Goal: Information Seeking & Learning: Learn about a topic

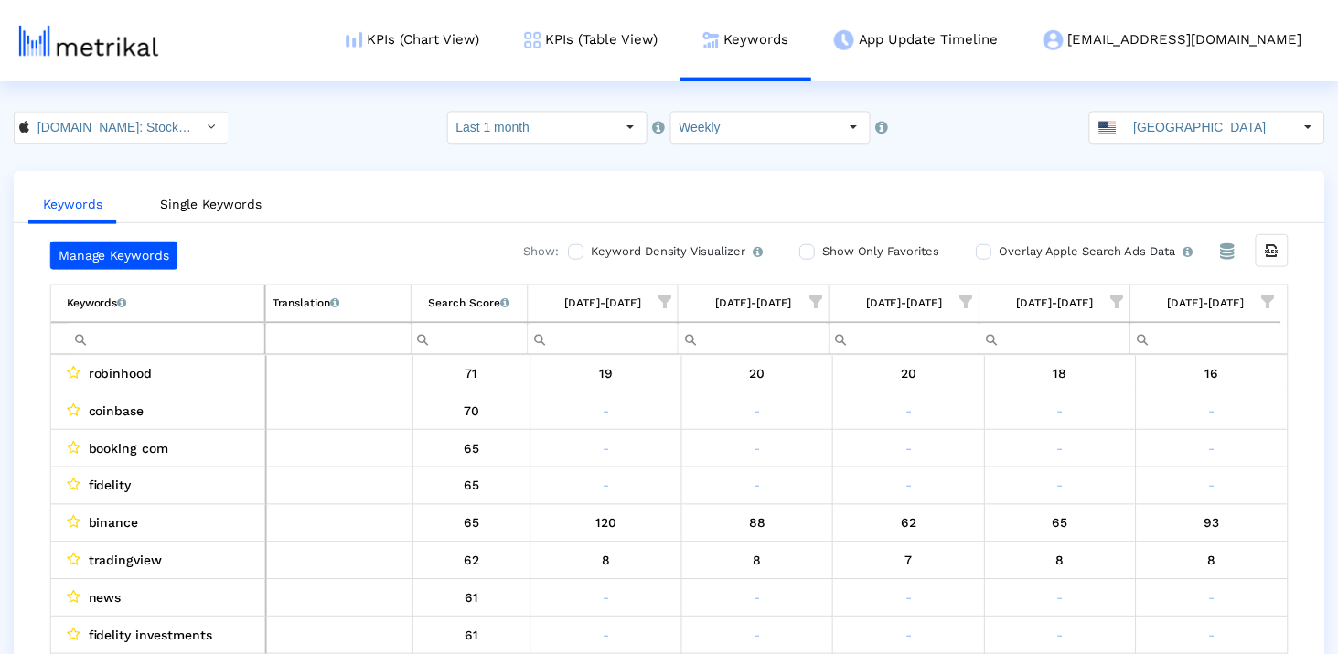
scroll to position [11, 0]
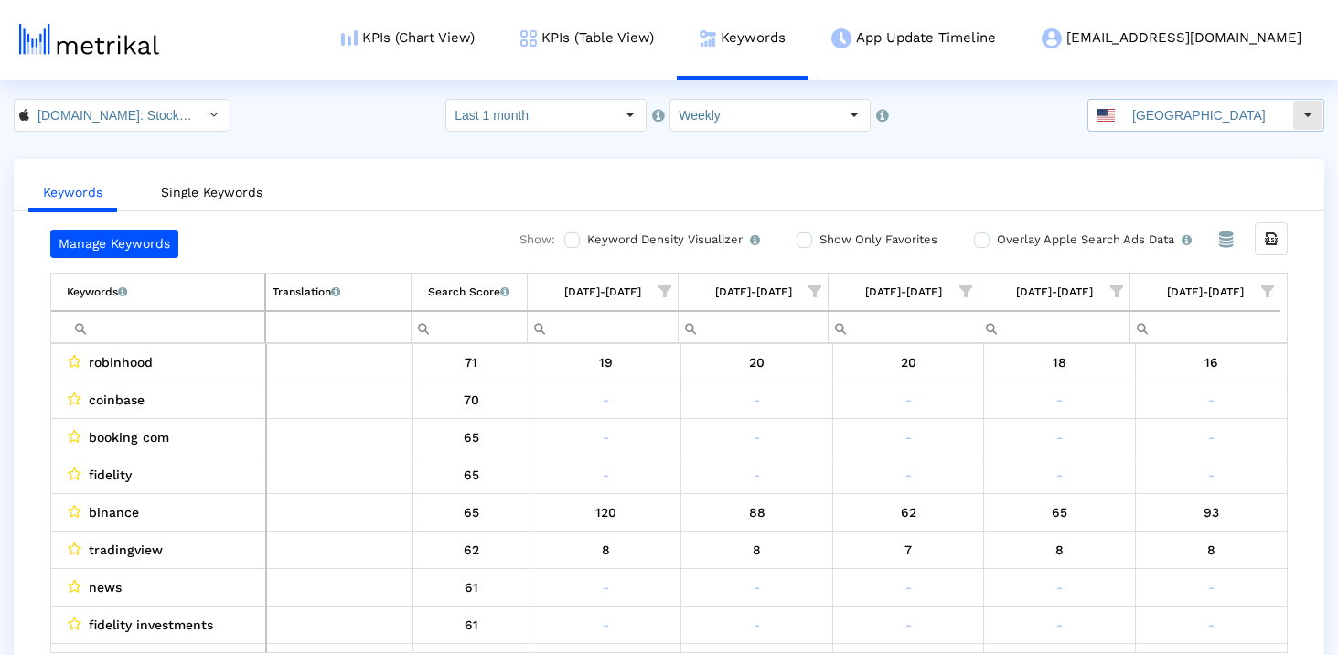
click at [1175, 106] on input "[GEOGRAPHIC_DATA]" at bounding box center [1208, 115] width 168 height 31
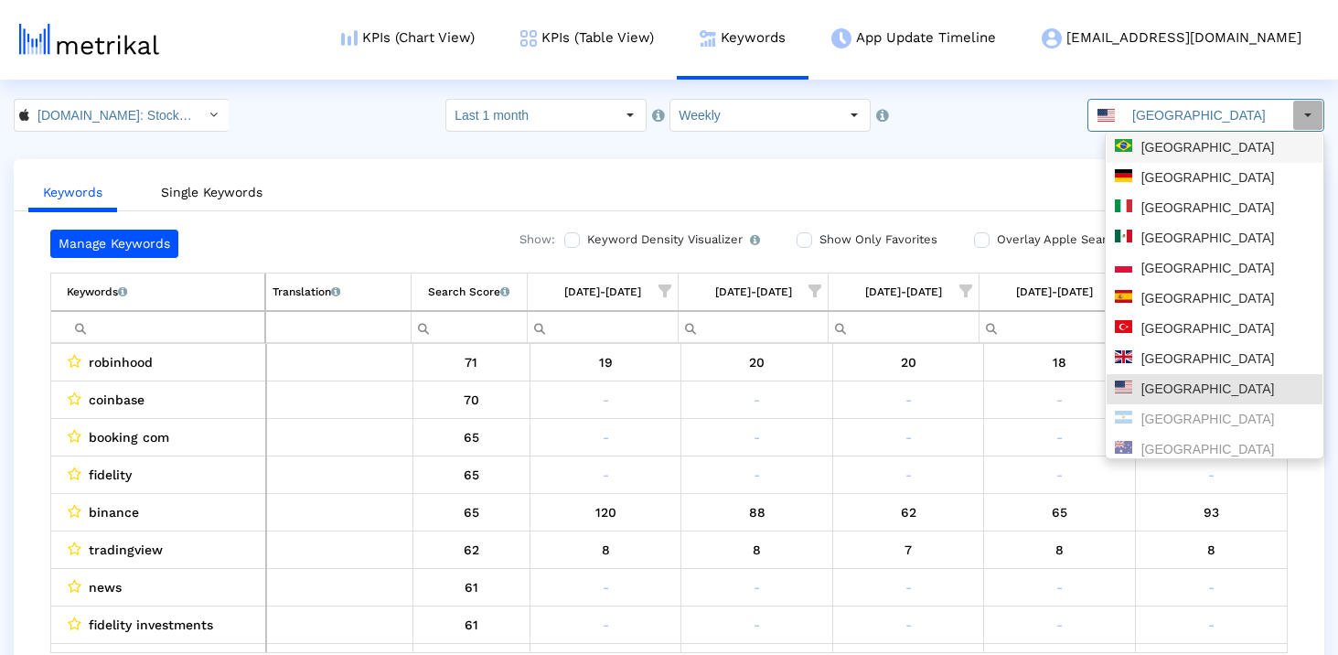
click at [1172, 169] on div "[GEOGRAPHIC_DATA]" at bounding box center [1214, 177] width 199 height 17
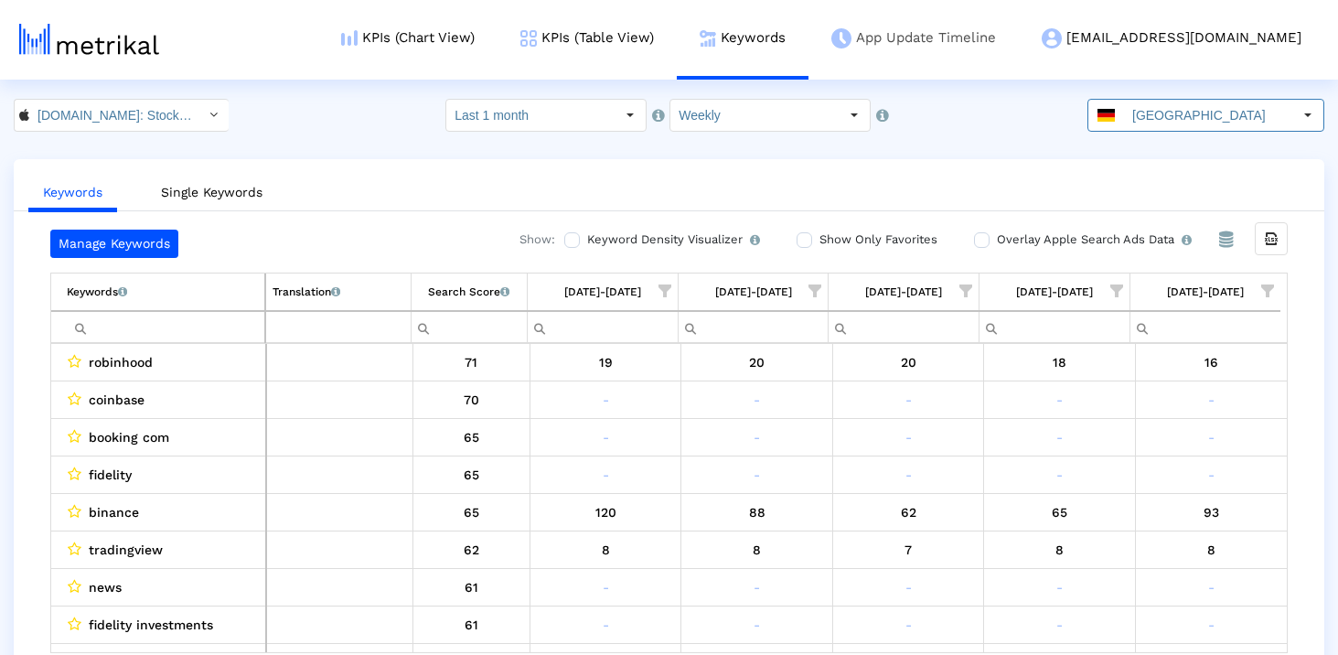
scroll to position [0, 0]
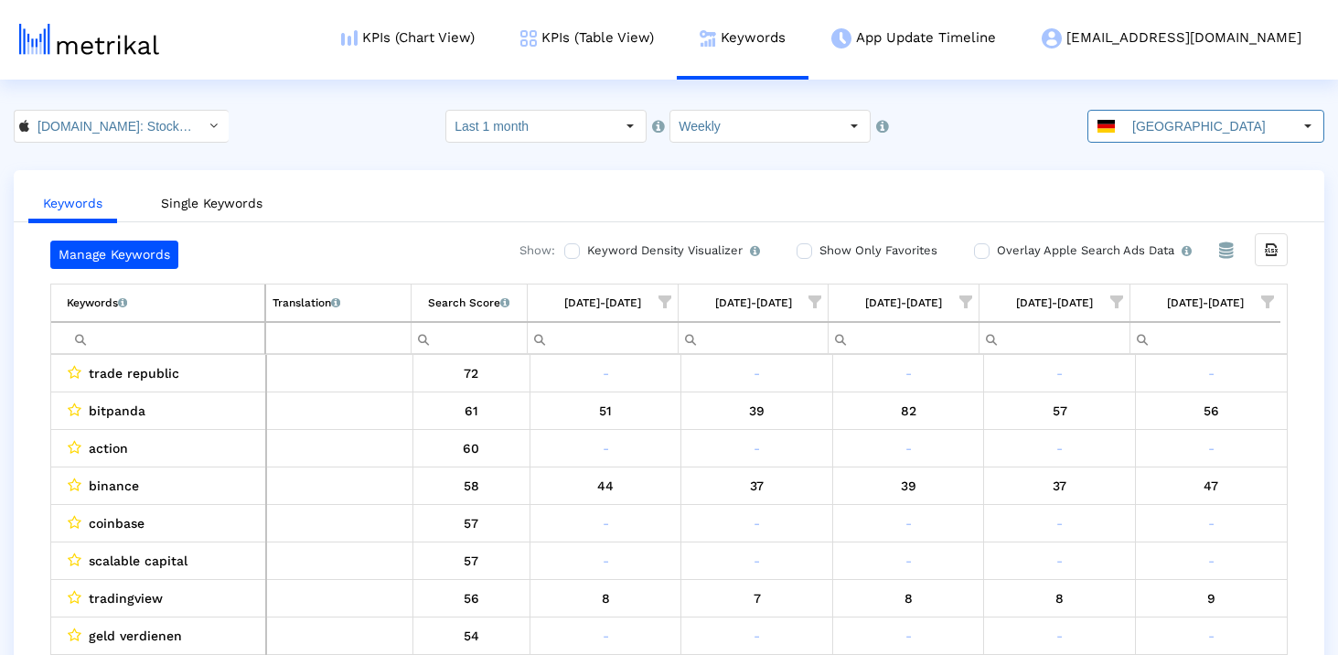
click at [223, 344] on input "Filter cell" at bounding box center [166, 338] width 198 height 30
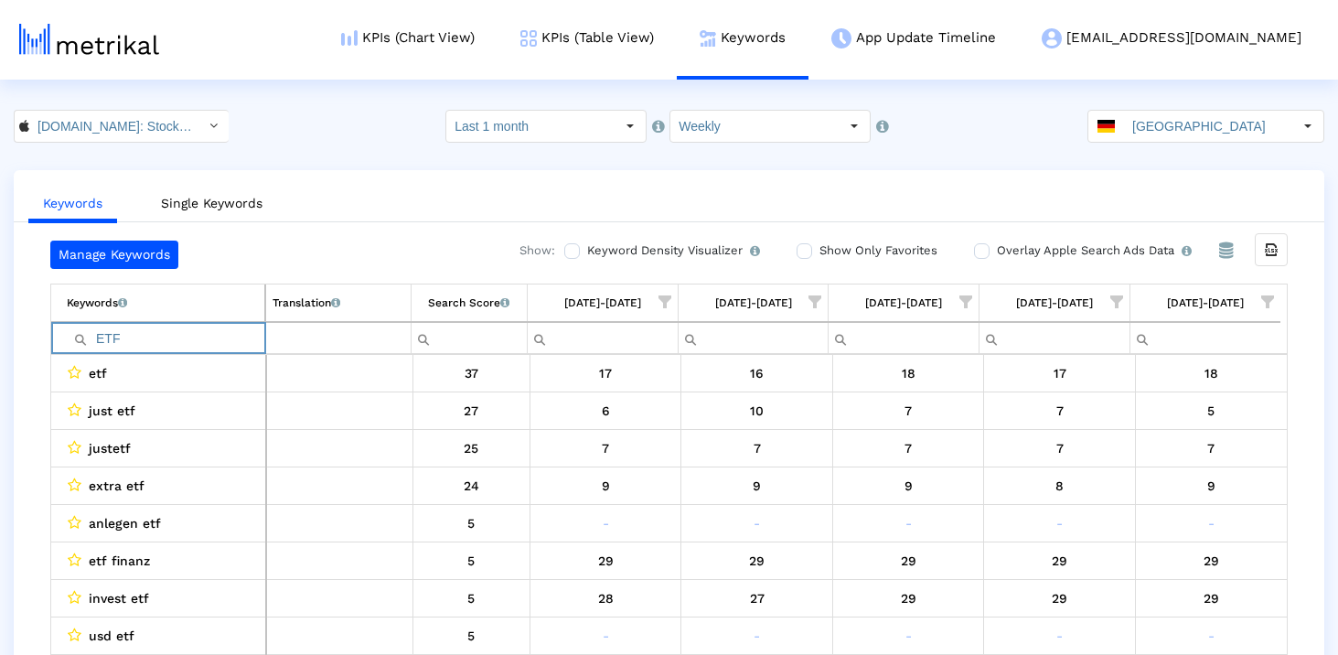
click at [150, 340] on input "ETF" at bounding box center [166, 338] width 198 height 30
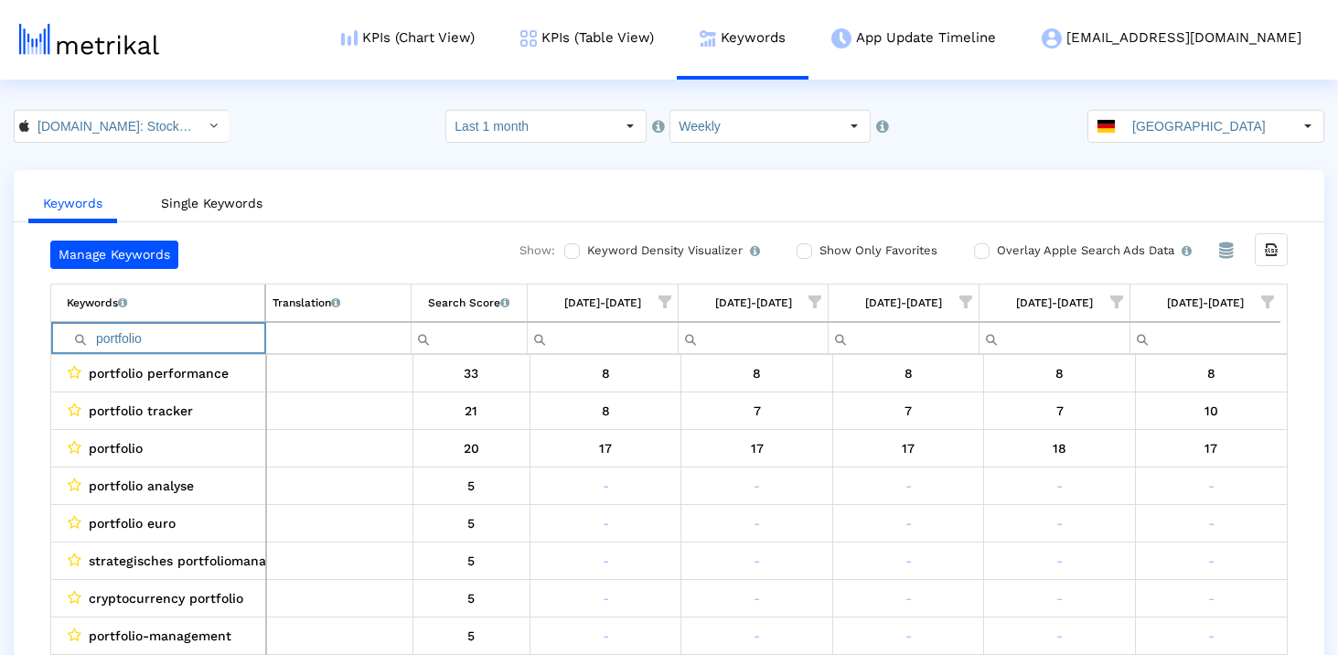
click at [188, 342] on input "portfolio" at bounding box center [166, 338] width 198 height 30
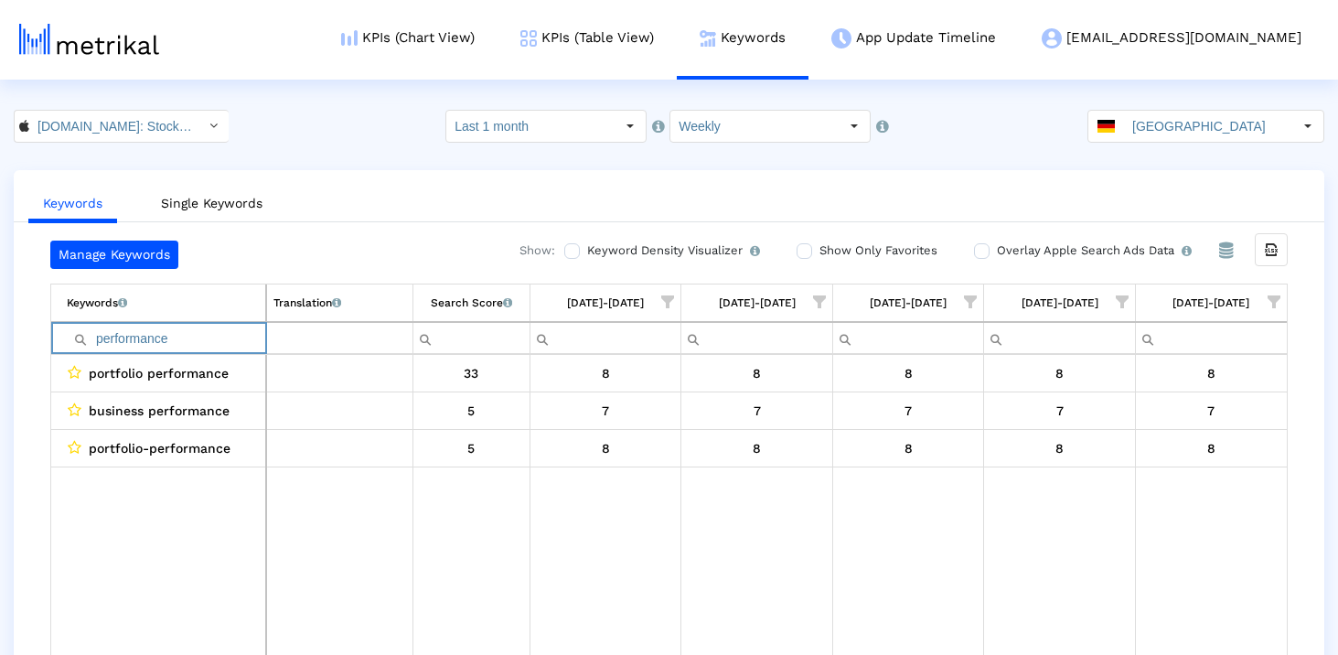
click at [181, 333] on input "performance" at bounding box center [166, 338] width 198 height 30
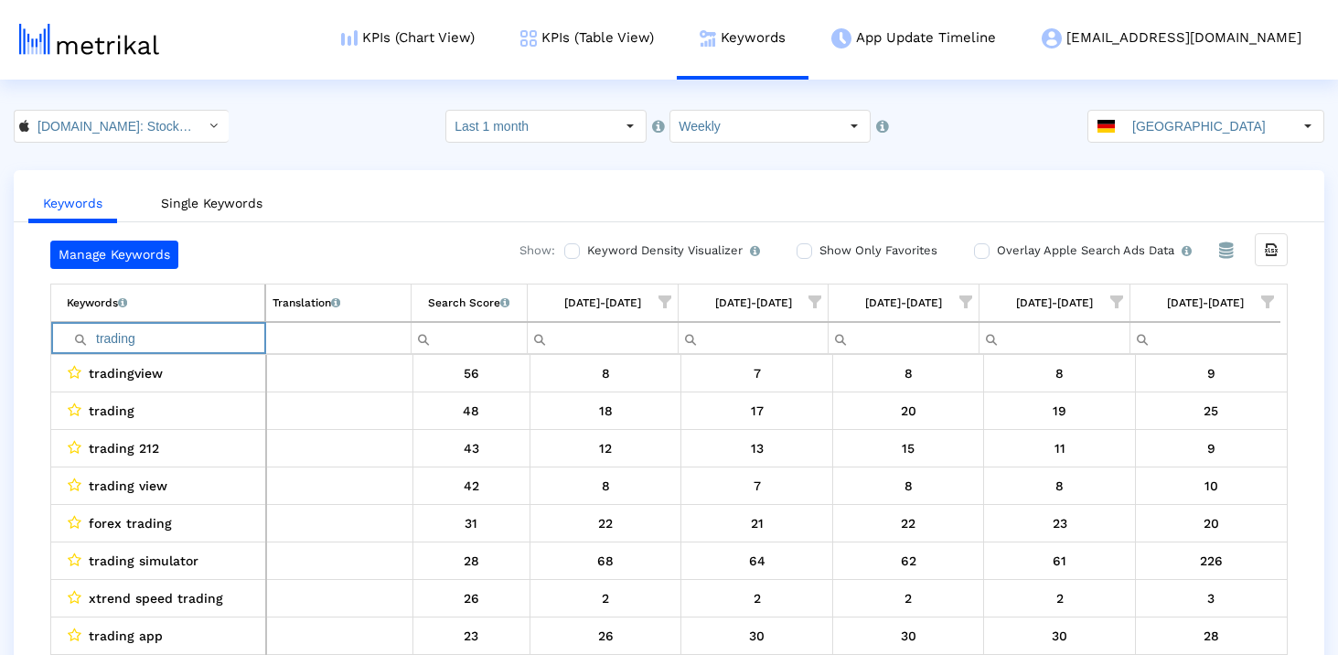
click at [188, 338] on input "trading" at bounding box center [166, 338] width 198 height 30
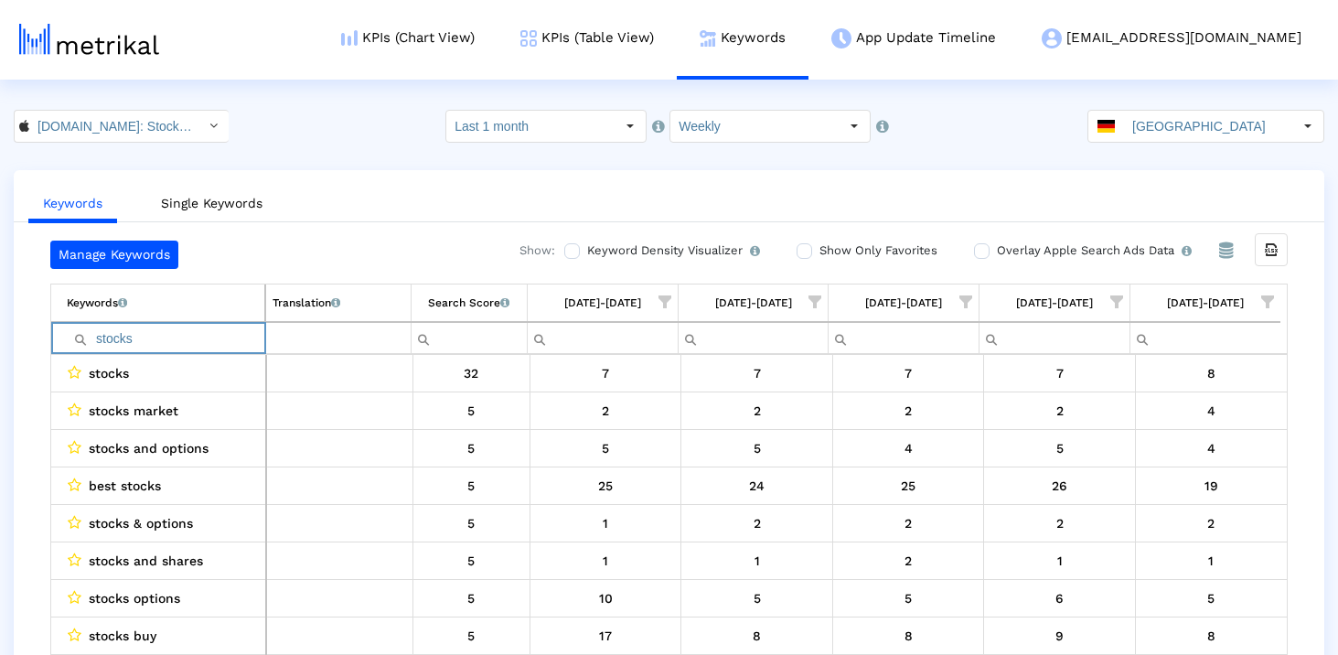
click at [168, 348] on input "stocks" at bounding box center [166, 338] width 198 height 30
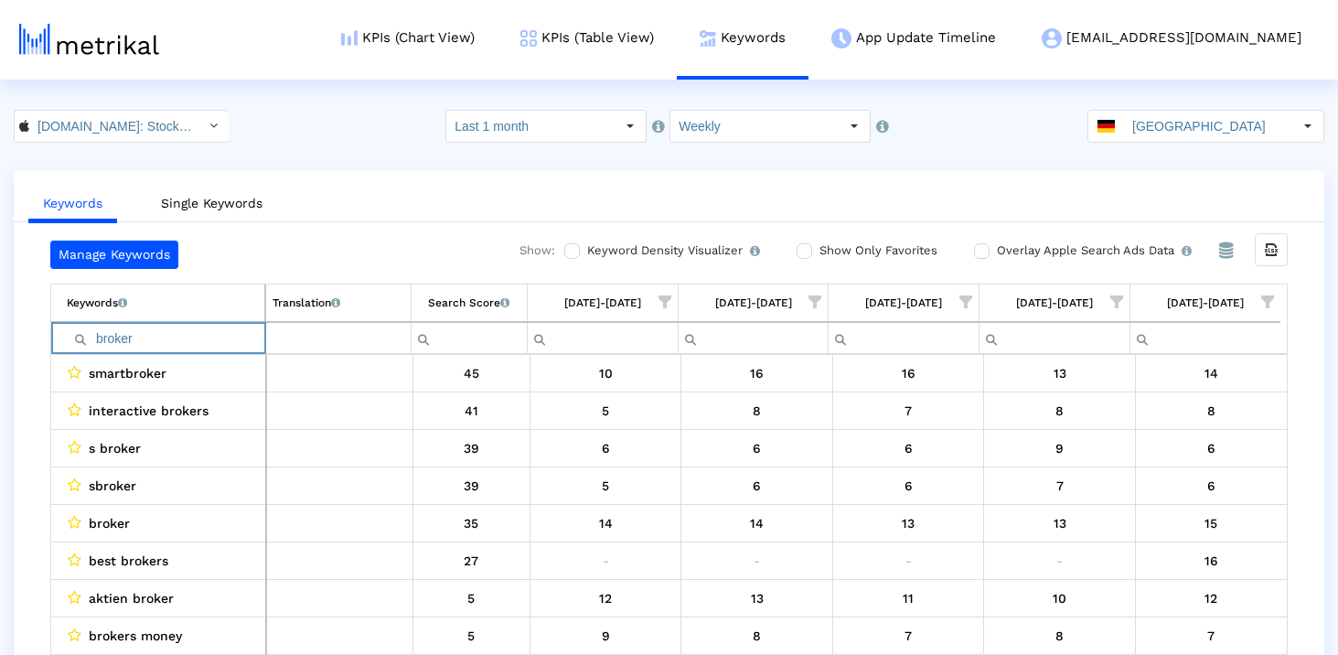
click at [166, 346] on input "broker" at bounding box center [166, 338] width 198 height 30
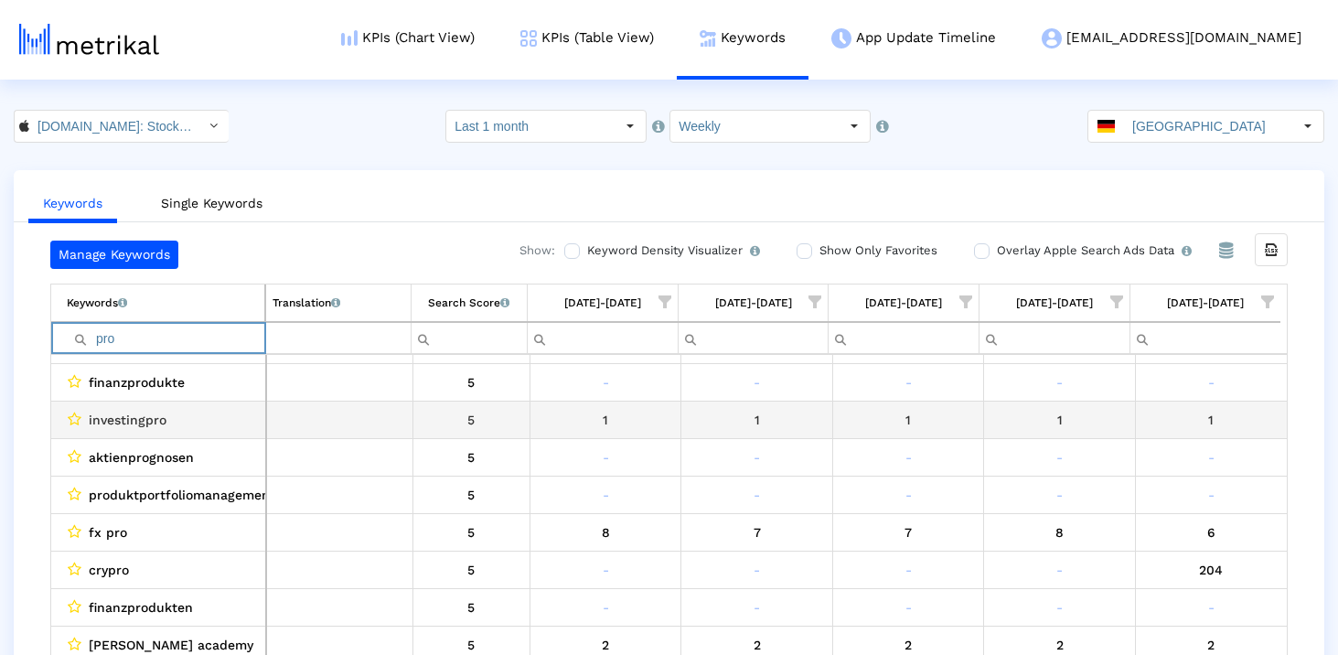
scroll to position [37, 0]
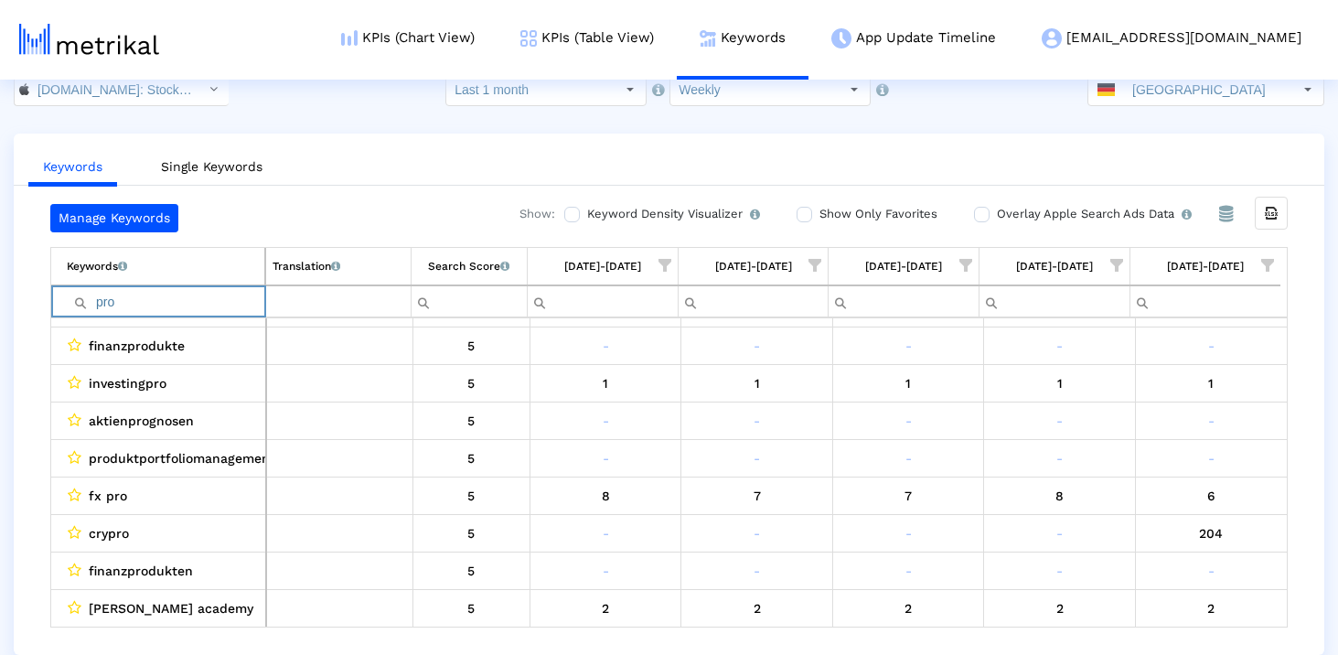
click at [174, 302] on input "pro" at bounding box center [166, 301] width 198 height 30
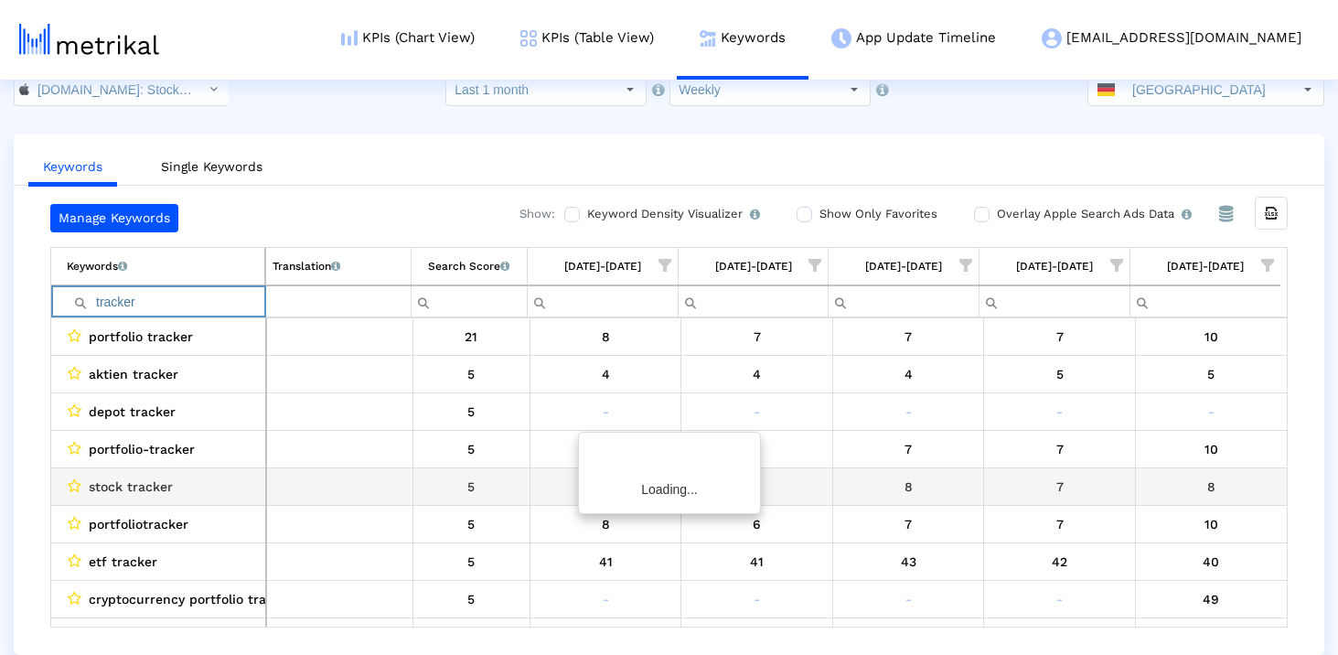
scroll to position [0, 0]
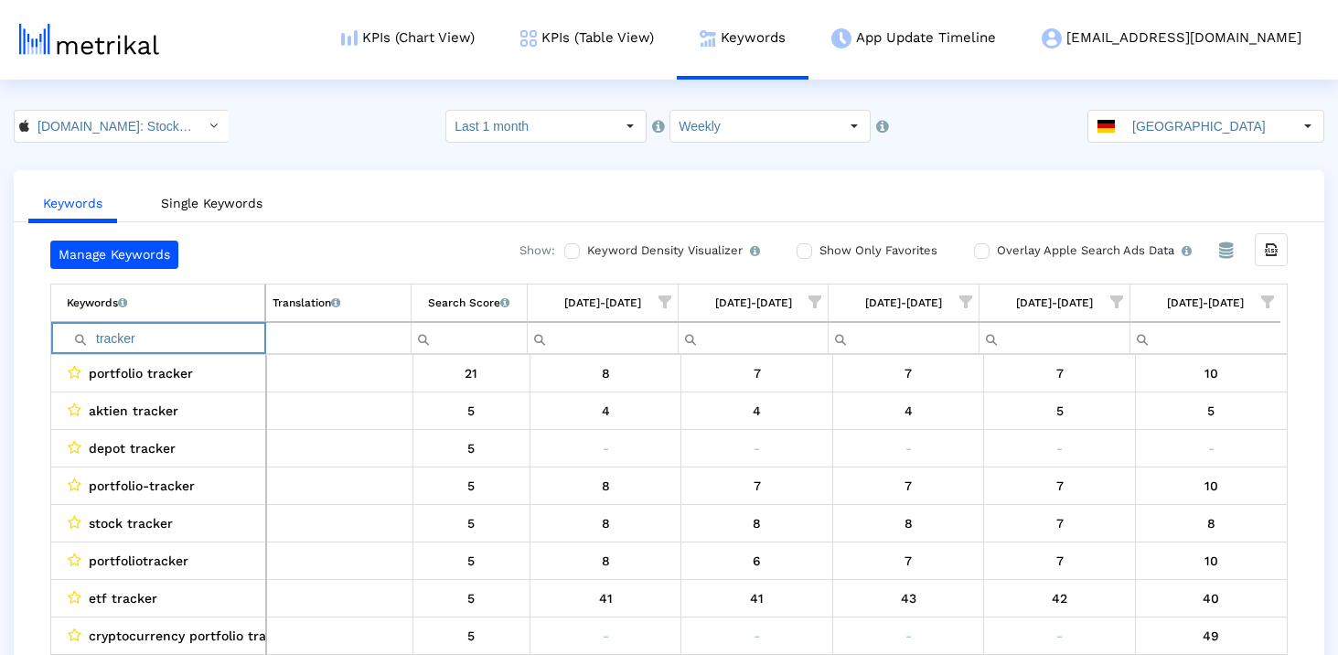
click at [205, 350] on input "tracker" at bounding box center [166, 338] width 198 height 30
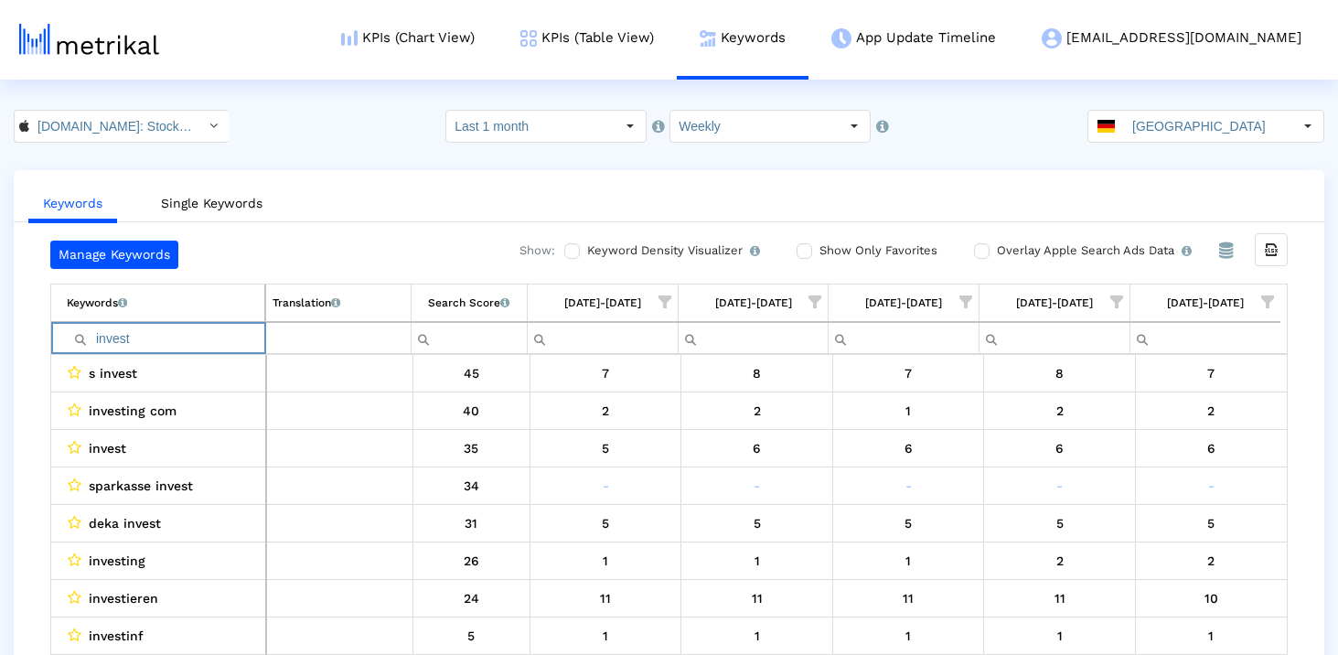
click at [155, 337] on input "invest" at bounding box center [166, 338] width 198 height 30
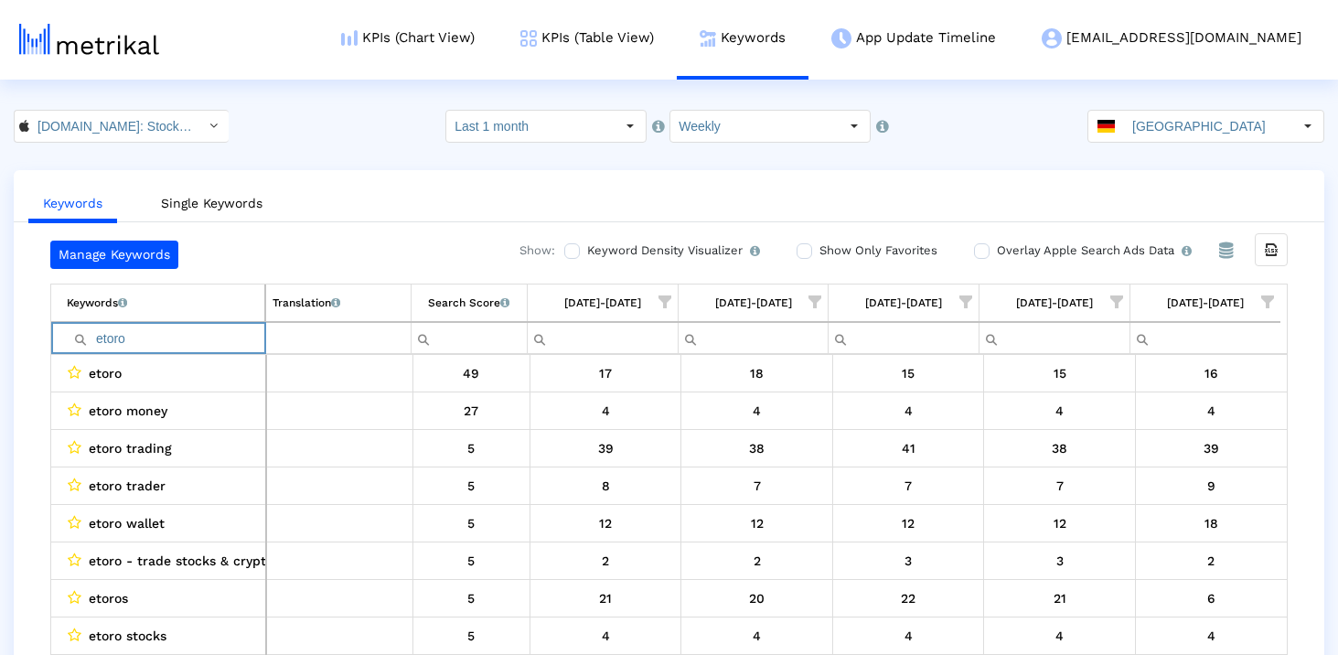
click at [145, 331] on input "etoro" at bounding box center [166, 338] width 198 height 30
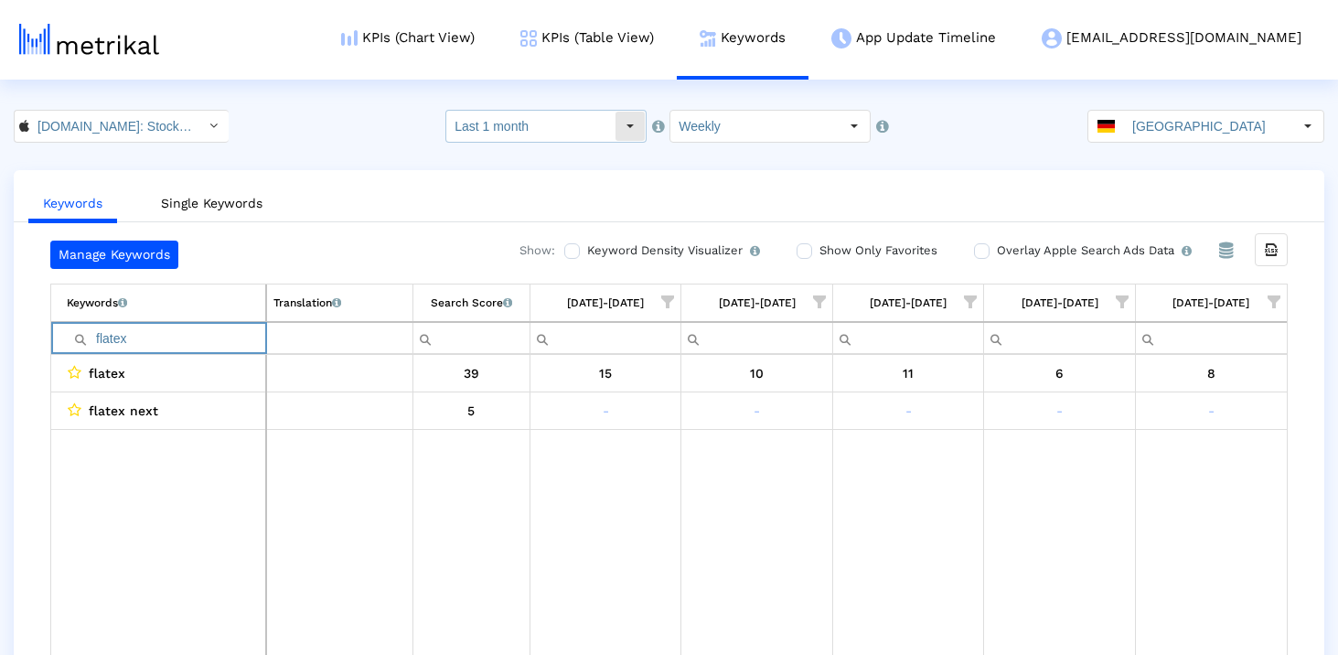
type input "flatex"
click at [570, 126] on input "Last 1 month" at bounding box center [530, 126] width 168 height 31
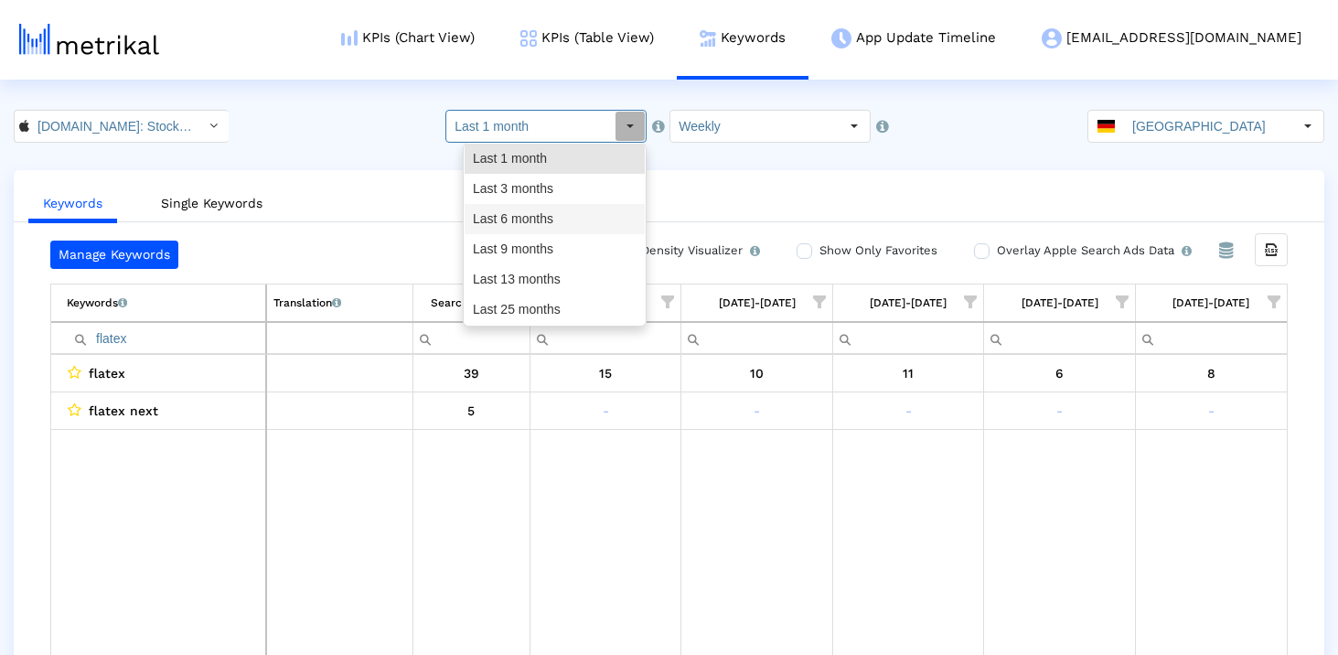
click at [554, 197] on div "Last 3 months" at bounding box center [555, 189] width 180 height 30
type input "Last 3 months"
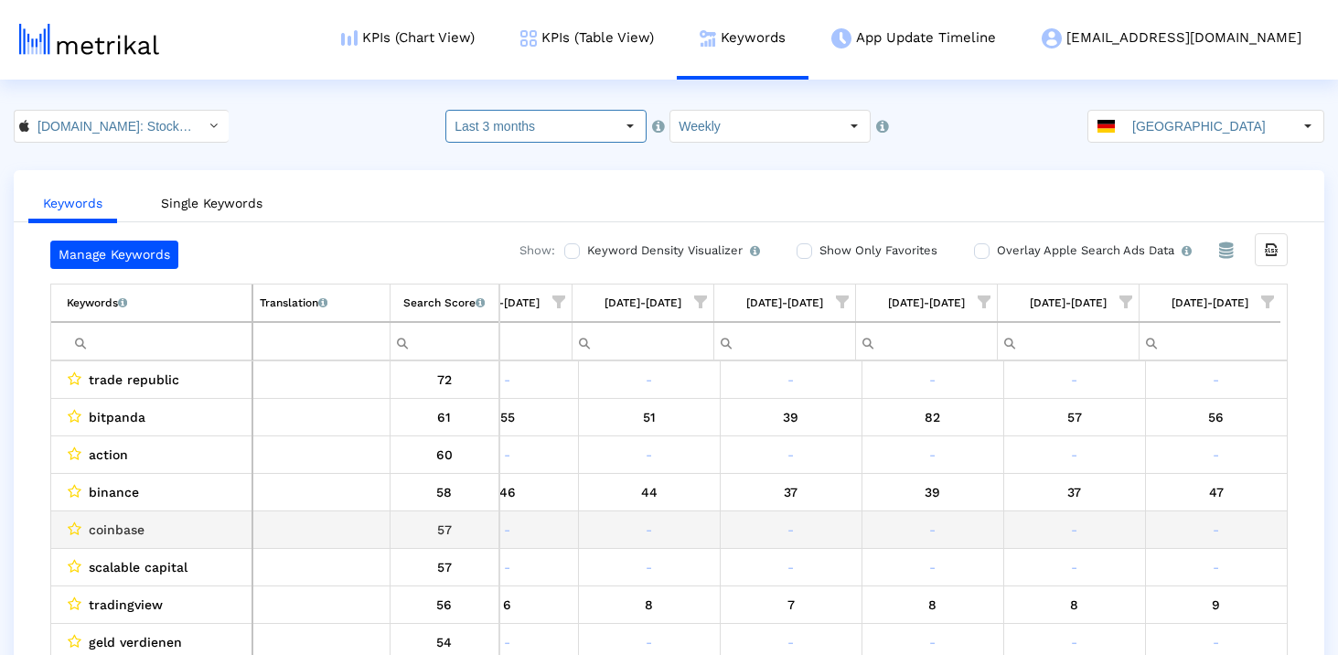
scroll to position [0, 1061]
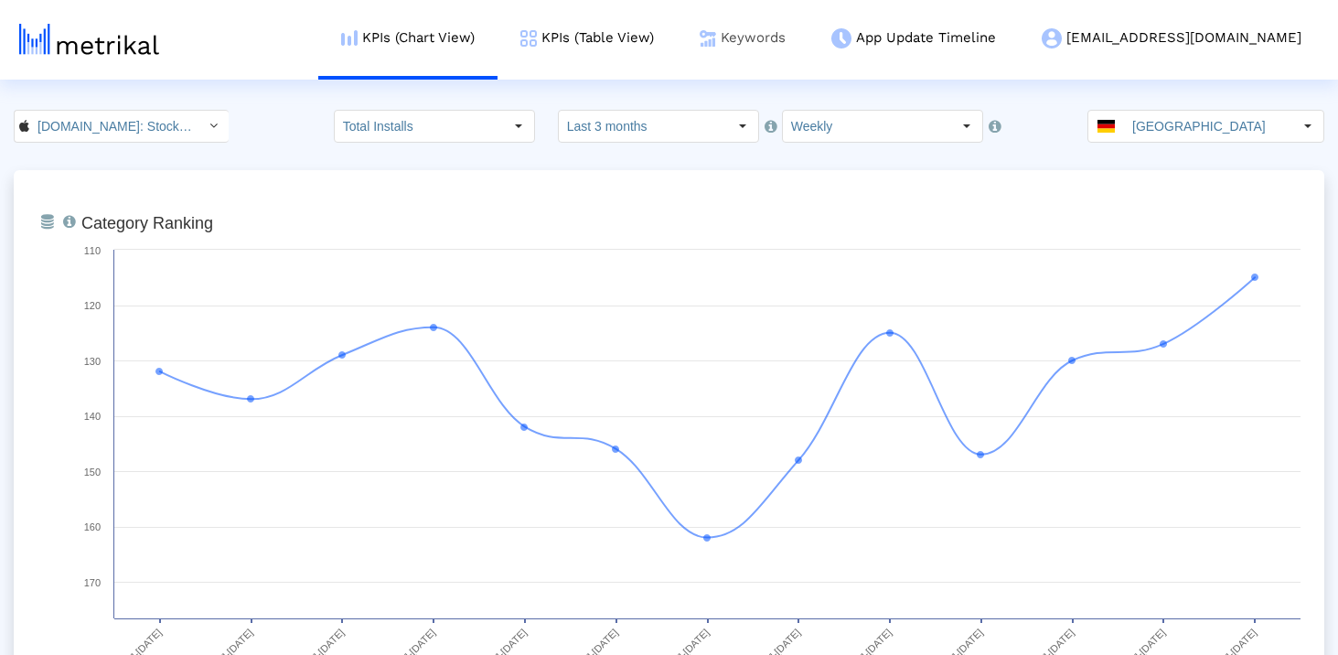
click at [796, 27] on link "Keywords" at bounding box center [743, 38] width 132 height 76
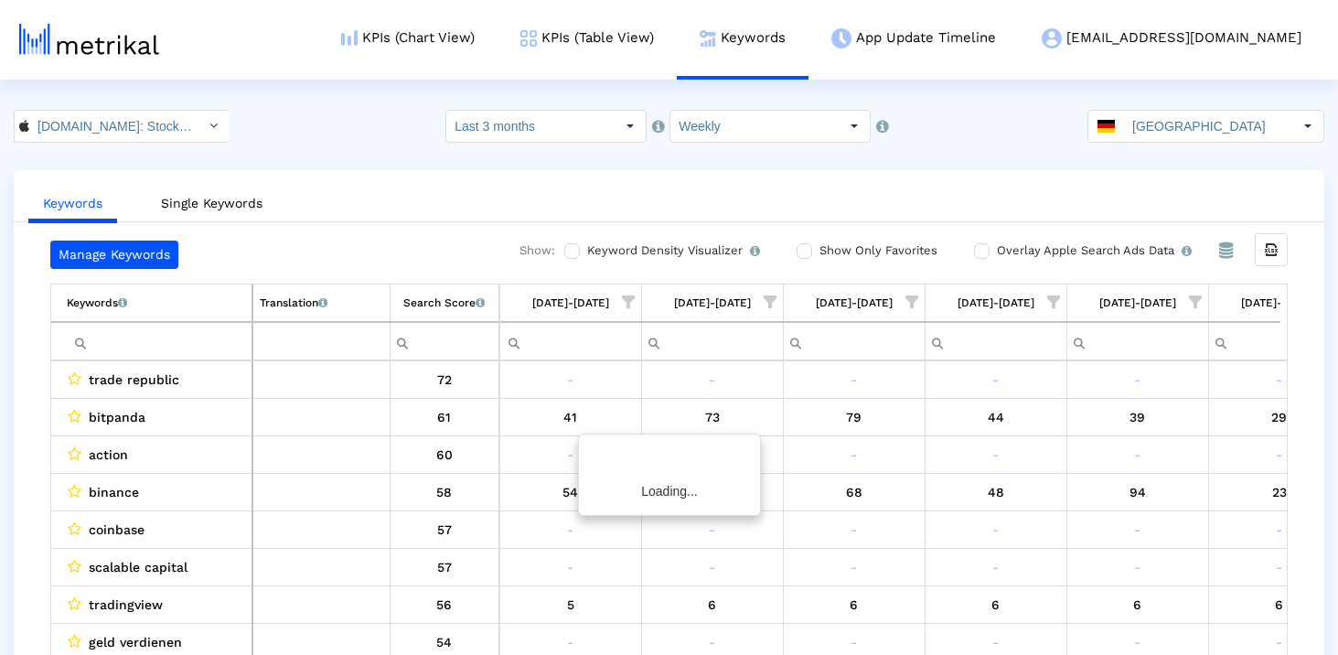
scroll to position [0, 1062]
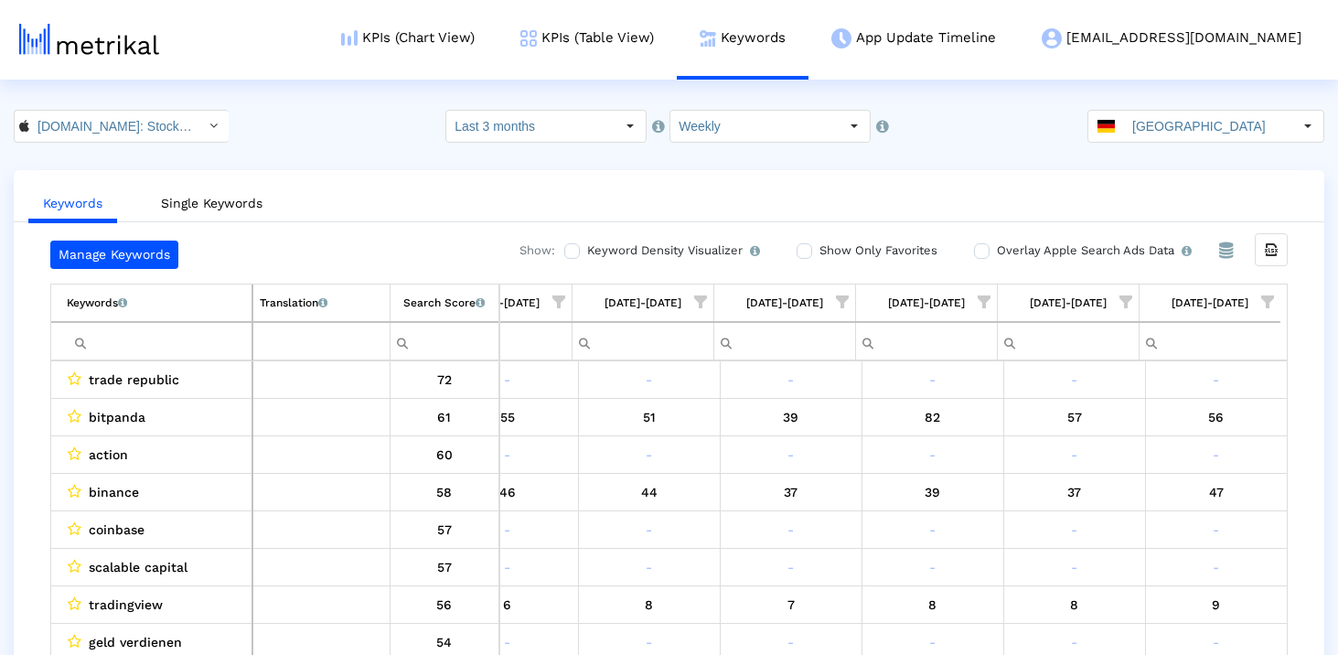
click at [159, 337] on input "Filter cell" at bounding box center [159, 341] width 185 height 30
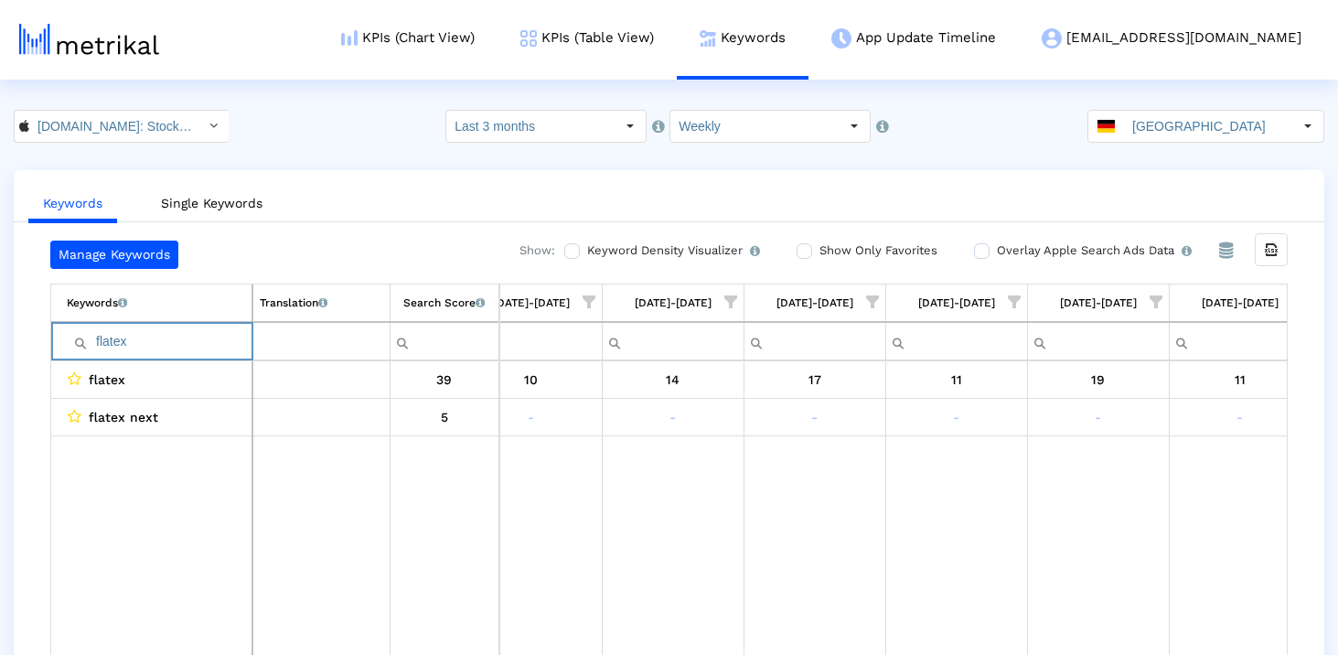
scroll to position [0, 176]
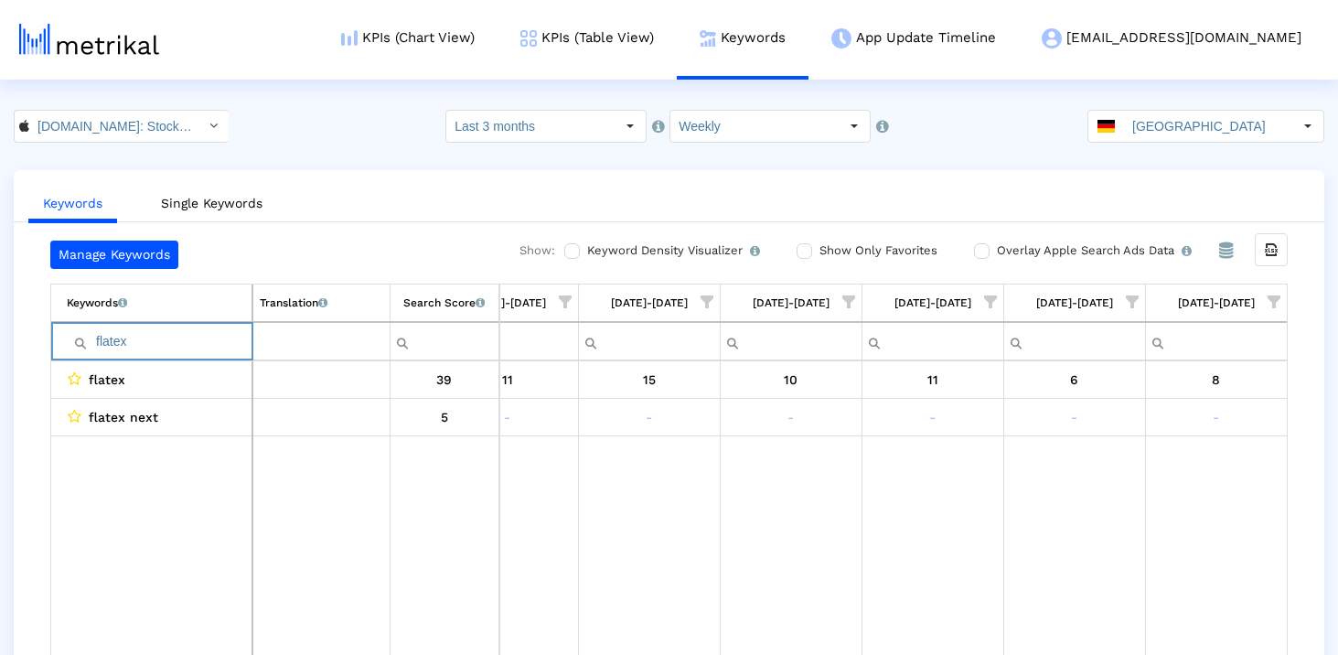
click at [172, 337] on input "flatex" at bounding box center [159, 341] width 185 height 30
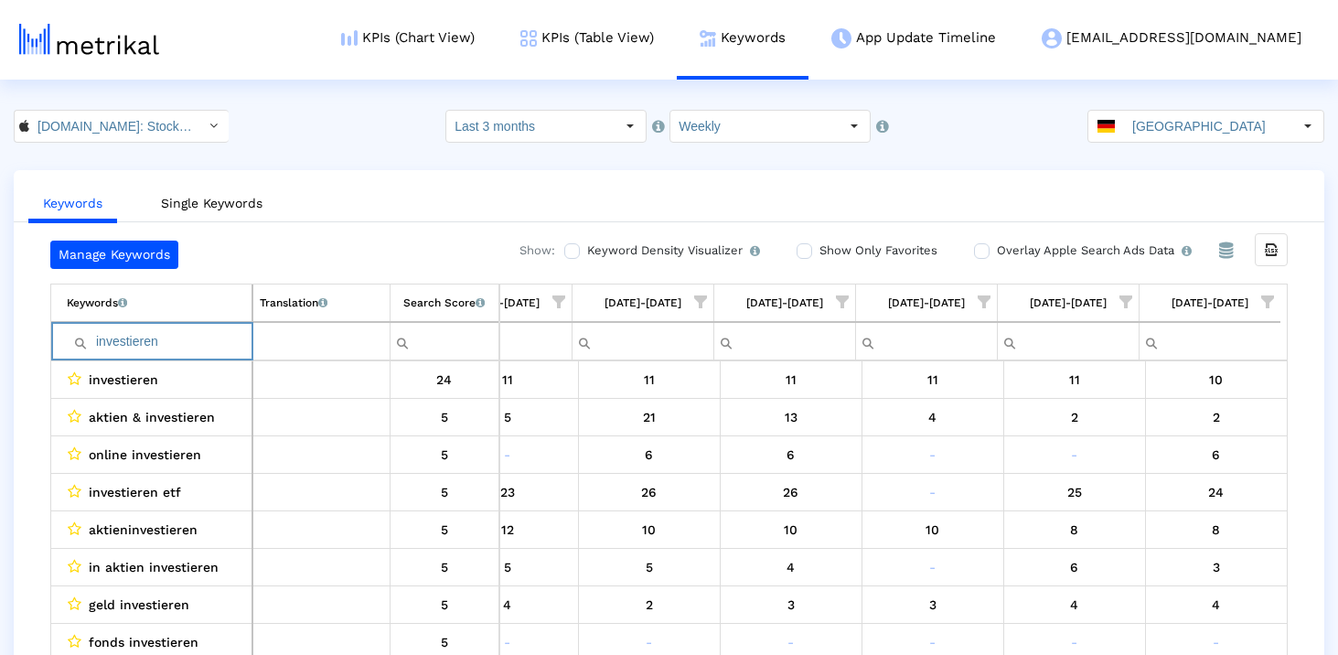
click at [209, 332] on input "investieren" at bounding box center [159, 341] width 185 height 30
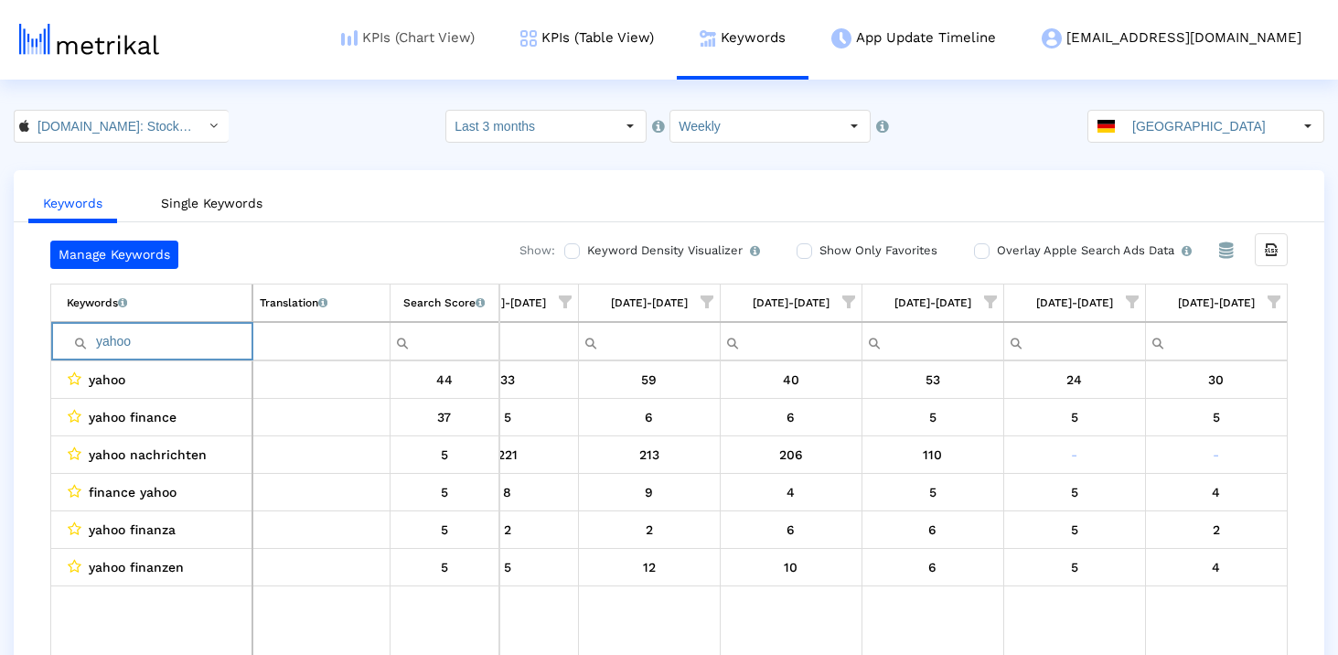
type input "yahoo"
click at [191, 337] on input "yahoo" at bounding box center [159, 341] width 185 height 30
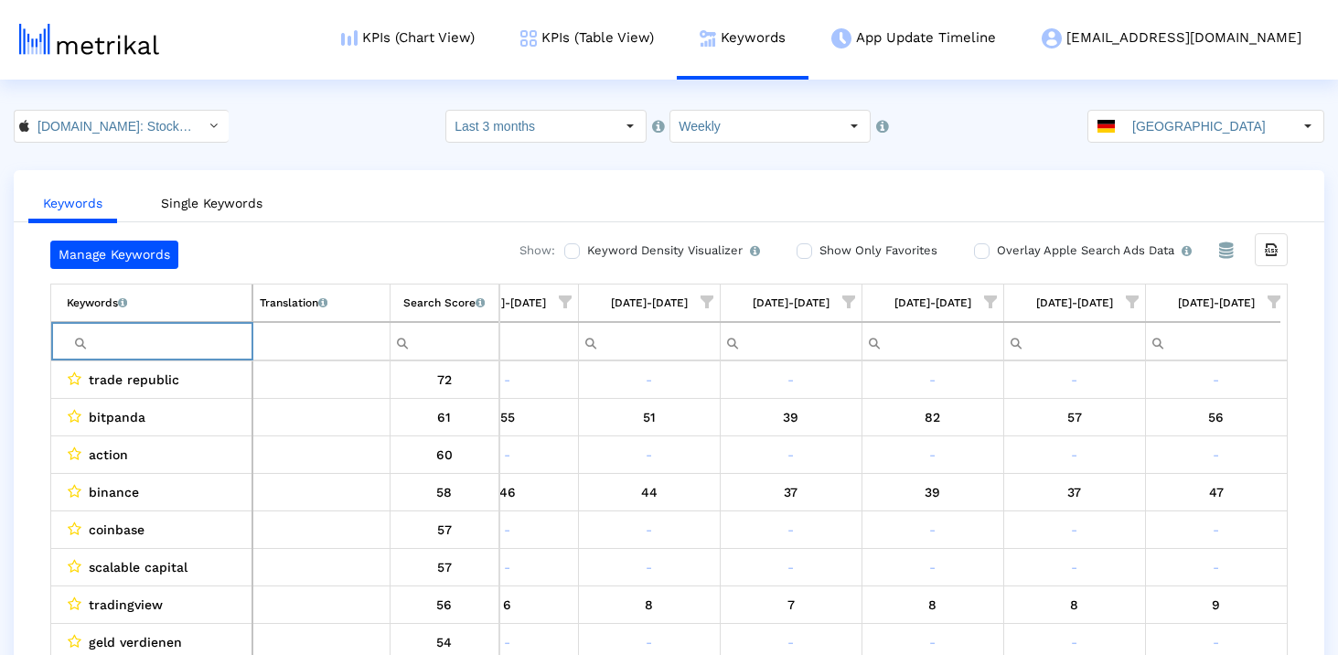
click at [11, 401] on div "Keywords Single Keywords Manage Keywords Show: Keyword Density Visualizer Turn …" at bounding box center [669, 430] width 1338 height 521
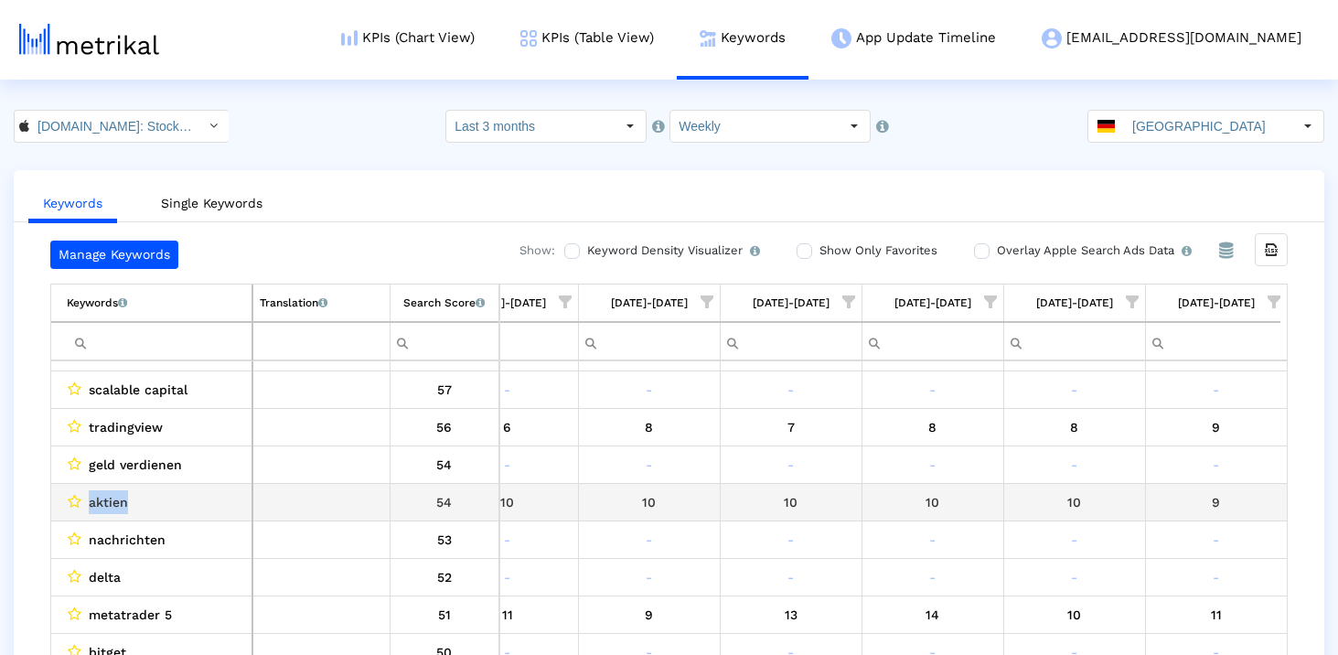
drag, startPoint x: 143, startPoint y: 503, endPoint x: 86, endPoint y: 503, distance: 56.7
click at [86, 503] on div "aktien" at bounding box center [156, 502] width 178 height 24
copy span "aktien"
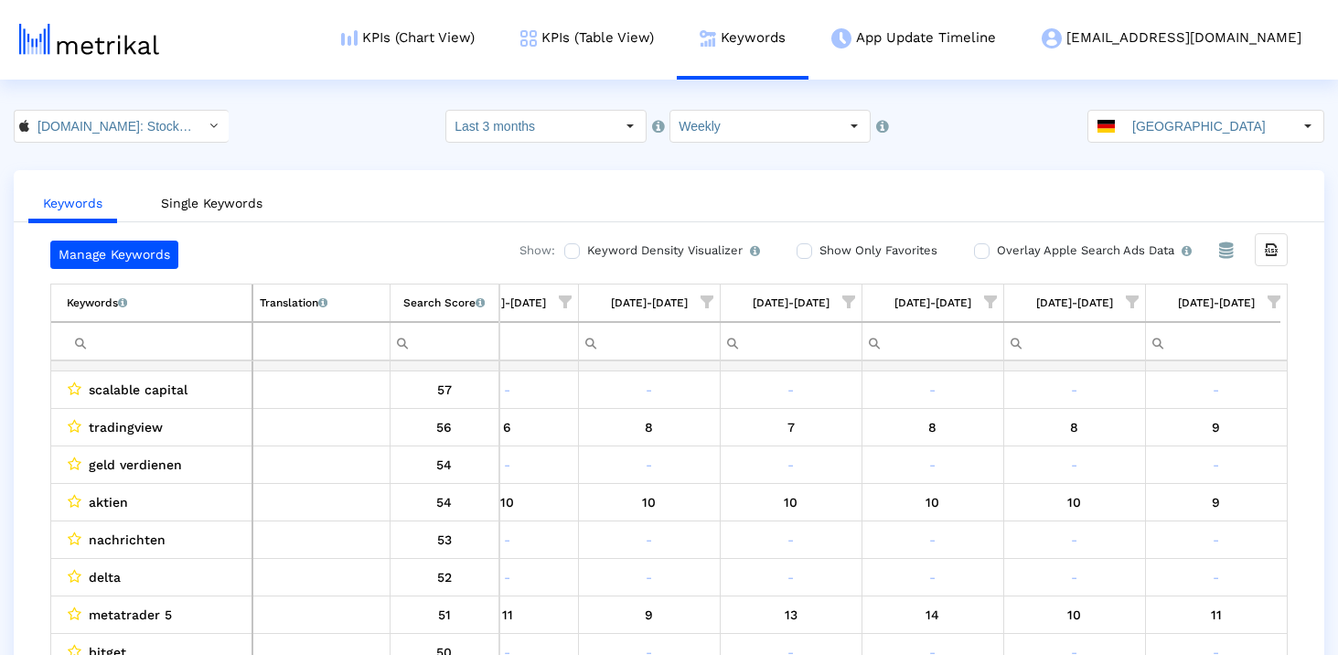
click at [160, 349] on input "Filter cell" at bounding box center [159, 341] width 185 height 30
paste input "aktien"
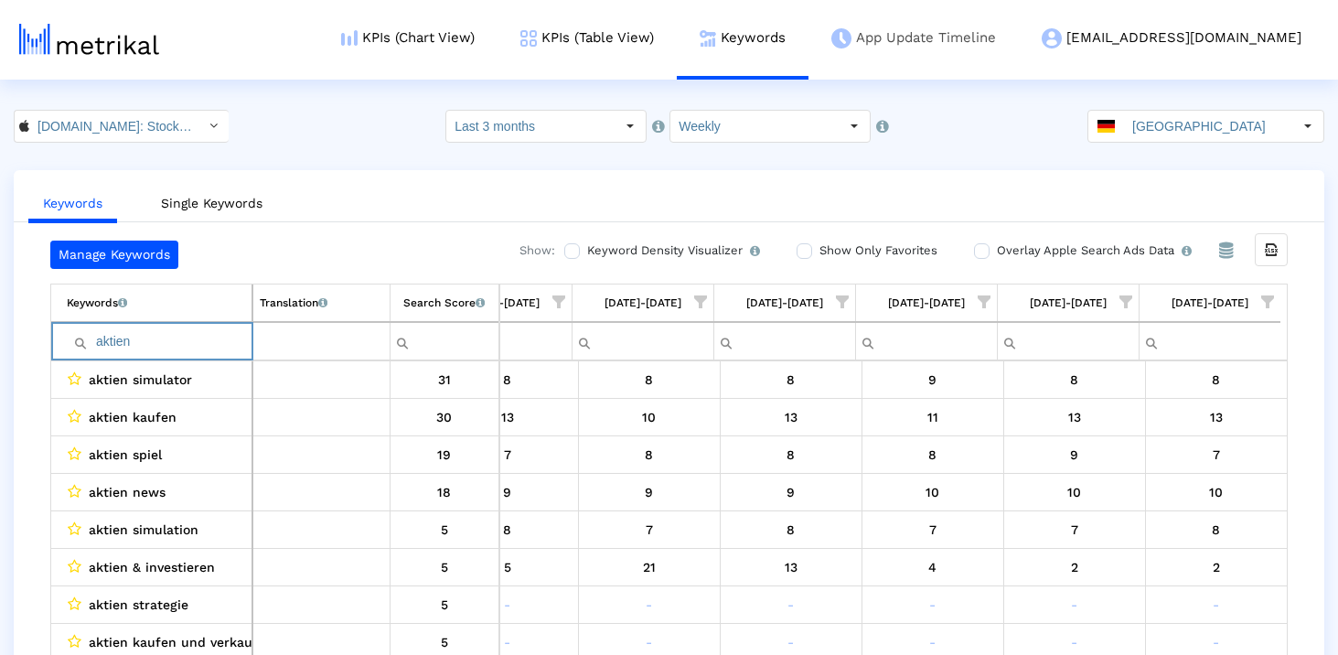
type input "aktien"
click at [142, 352] on input "aktien" at bounding box center [159, 341] width 185 height 30
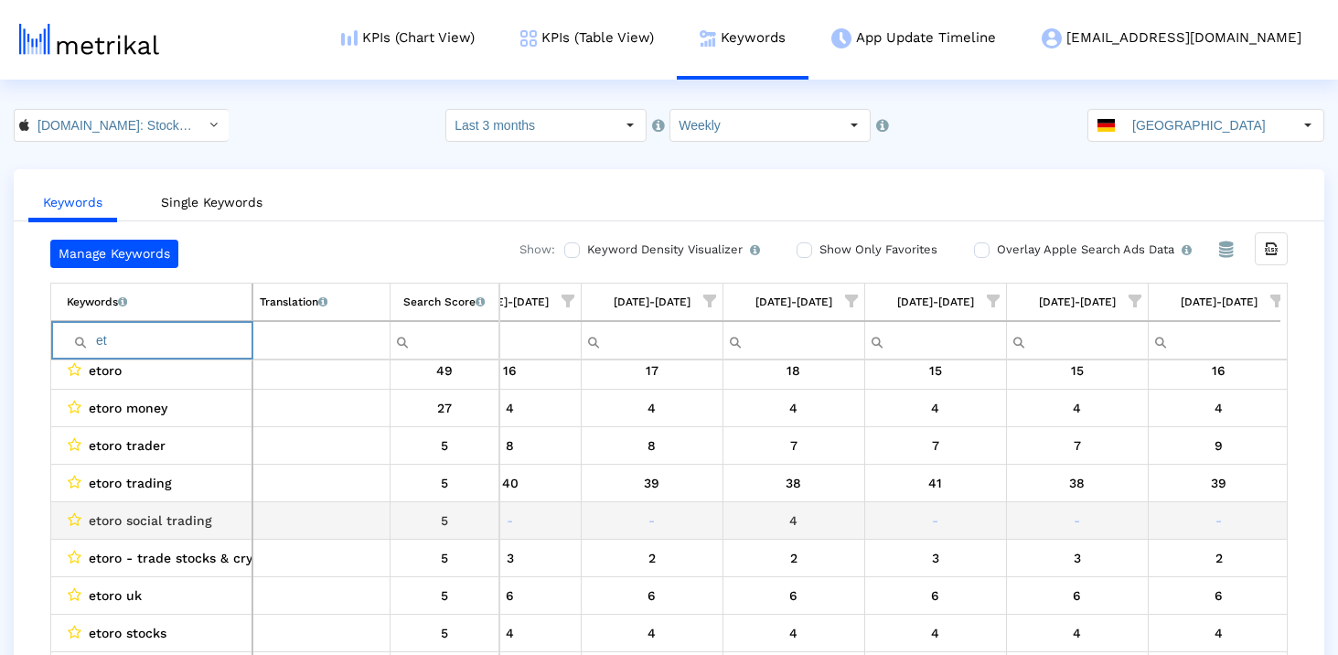
type input "e"
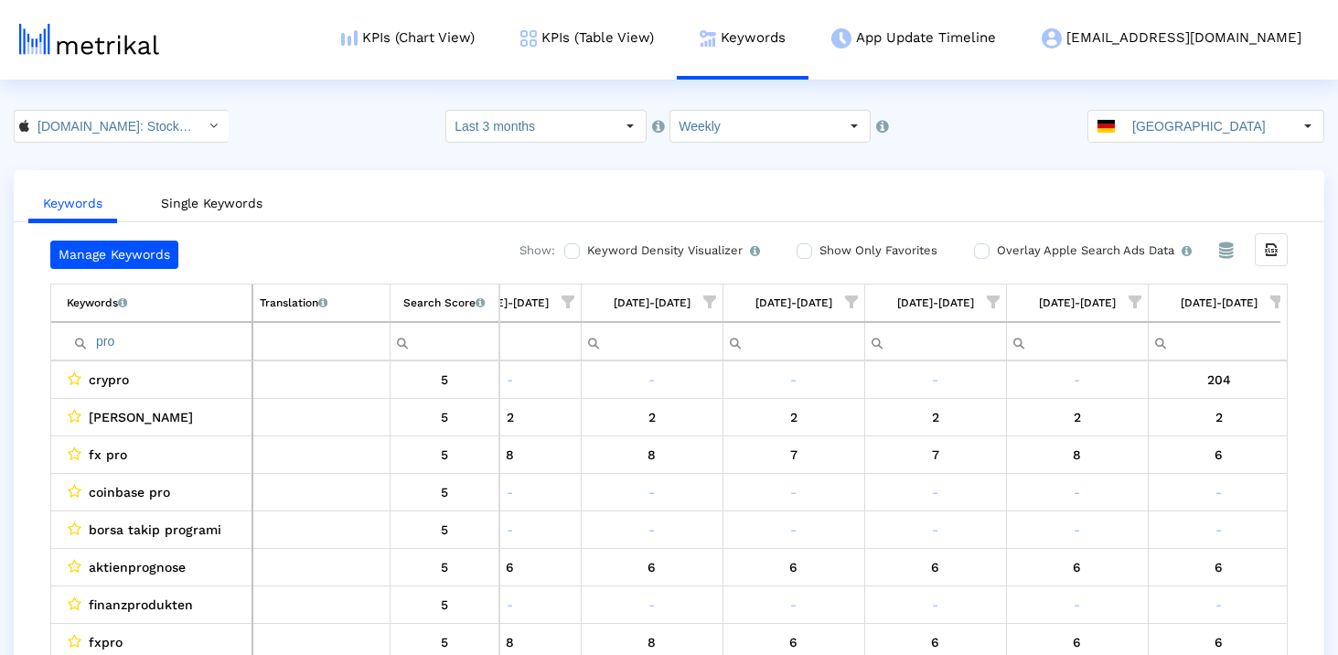
click at [175, 324] on td "pro" at bounding box center [151, 341] width 201 height 38
click at [171, 330] on input "pro" at bounding box center [159, 341] width 185 height 30
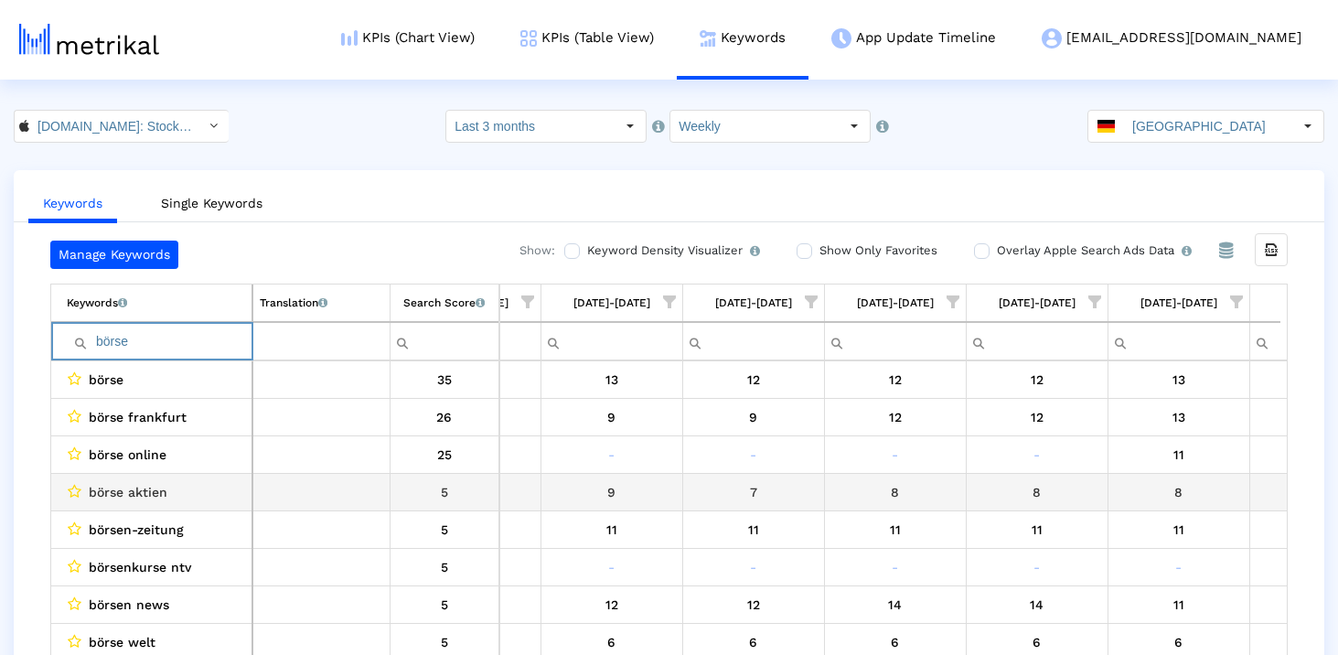
scroll to position [0, 808]
type input "b"
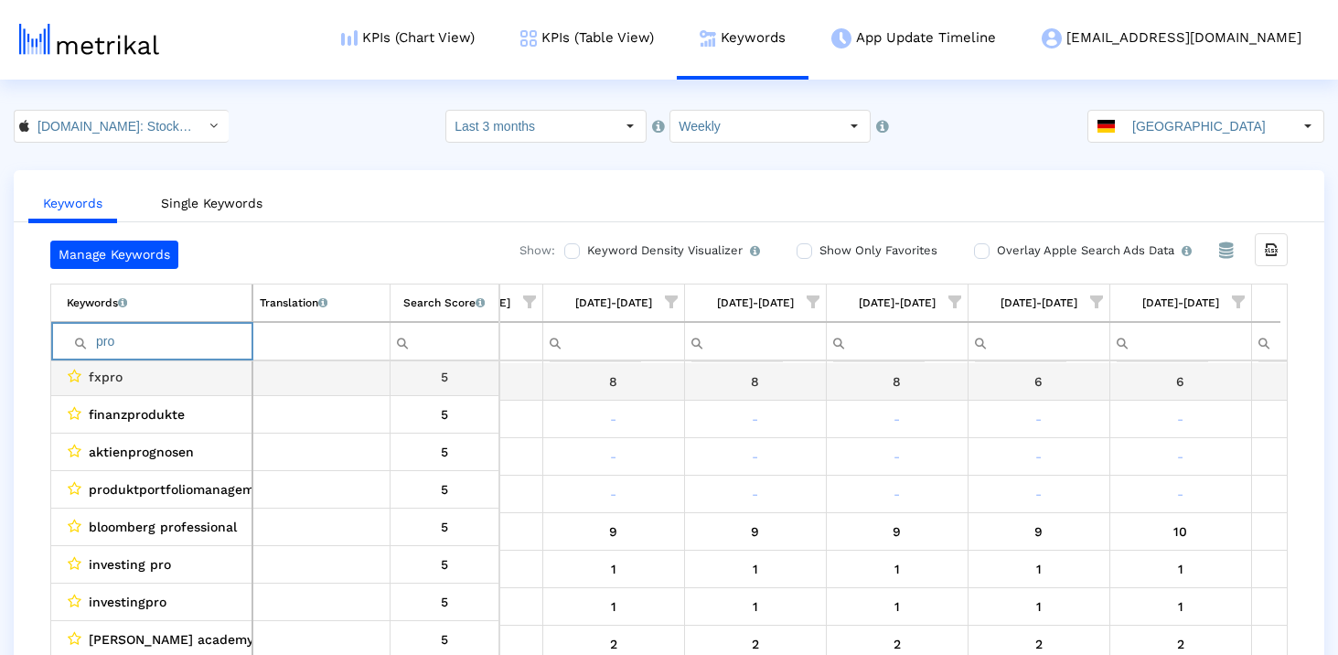
scroll to position [266, 0]
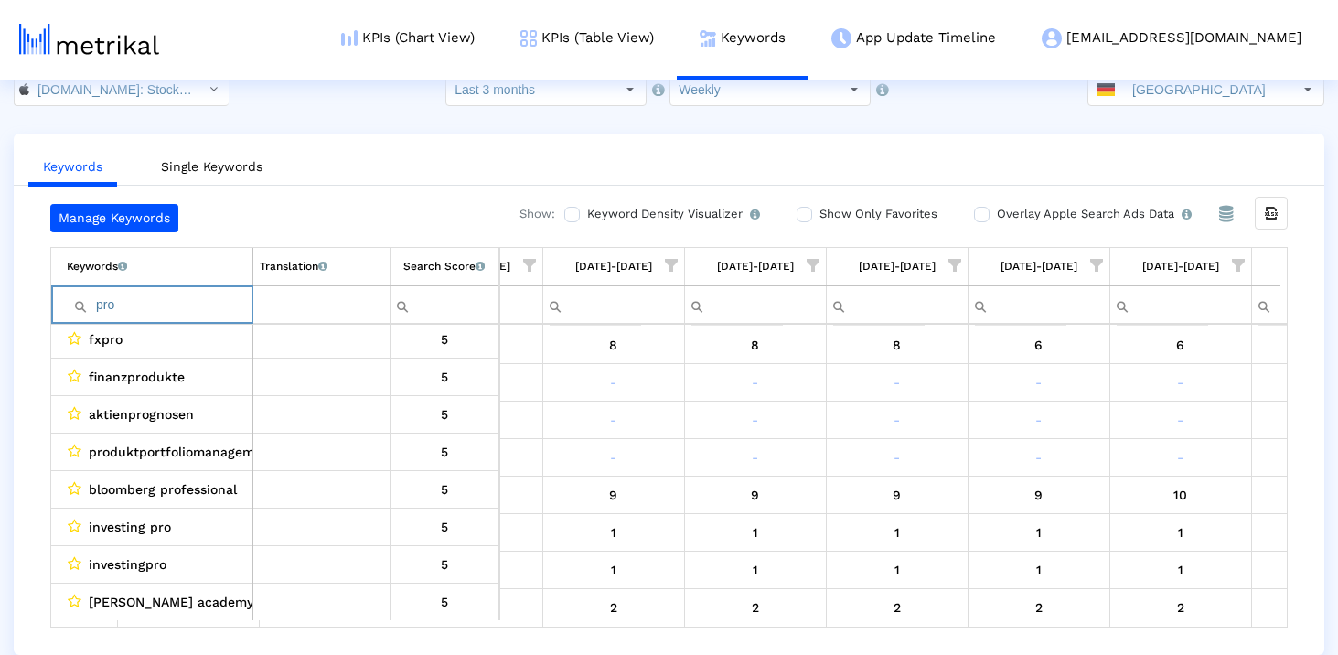
click at [163, 304] on input "pro" at bounding box center [159, 305] width 185 height 30
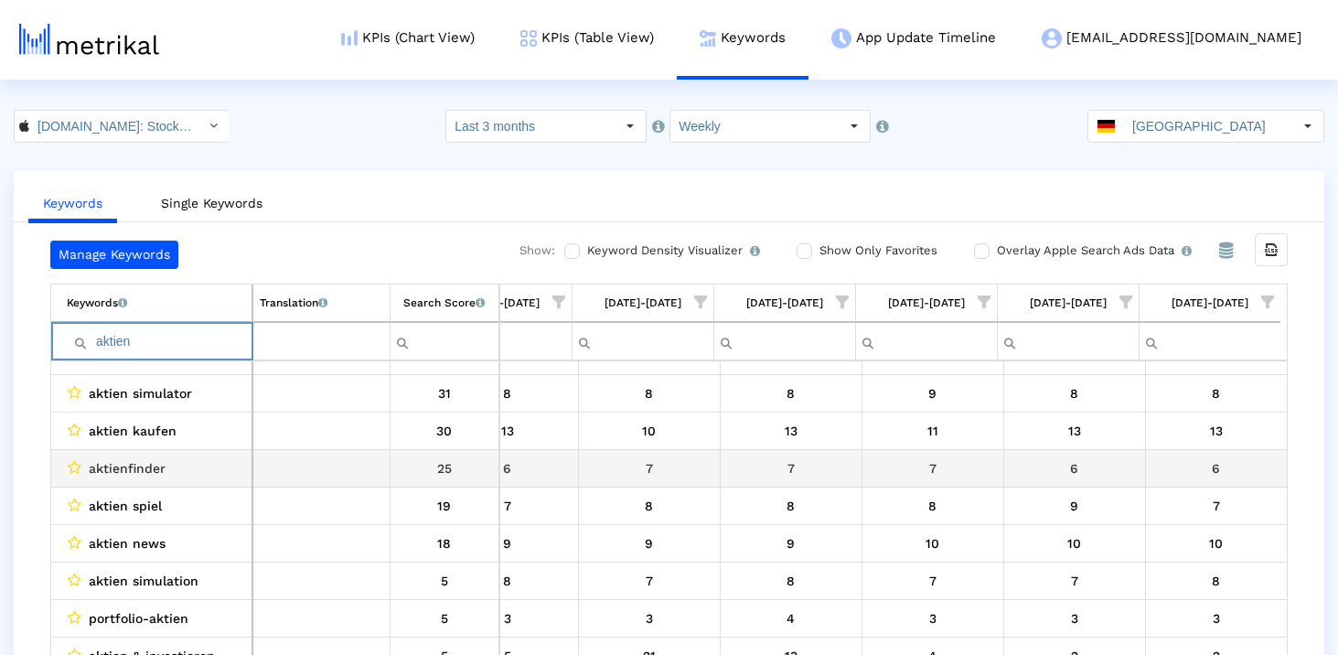
scroll to position [59, 0]
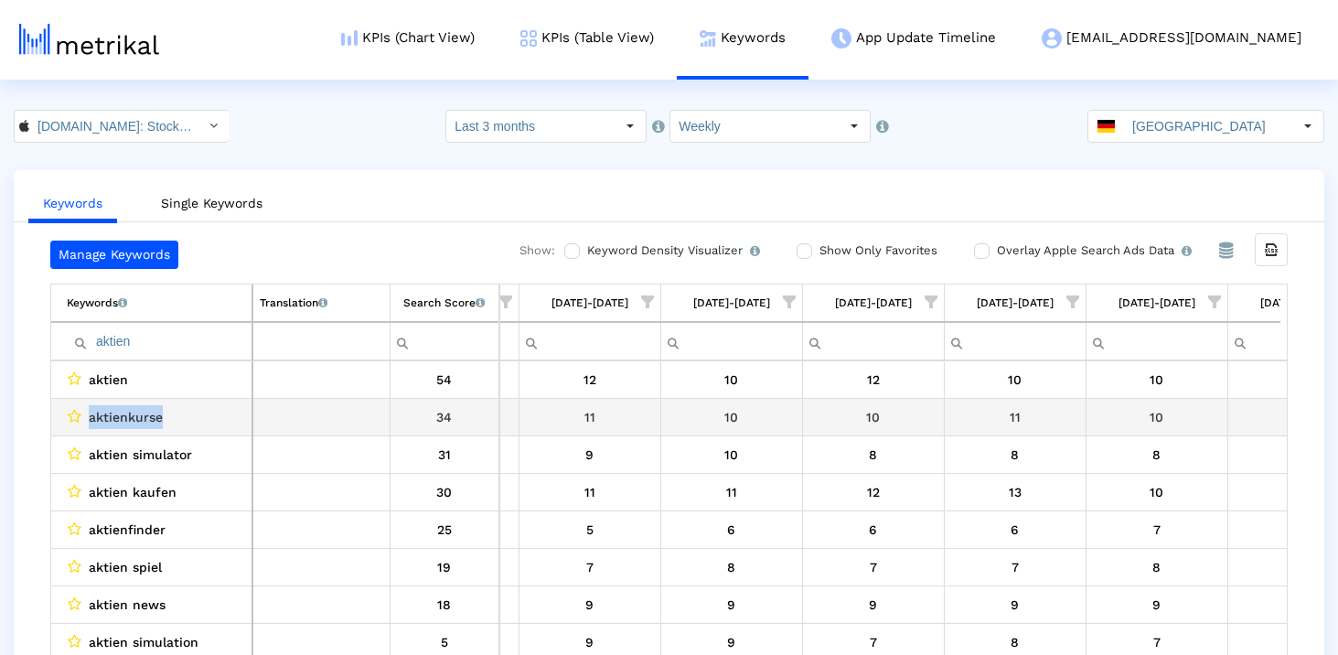
drag, startPoint x: 177, startPoint y: 423, endPoint x: 86, endPoint y: 423, distance: 91.5
click at [86, 423] on div "aktienkurse" at bounding box center [156, 417] width 178 height 24
copy span "aktienkurse"
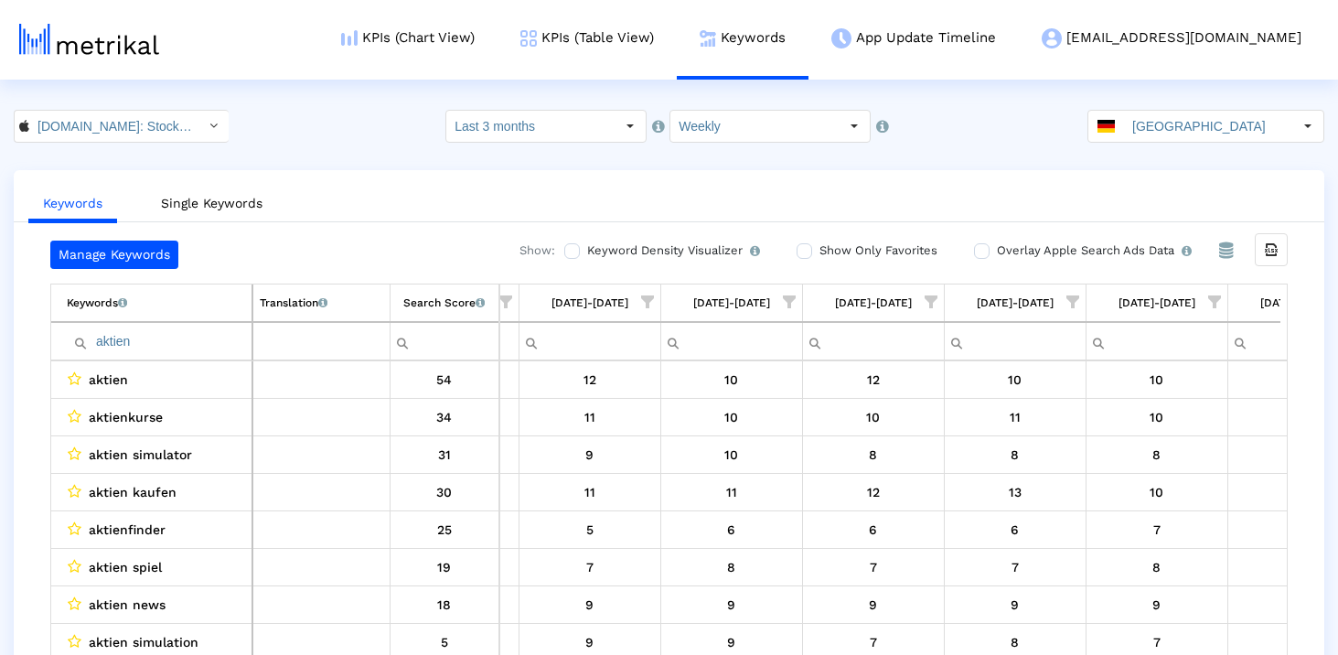
click at [175, 348] on input "aktien" at bounding box center [159, 341] width 185 height 30
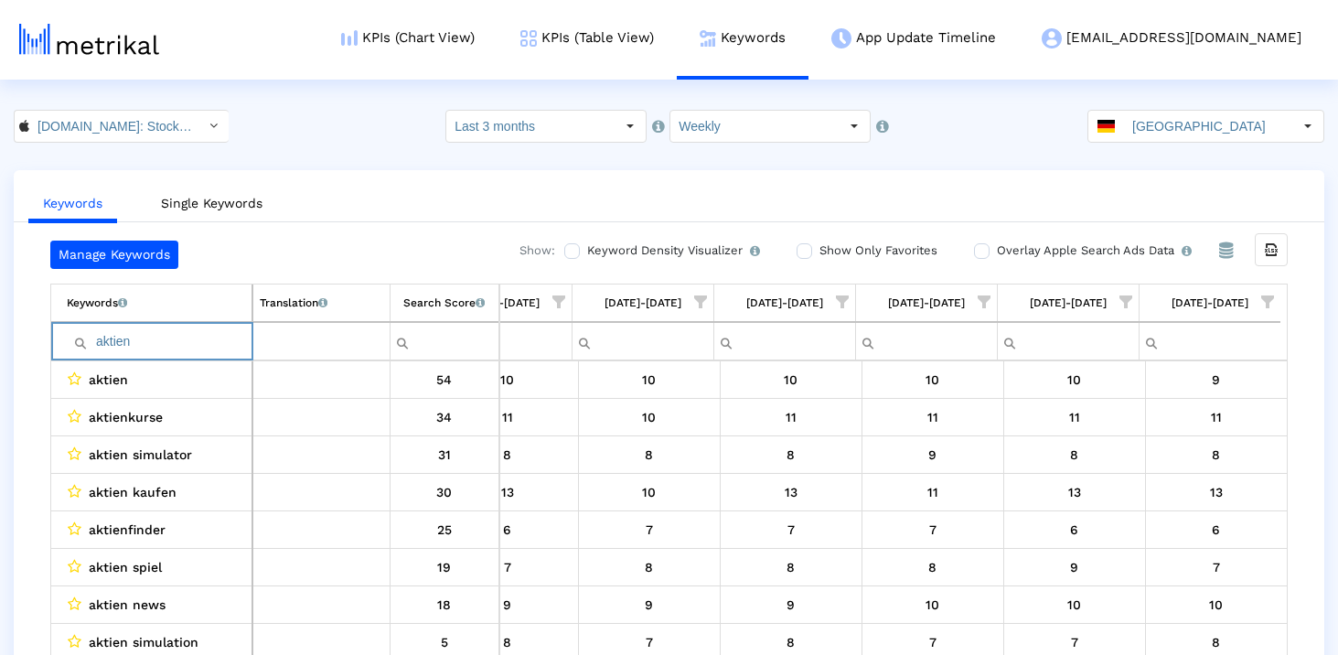
click at [165, 343] on input "aktien" at bounding box center [159, 341] width 185 height 30
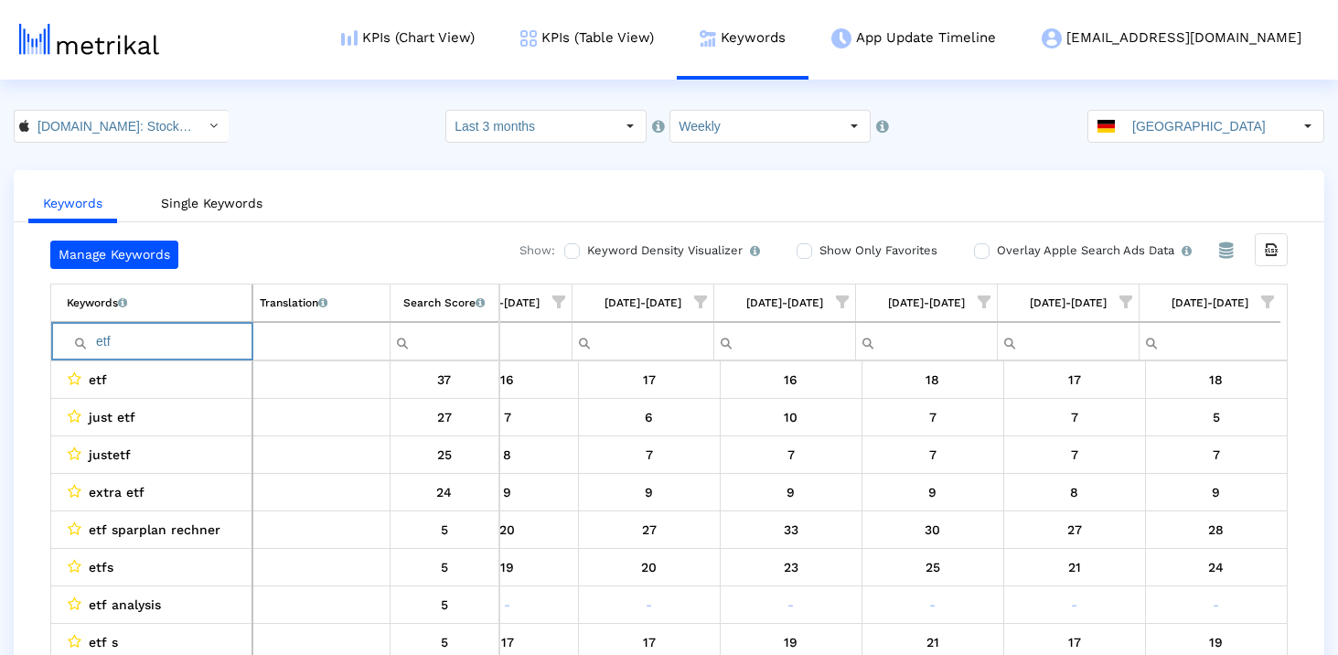
click at [193, 350] on input "etf" at bounding box center [159, 341] width 185 height 30
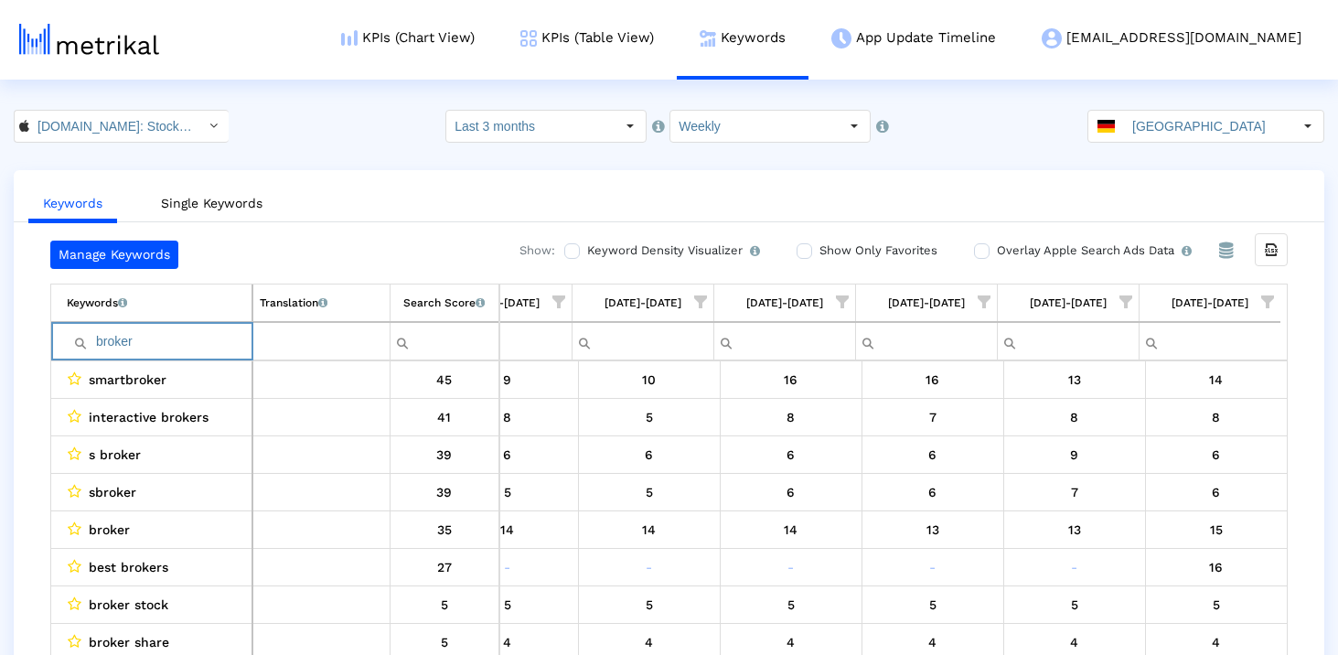
click at [167, 340] on input "broker" at bounding box center [159, 341] width 185 height 30
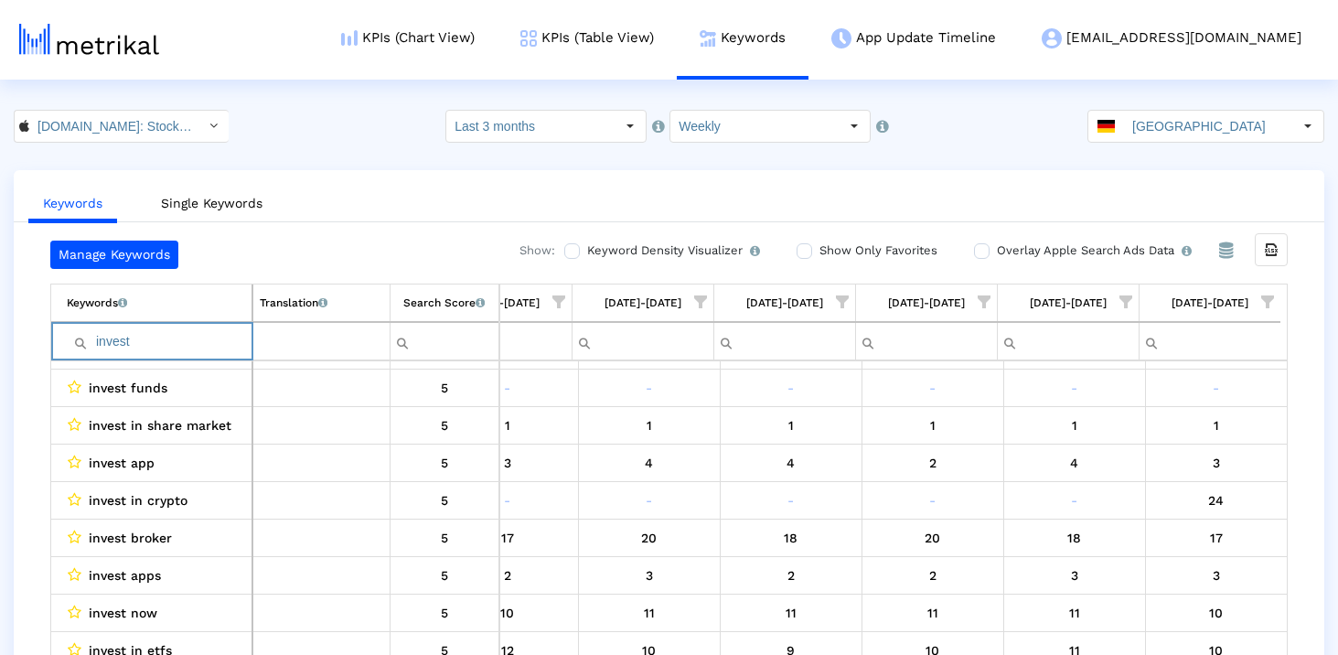
click at [147, 342] on input "invest" at bounding box center [159, 341] width 185 height 30
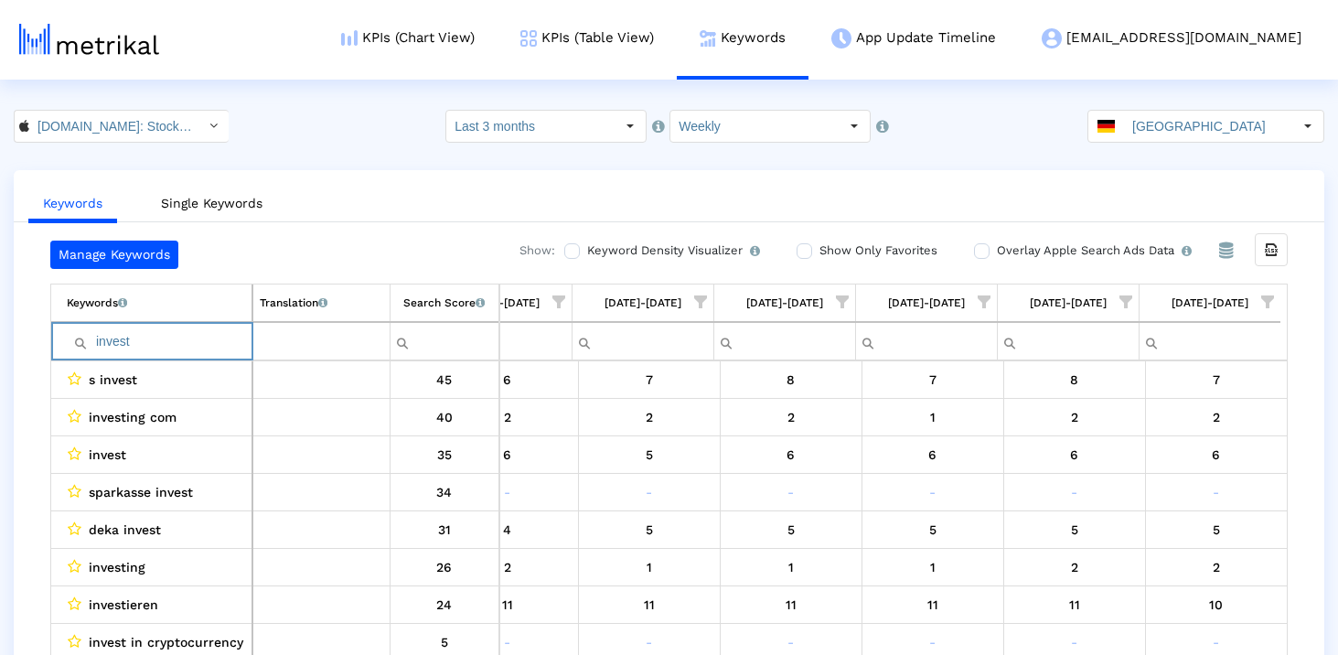
click at [123, 337] on input "invest" at bounding box center [159, 341] width 185 height 30
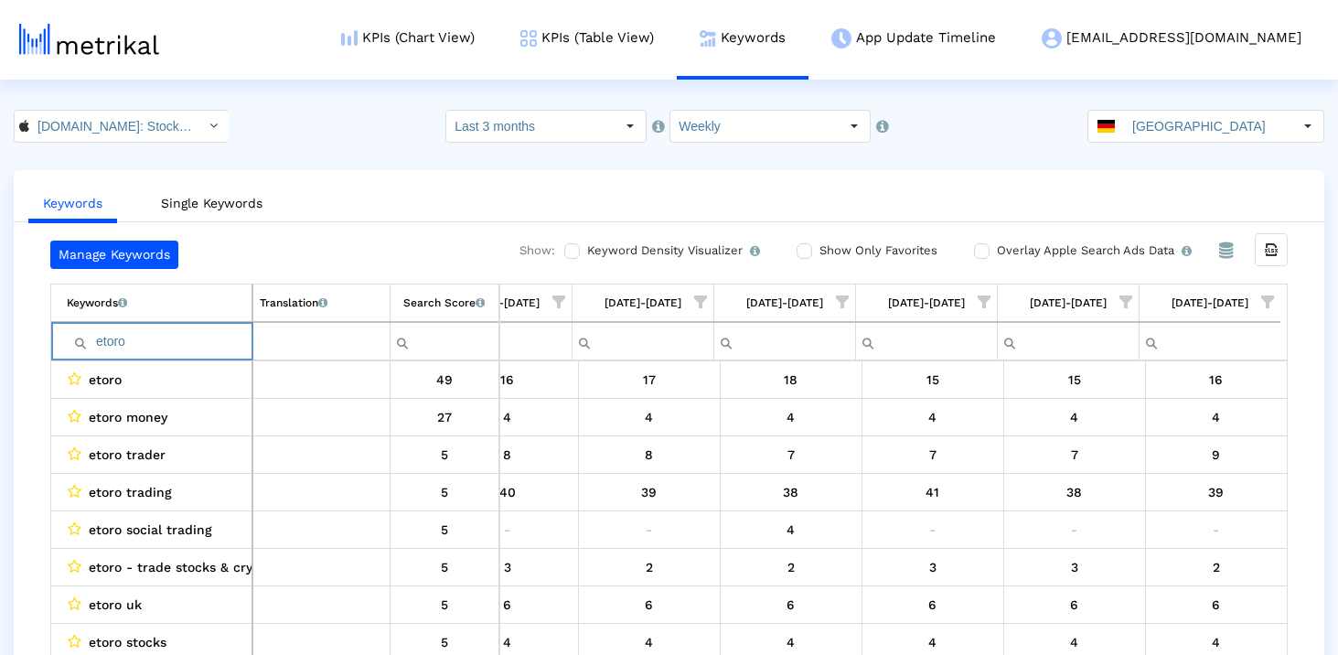
click at [215, 332] on input "etoro" at bounding box center [159, 341] width 185 height 30
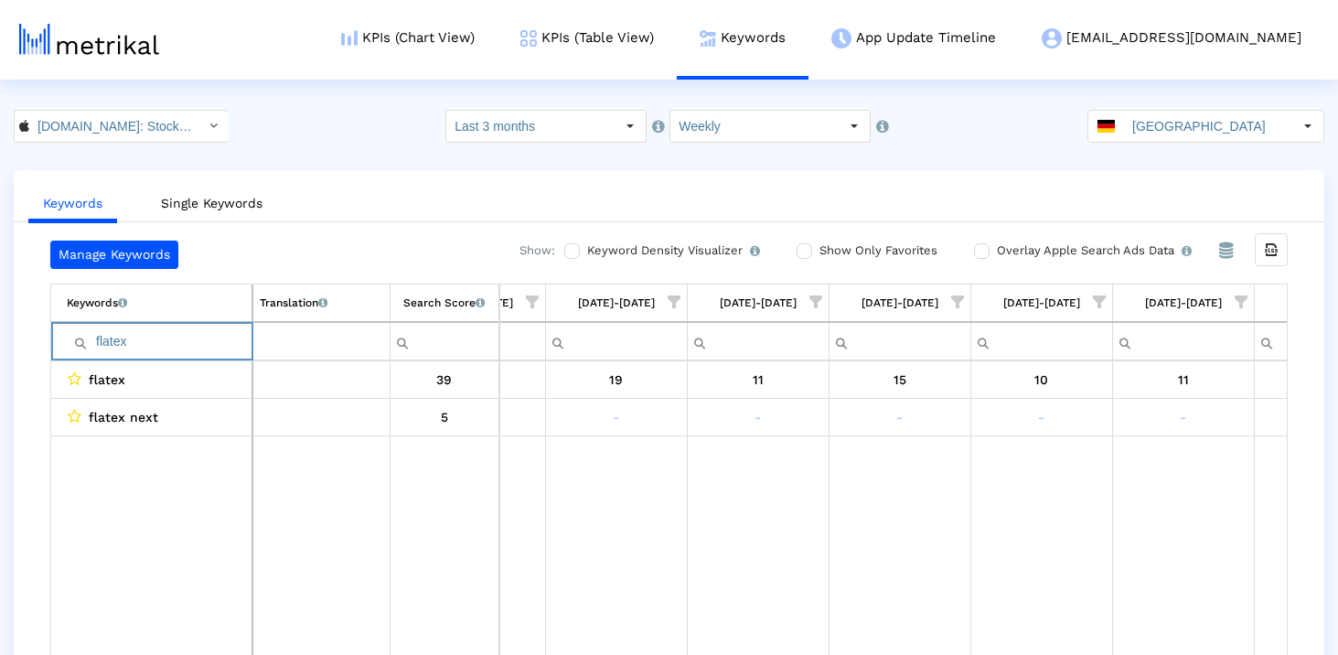
scroll to position [0, 1055]
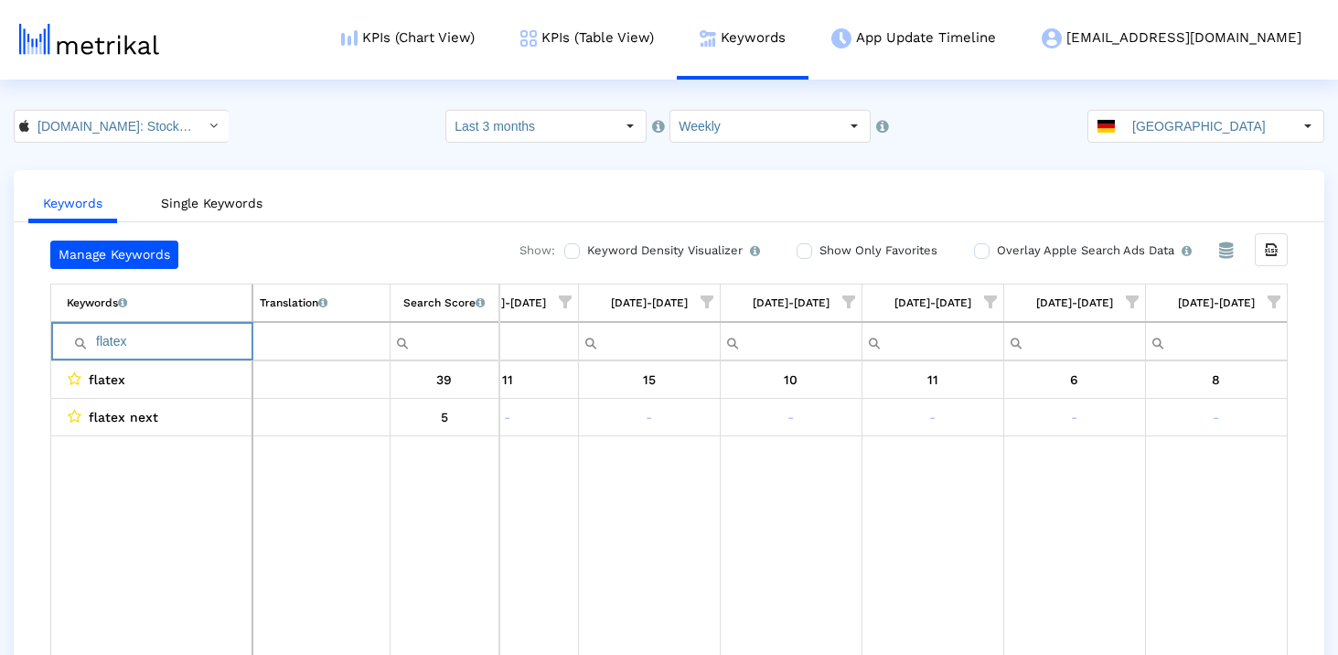
click at [198, 319] on td "Keywords List of keywords that are currently being tracked in Mobile Action." at bounding box center [151, 302] width 201 height 37
click at [177, 336] on input "flatex" at bounding box center [159, 341] width 185 height 30
type input "t"
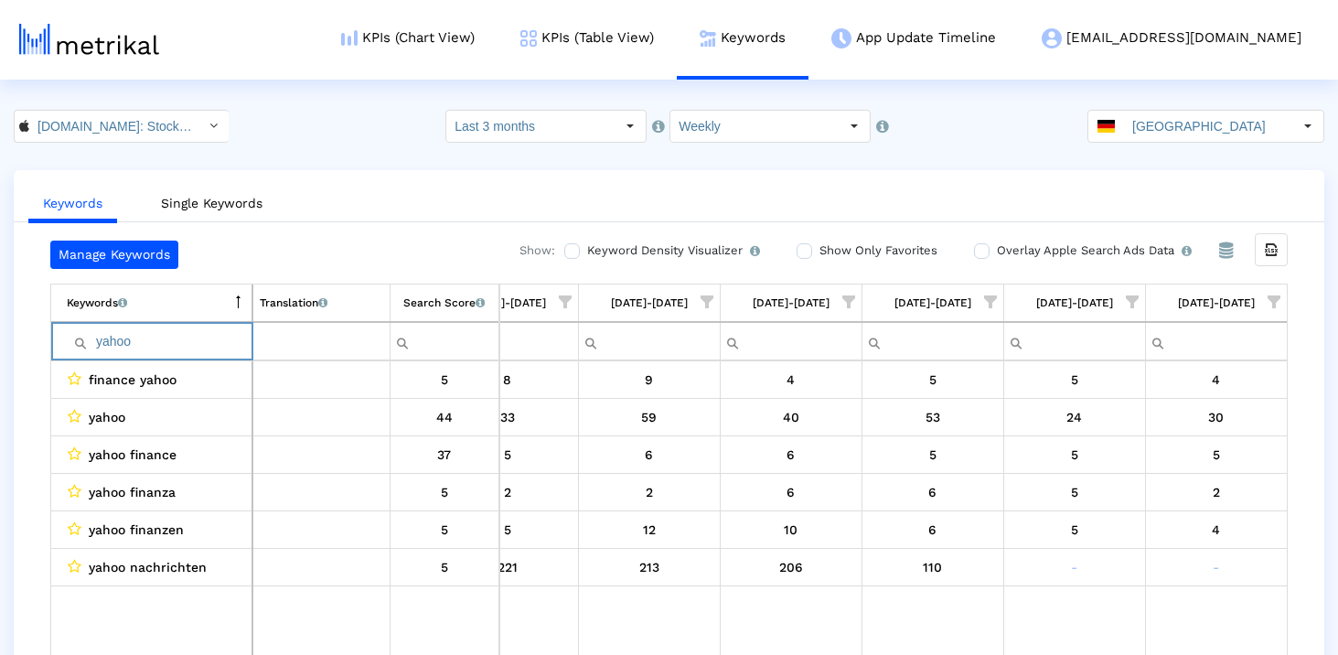
click at [211, 293] on td "Keywords List of keywords that are currently being tracked in Mobile Action." at bounding box center [151, 302] width 201 height 37
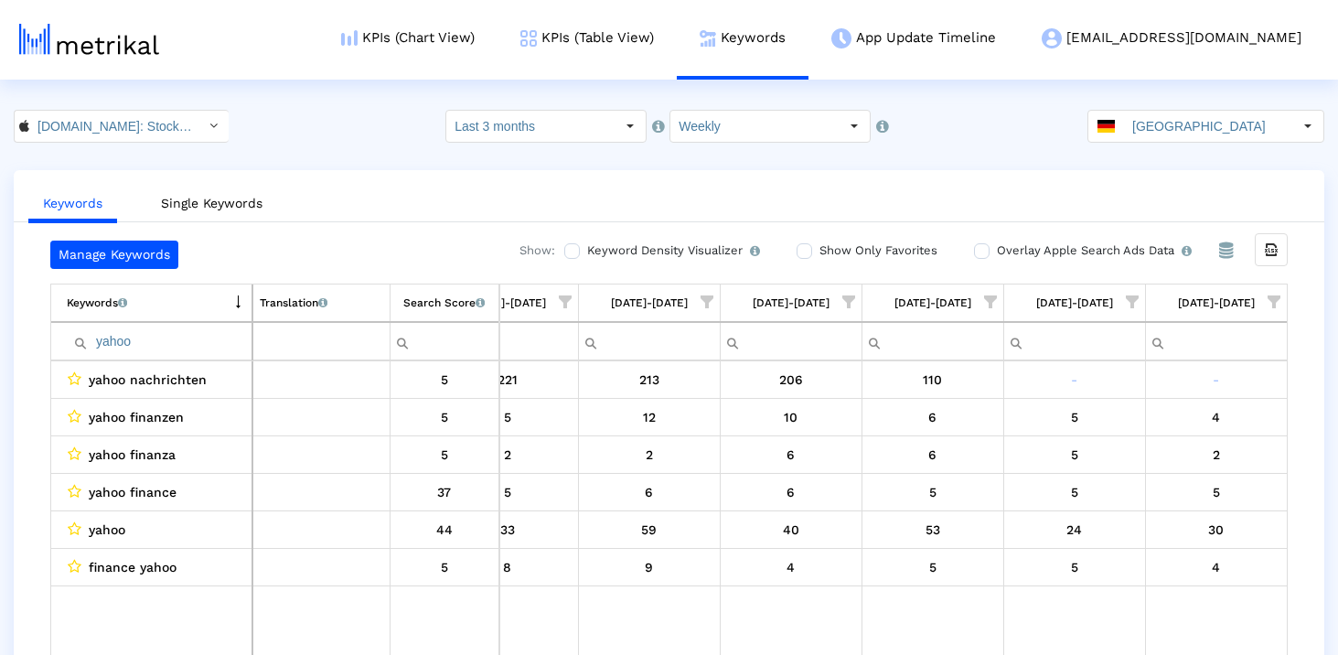
click at [422, 288] on td "Search Score An estimate of relative search volume of each keyword. It is on a …" at bounding box center [445, 302] width 110 height 37
click at [162, 335] on input "yahoo" at bounding box center [159, 341] width 185 height 30
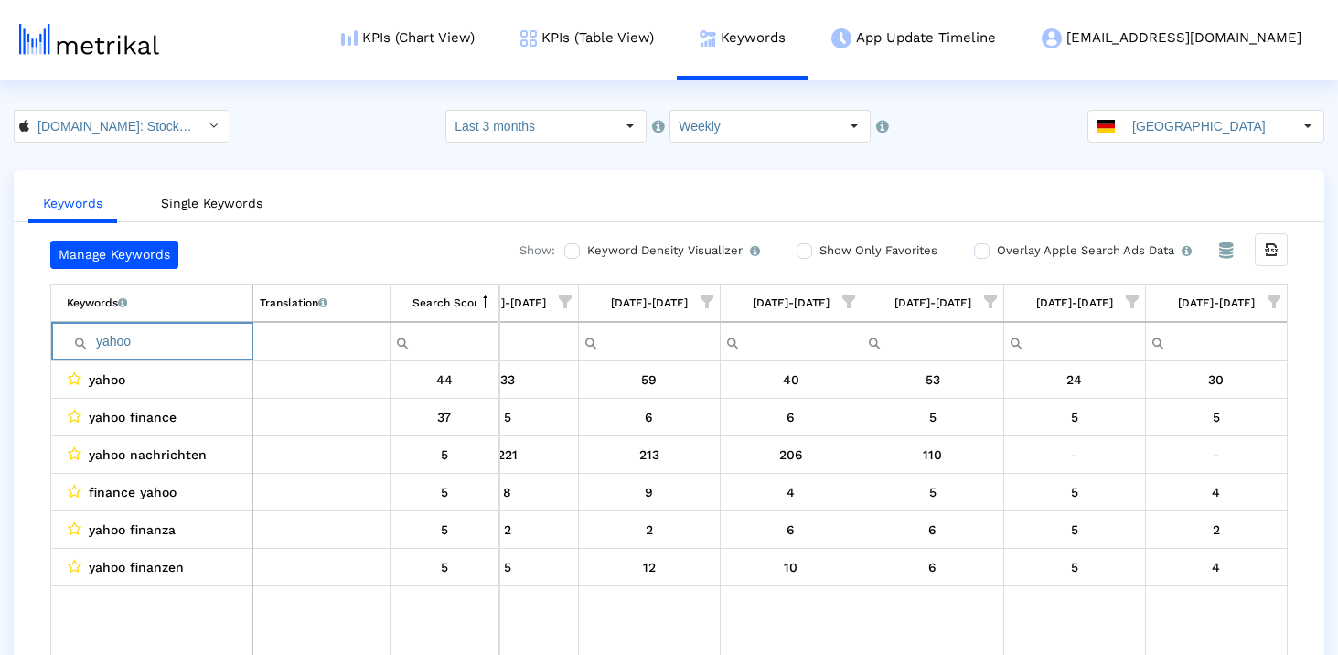
click at [162, 335] on input "yahoo" at bounding box center [159, 341] width 185 height 30
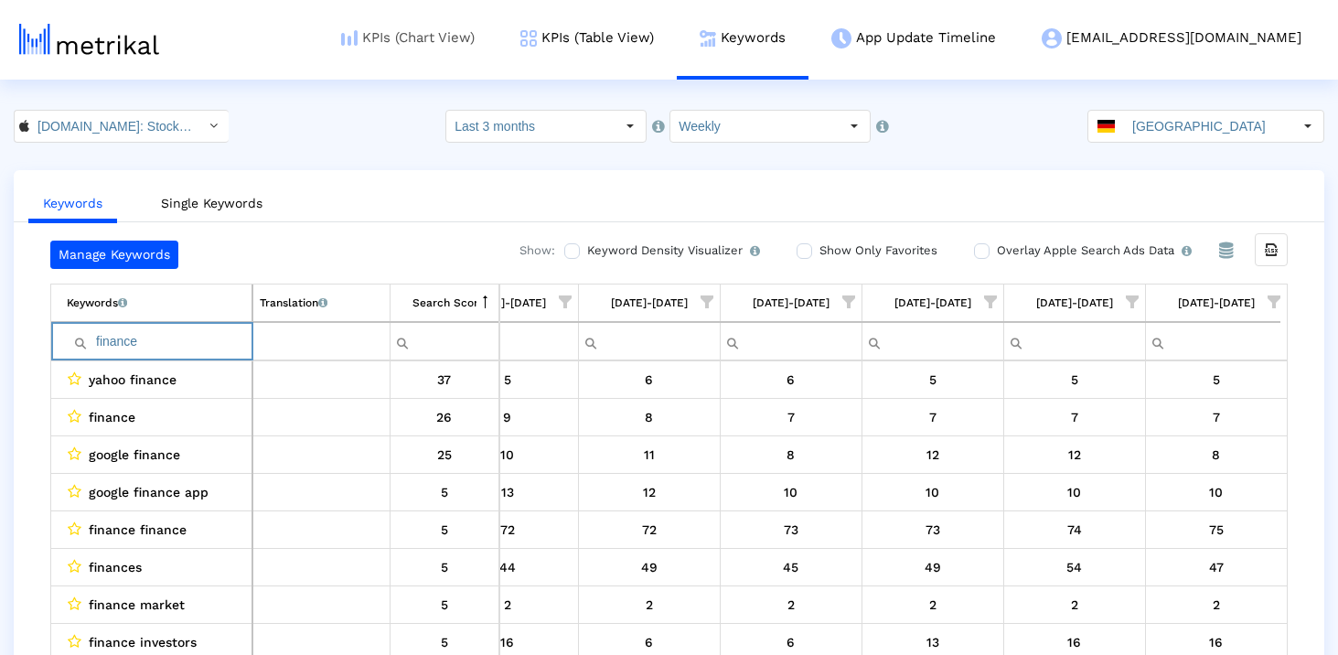
type input "finance"
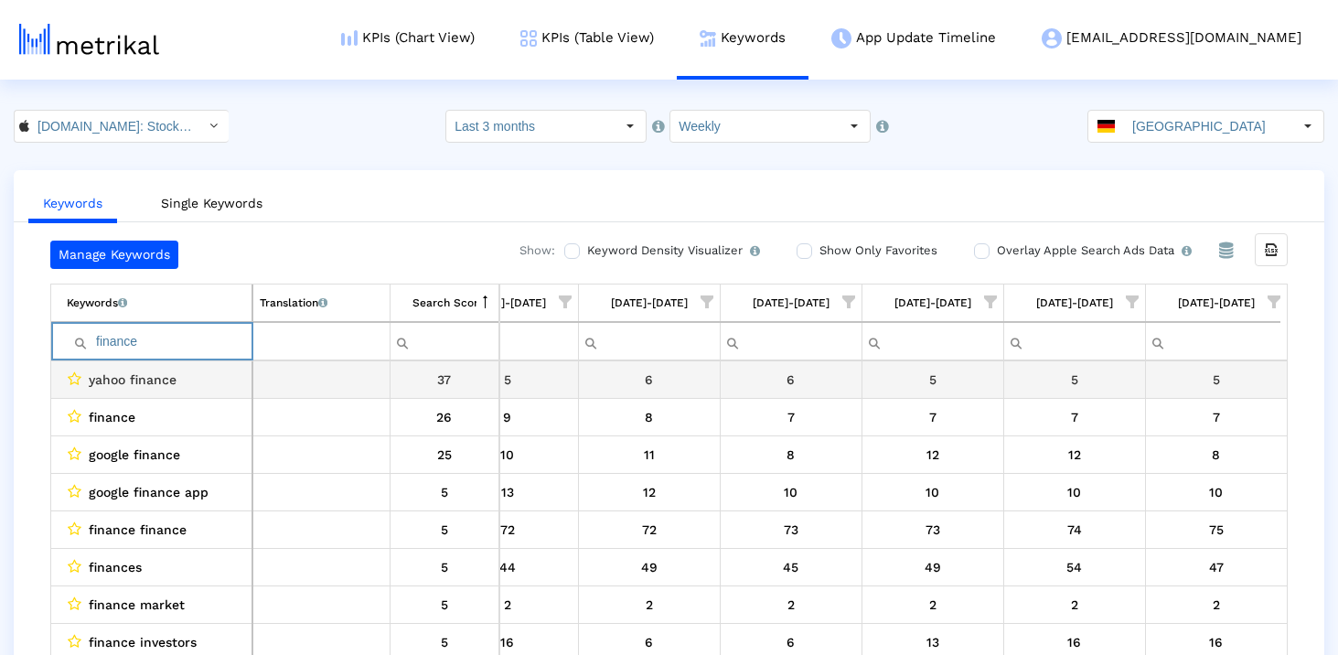
click at [148, 347] on input "finance" at bounding box center [159, 341] width 185 height 30
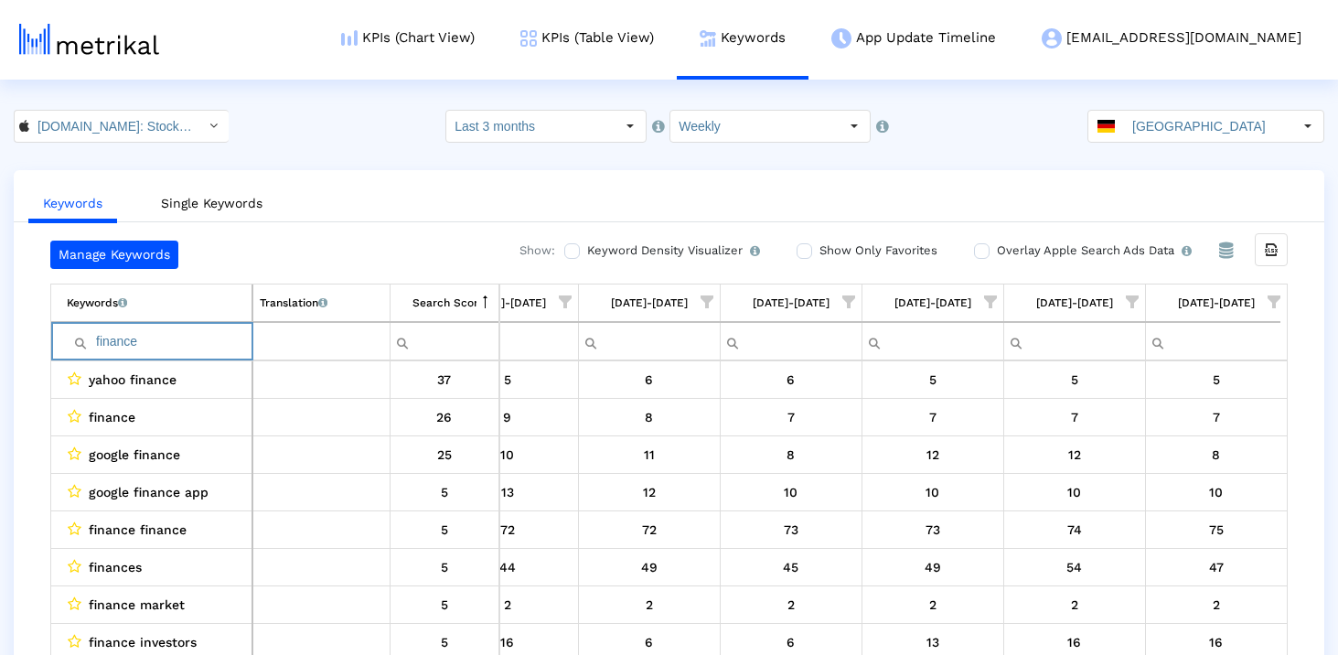
click at [148, 347] on input "finance" at bounding box center [159, 341] width 185 height 30
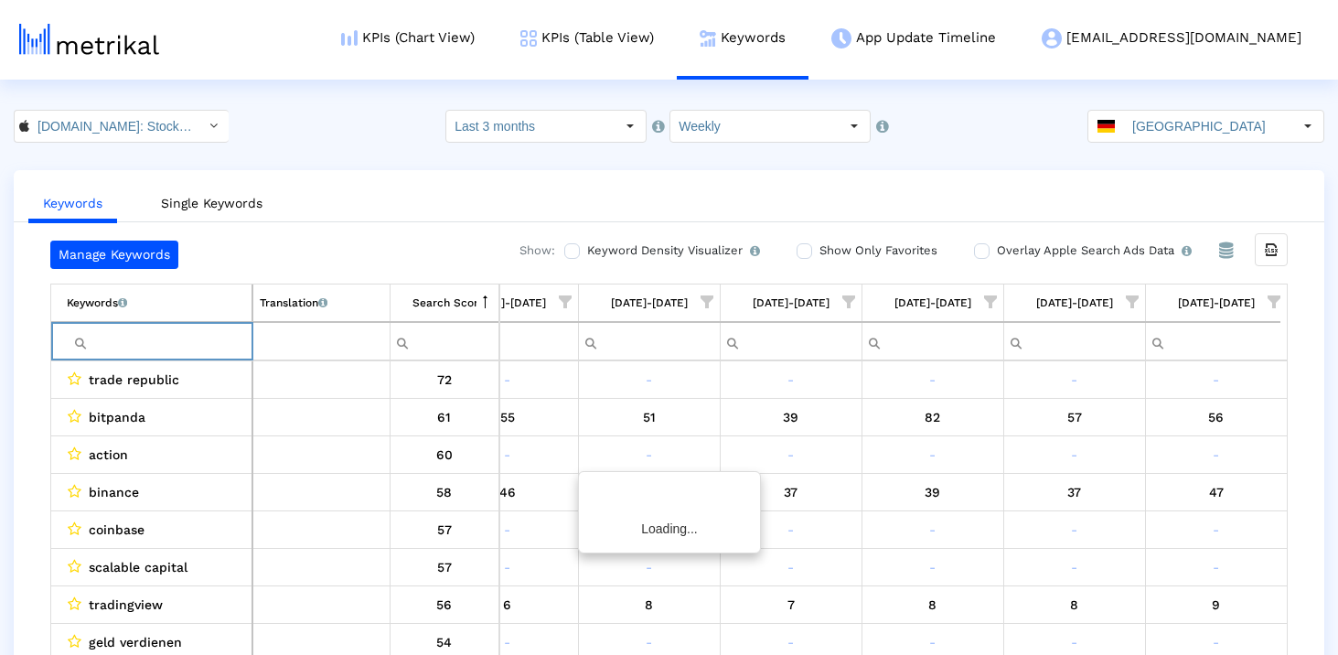
click at [30, 327] on div "Manage Keywords Show: Keyword Density Visualizer Turn this on to view where and…" at bounding box center [669, 452] width 1311 height 423
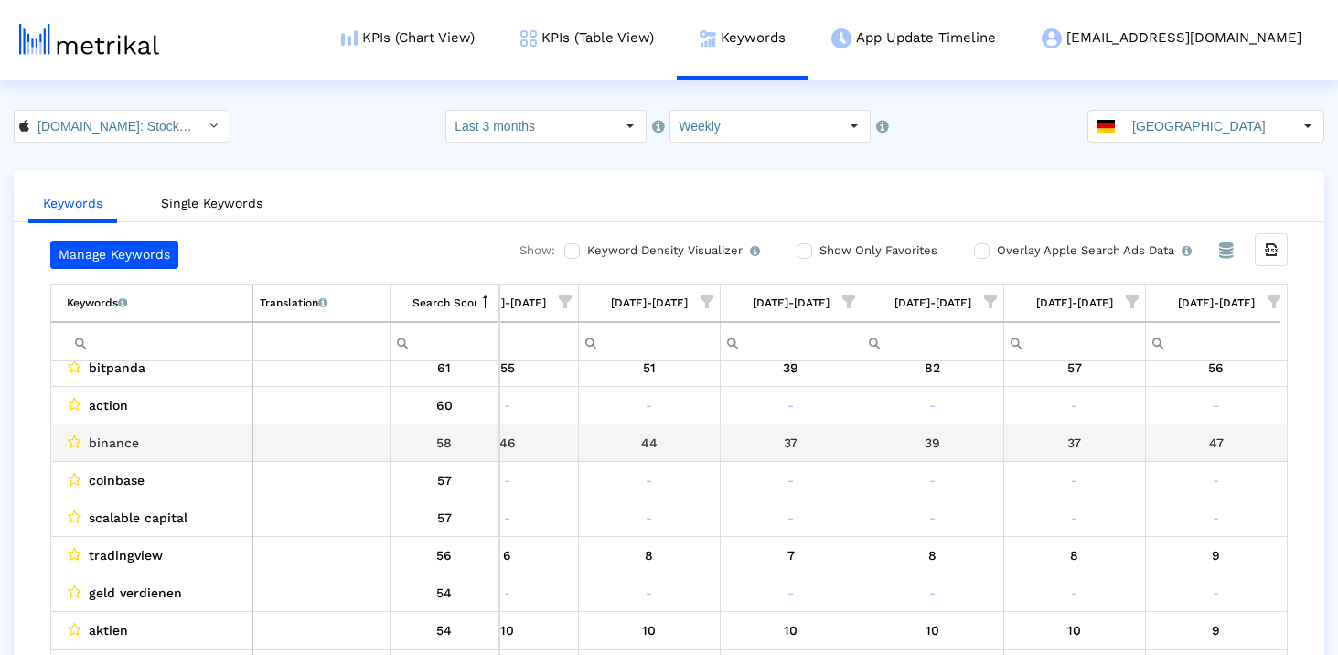
scroll to position [0, 0]
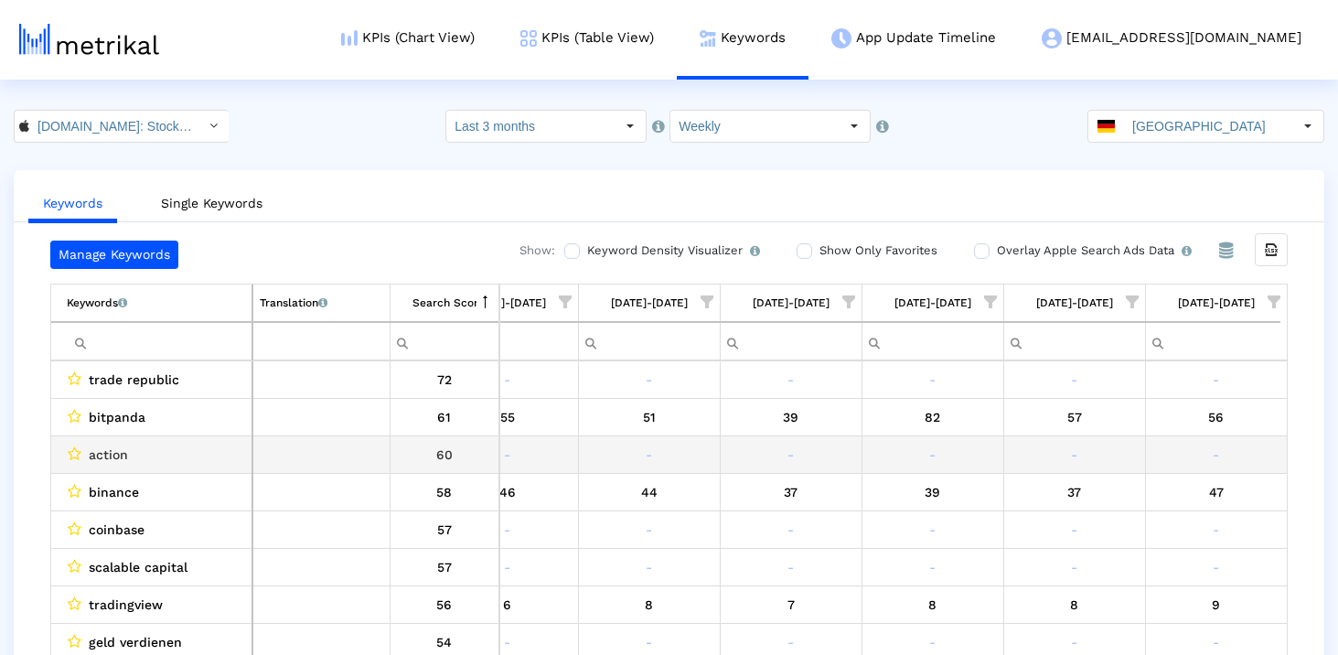
click at [121, 455] on span "action" at bounding box center [108, 455] width 39 height 24
copy span "action"
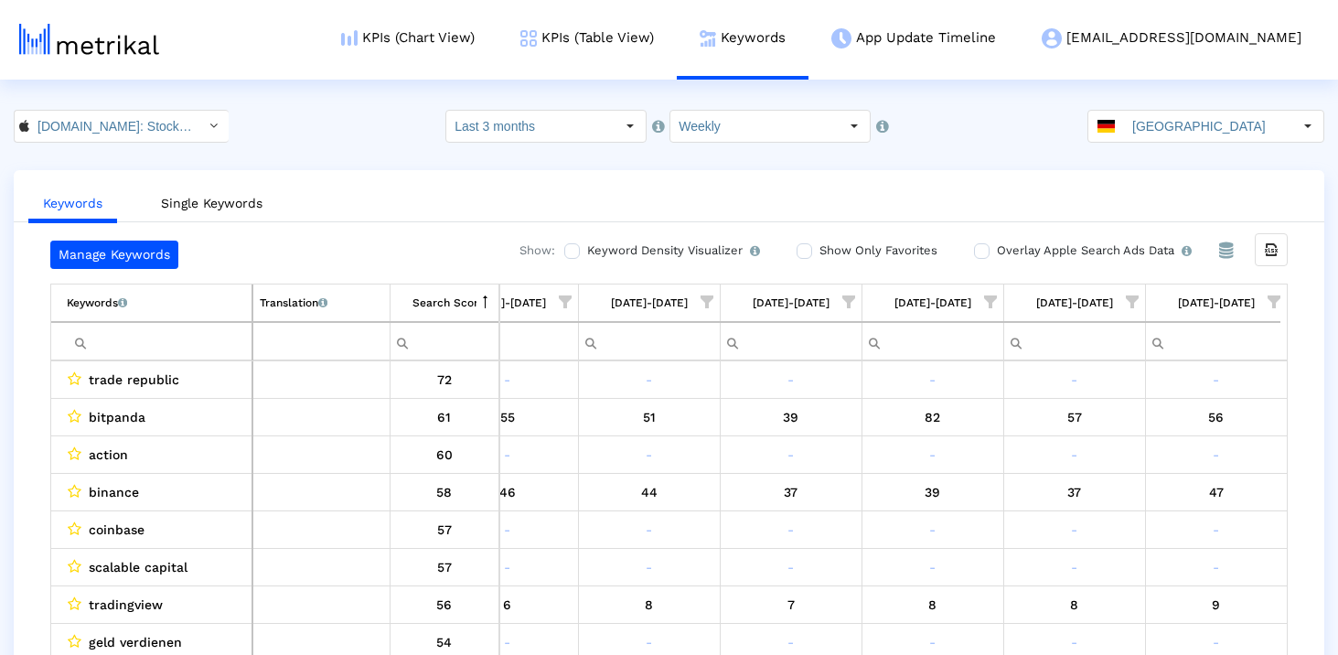
click at [135, 345] on input "Filter cell" at bounding box center [159, 341] width 185 height 30
paste input "action"
type input "action"
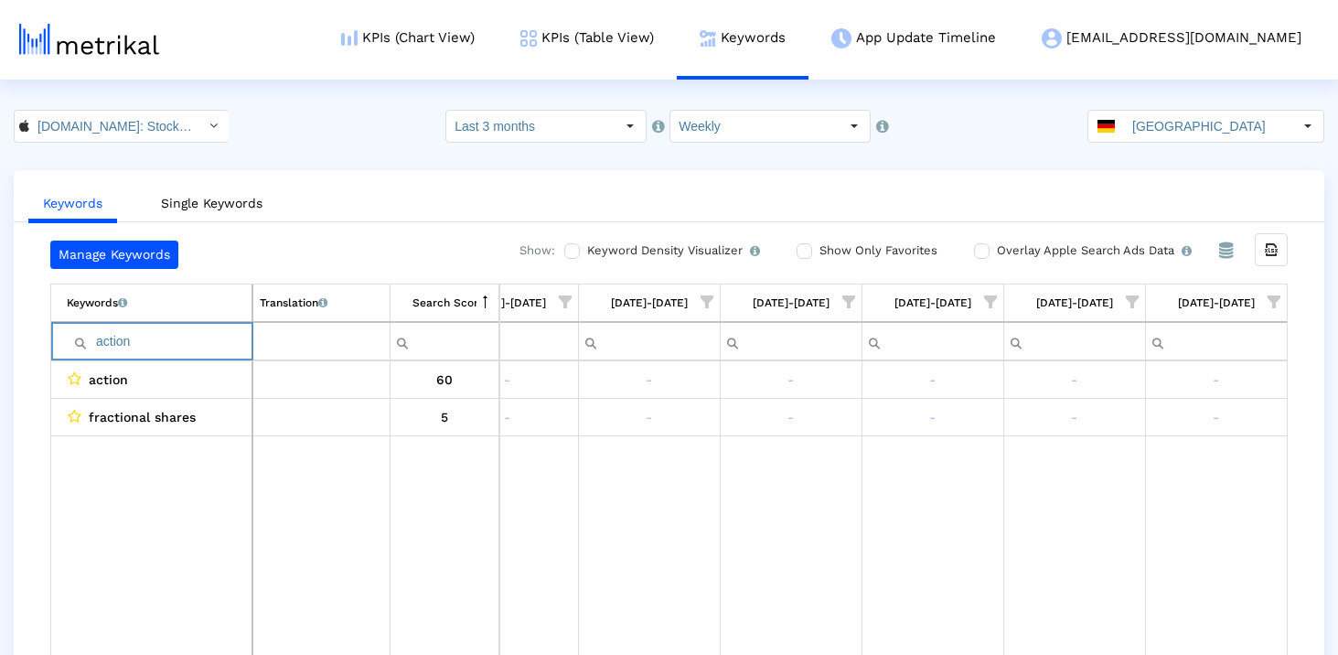
click at [129, 342] on input "action" at bounding box center [159, 341] width 185 height 30
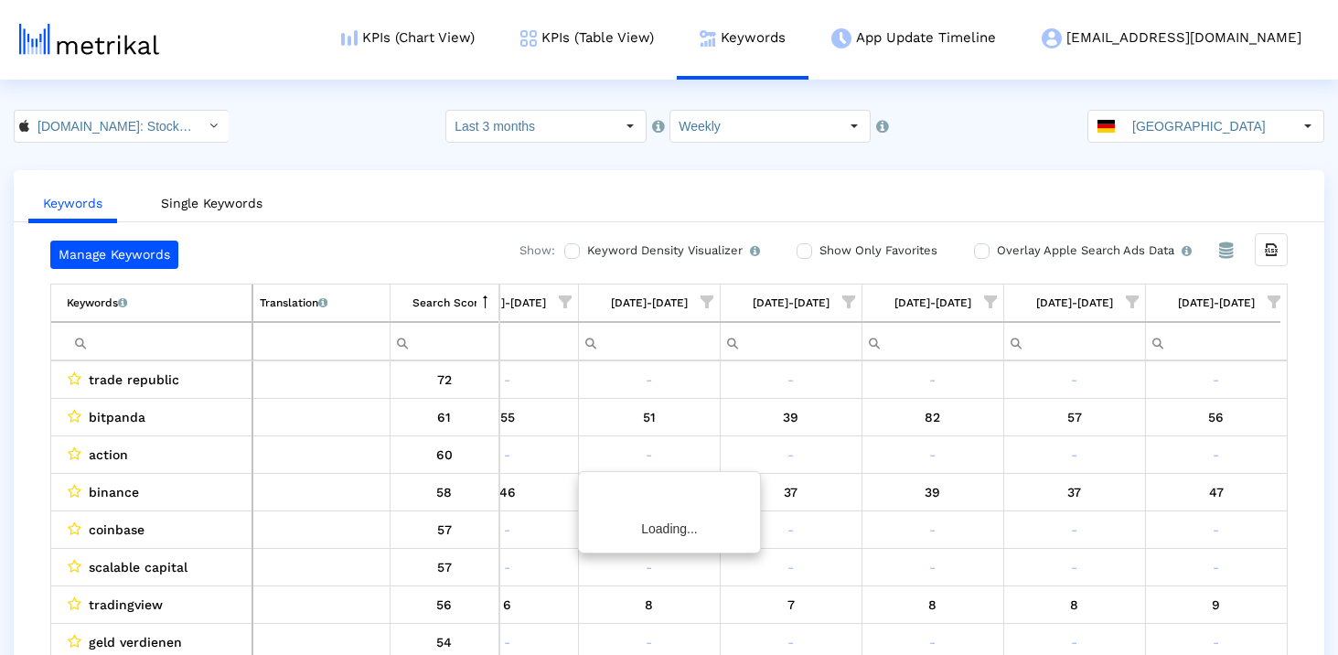
click at [40, 368] on div "Manage Keywords Show: Keyword Density Visualizer Turn this on to view where and…" at bounding box center [669, 452] width 1311 height 423
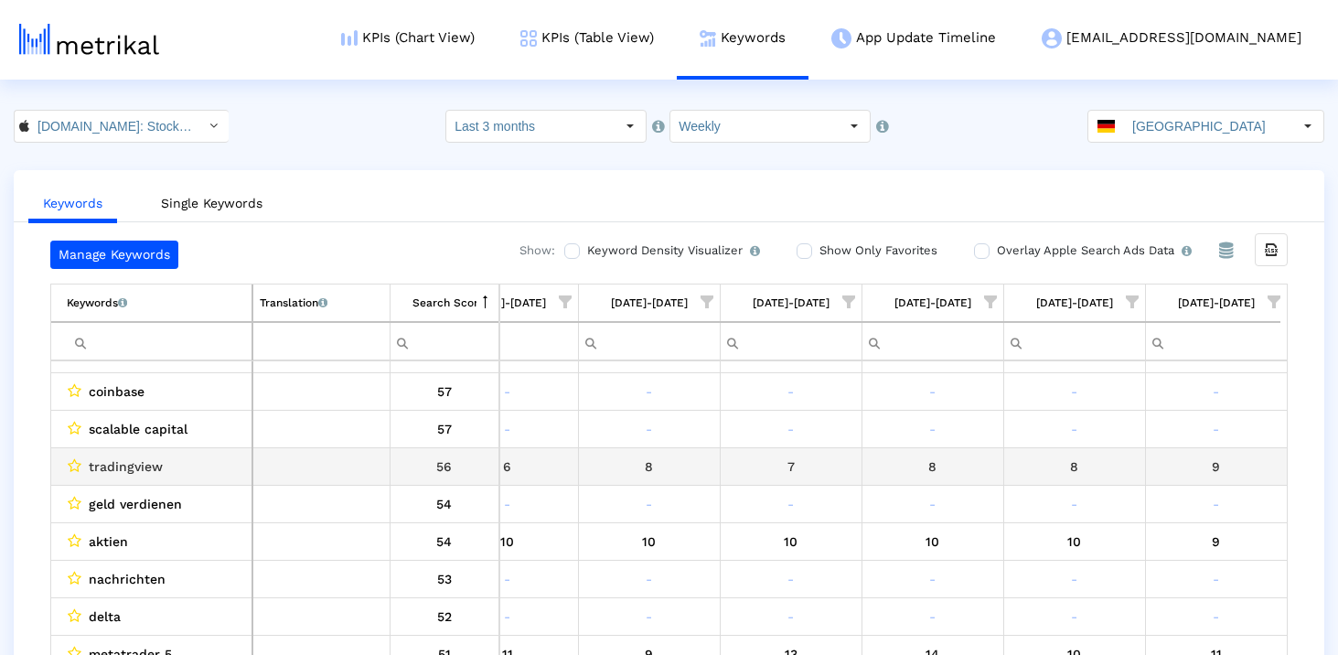
scroll to position [139, 0]
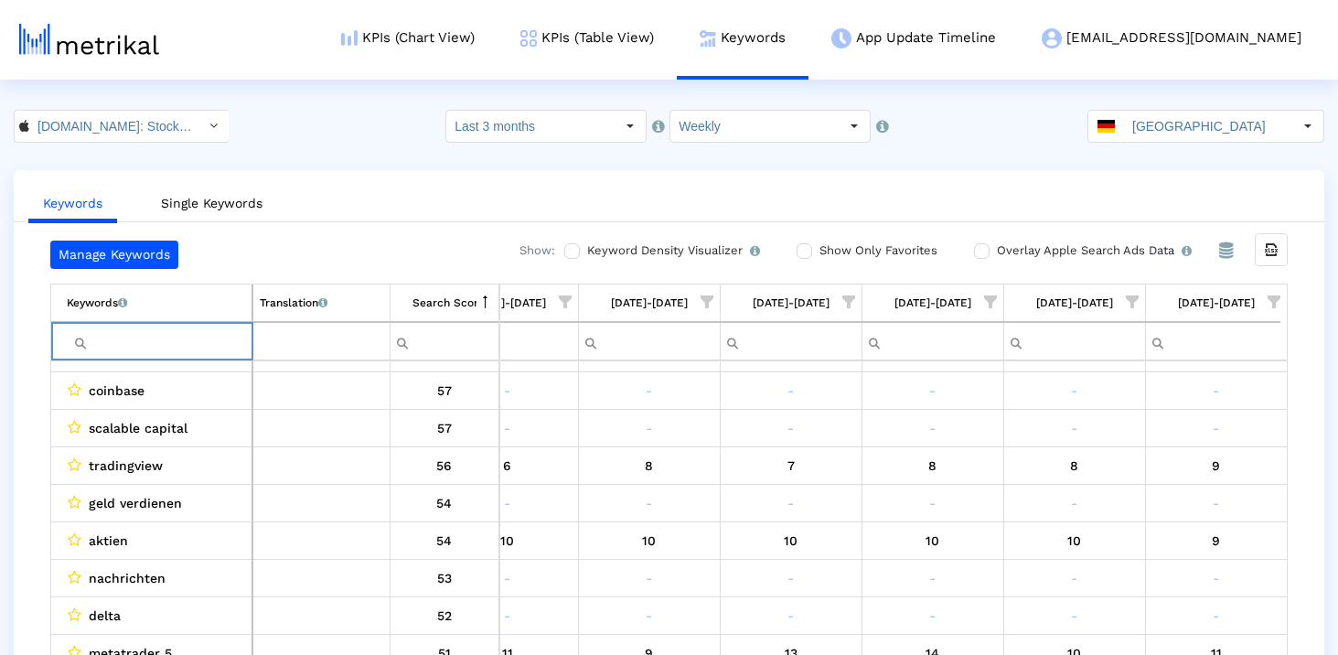
click at [155, 348] on input "Filter cell" at bounding box center [159, 341] width 185 height 30
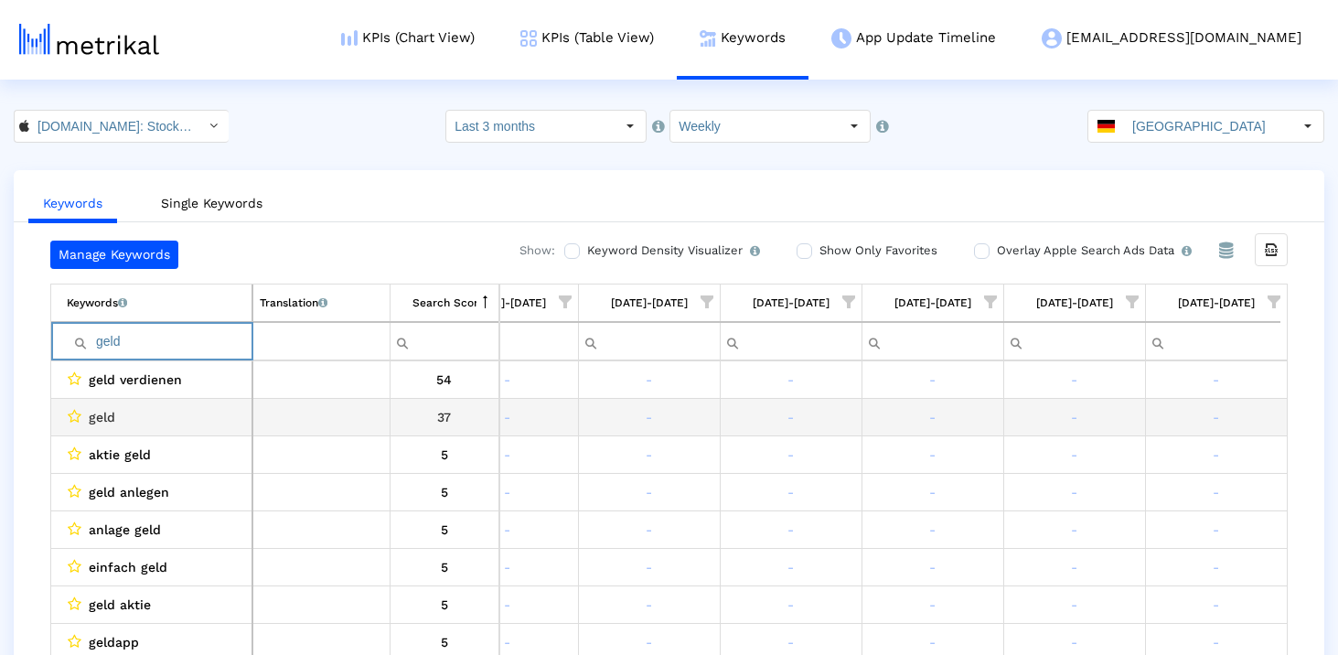
scroll to position [0, 900]
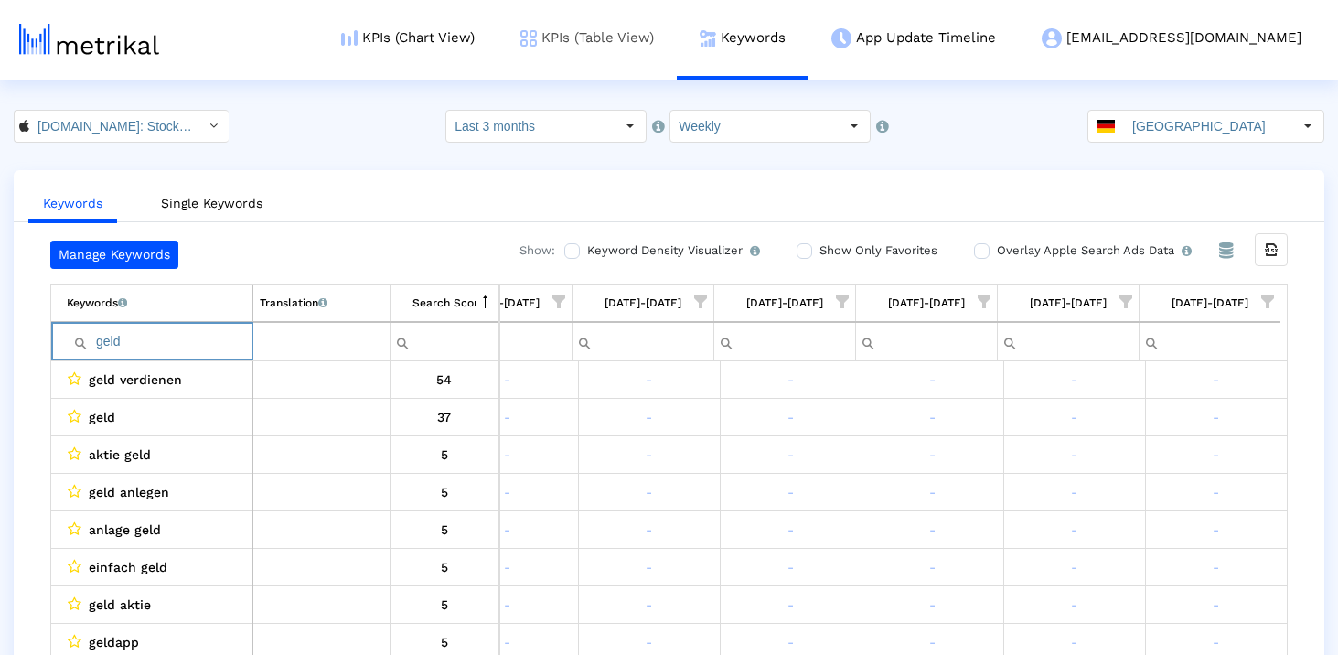
type input "geld"
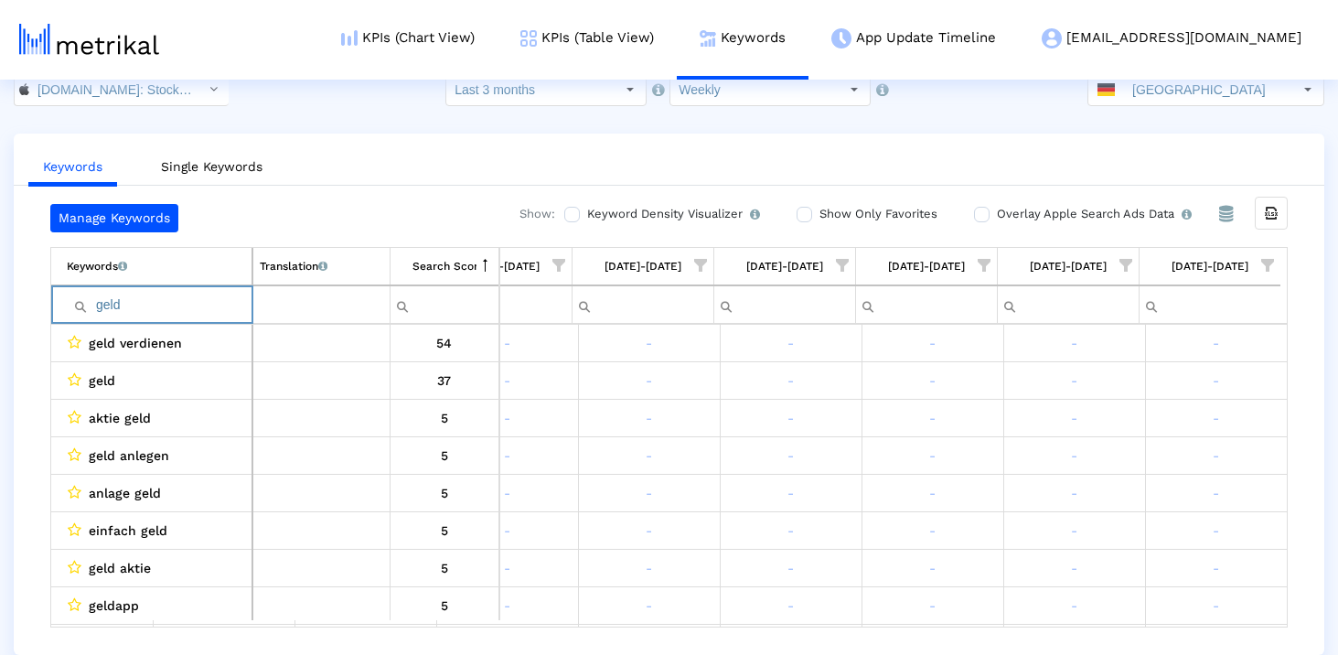
click at [180, 306] on input "geld" at bounding box center [159, 305] width 185 height 30
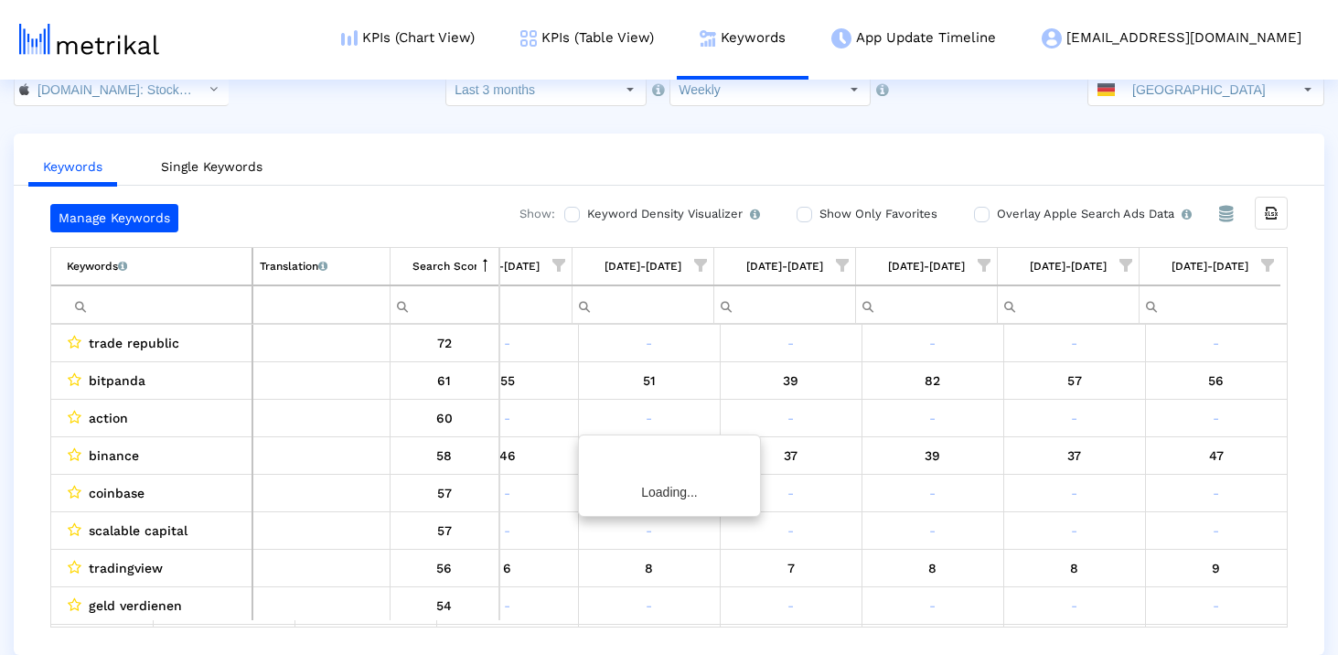
click at [9, 347] on div "Keywords Single Keywords Manage Keywords Show: Keyword Density Visualizer Turn …" at bounding box center [669, 394] width 1338 height 521
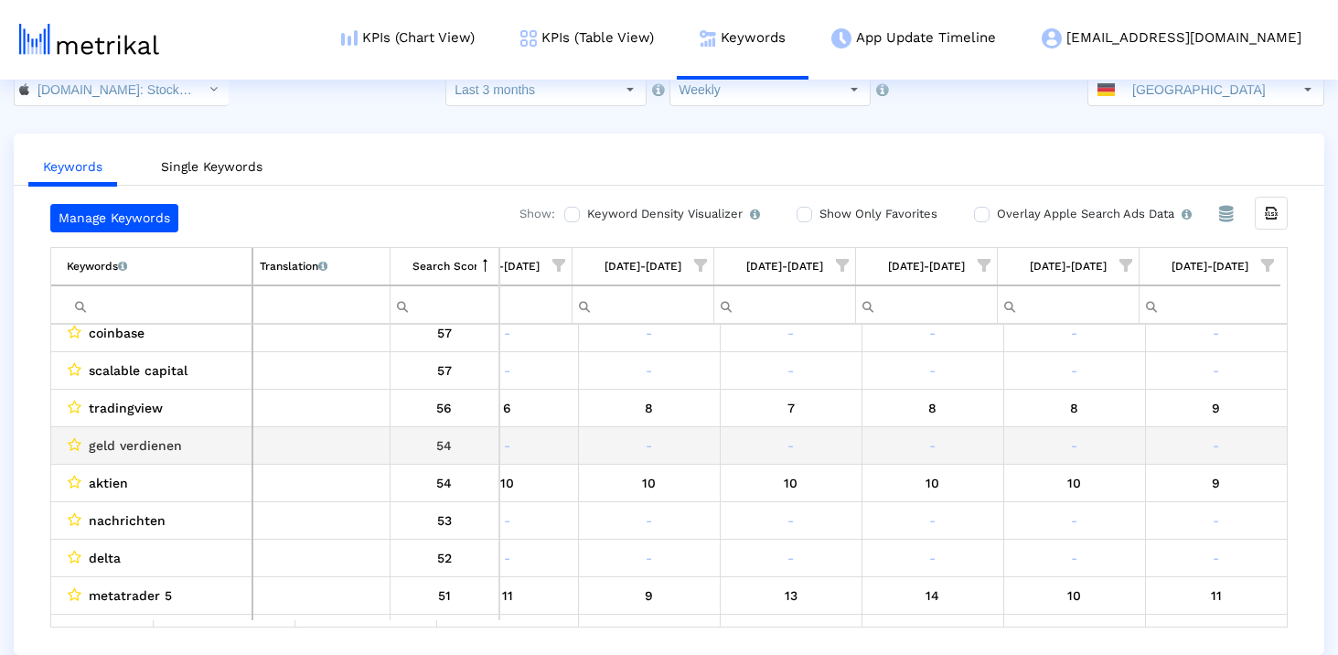
click at [134, 443] on span "geld verdienen" at bounding box center [135, 446] width 93 height 24
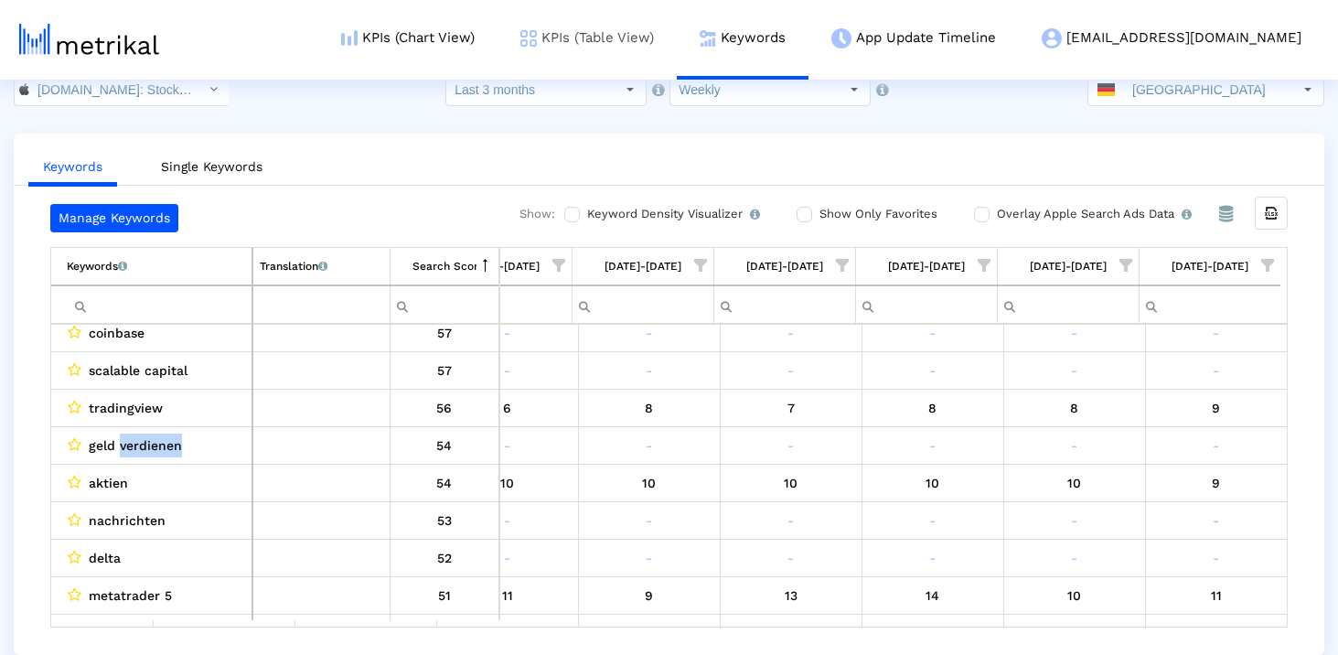
copy span "verdienen"
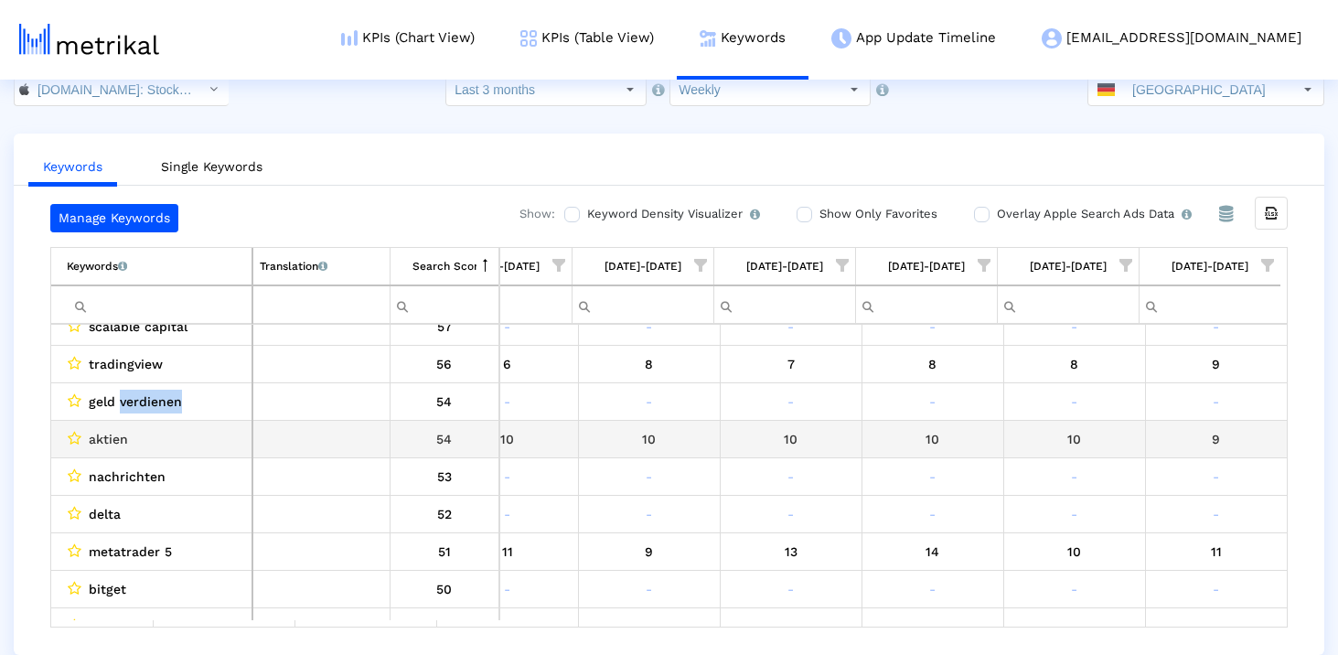
scroll to position [224, 1062]
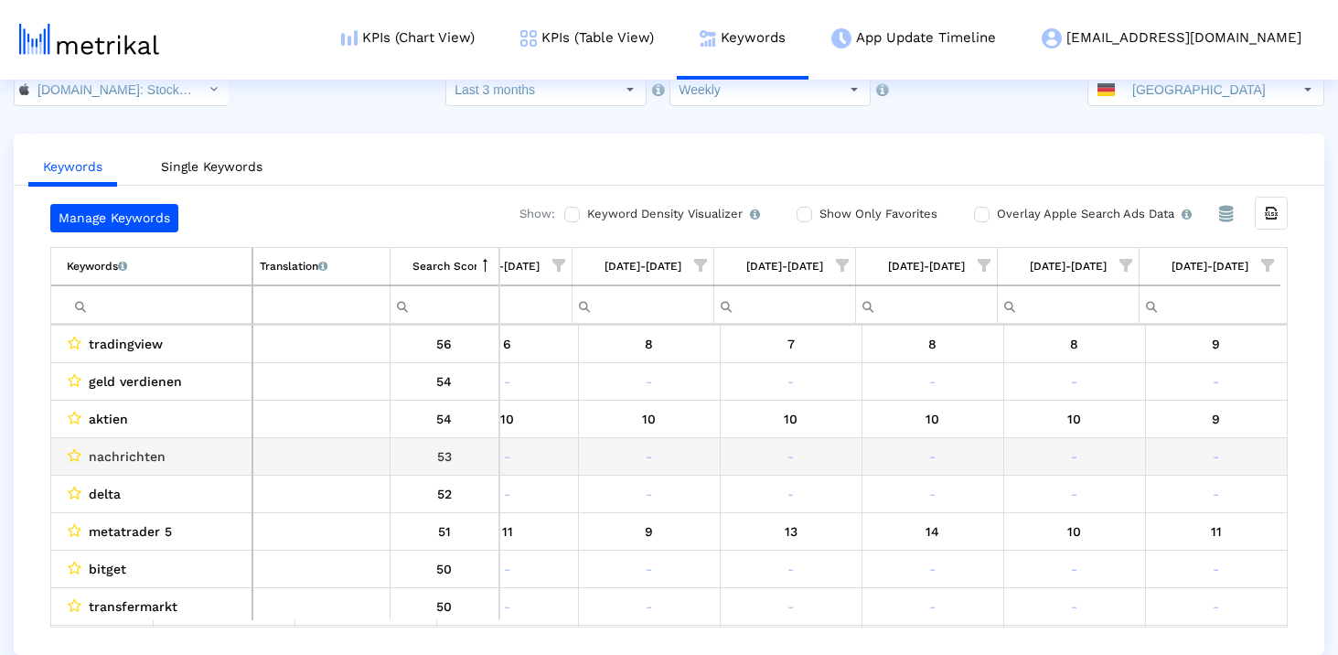
click at [145, 456] on span "nachrichten" at bounding box center [127, 456] width 77 height 24
copy span "nachrichten"
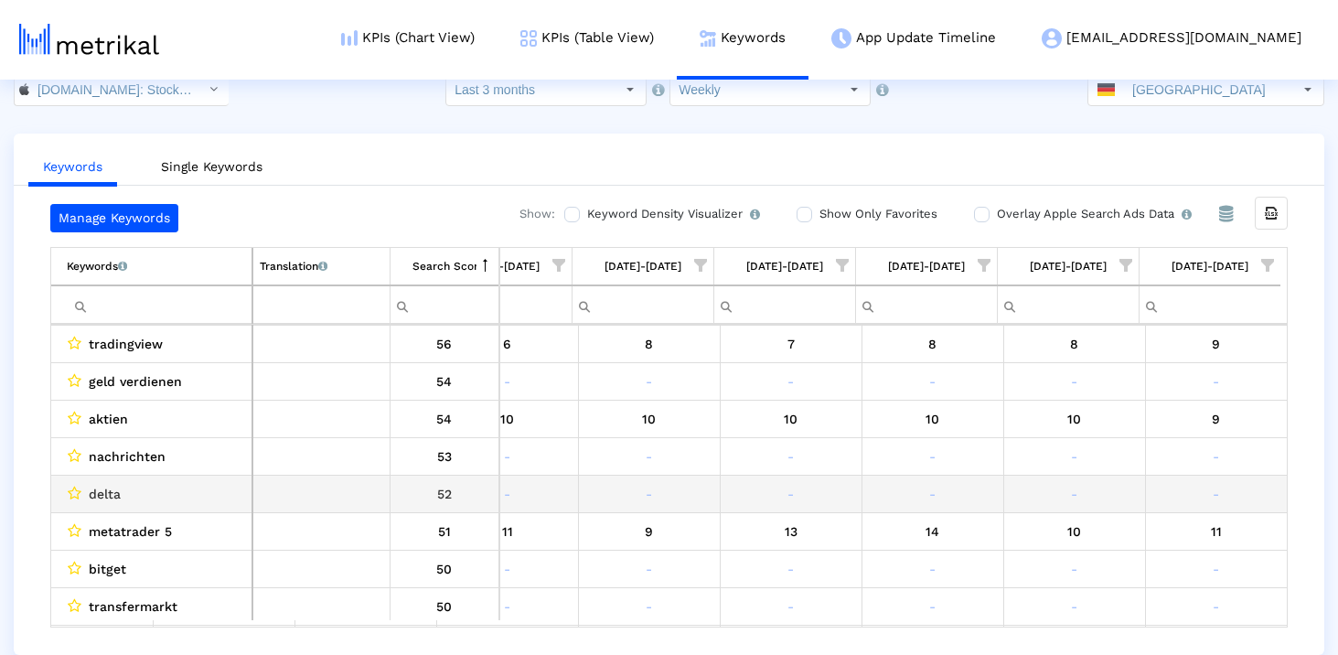
click at [113, 498] on span "delta" at bounding box center [105, 494] width 32 height 24
copy span "delta"
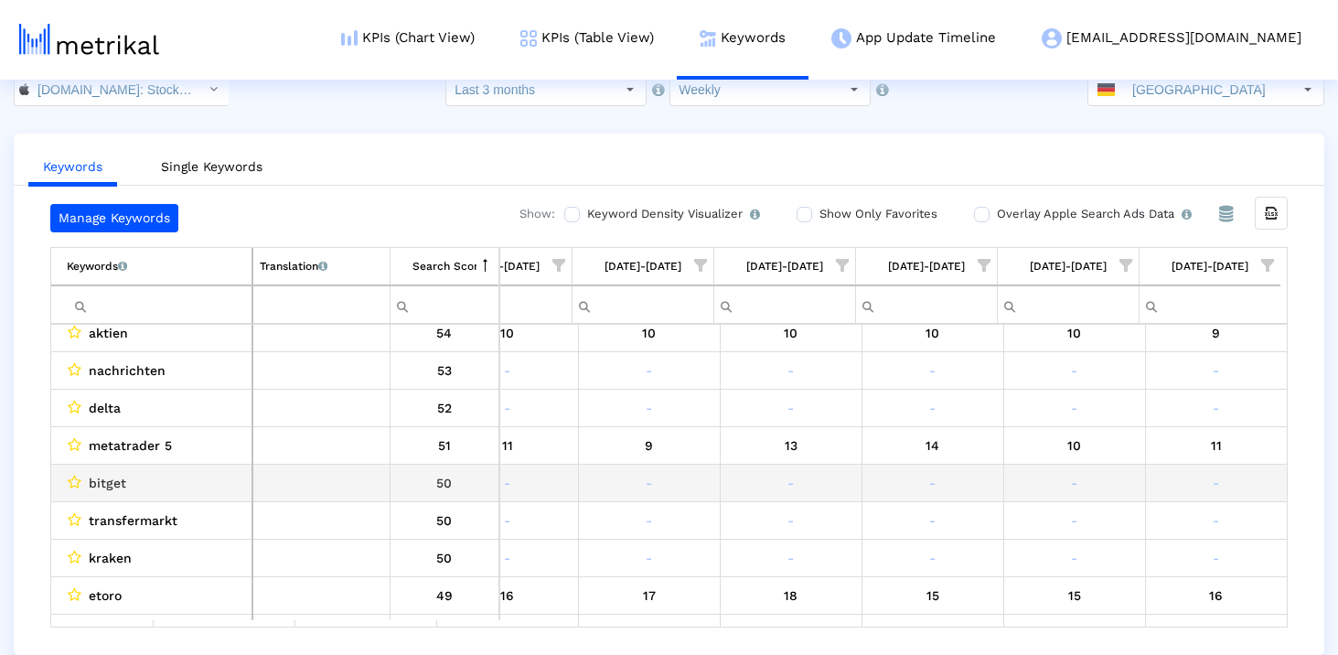
click at [107, 479] on span "bitget" at bounding box center [107, 483] width 37 height 24
copy span "bitget"
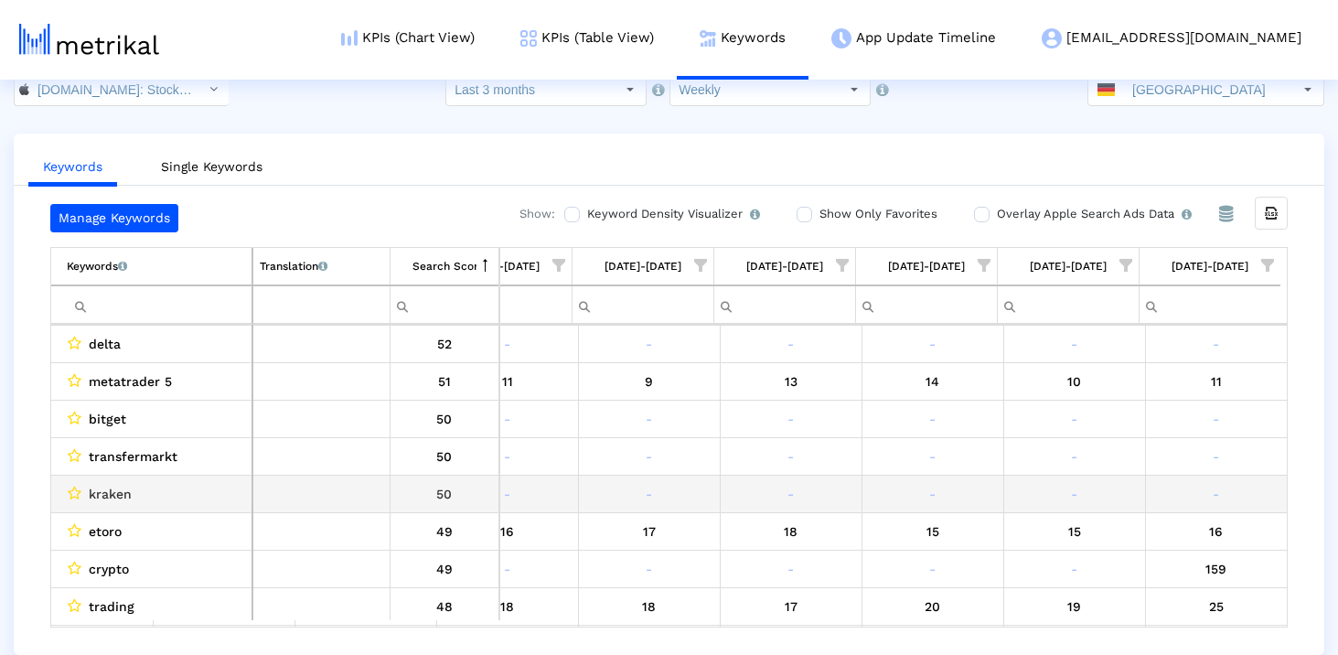
click at [103, 498] on span "kraken" at bounding box center [110, 494] width 43 height 24
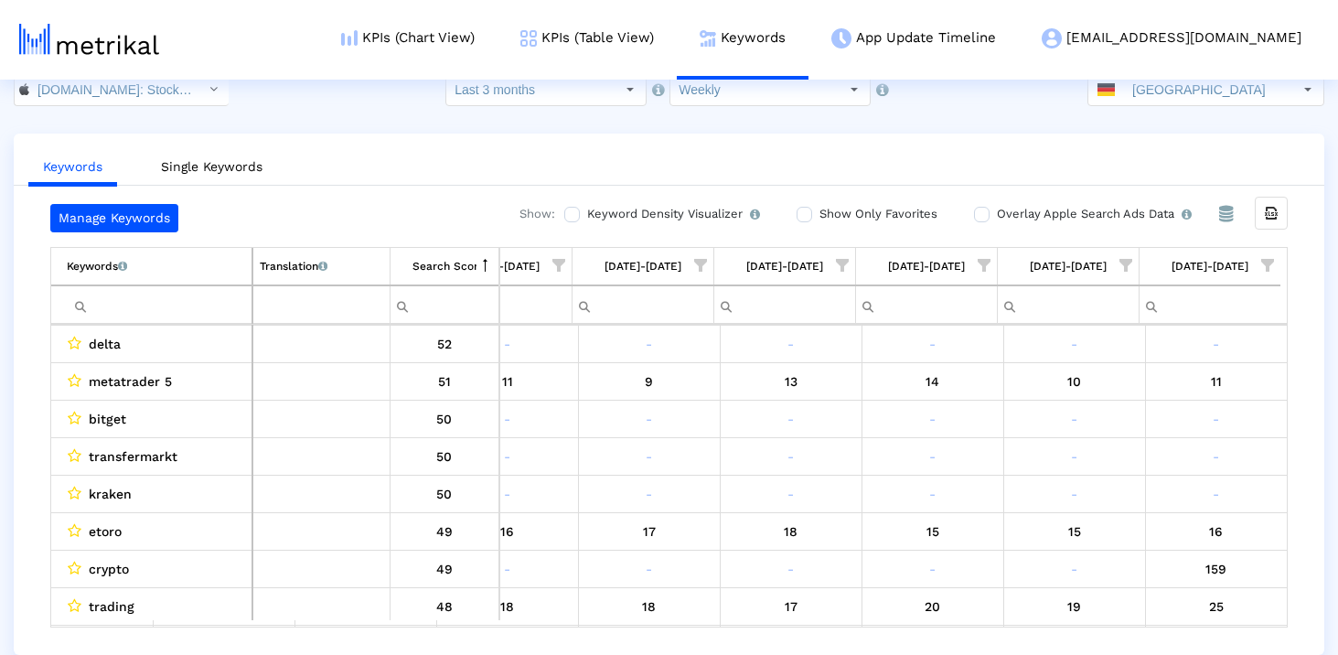
click at [147, 304] on input "Filter cell" at bounding box center [159, 305] width 185 height 30
paste input "bitget"
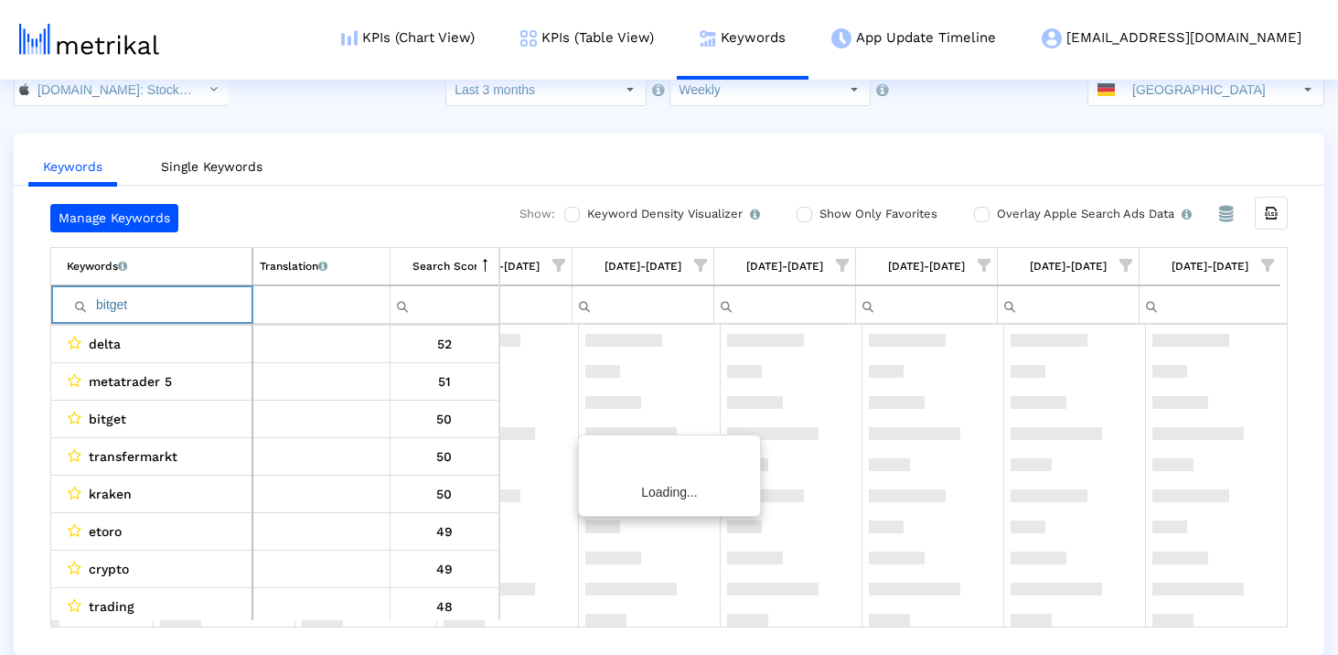
scroll to position [0, 1055]
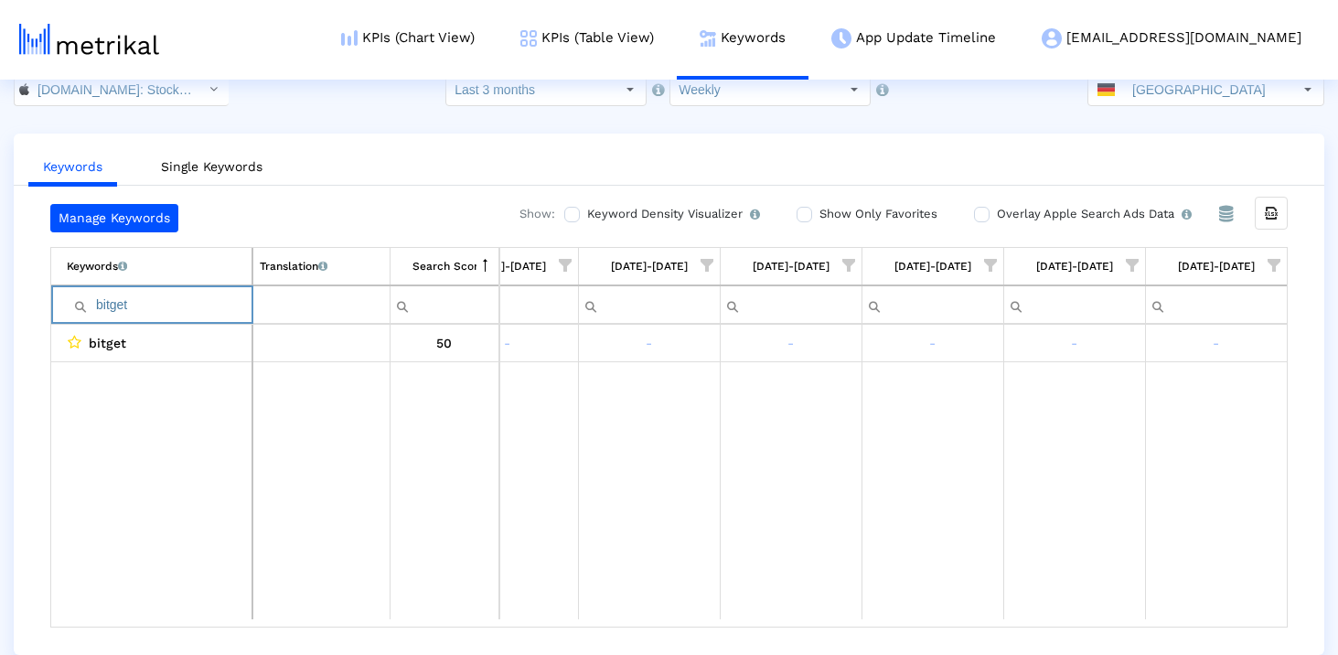
click at [147, 304] on input "bitget" at bounding box center [159, 305] width 185 height 30
type input "bitget"
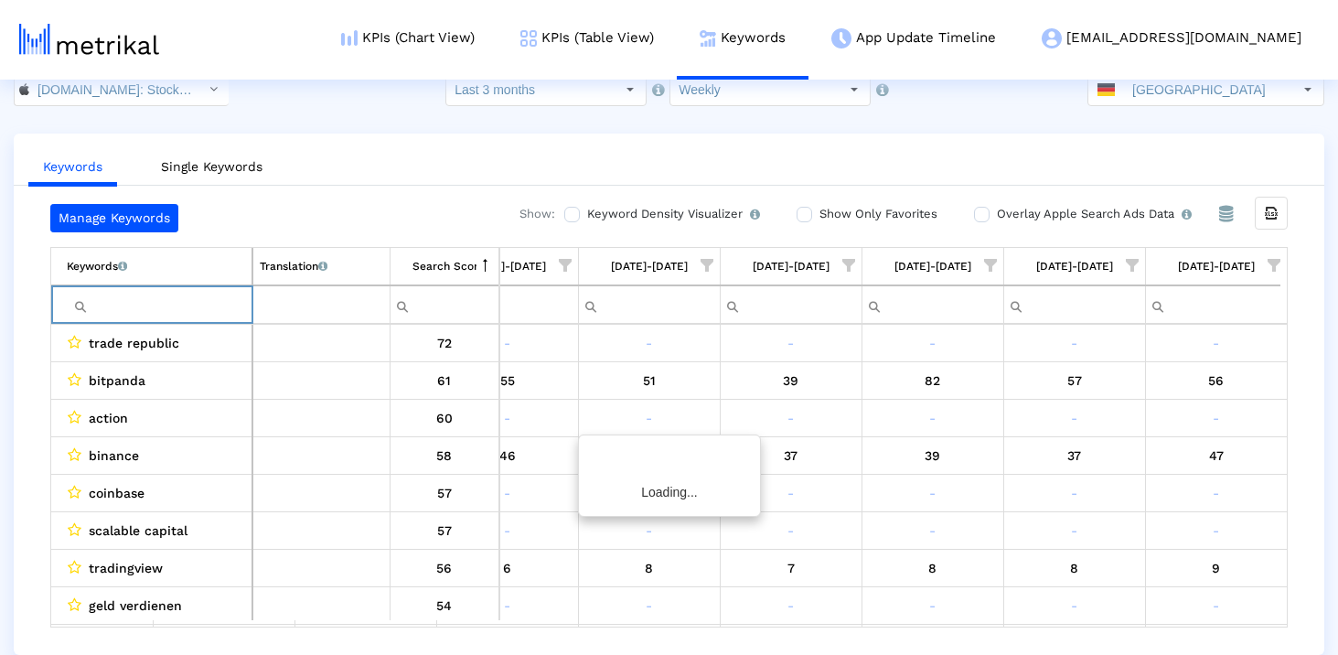
click at [32, 438] on div "Manage Keywords Show: Keyword Density Visualizer Turn this on to view where and…" at bounding box center [669, 415] width 1311 height 423
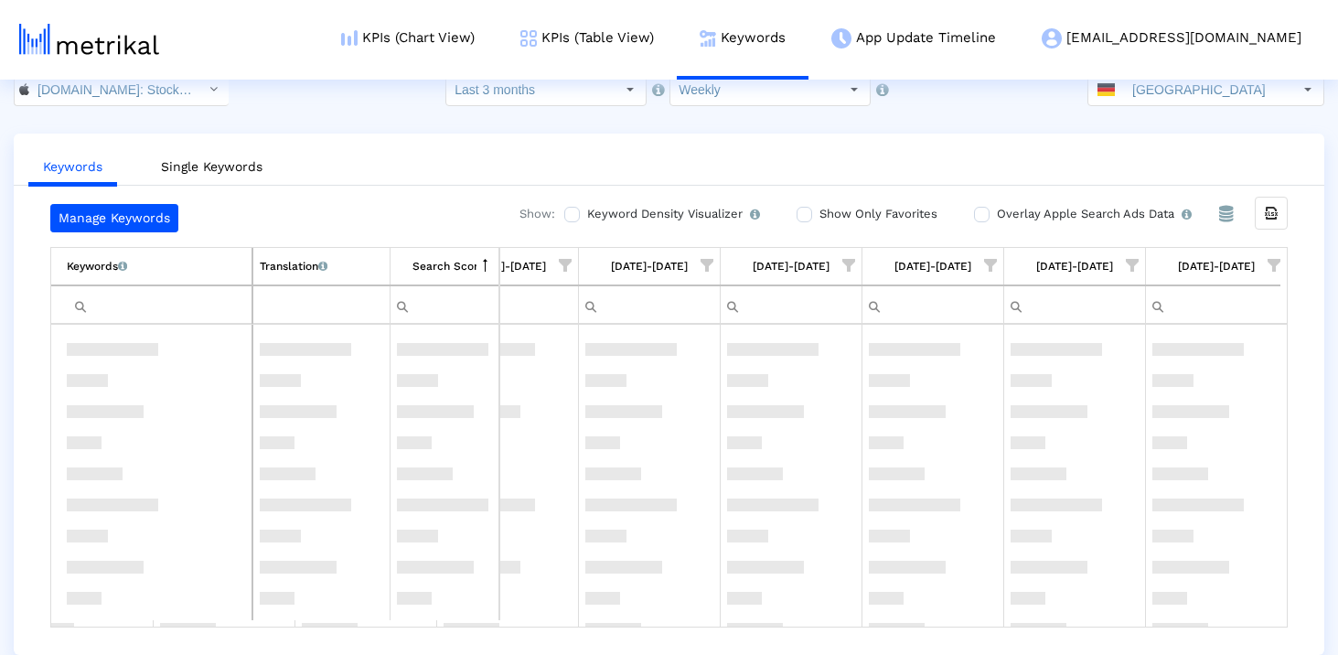
scroll to position [666, 1055]
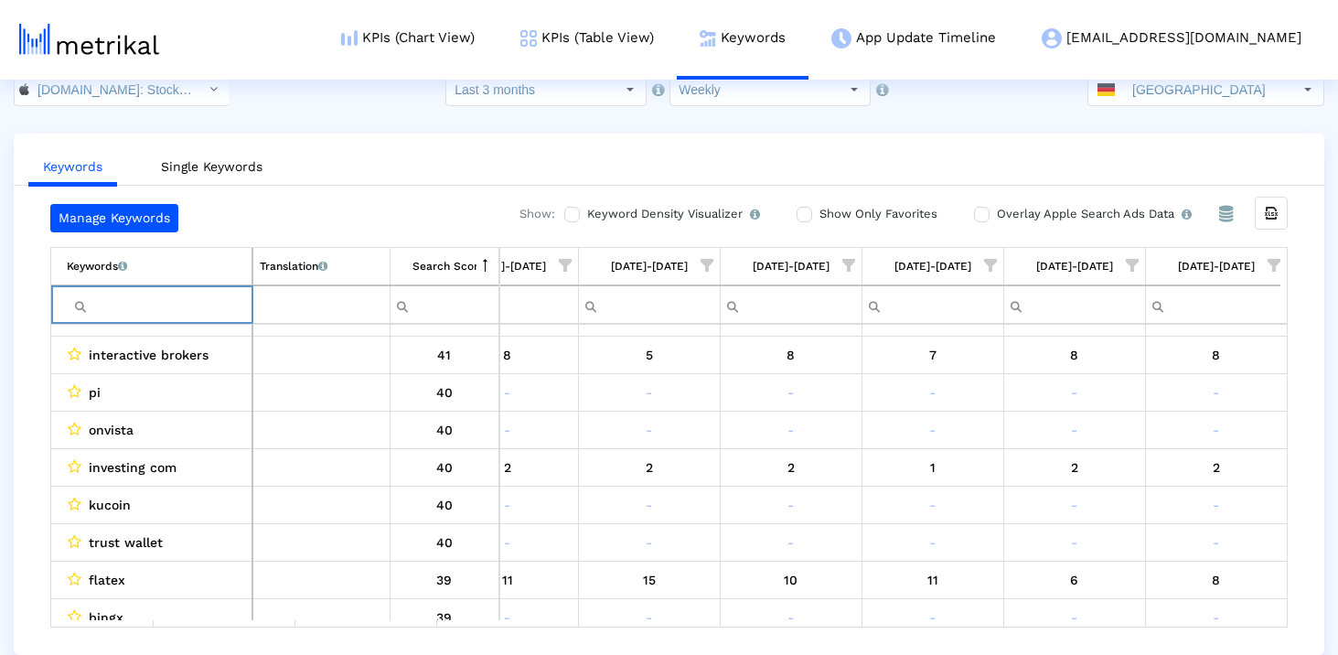
click at [170, 297] on input "Filter cell" at bounding box center [159, 305] width 185 height 30
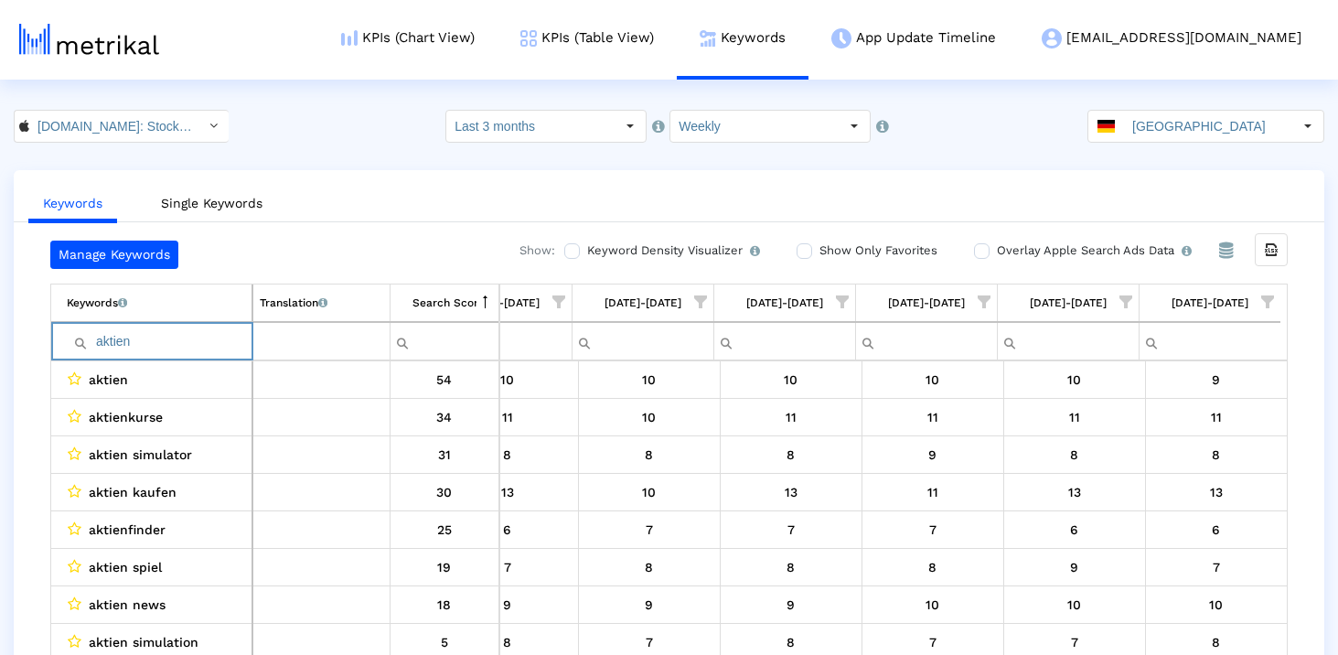
click at [372, 88] on html "KPIs (Chart View) KPIs (Table View) Keywords App Update Timeline [EMAIL_ADDRESS…" at bounding box center [669, 345] width 1338 height 691
click at [213, 347] on input "aktien" at bounding box center [159, 341] width 185 height 30
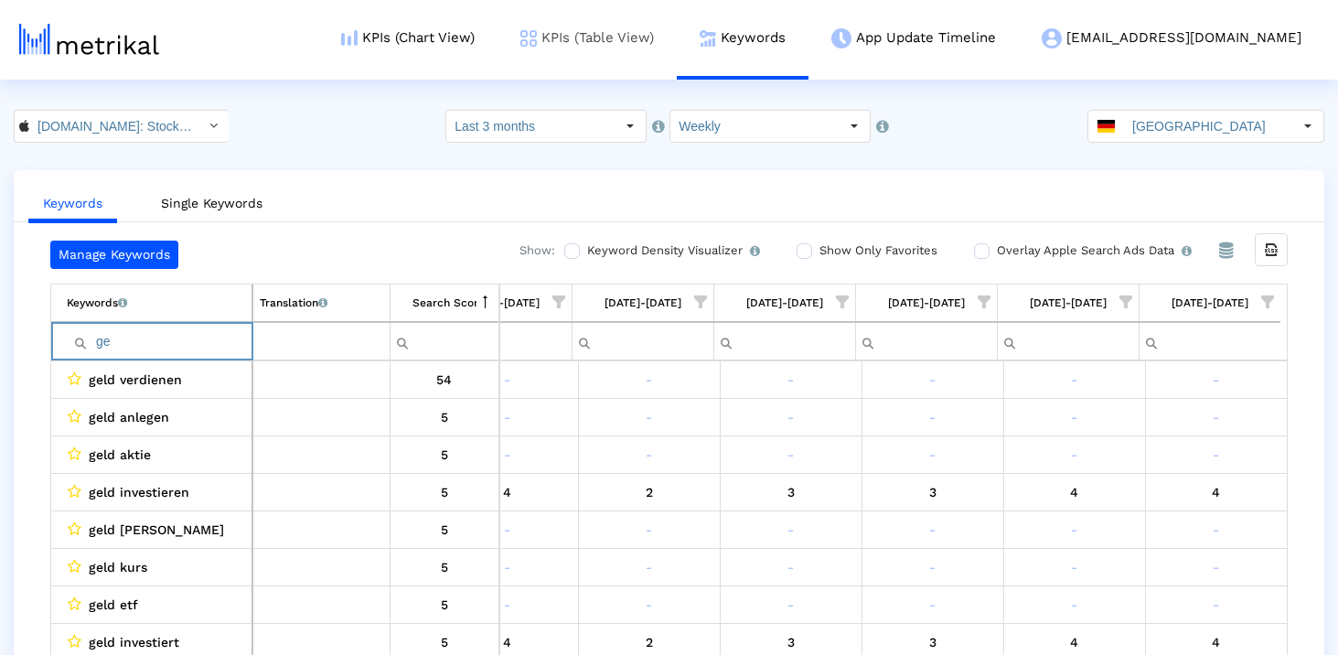
type input "g"
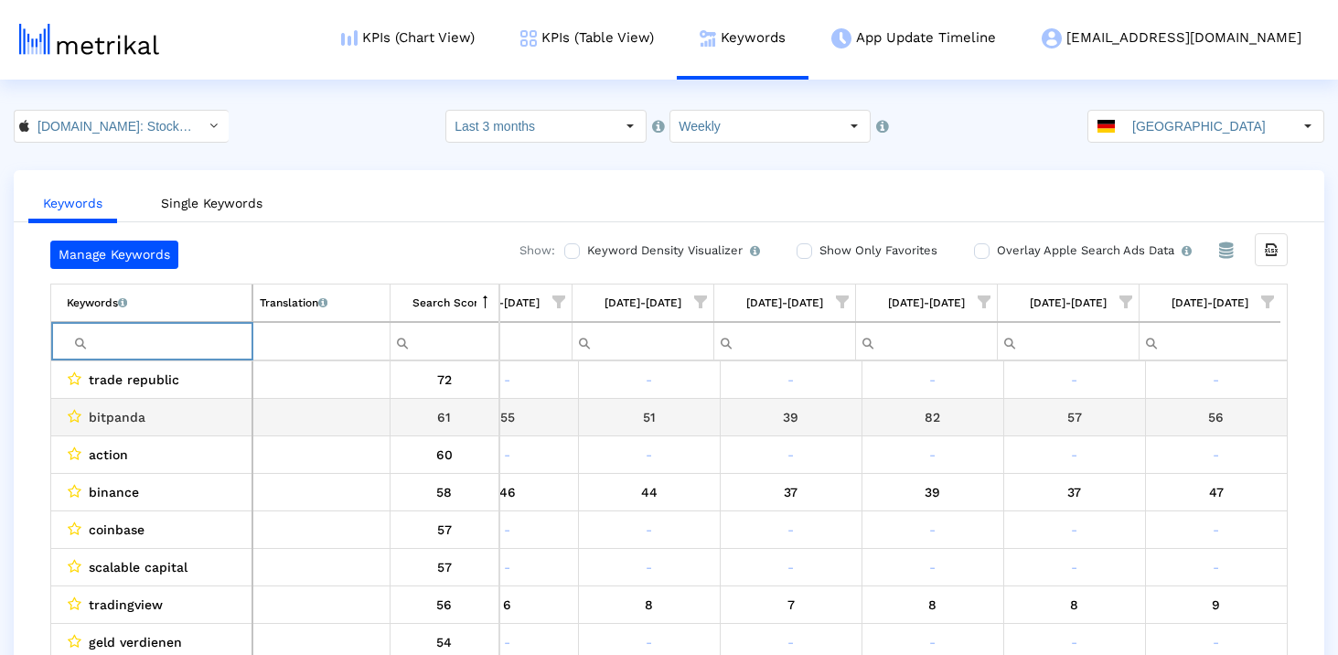
click at [123, 417] on span "bitpanda" at bounding box center [117, 417] width 57 height 24
copy span "bitpanda"
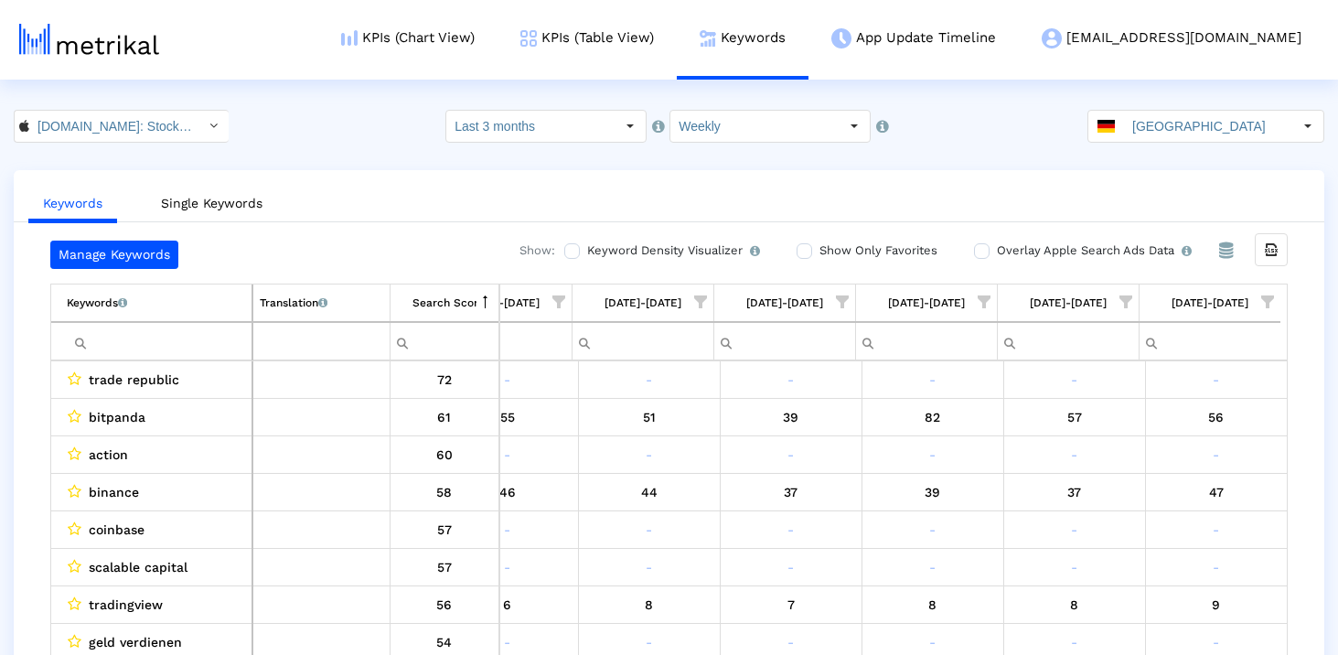
click at [142, 340] on input "Filter cell" at bounding box center [159, 341] width 185 height 30
paste input "bitpanda"
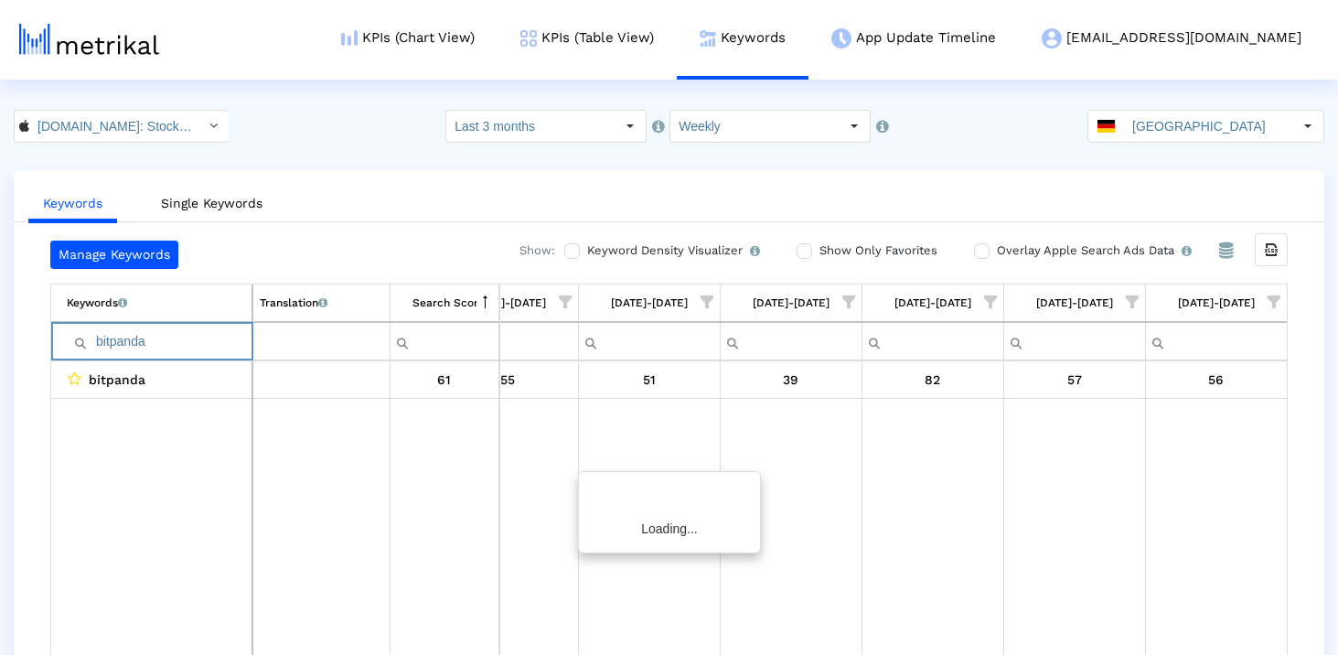
scroll to position [0, 1055]
click at [142, 340] on input "bitpanda" at bounding box center [159, 341] width 185 height 30
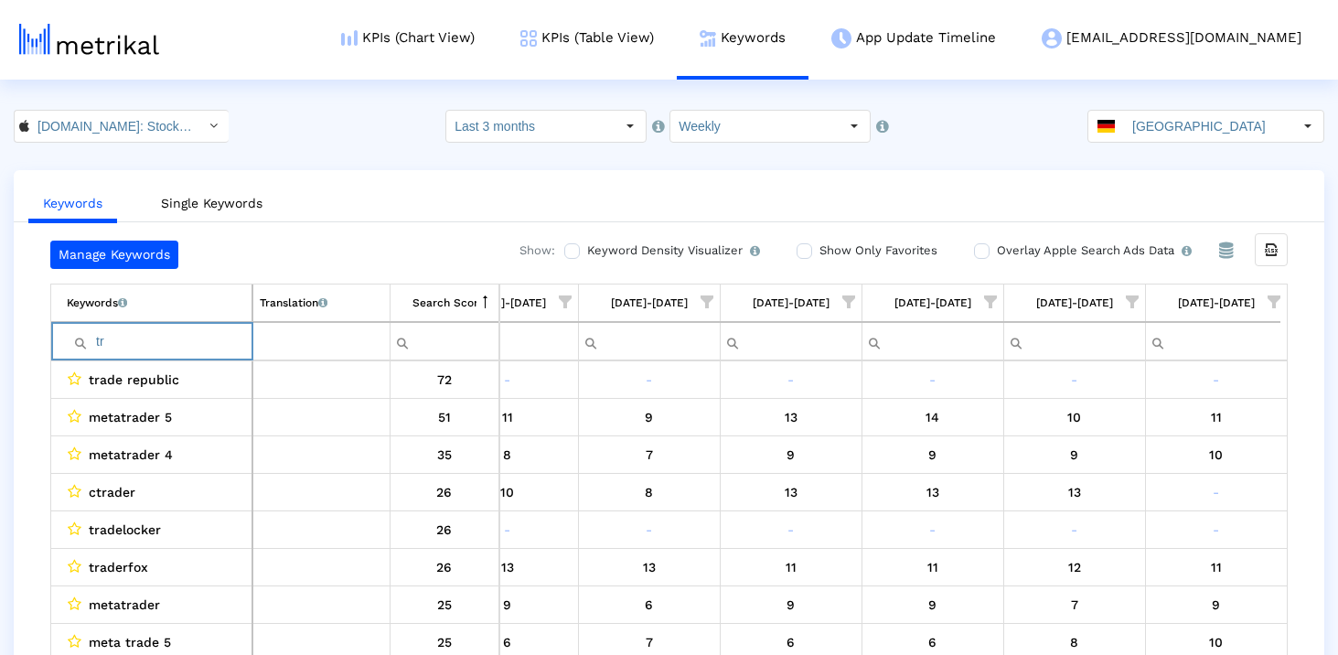
type input "t"
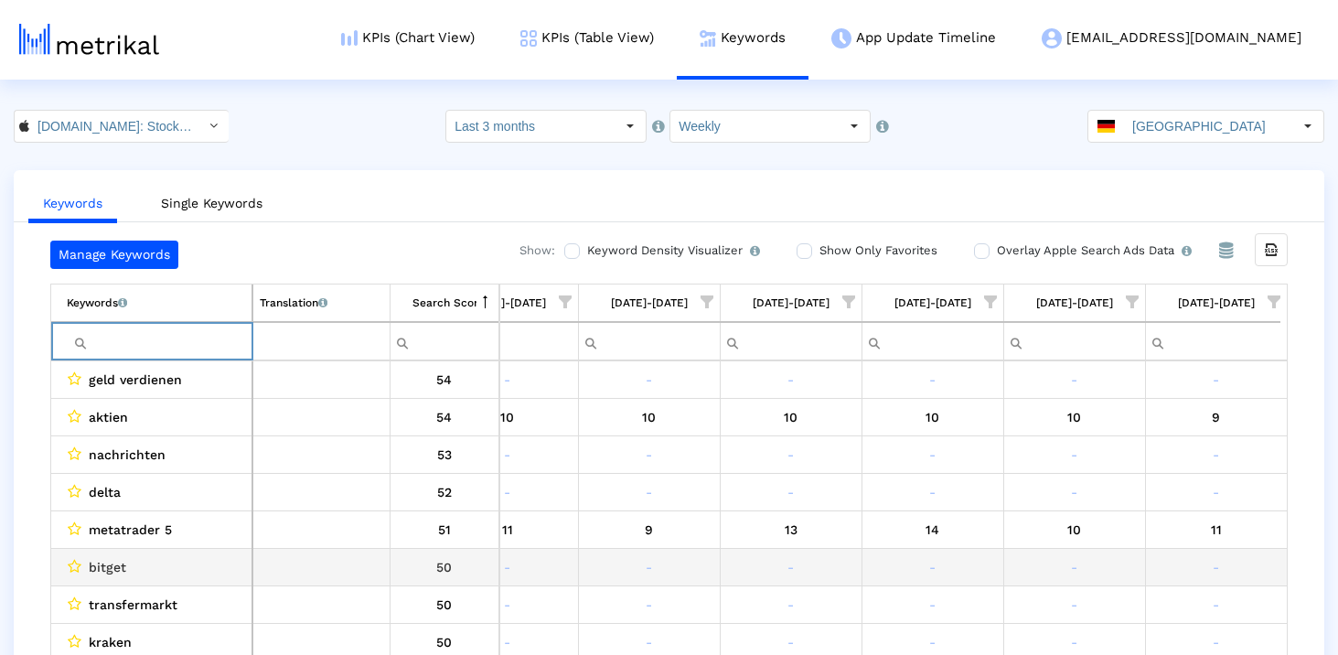
scroll to position [359, 0]
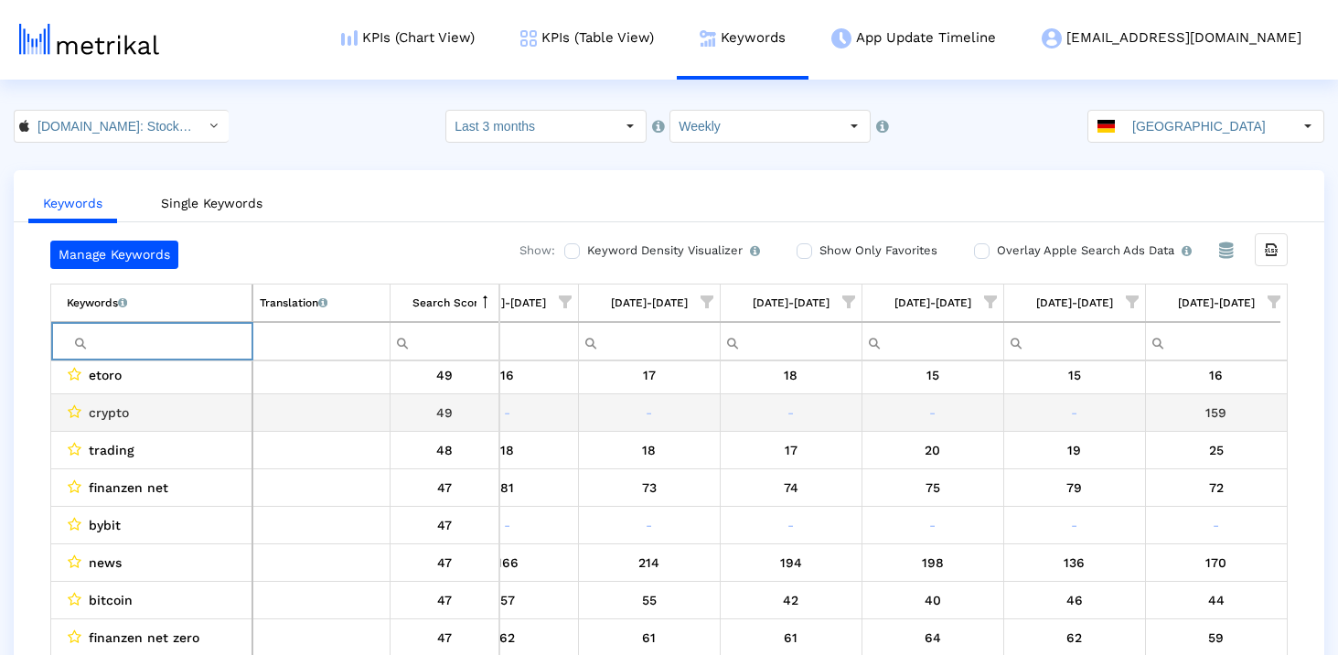
click at [105, 408] on span "crypto" at bounding box center [109, 413] width 40 height 24
copy span "crypto"
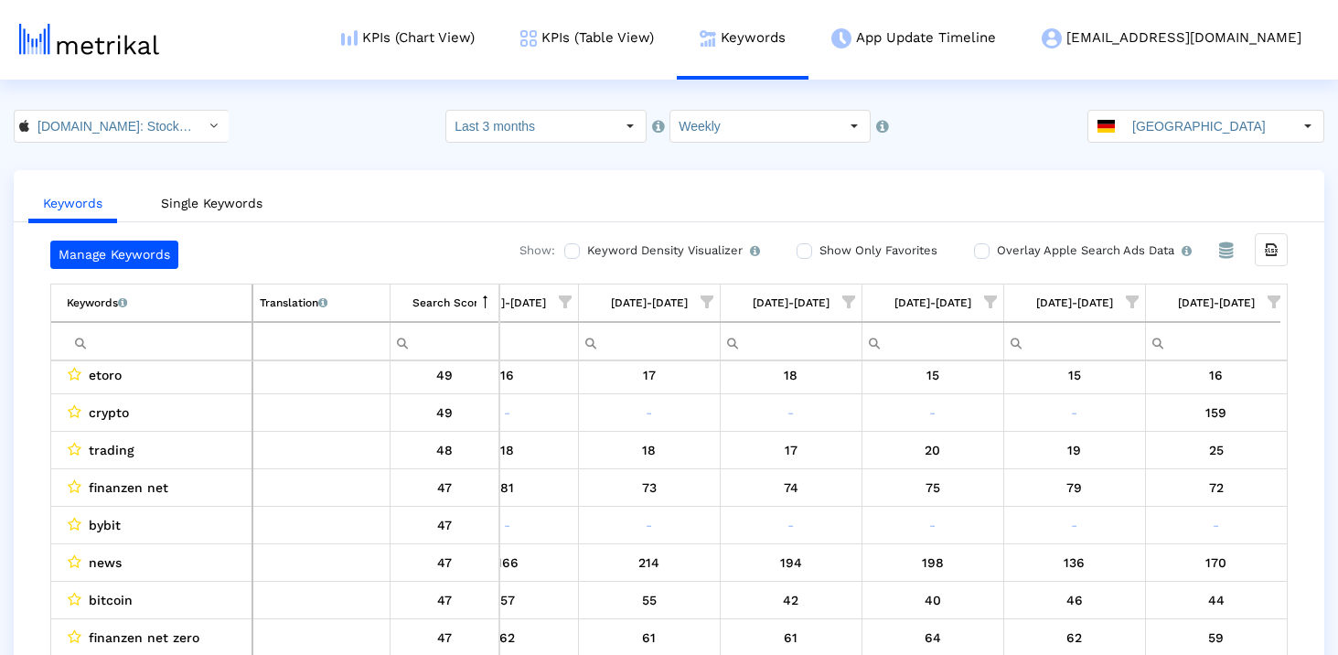
click at [119, 340] on input "Filter cell" at bounding box center [159, 341] width 185 height 30
paste input "crypto"
type input "crypto"
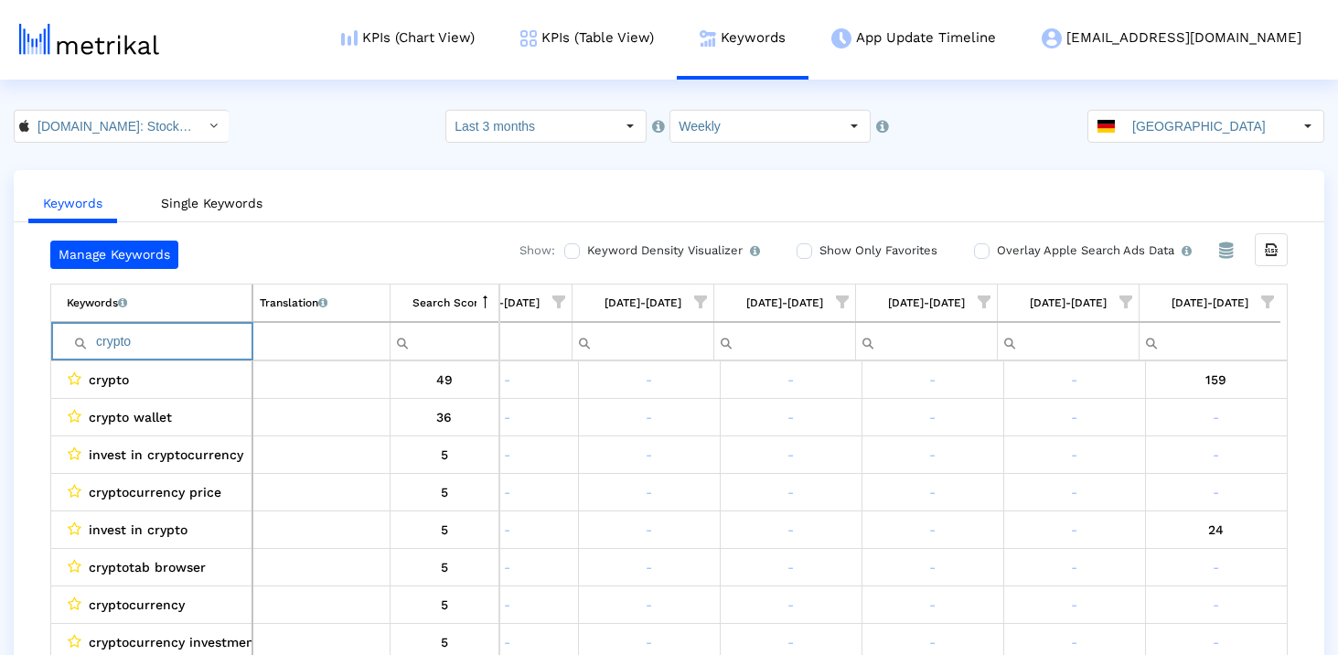
click at [135, 346] on input "crypto" at bounding box center [159, 341] width 185 height 30
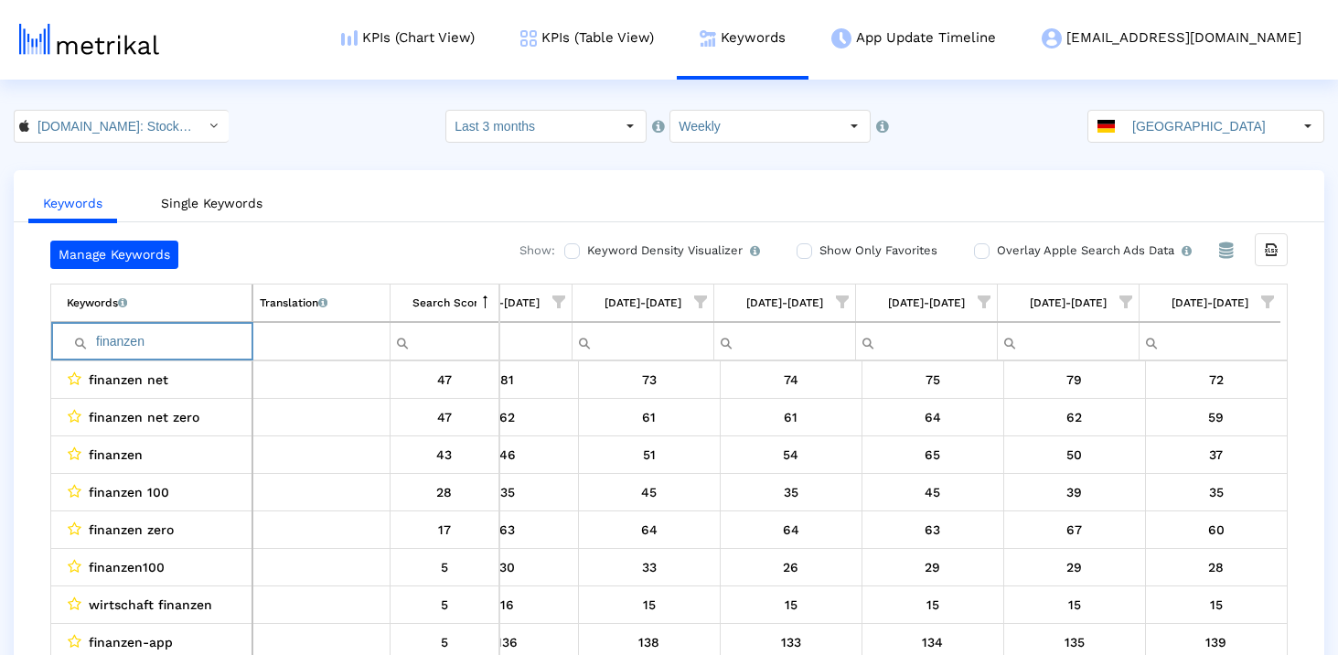
click at [147, 345] on input "finanzen" at bounding box center [159, 341] width 185 height 30
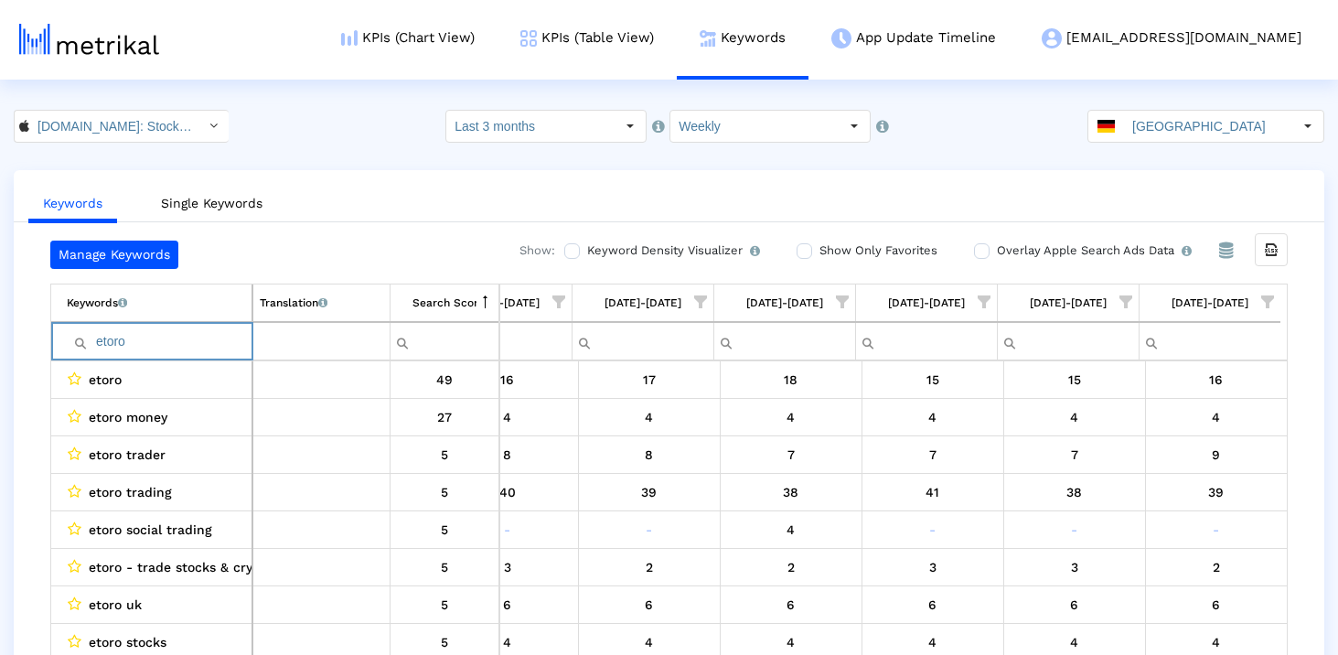
click at [121, 337] on input "etoro" at bounding box center [159, 341] width 185 height 30
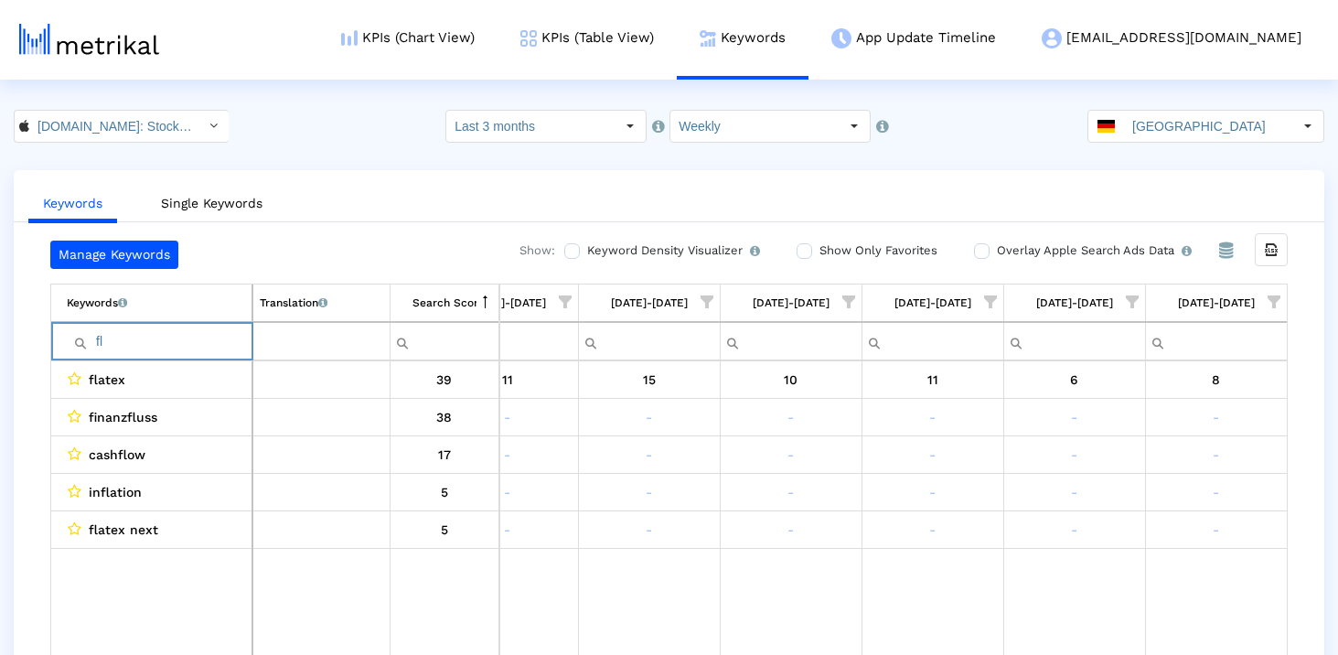
type input "fl"
click at [169, 337] on input "fl" at bounding box center [159, 341] width 185 height 30
type input "d"
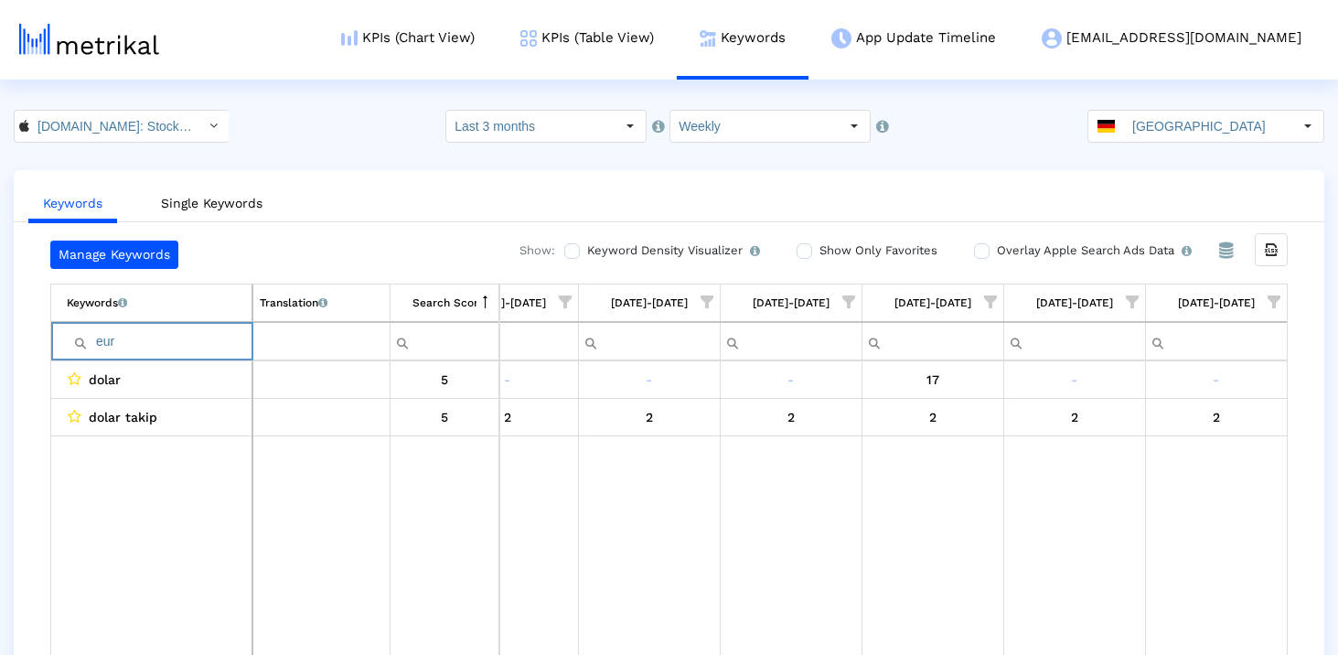
type input "euro"
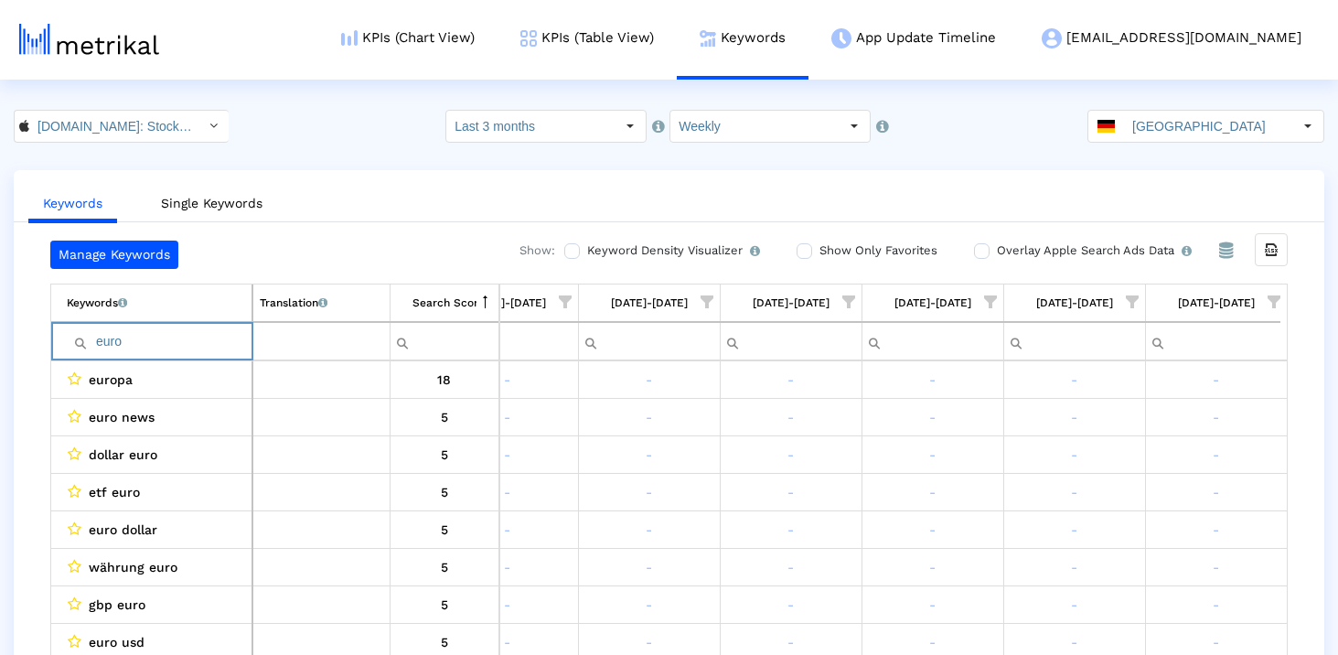
click at [162, 336] on input "euro" at bounding box center [159, 341] width 185 height 30
click at [10, 410] on div "Keywords Single Keywords Manage Keywords Show: Keyword Density Visualizer Turn …" at bounding box center [669, 430] width 1338 height 521
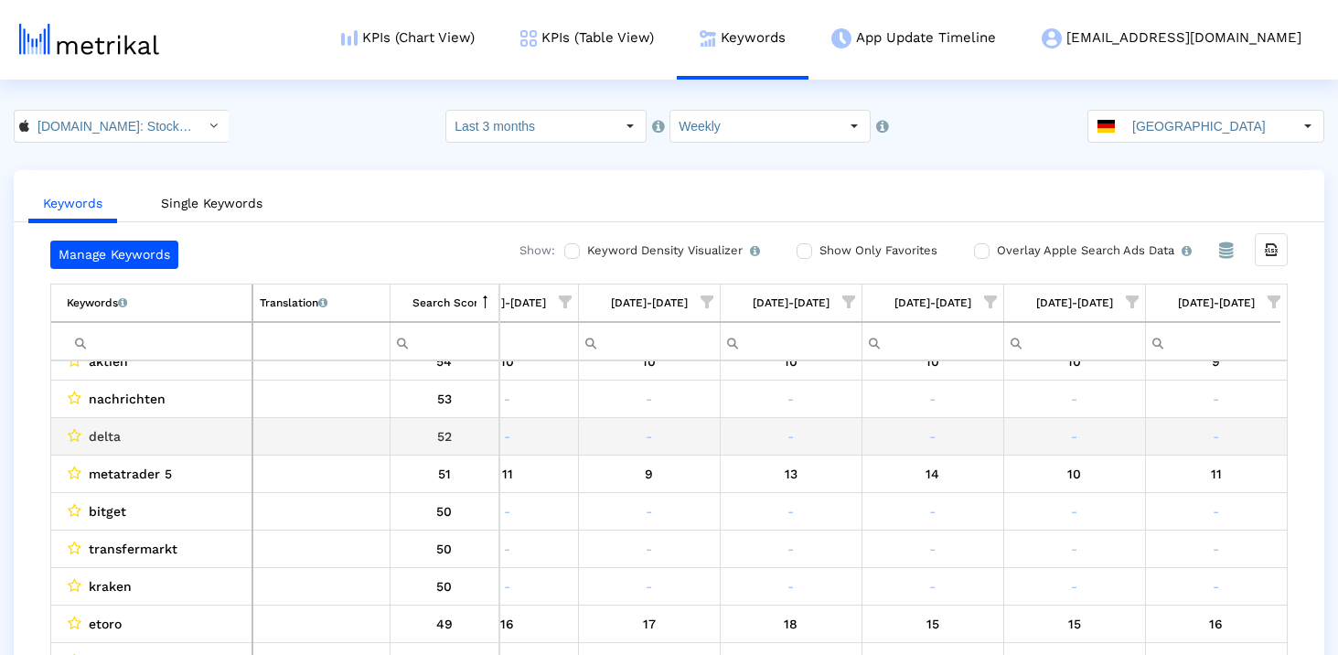
scroll to position [242, 0]
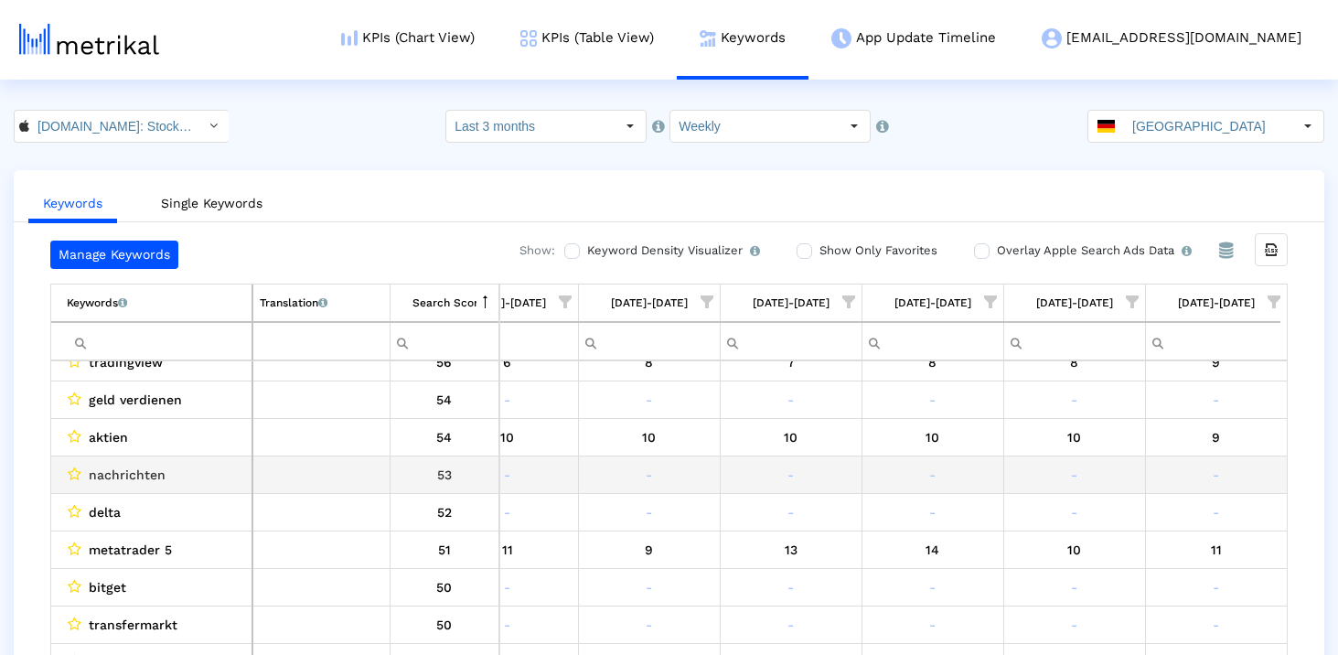
click at [136, 476] on span "nachrichten" at bounding box center [127, 475] width 77 height 24
copy span "nachrichten"
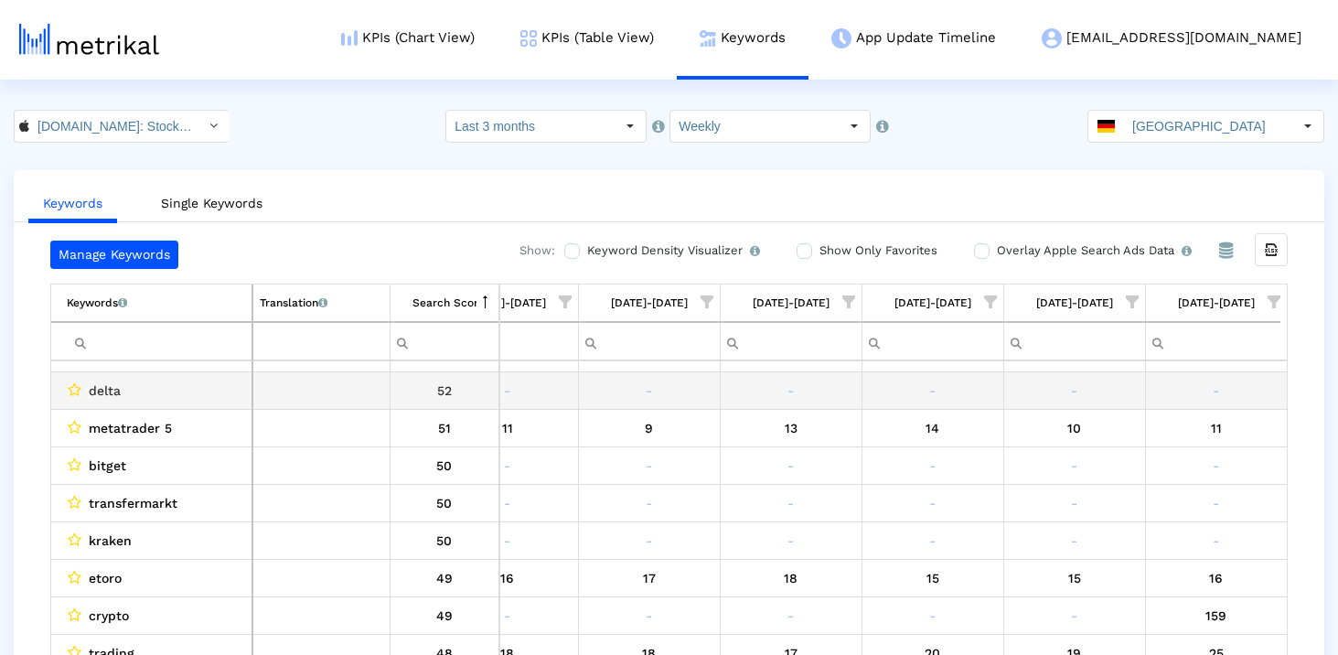
scroll to position [365, 0]
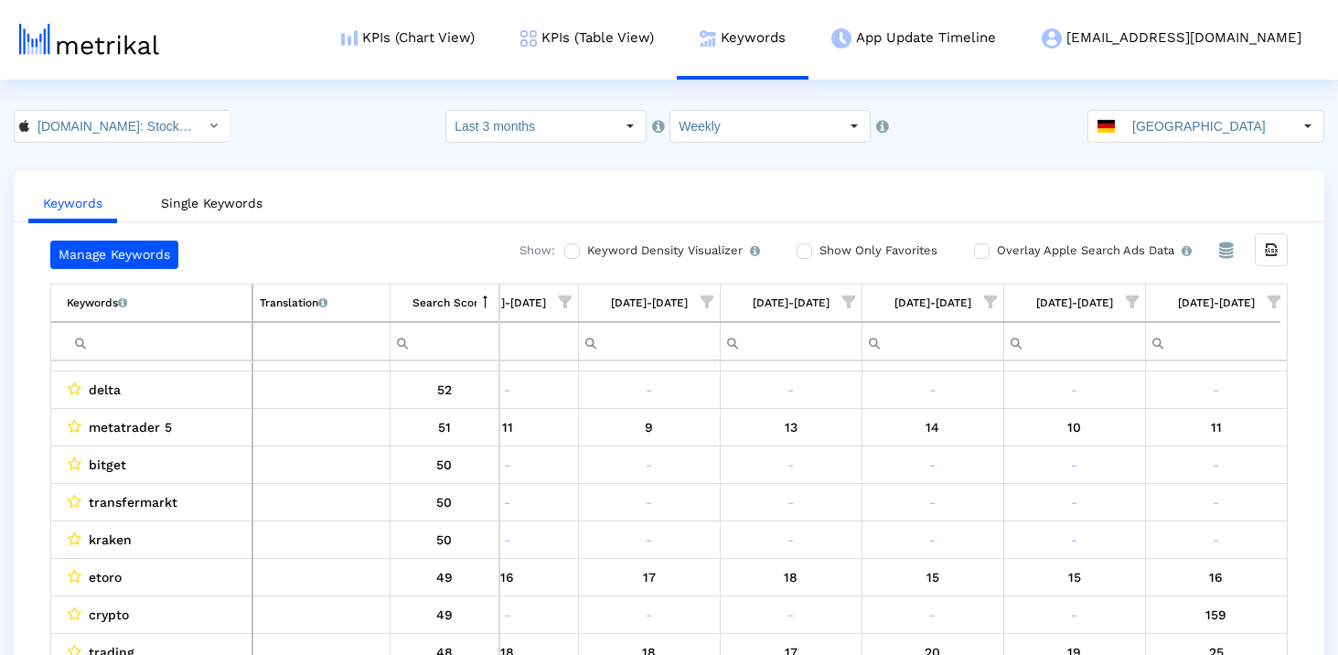
click at [162, 337] on input "Filter cell" at bounding box center [159, 341] width 185 height 30
type input "aktien"
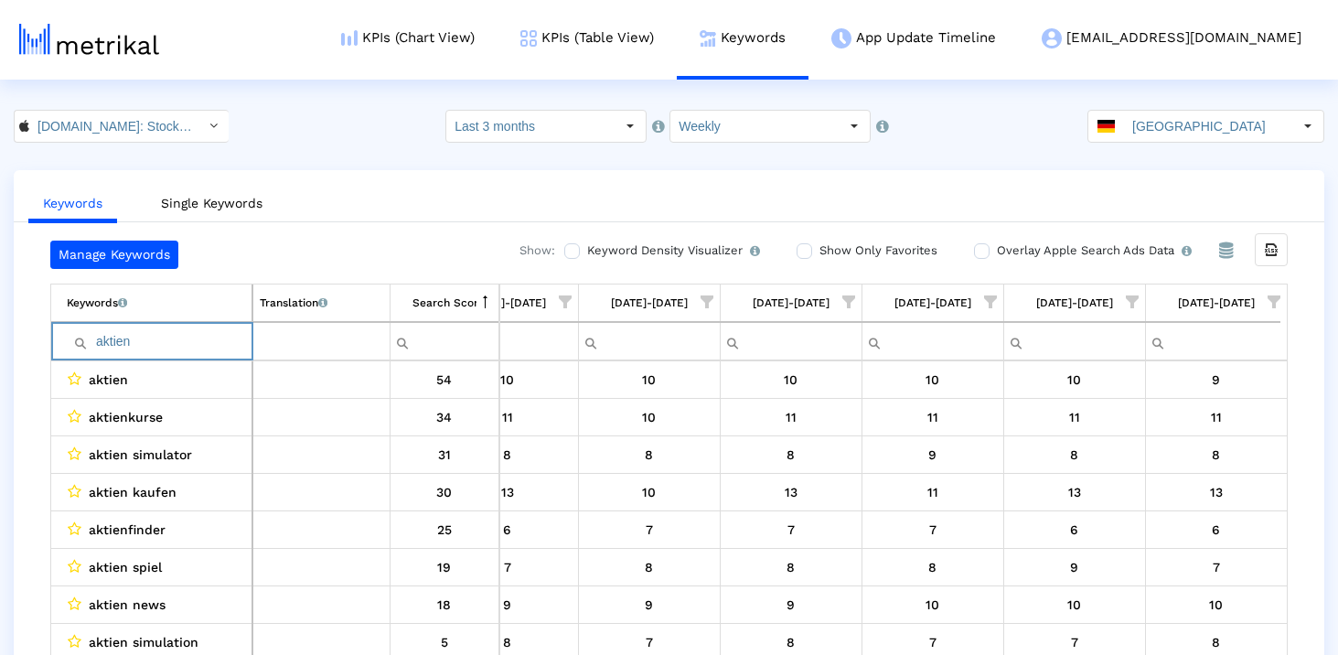
click at [168, 348] on input "aktien" at bounding box center [159, 341] width 185 height 30
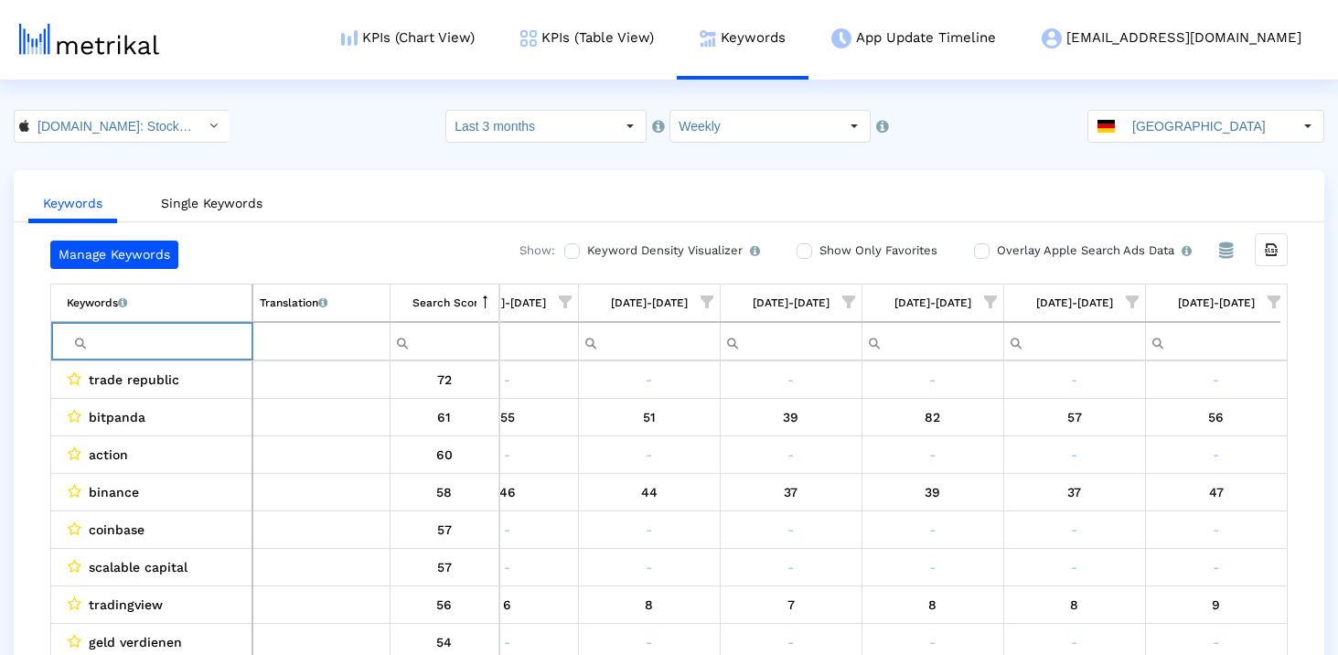
click at [14, 432] on div "Manage Keywords Show: Keyword Density Visualizer Turn this on to view where and…" at bounding box center [669, 452] width 1311 height 423
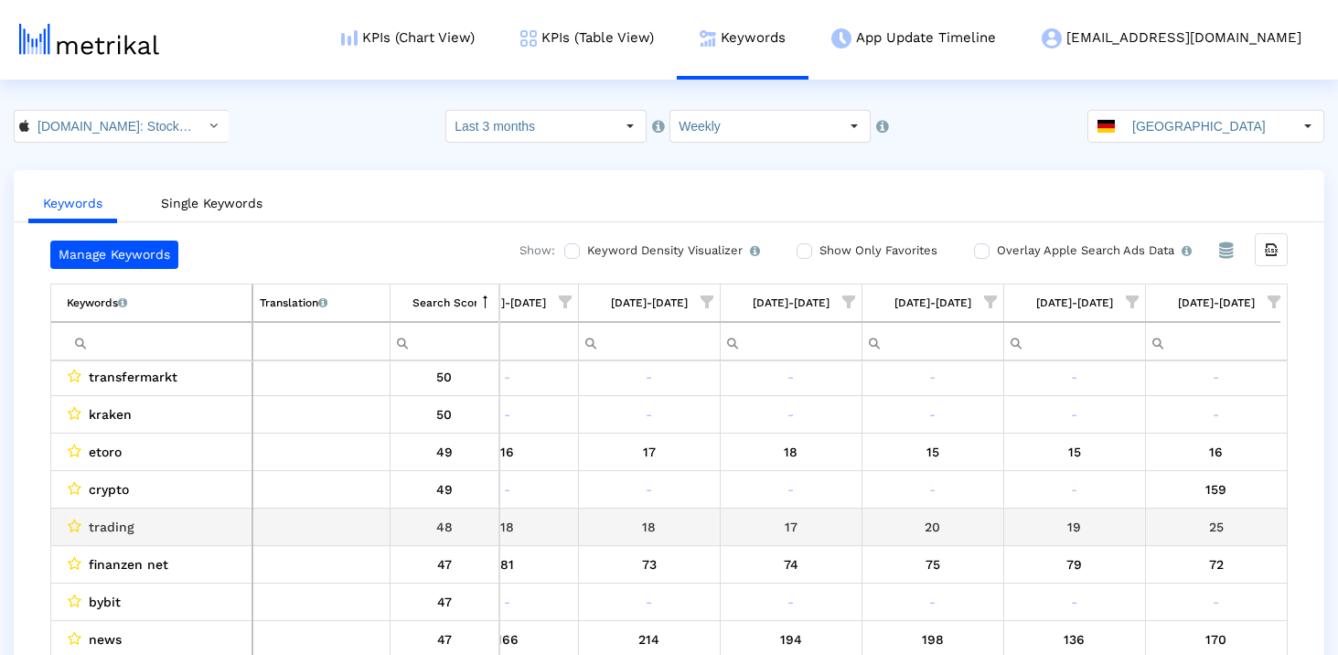
scroll to position [508, 0]
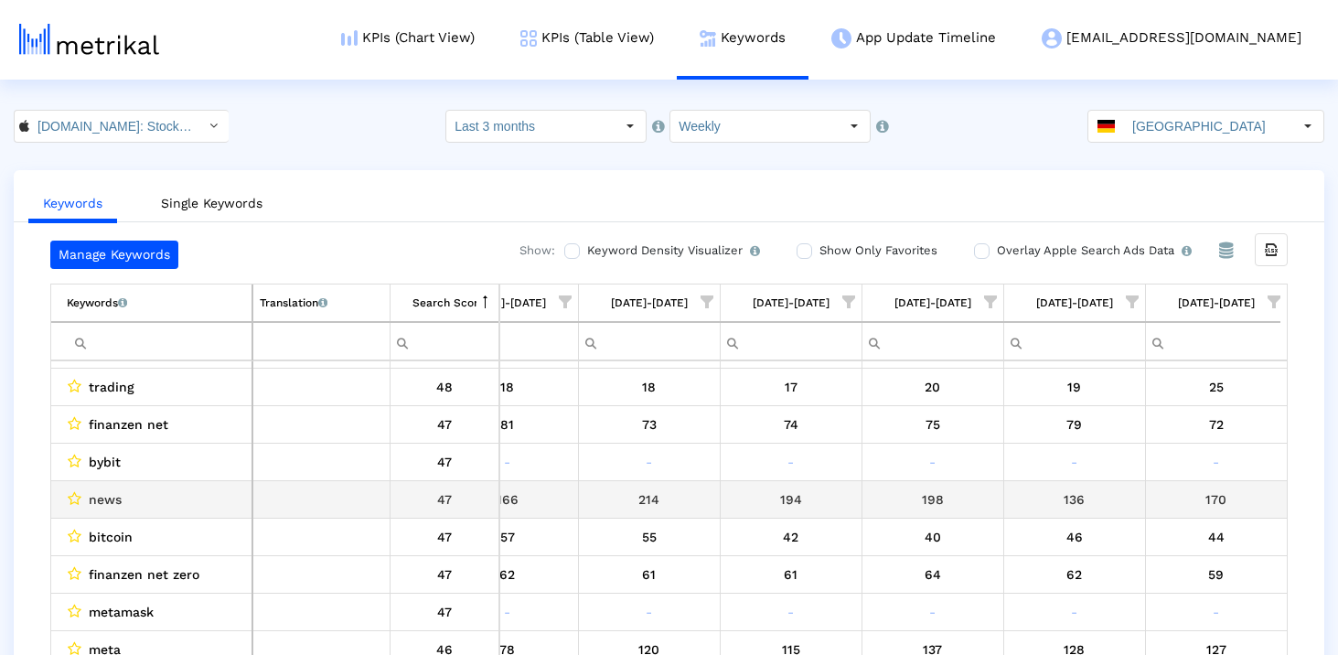
click at [109, 494] on span "news" at bounding box center [105, 499] width 33 height 24
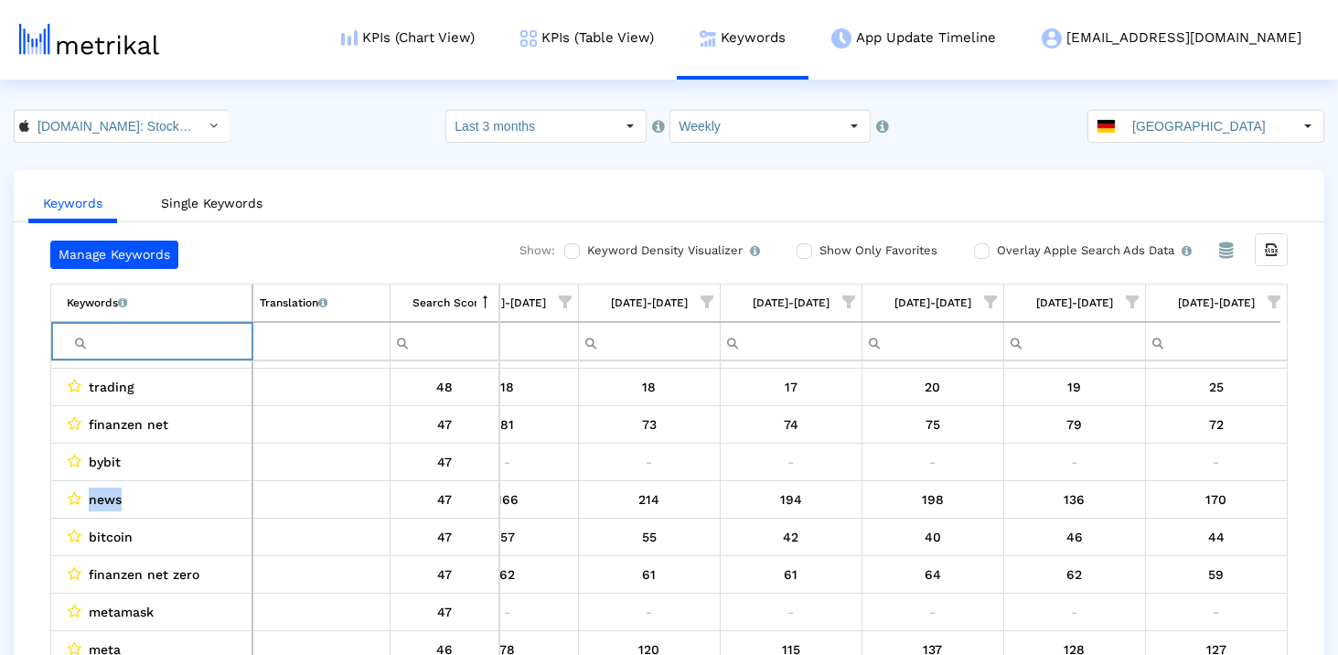
click at [133, 346] on input "Filter cell" at bounding box center [159, 341] width 185 height 30
paste input "news"
type input "news"
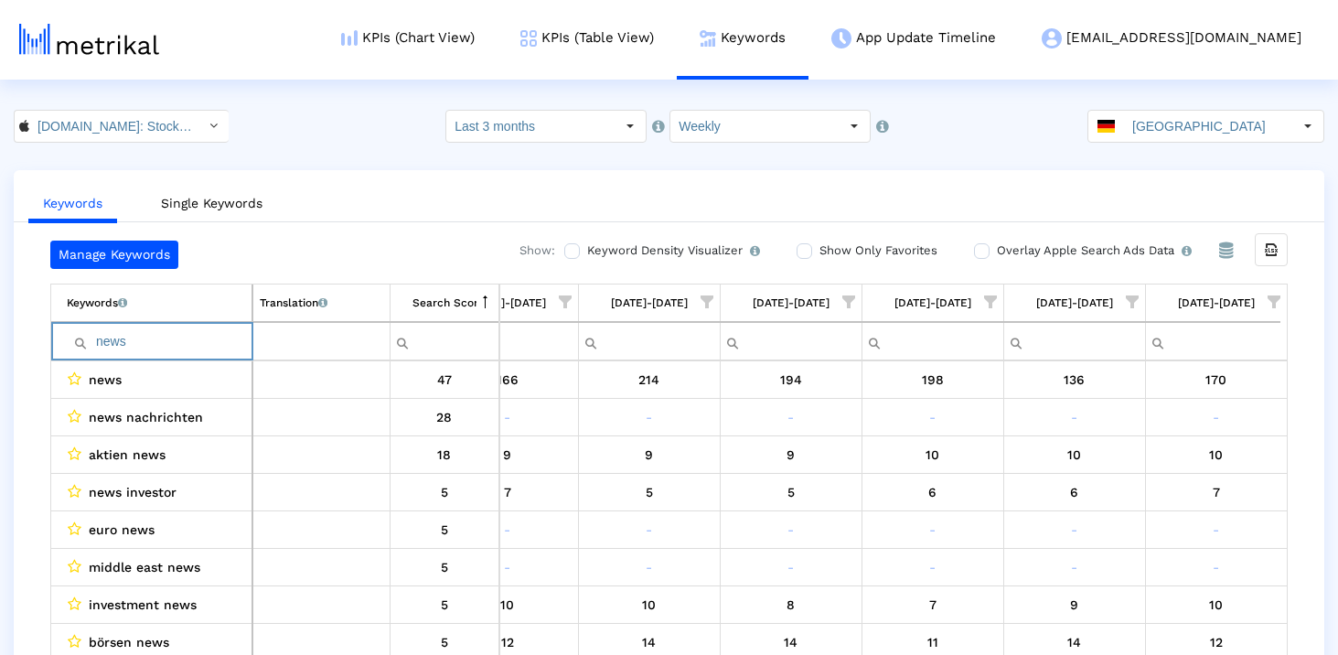
click at [133, 346] on input "news" at bounding box center [159, 341] width 185 height 30
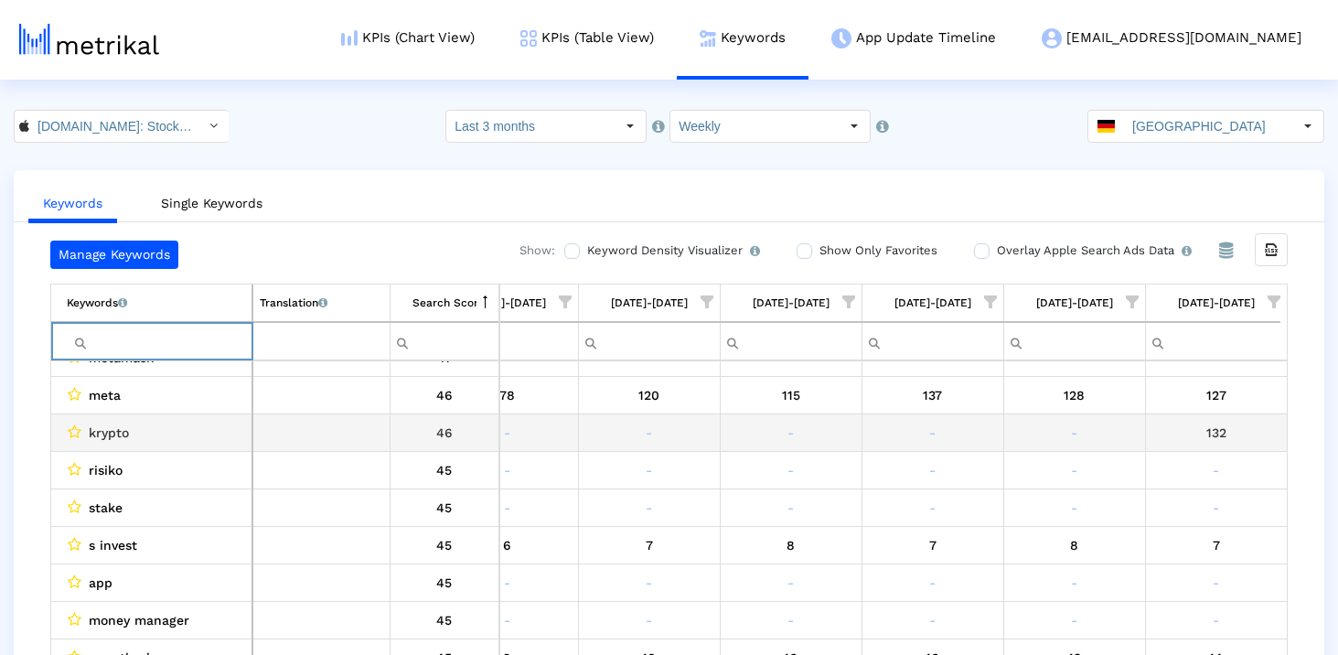
click at [114, 438] on span "krypto" at bounding box center [109, 433] width 40 height 24
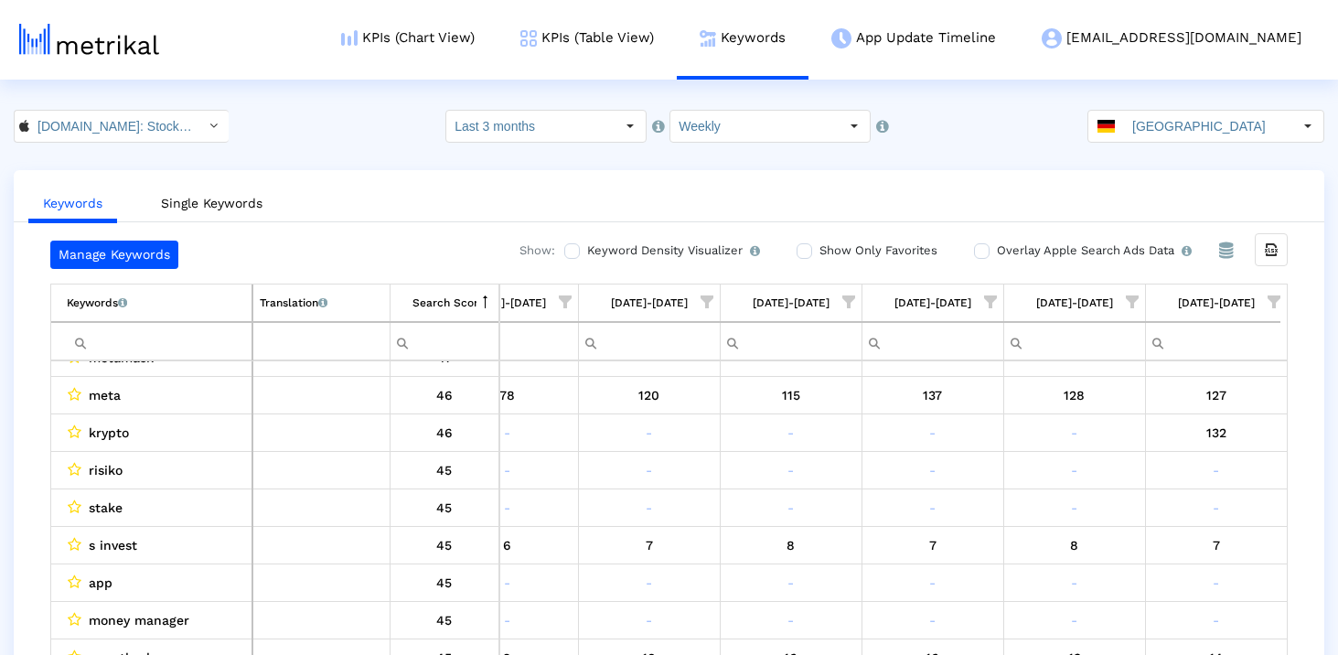
click at [135, 347] on input "Filter cell" at bounding box center [159, 341] width 185 height 30
paste input "krypto"
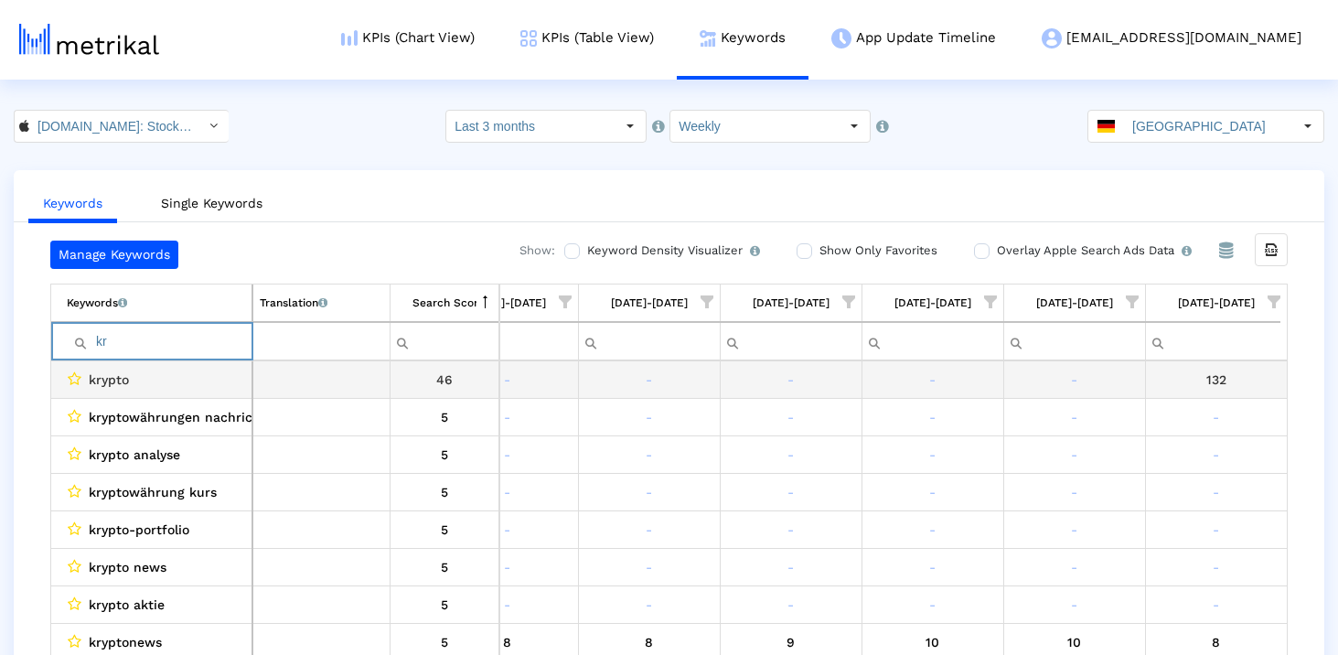
type input "k"
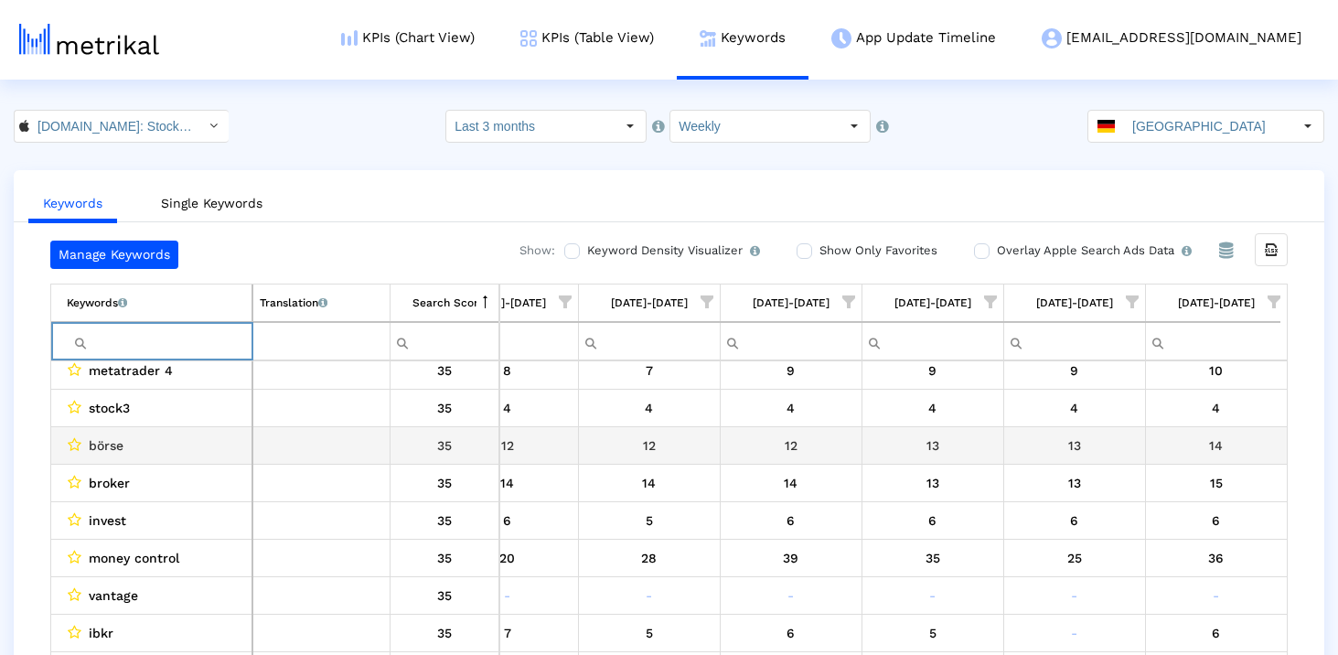
click at [108, 441] on span "börse" at bounding box center [106, 446] width 35 height 24
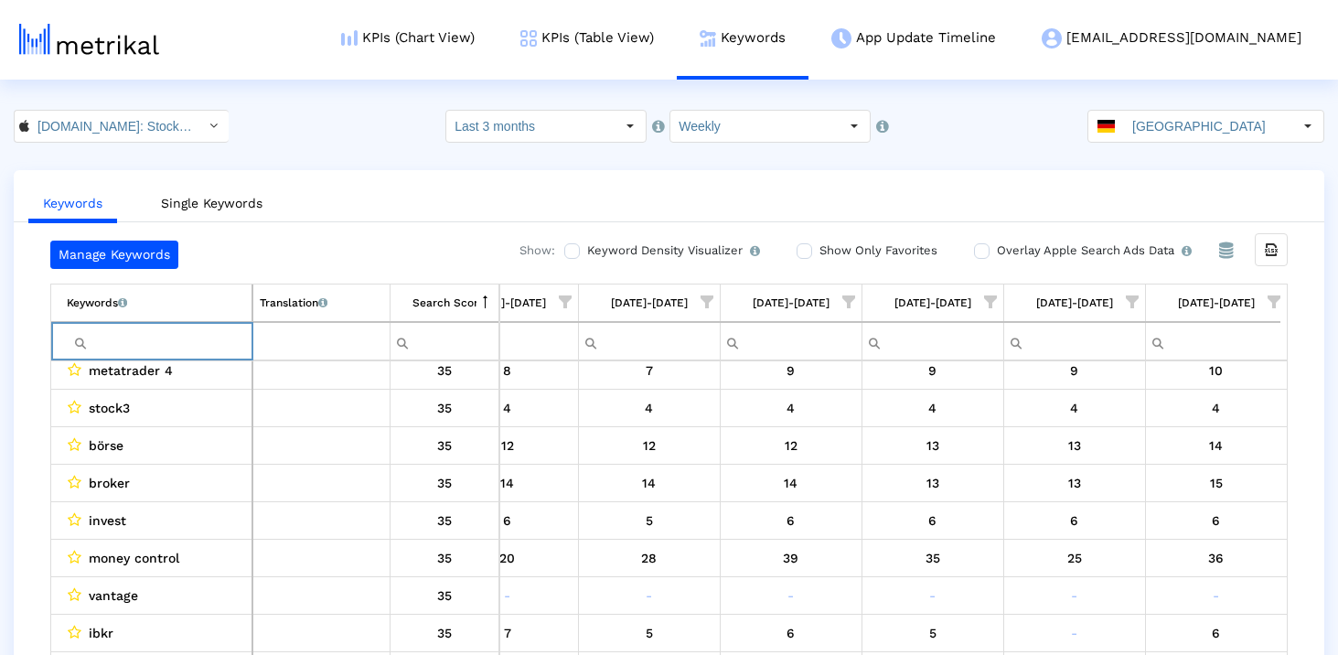
click at [137, 333] on input "Filter cell" at bounding box center [159, 341] width 185 height 30
paste input "börse"
type input "börse"
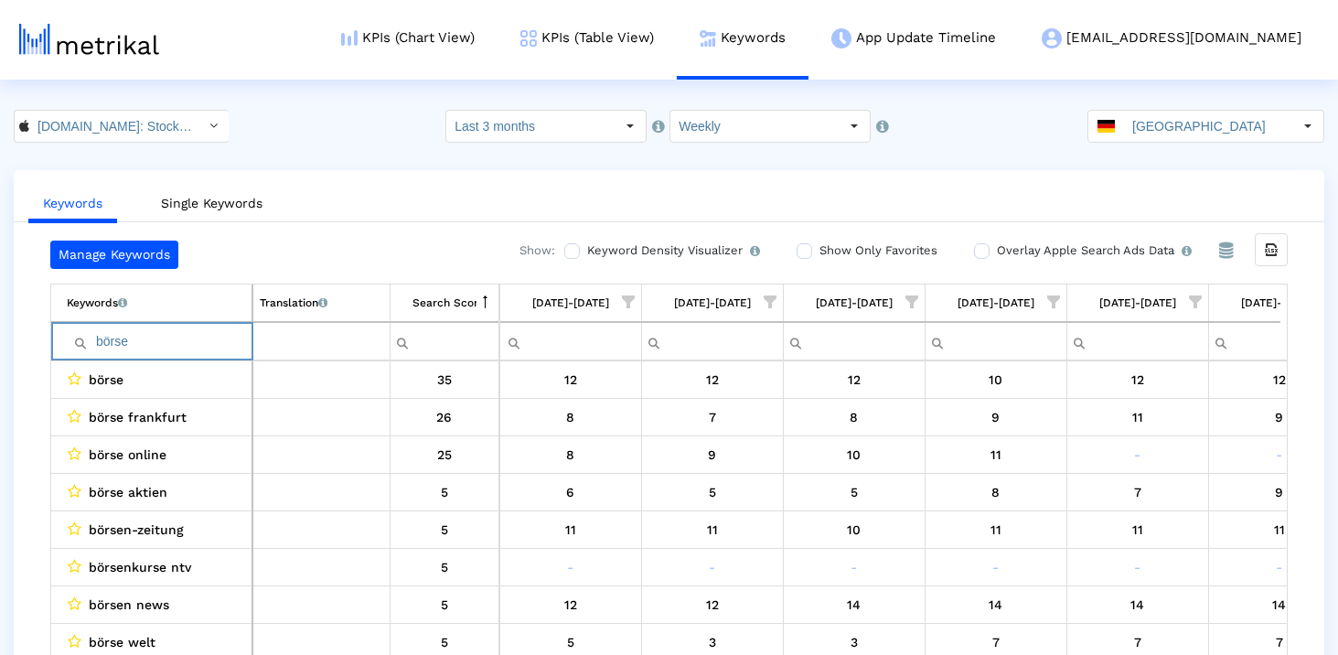
click at [202, 351] on input "börse" at bounding box center [159, 341] width 185 height 30
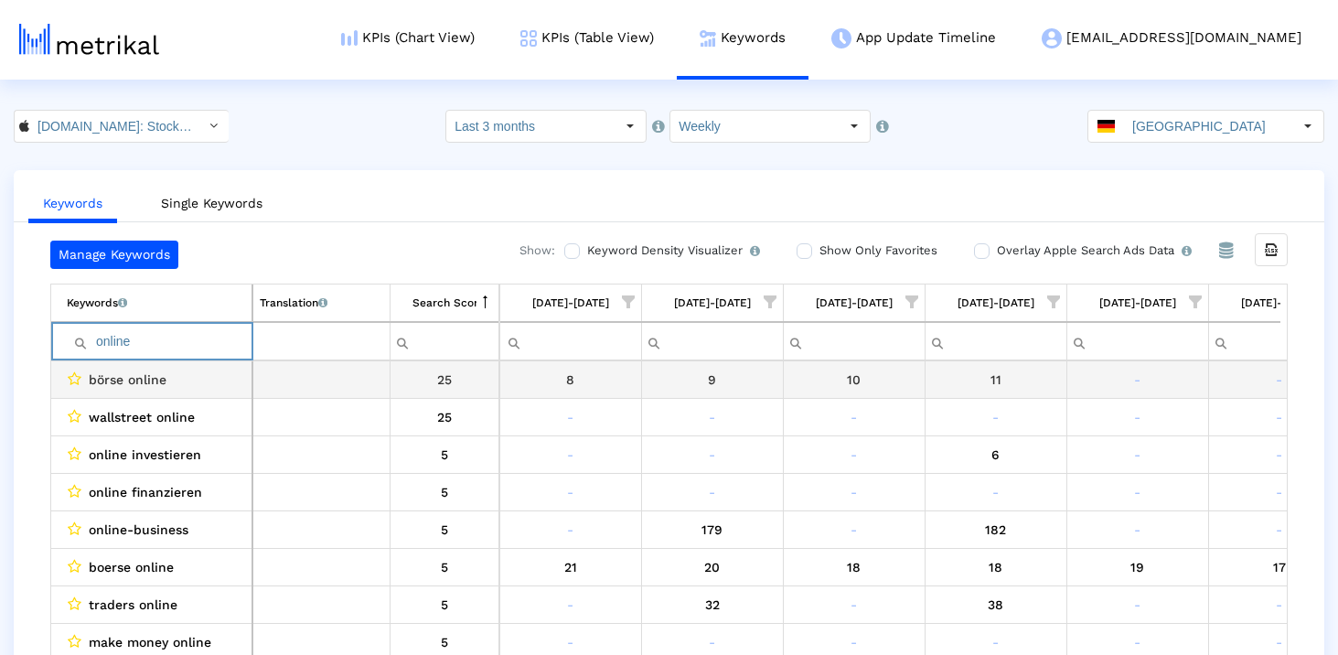
type input "online"
click at [172, 380] on div "börse online" at bounding box center [156, 380] width 178 height 24
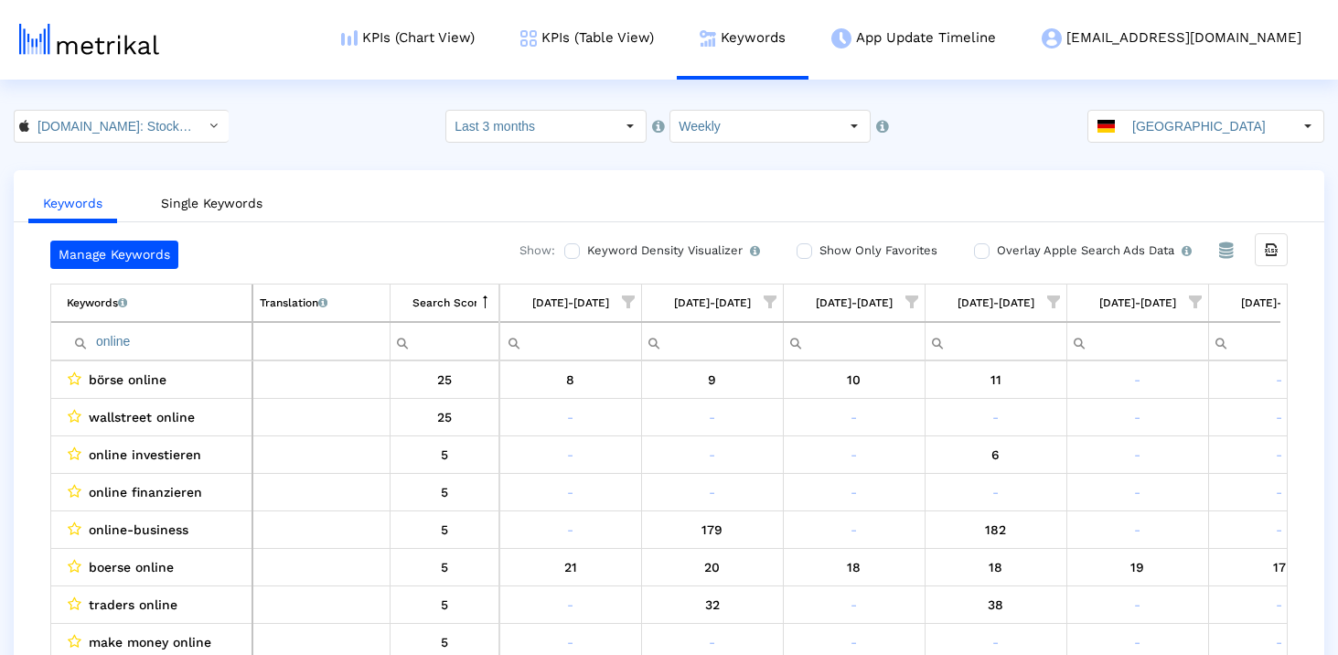
click at [140, 332] on input "online" at bounding box center [159, 341] width 185 height 30
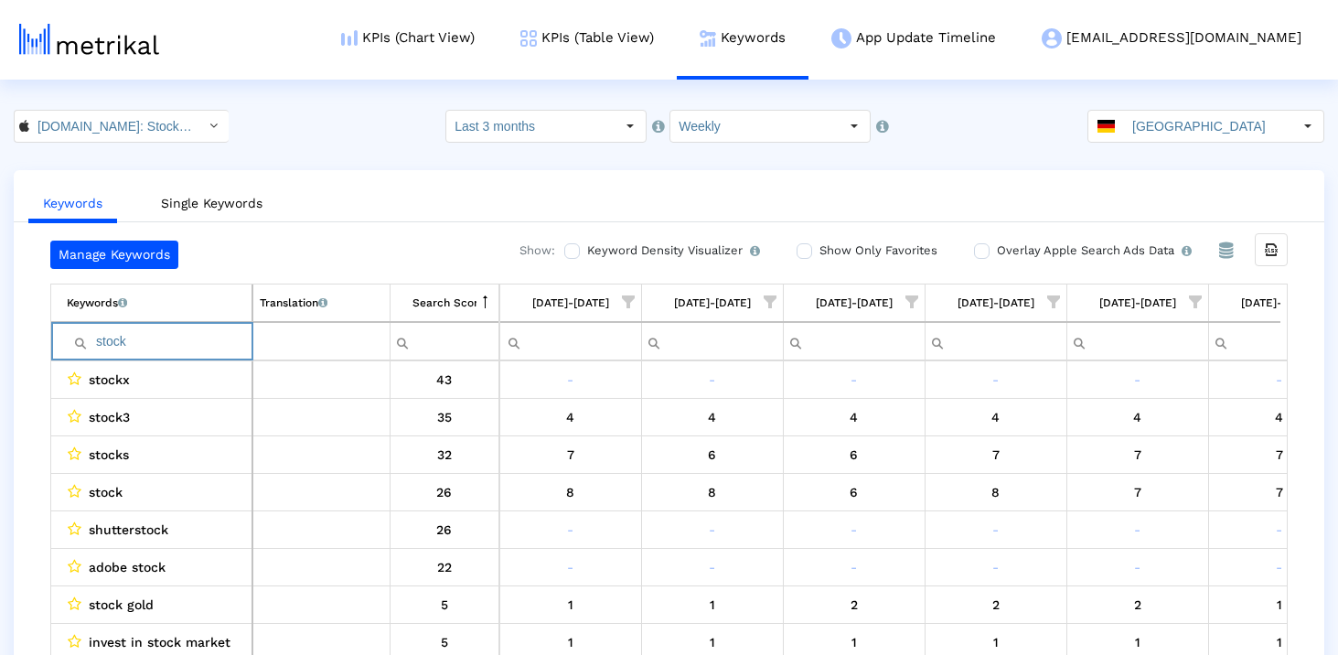
click at [166, 338] on input "stock" at bounding box center [159, 341] width 185 height 30
type input "gold"
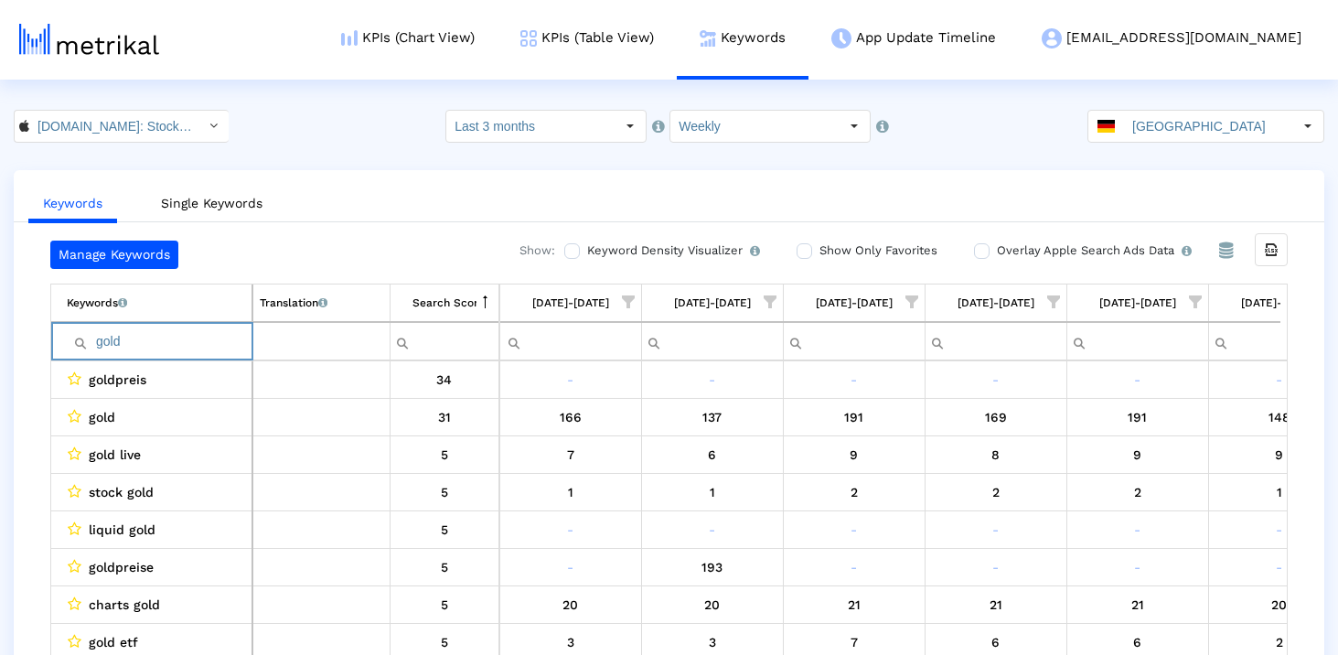
click at [166, 338] on input "gold" at bounding box center [159, 341] width 185 height 30
type input "preis"
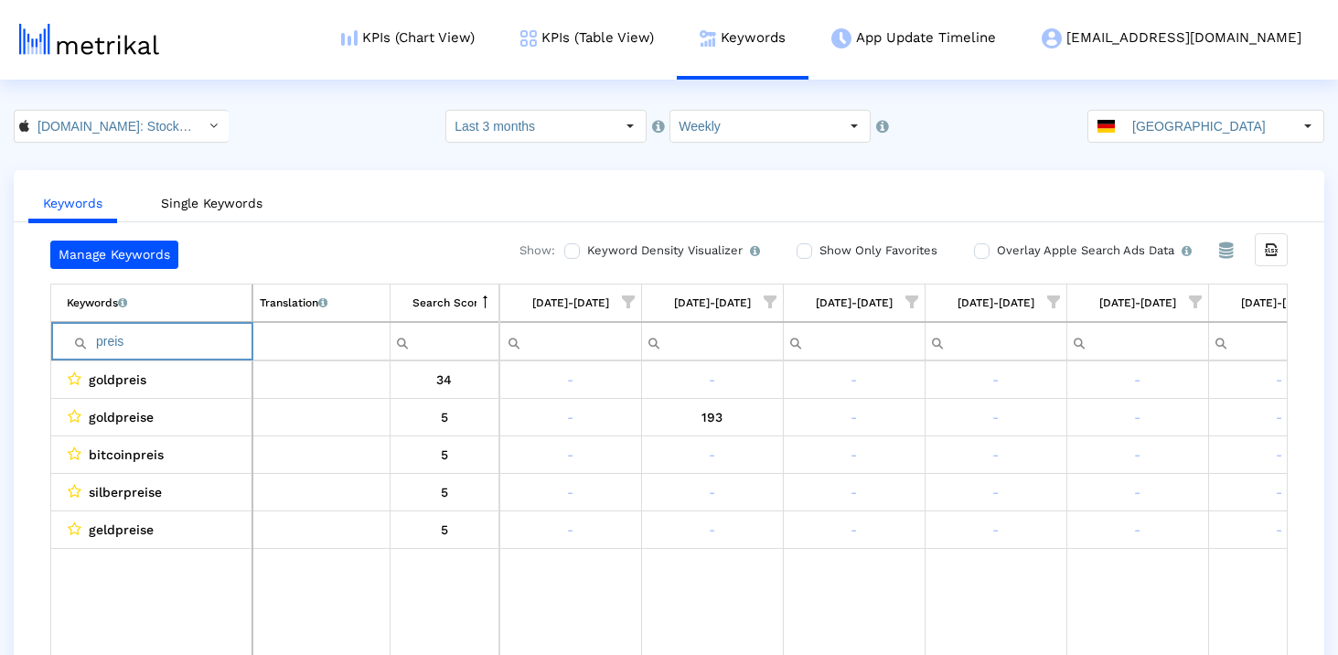
click at [165, 339] on input "preis" at bounding box center [159, 341] width 185 height 30
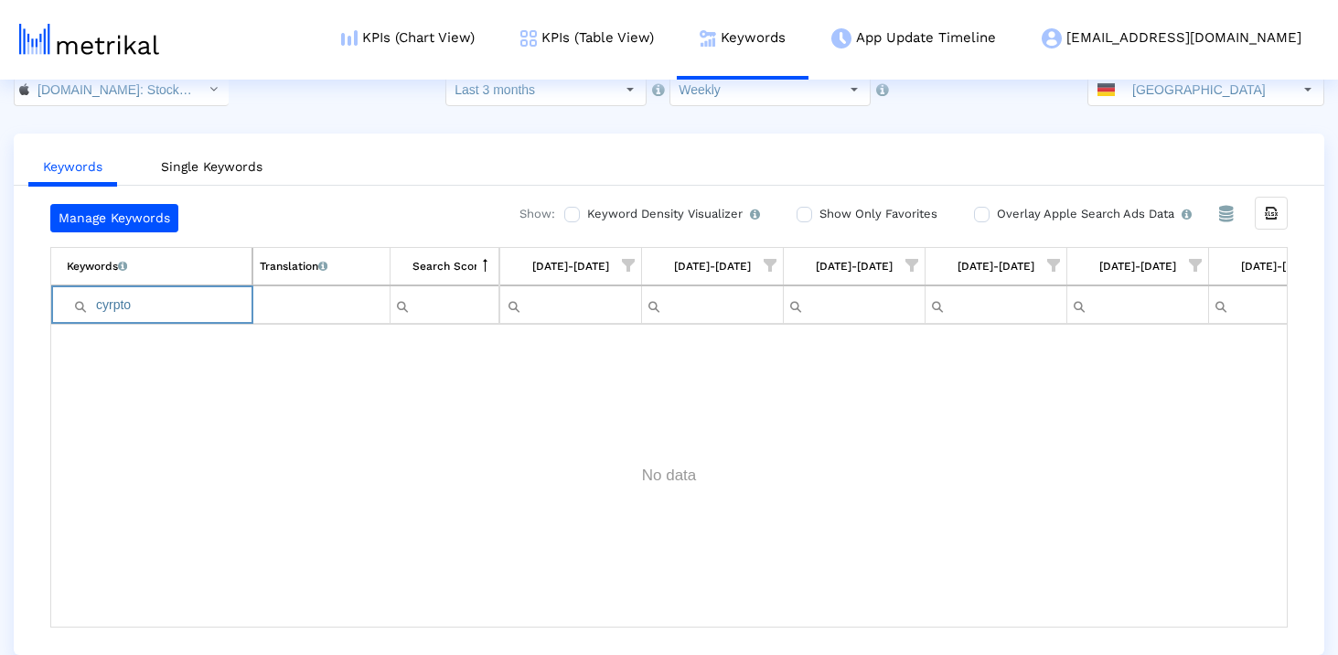
scroll to position [0, 0]
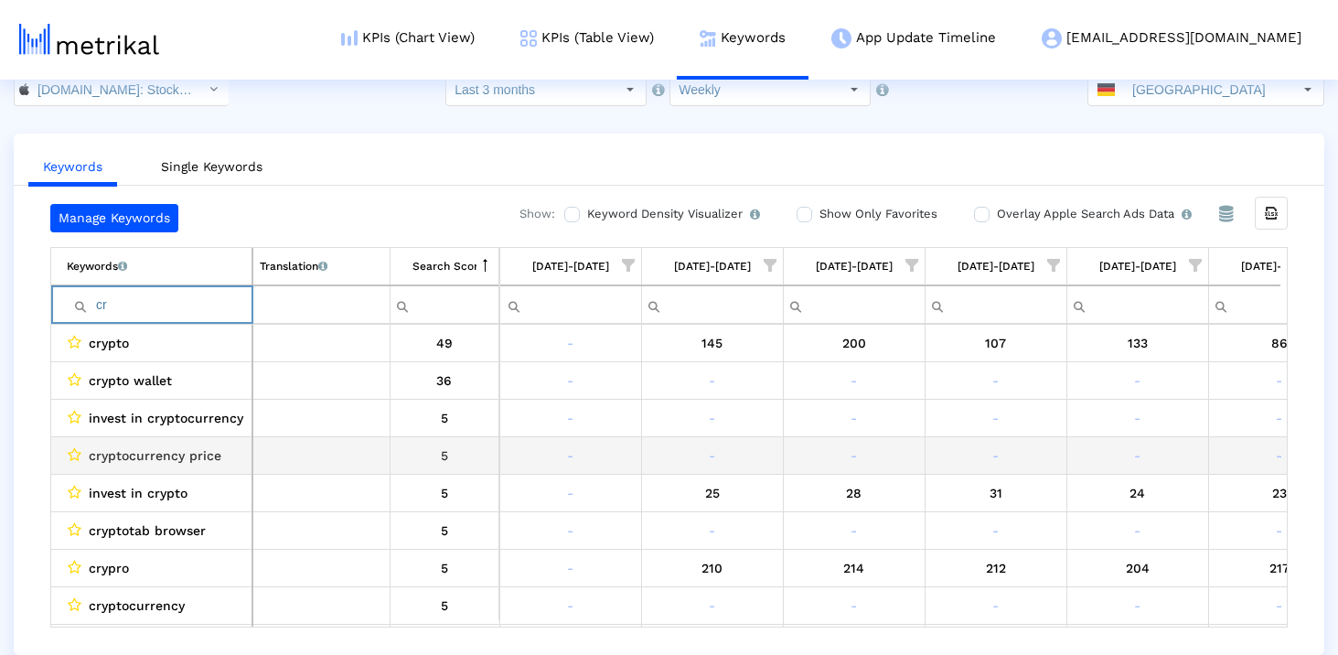
type input "c"
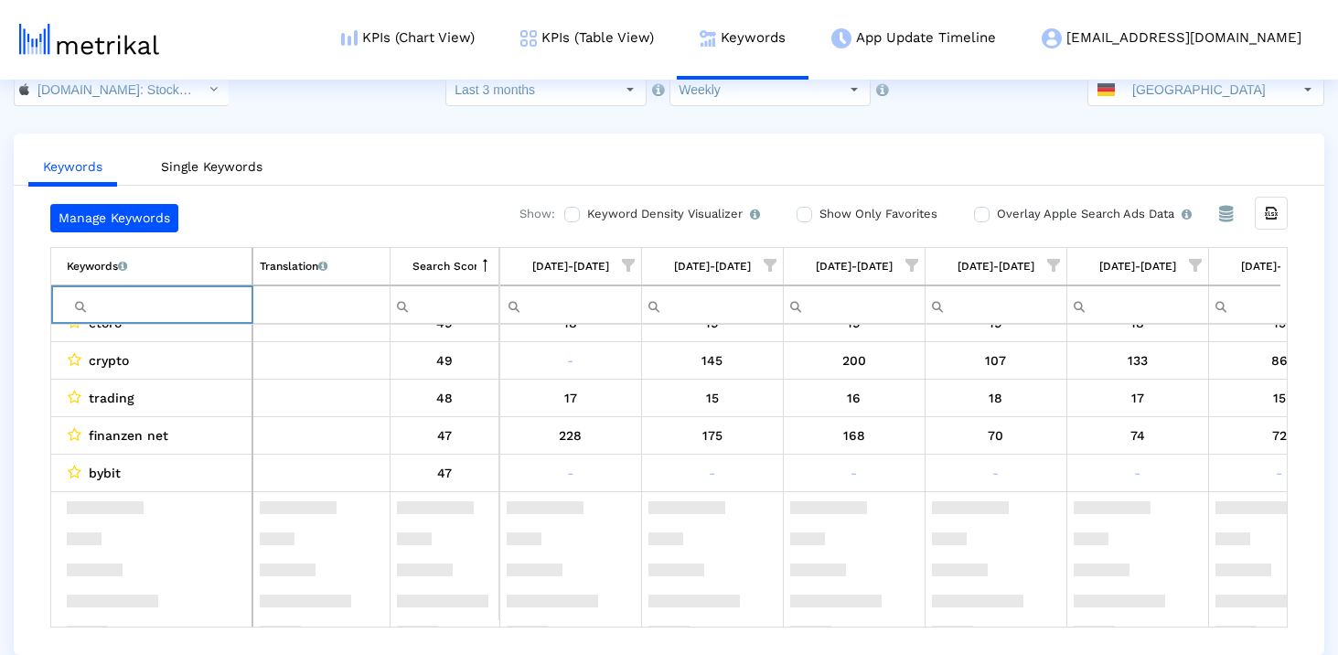
scroll to position [872, 0]
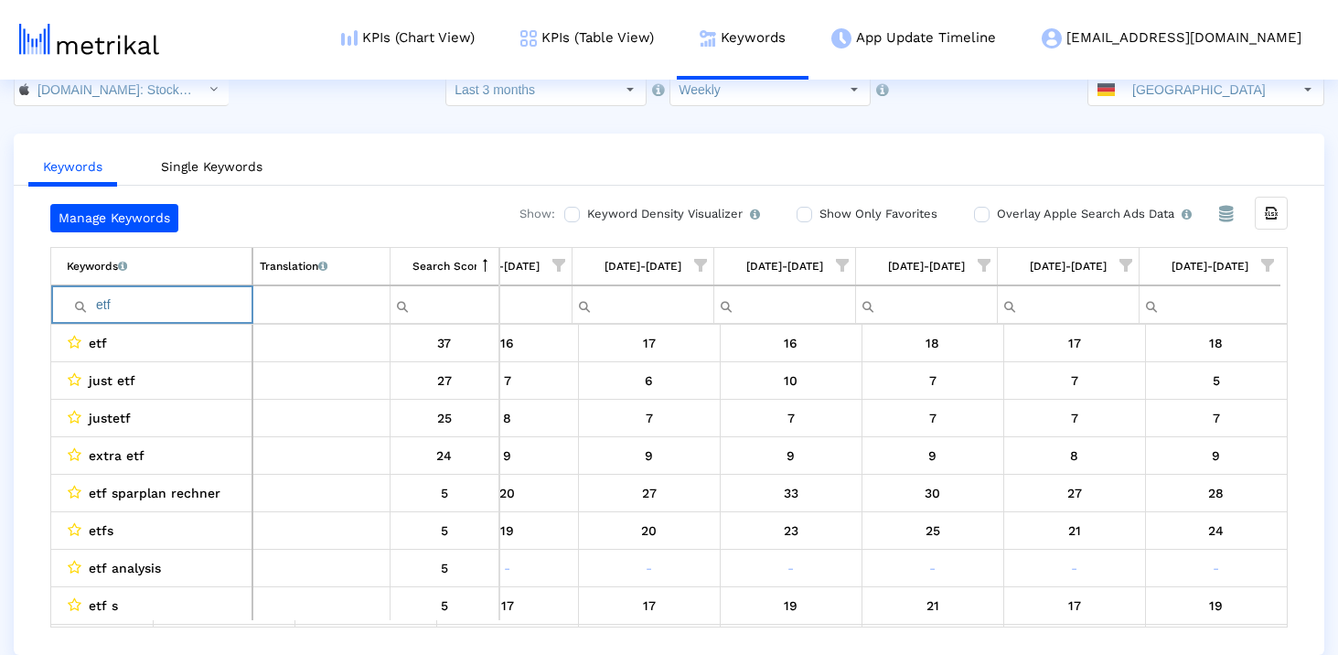
click at [175, 292] on input "etf" at bounding box center [159, 305] width 185 height 30
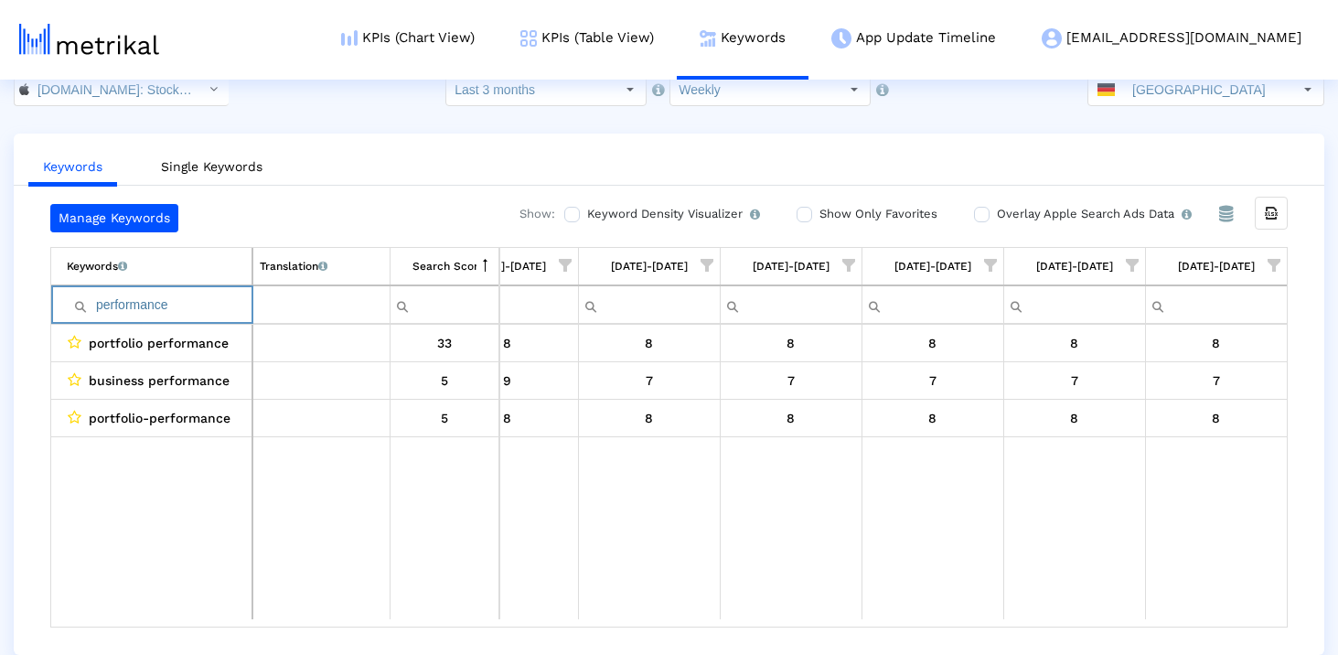
click at [168, 312] on input "performance" at bounding box center [159, 305] width 185 height 30
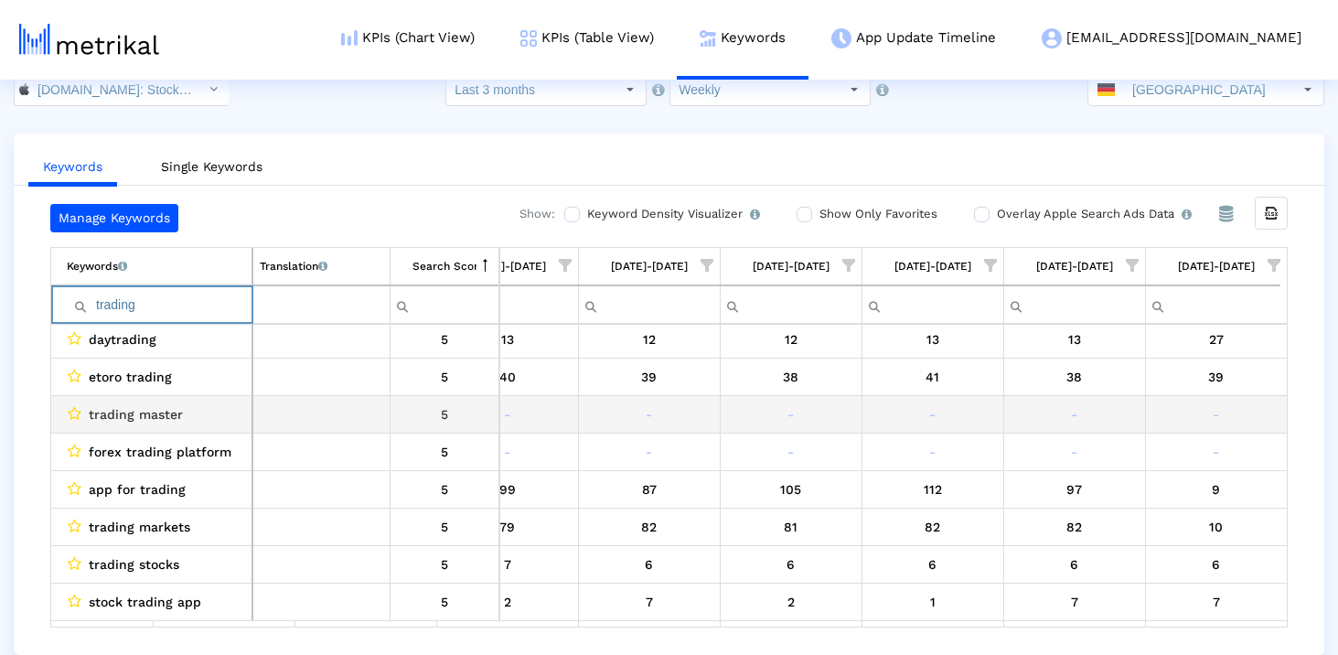
scroll to position [380, 0]
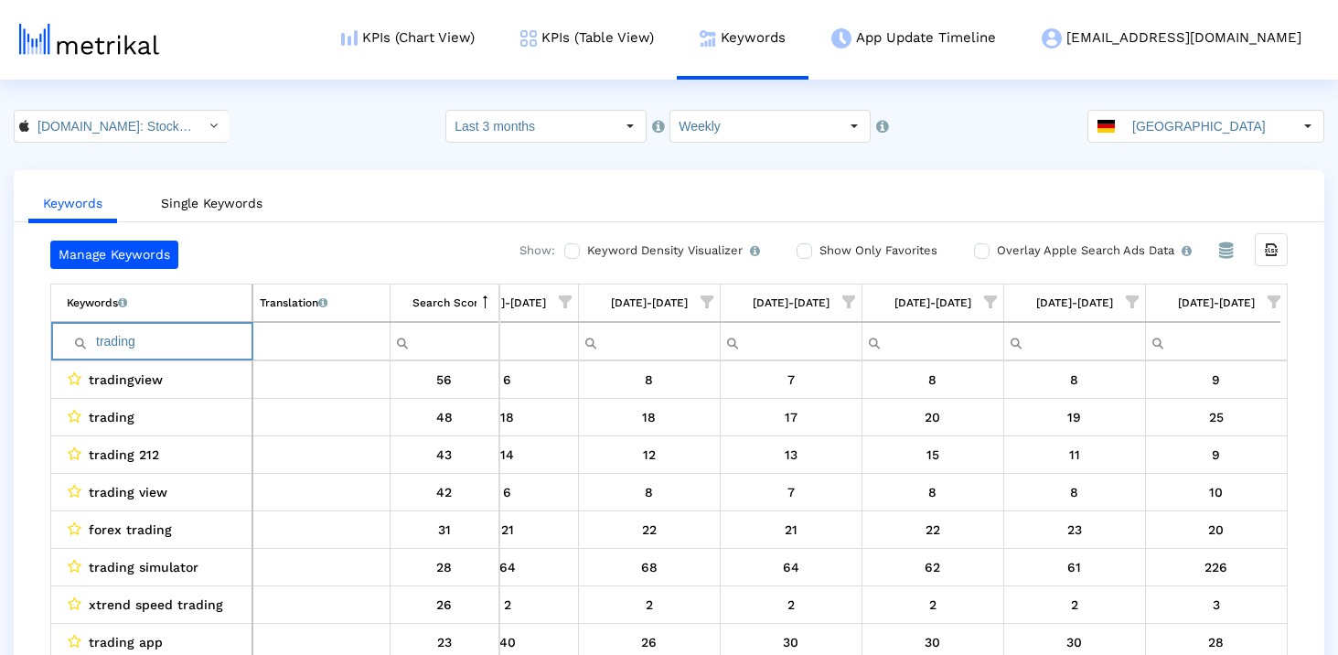
click at [164, 348] on input "trading" at bounding box center [159, 341] width 185 height 30
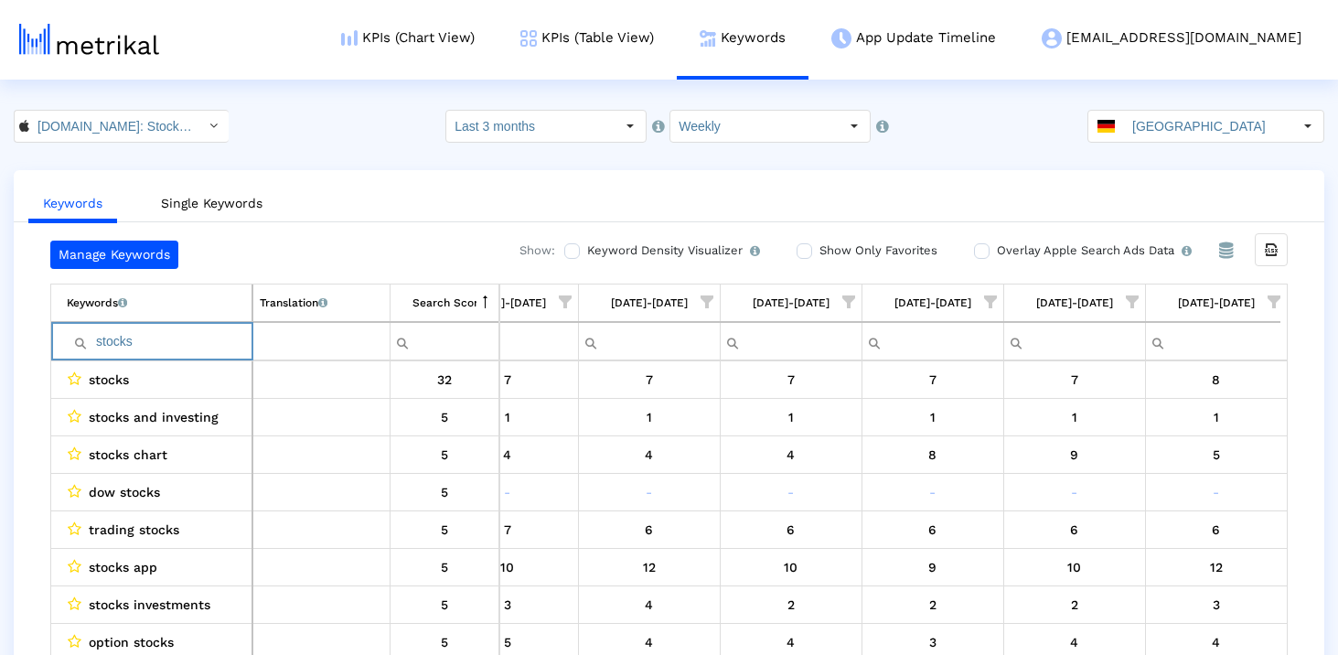
click at [205, 330] on input "stocks" at bounding box center [159, 341] width 185 height 30
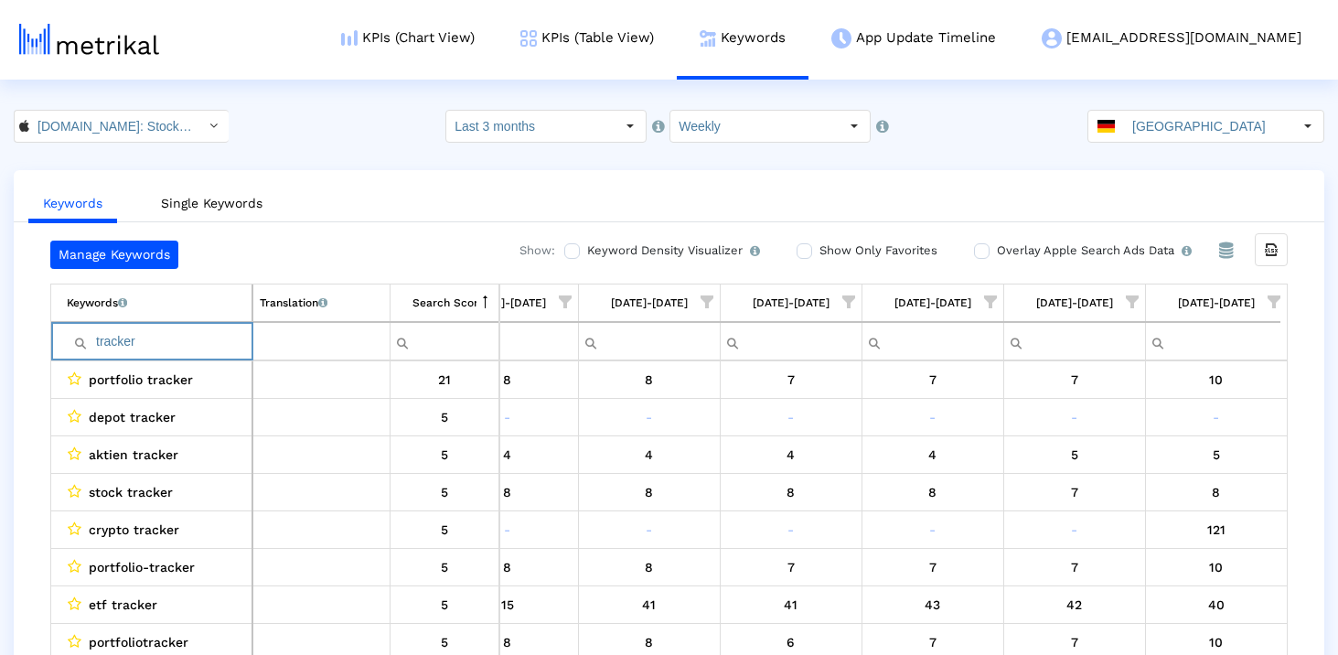
click at [179, 344] on input "tracker" at bounding box center [159, 341] width 185 height 30
type input "A"
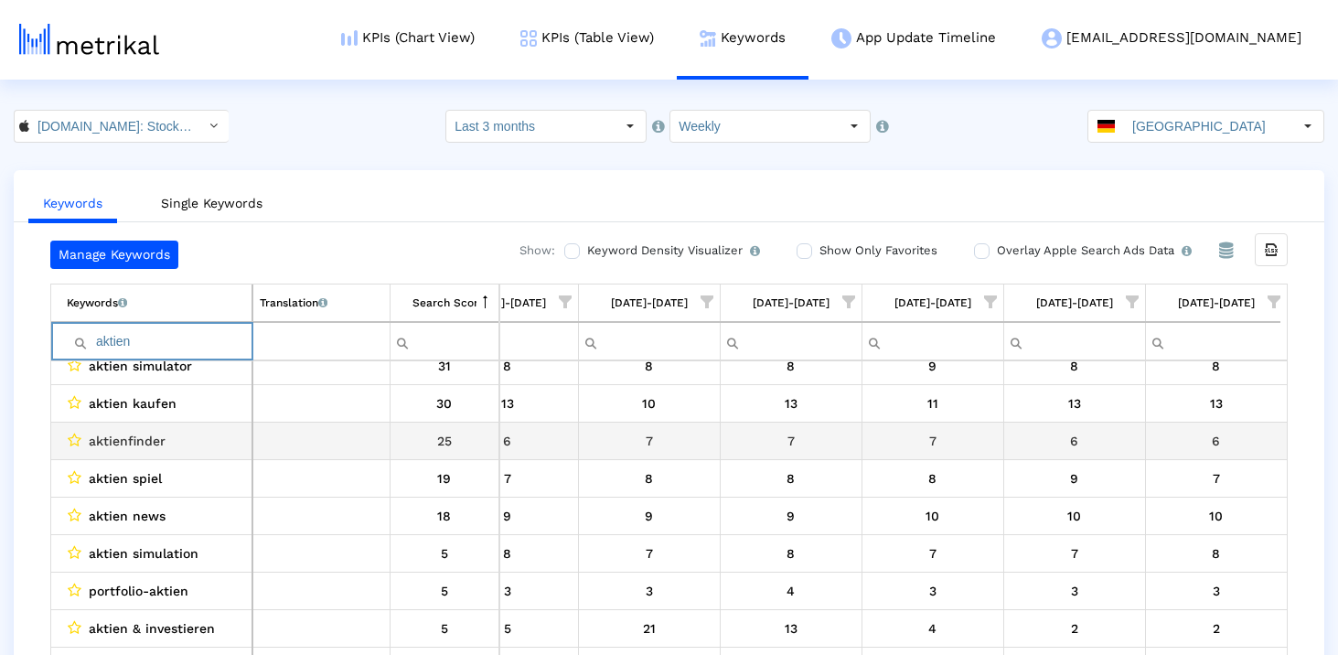
scroll to position [96, 0]
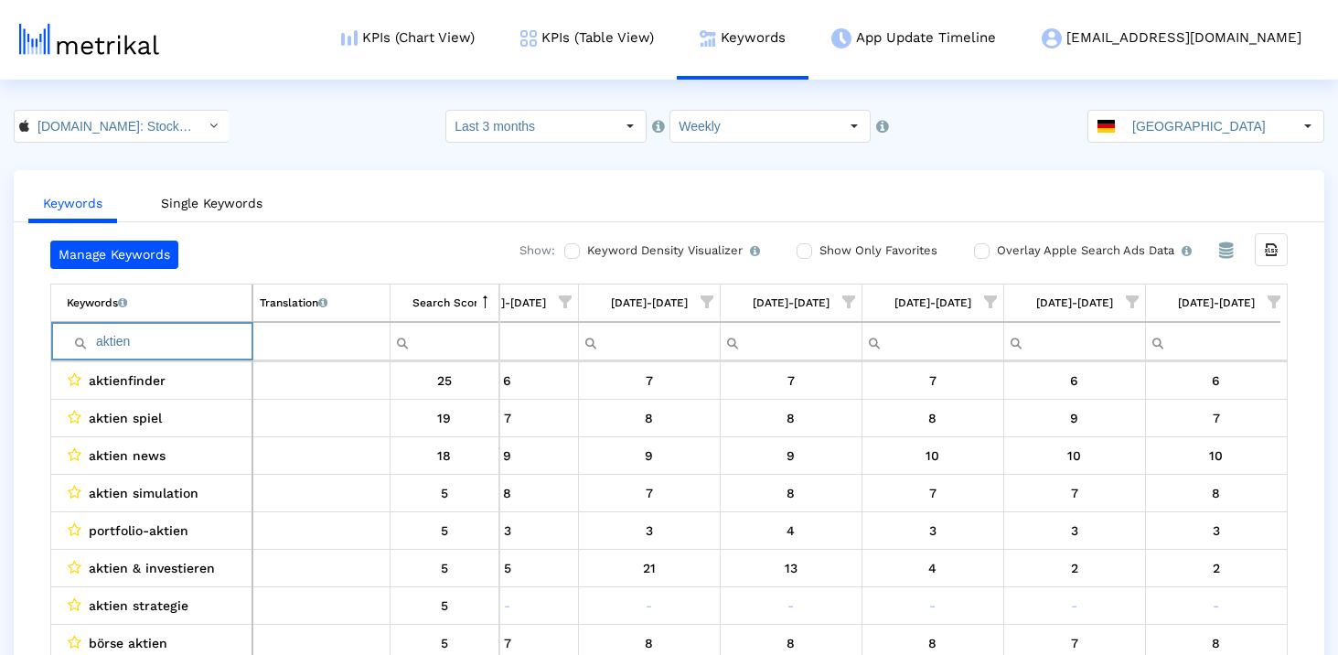
type input "aktien"
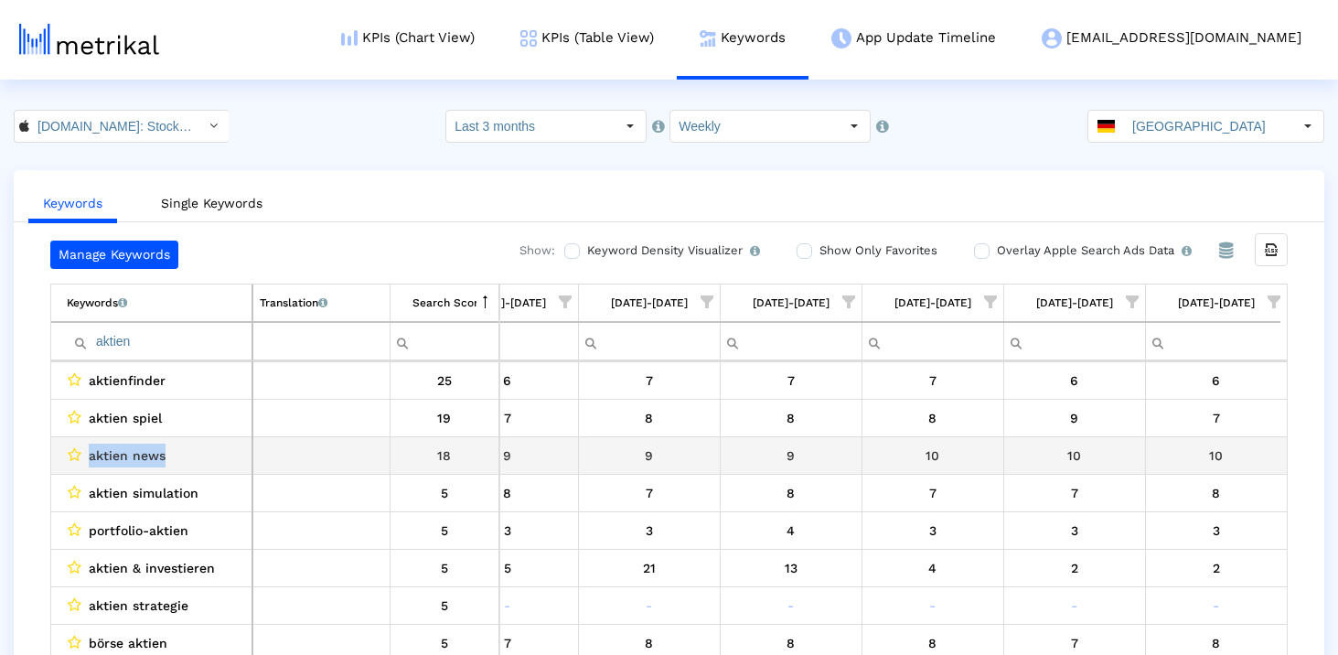
drag, startPoint x: 170, startPoint y: 457, endPoint x: 87, endPoint y: 455, distance: 83.2
click at [87, 455] on div "aktien news" at bounding box center [156, 456] width 178 height 24
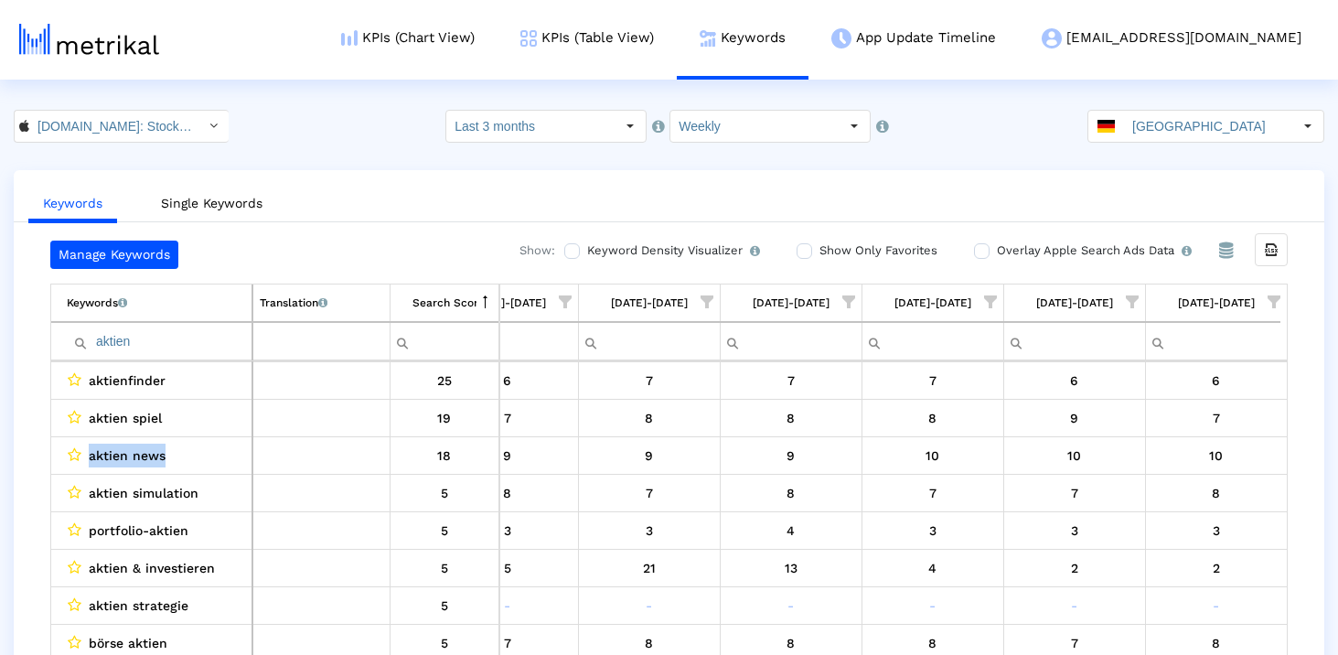
click at [173, 355] on input "aktien" at bounding box center [159, 341] width 185 height 30
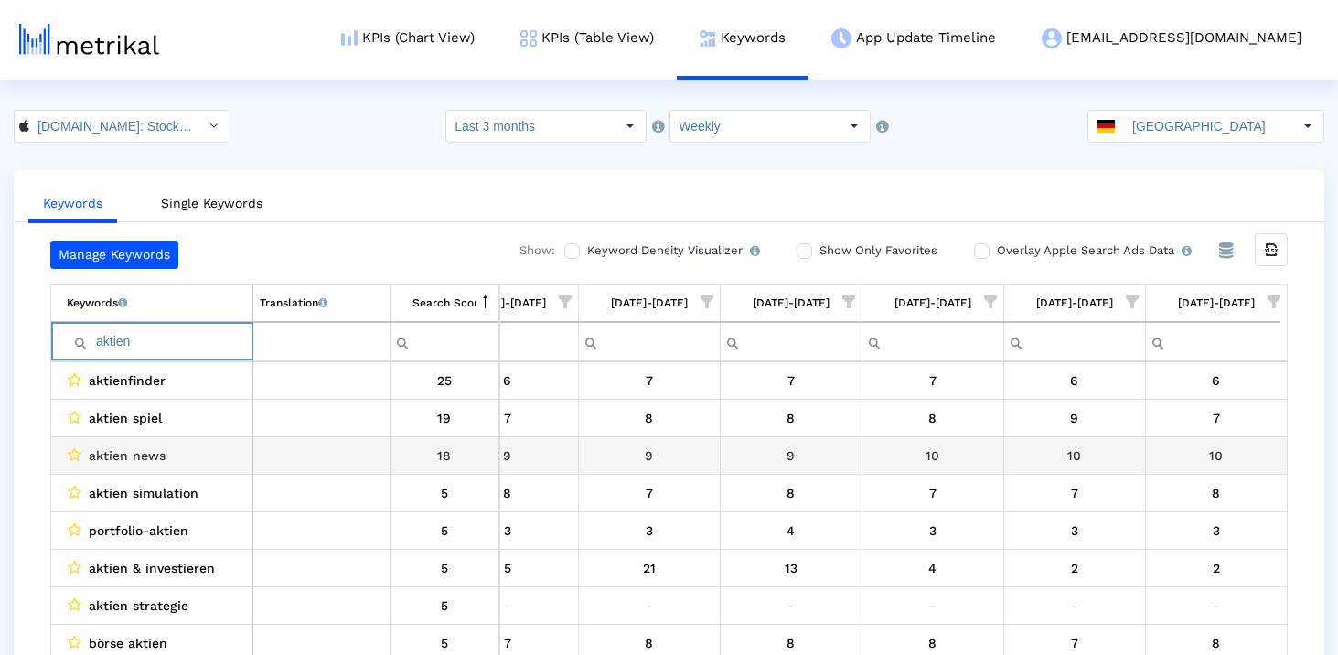
scroll to position [170, 0]
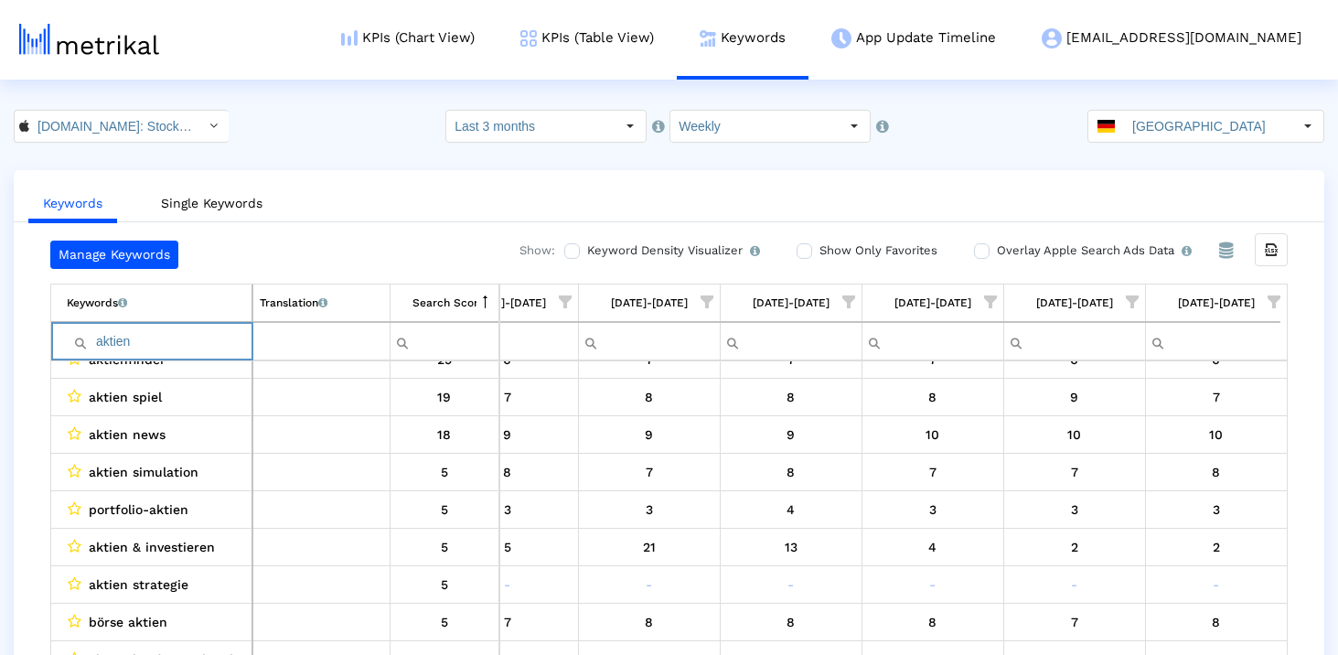
click at [198, 339] on input "aktien" at bounding box center [159, 341] width 185 height 30
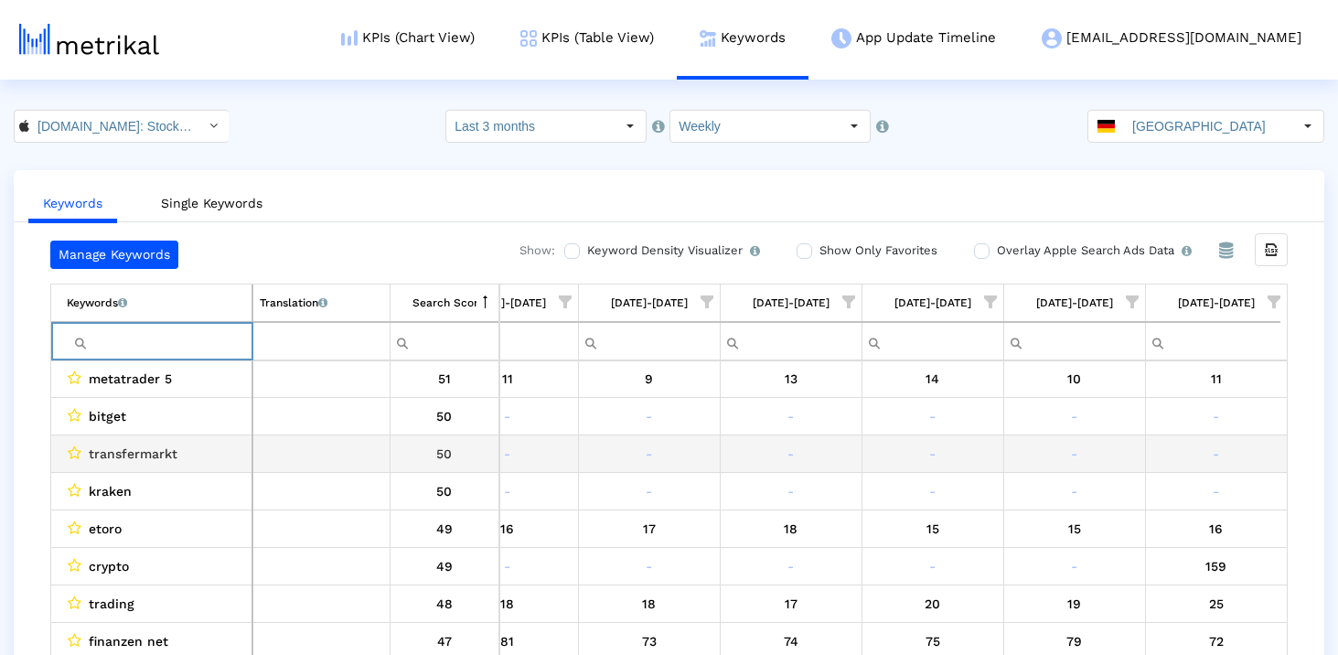
scroll to position [431, 0]
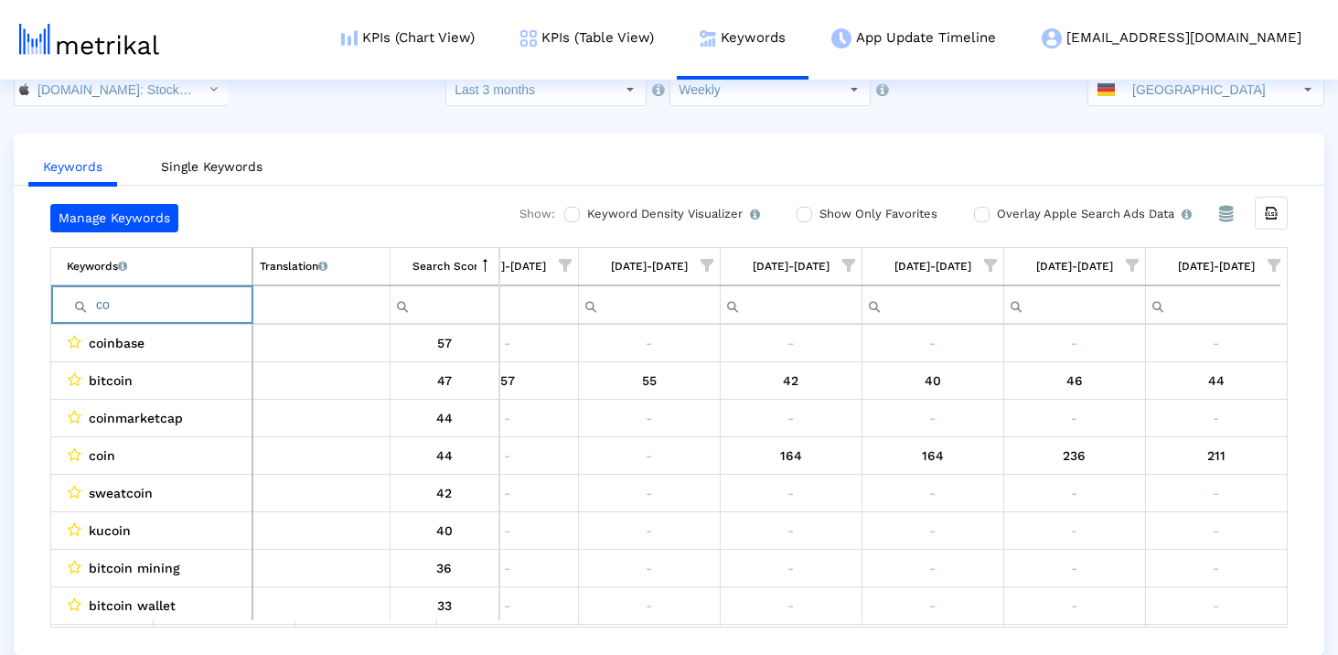
type input "c"
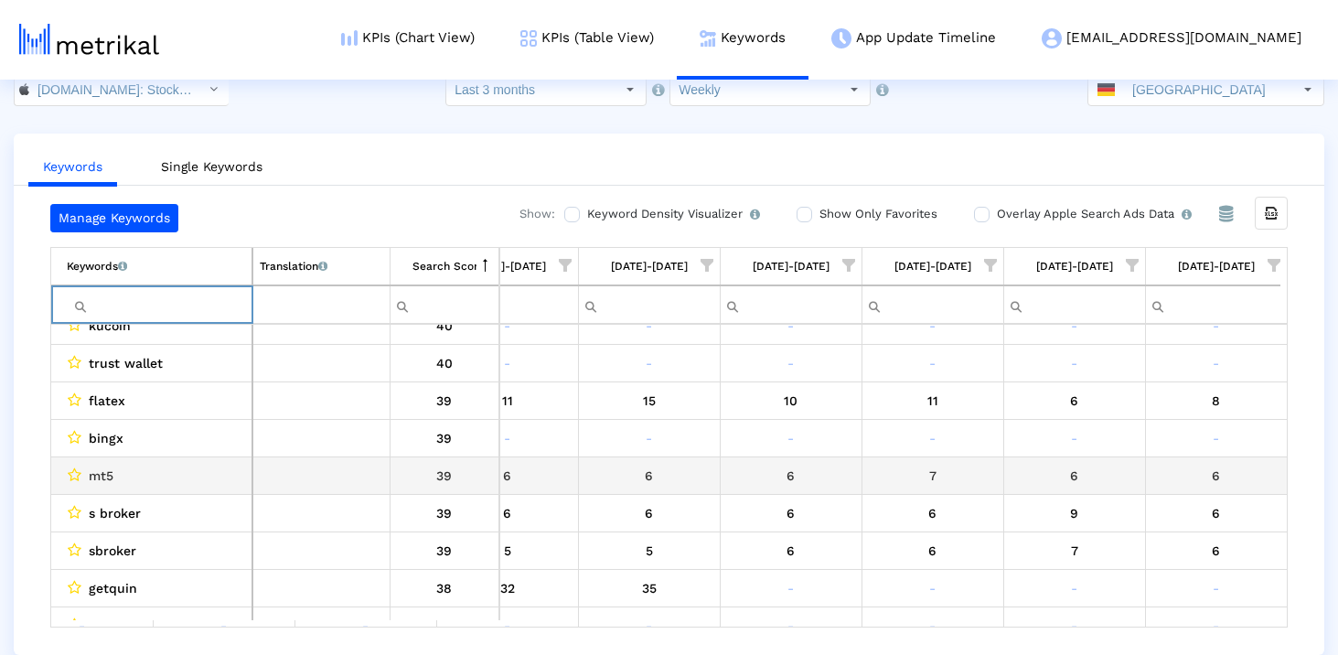
click at [100, 464] on span "mt5" at bounding box center [101, 476] width 25 height 24
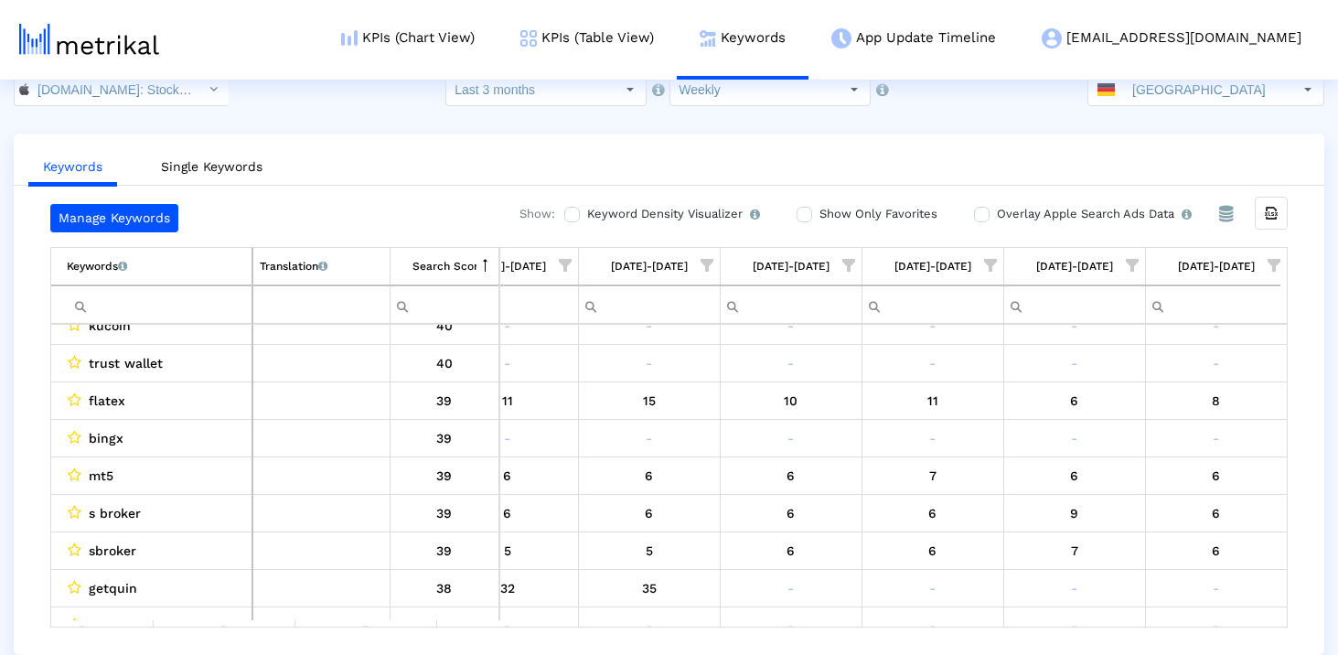
click at [145, 310] on input "Filter cell" at bounding box center [159, 305] width 185 height 30
paste input "mt5"
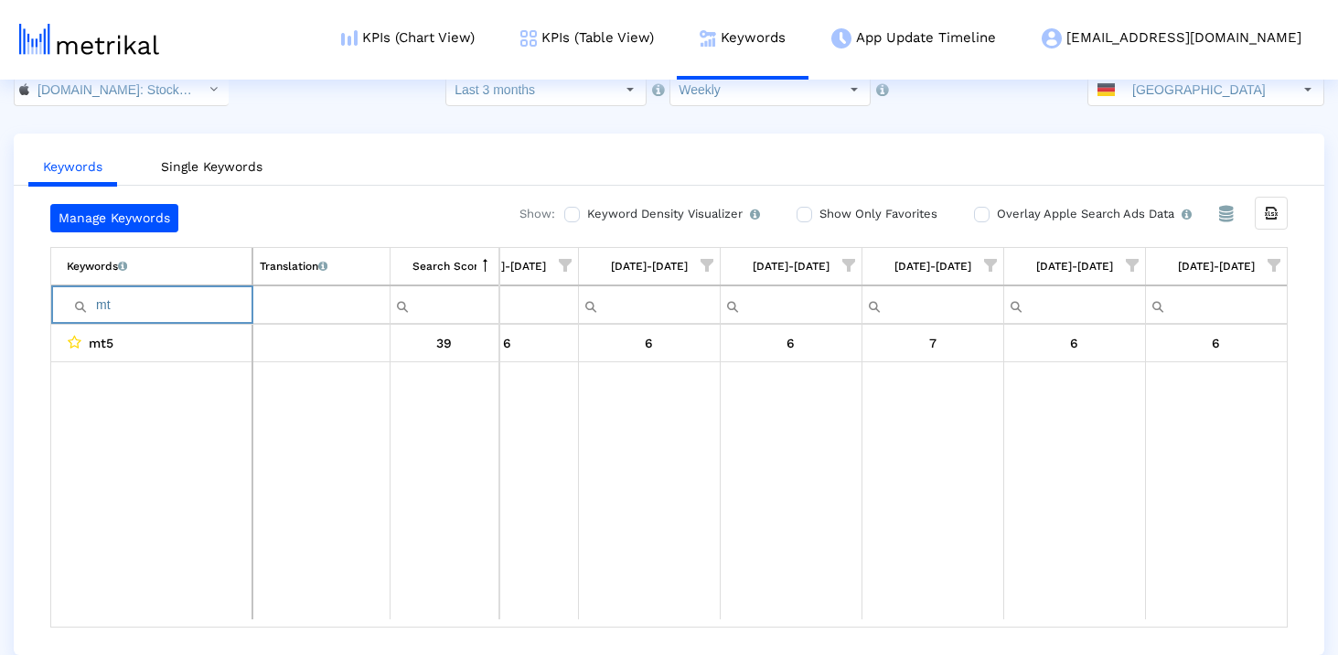
type input "m"
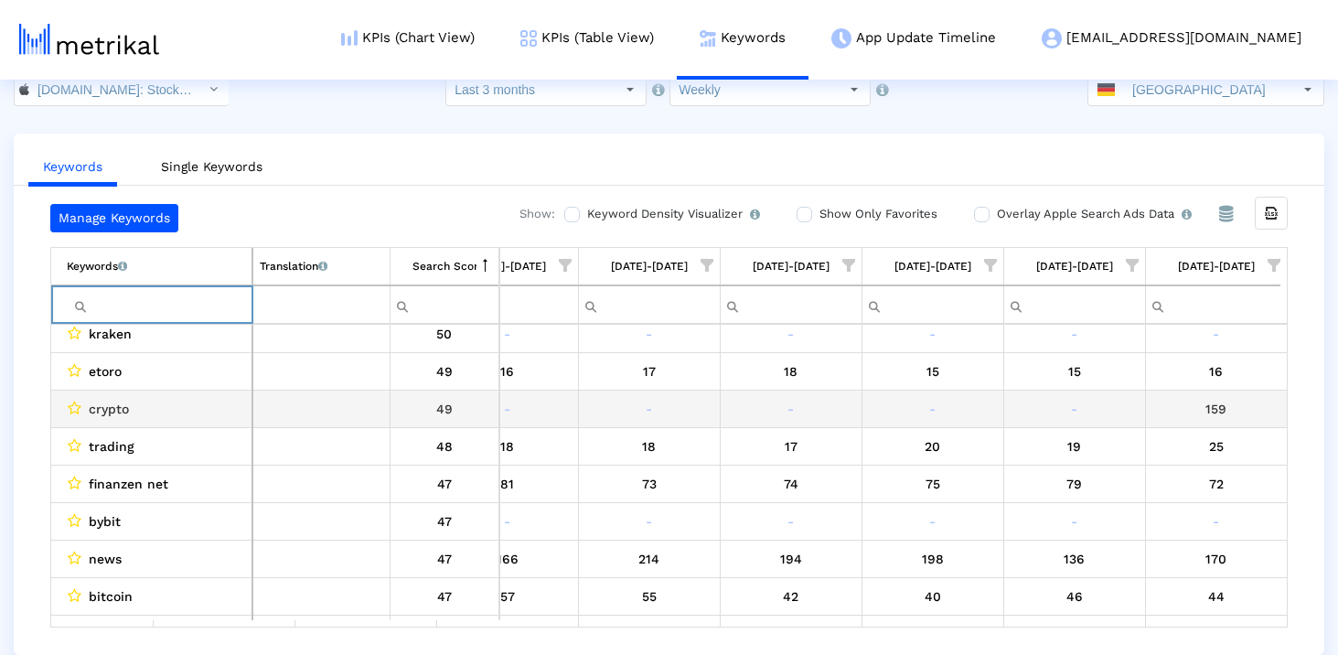
click at [120, 407] on span "crypto" at bounding box center [109, 409] width 40 height 24
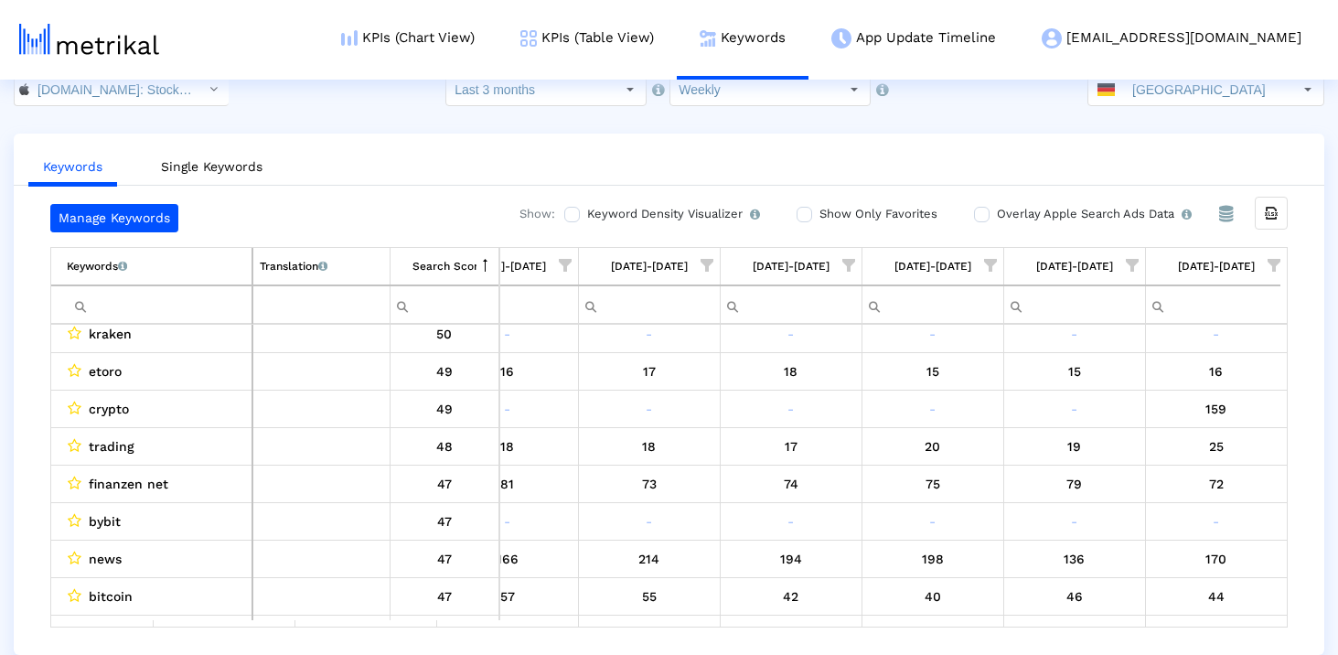
click at [120, 302] on input "Filter cell" at bounding box center [159, 305] width 185 height 30
paste input "crypto"
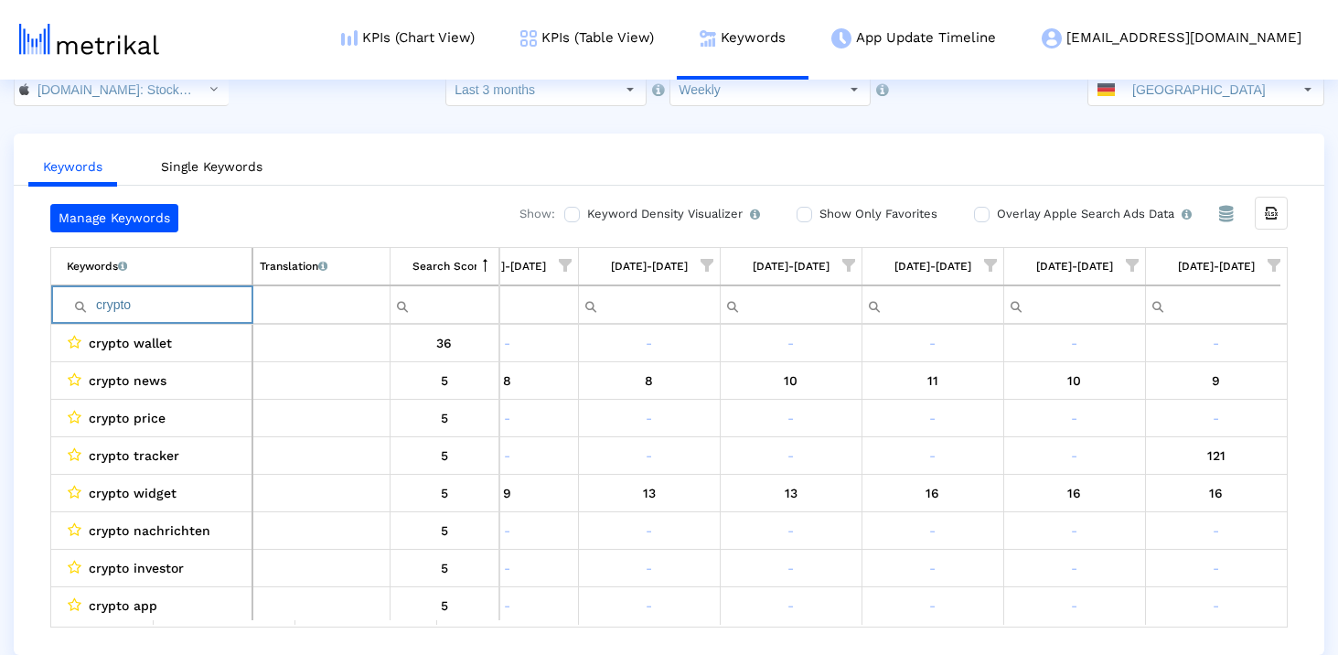
click at [154, 311] on input "crypto" at bounding box center [159, 305] width 185 height 30
click at [117, 292] on input "crypto" at bounding box center [159, 305] width 185 height 30
type input "bitcoin"
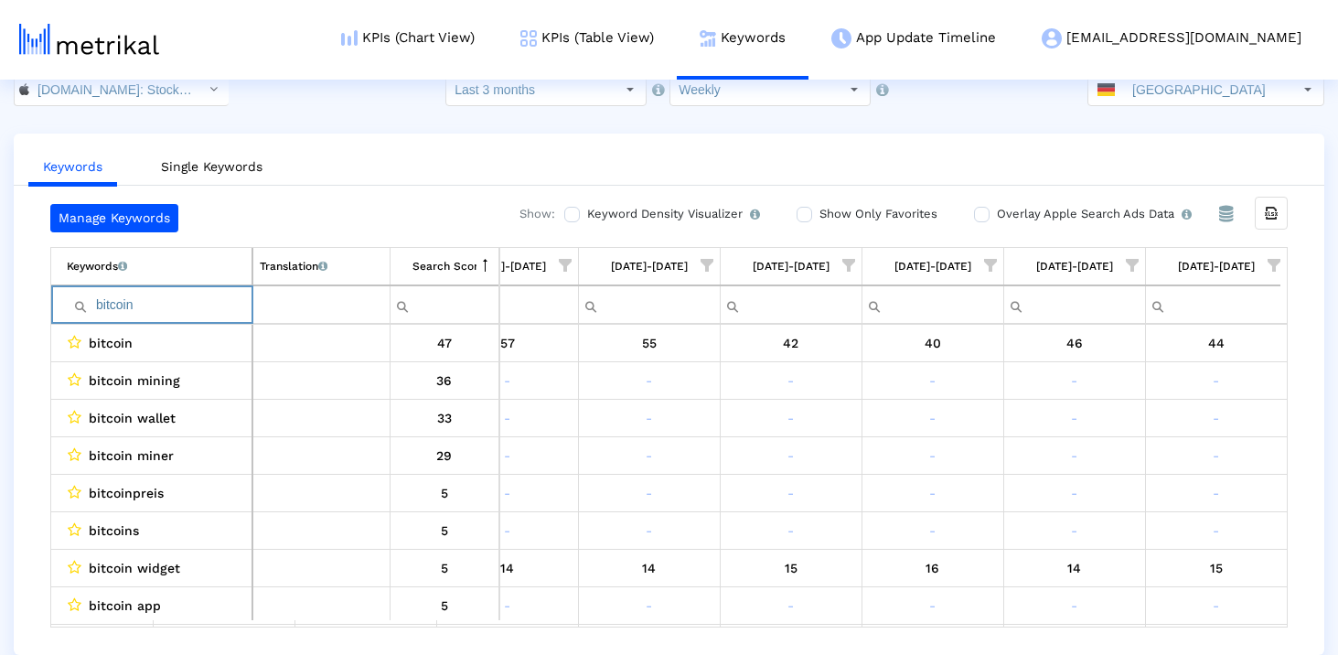
click at [112, 294] on input "bitcoin" at bounding box center [159, 305] width 185 height 30
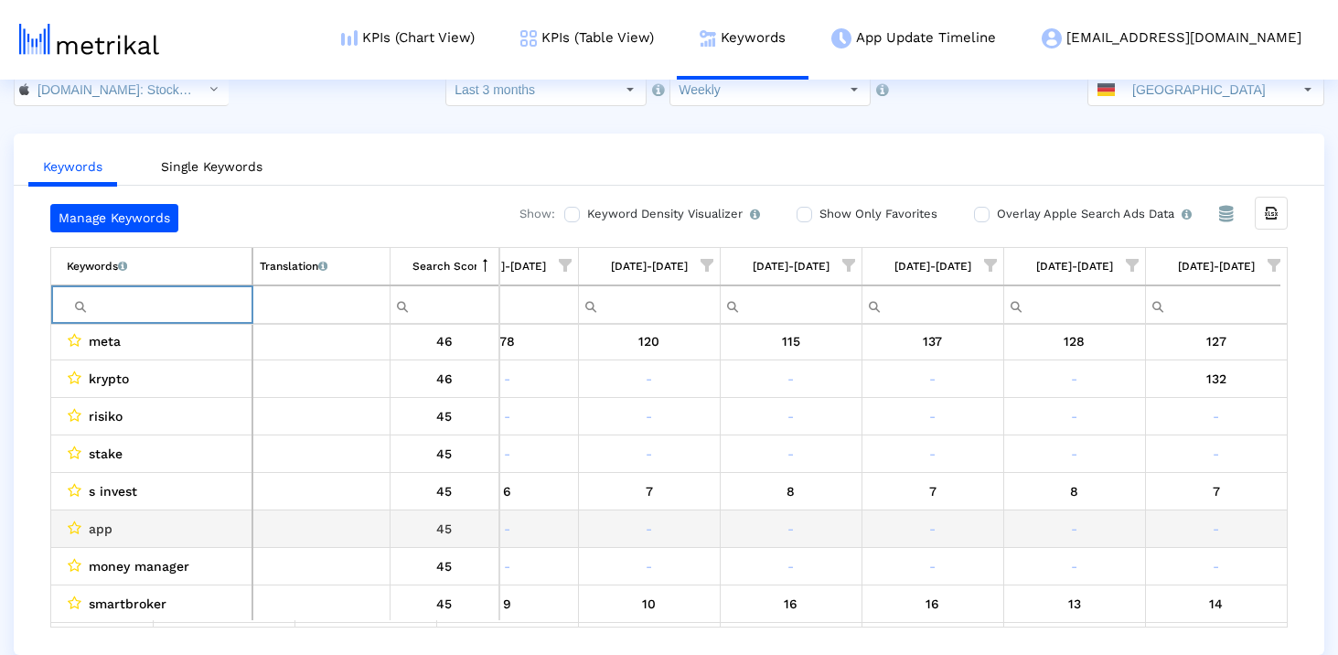
scroll to position [919, 0]
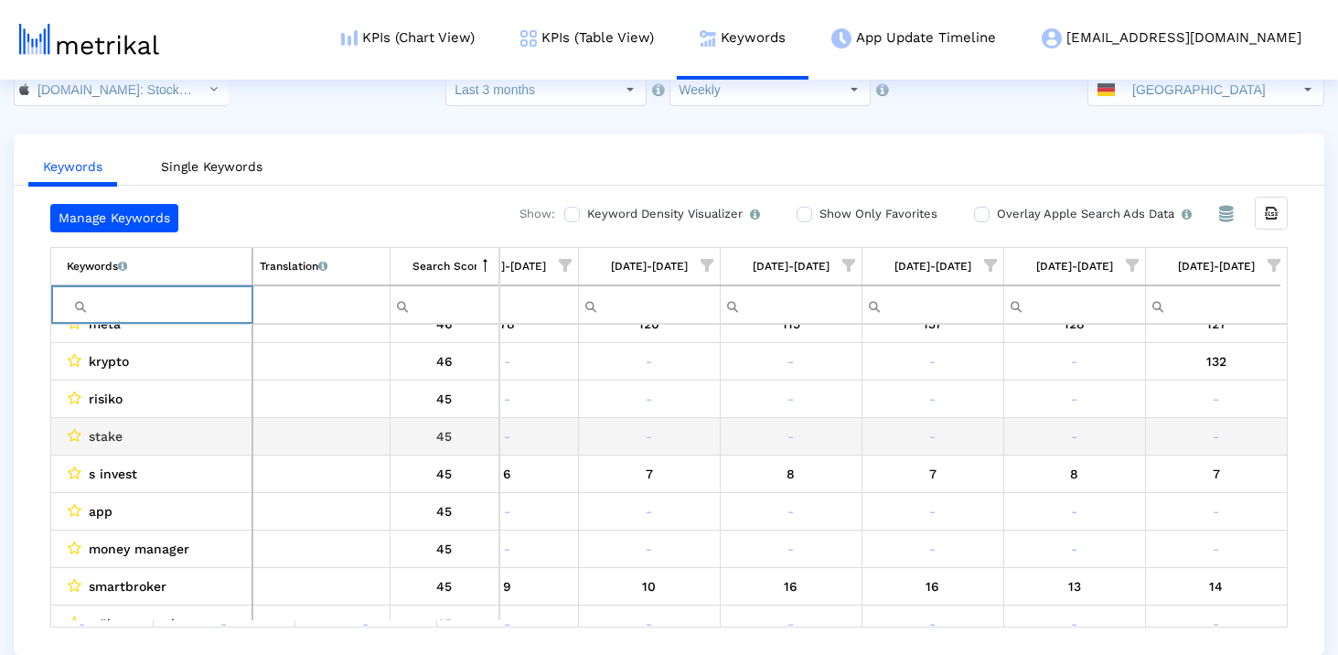
click at [106, 438] on span "stake" at bounding box center [106, 436] width 34 height 24
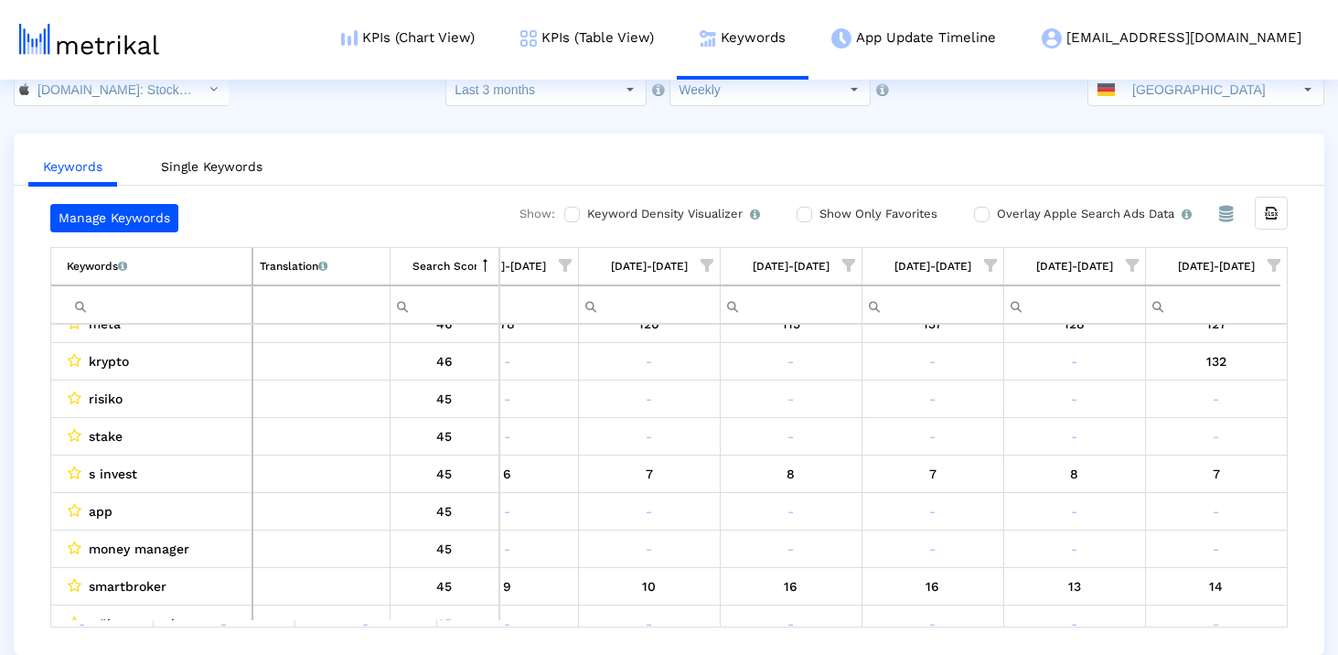
click at [125, 302] on input "Filter cell" at bounding box center [159, 305] width 185 height 30
paste input "stake"
type input "stake"
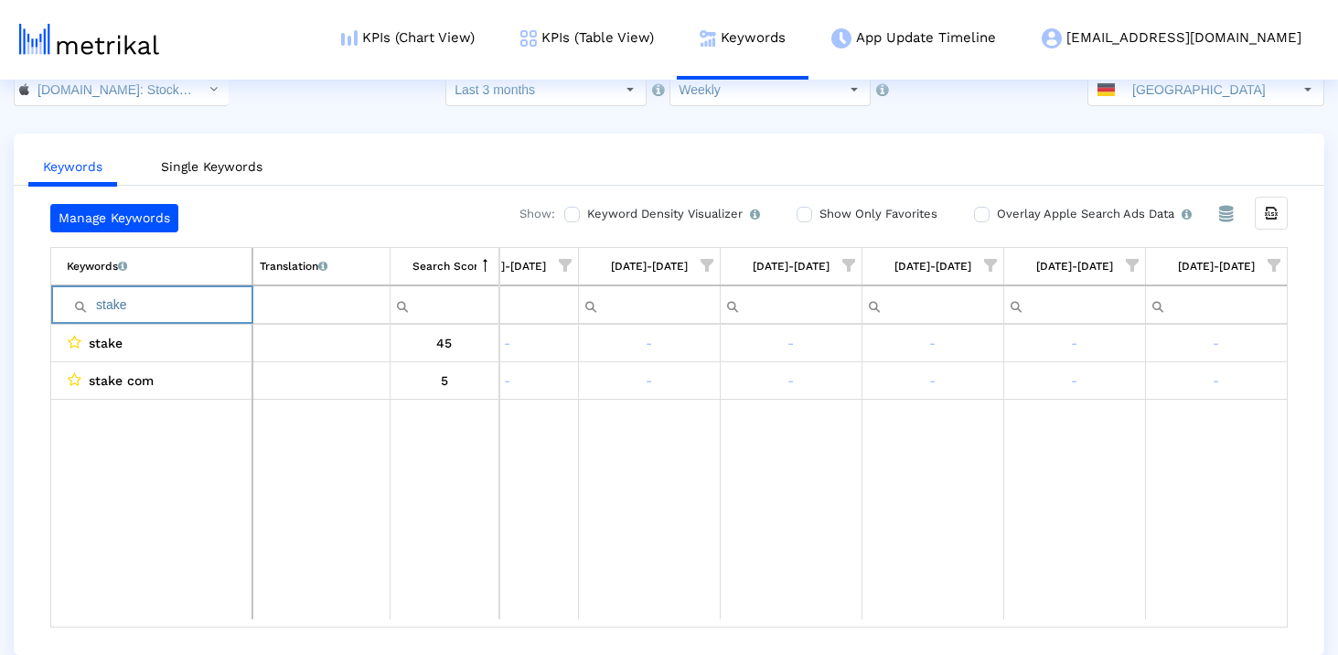
click at [125, 302] on input "stake" at bounding box center [159, 305] width 185 height 30
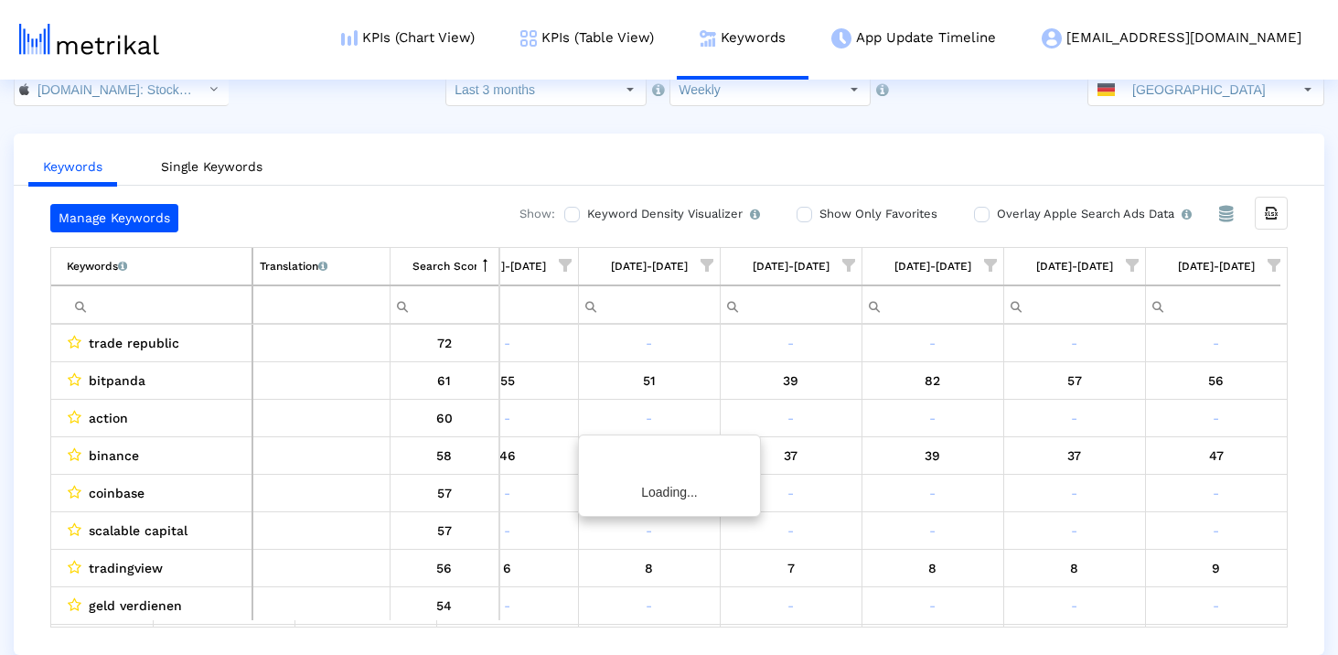
click at [8, 362] on div "Keywords Single Keywords Manage Keywords Show: Keyword Density Visualizer Turn …" at bounding box center [669, 394] width 1338 height 521
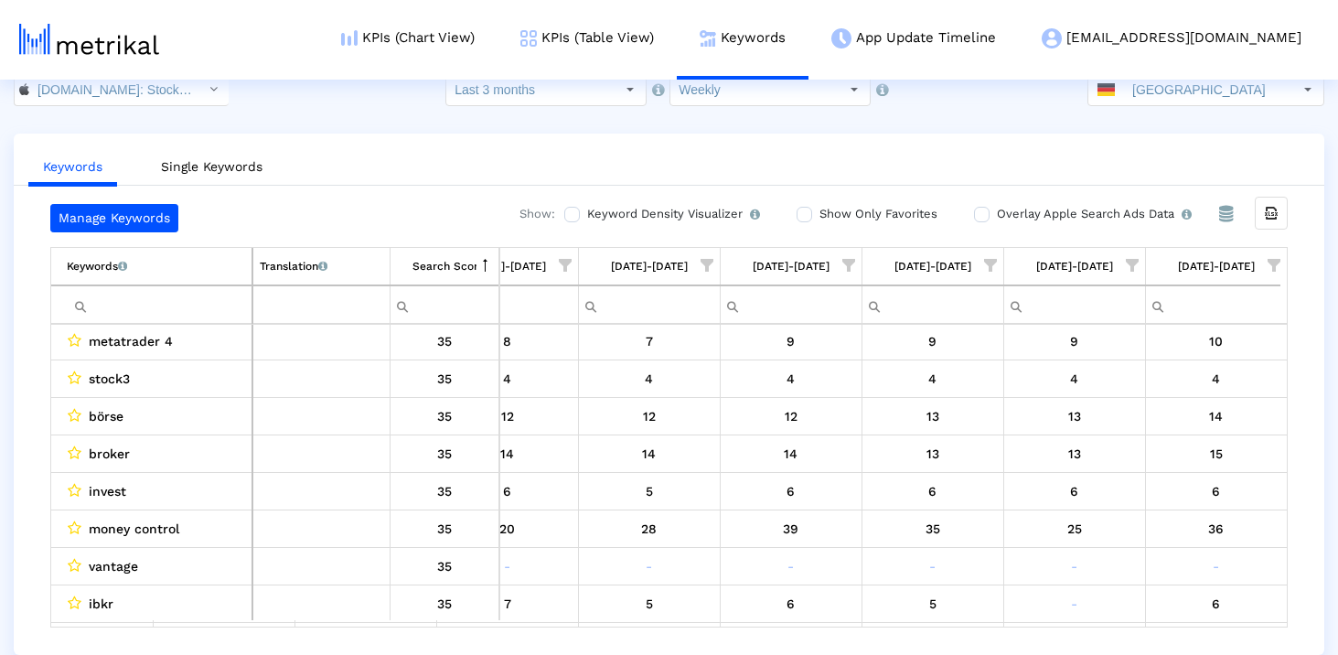
click at [153, 317] on input "Filter cell" at bounding box center [159, 305] width 185 height 30
type input "500"
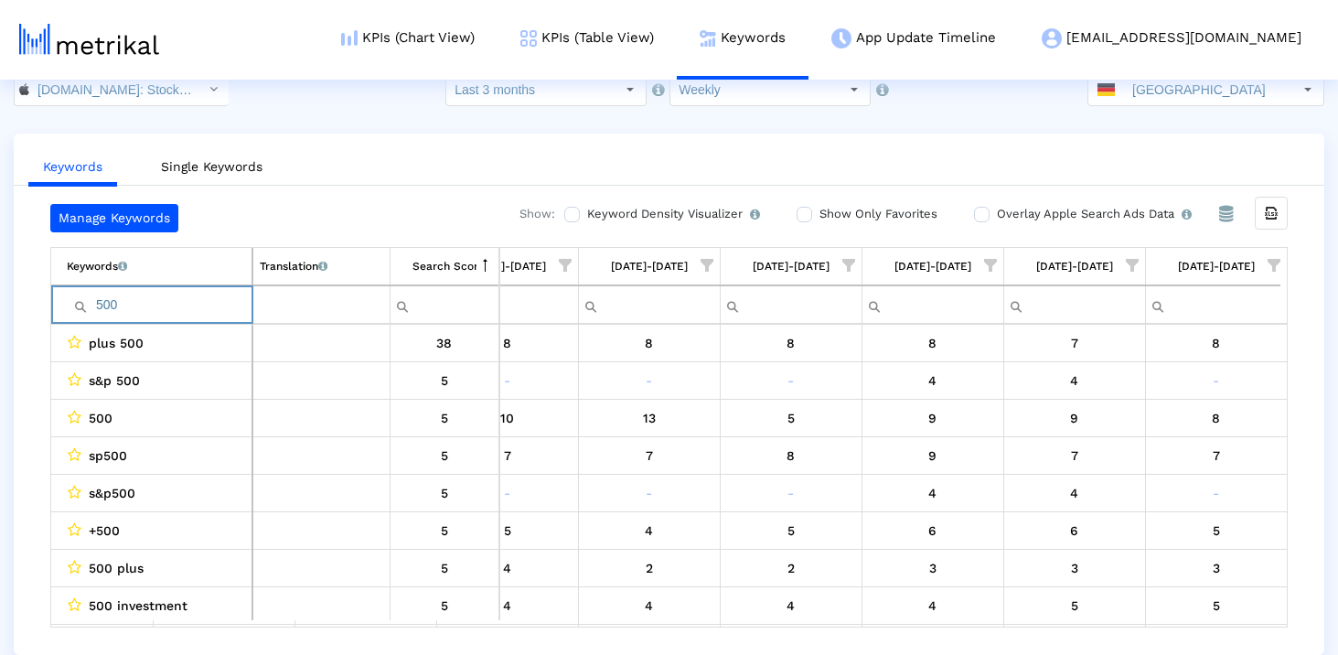
click at [150, 315] on input "500" at bounding box center [159, 305] width 185 height 30
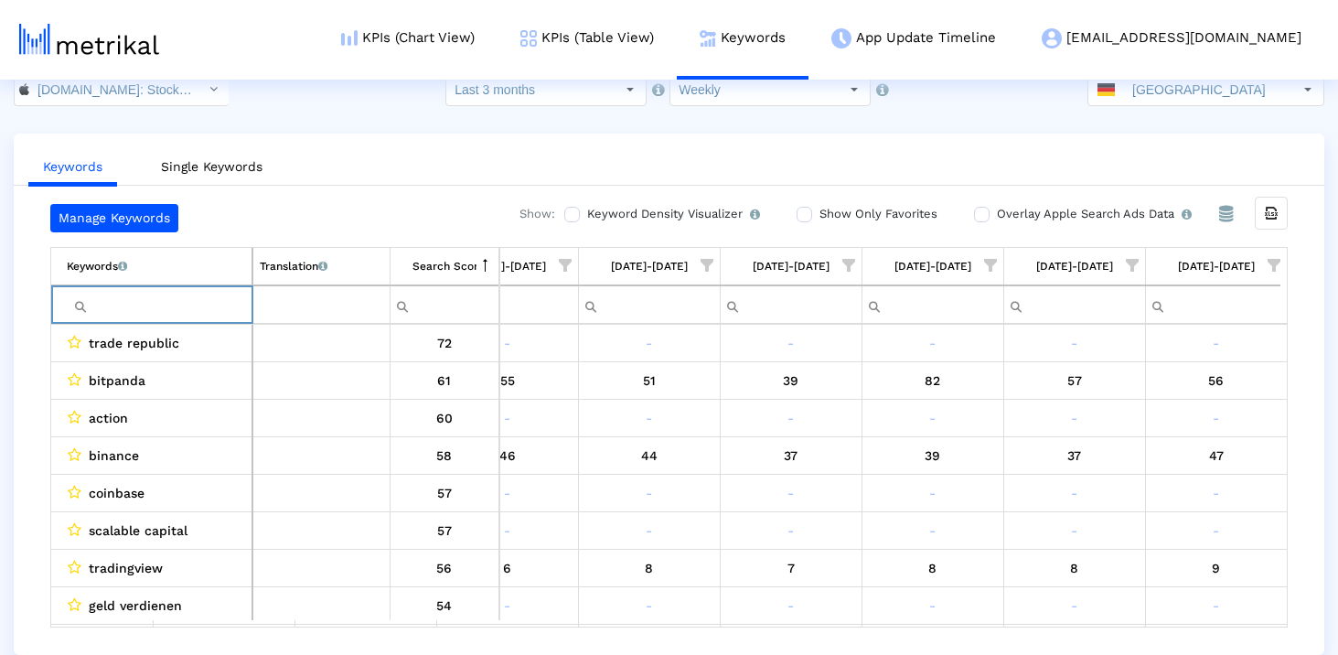
type input "s"
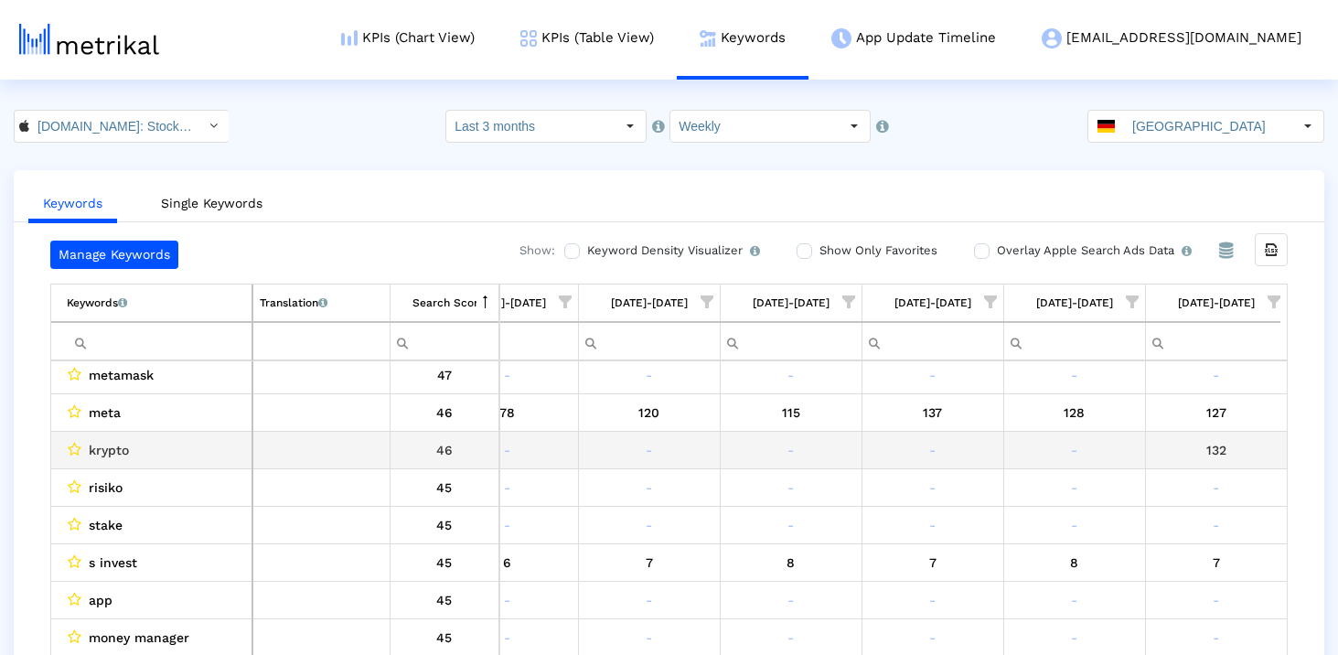
click at [123, 450] on span "krypto" at bounding box center [109, 450] width 40 height 24
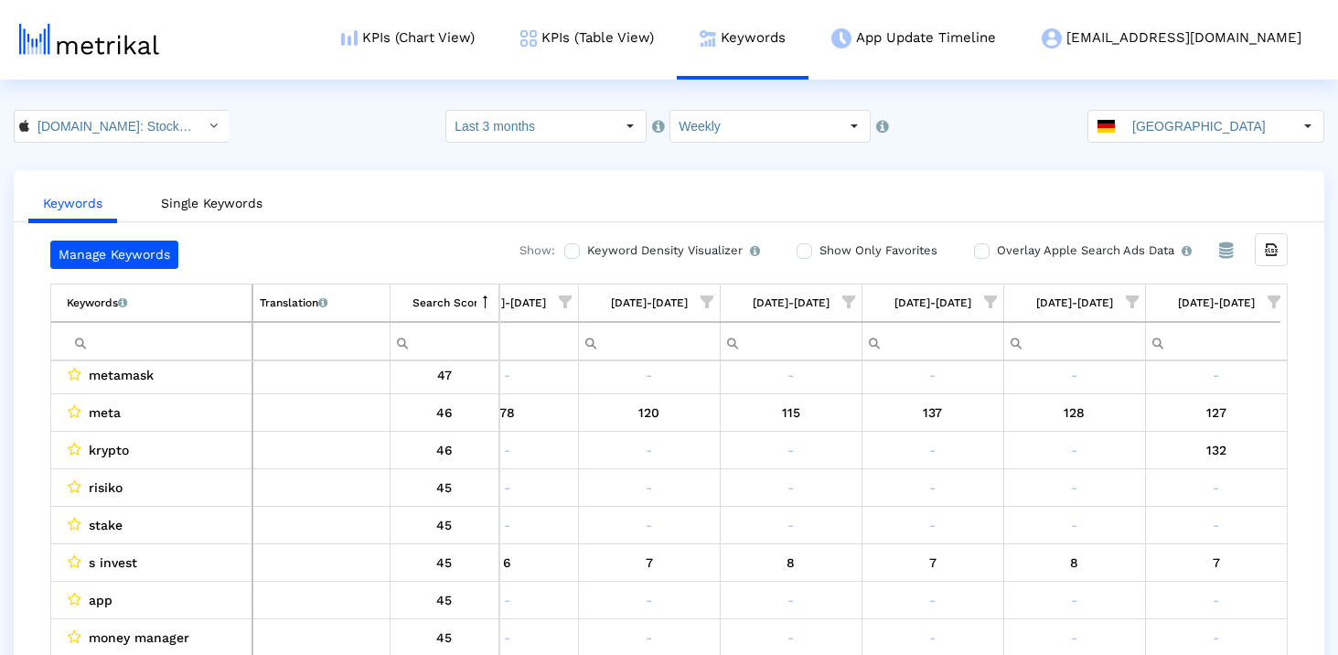
click at [179, 326] on input "Filter cell" at bounding box center [159, 341] width 185 height 30
paste input "krypto"
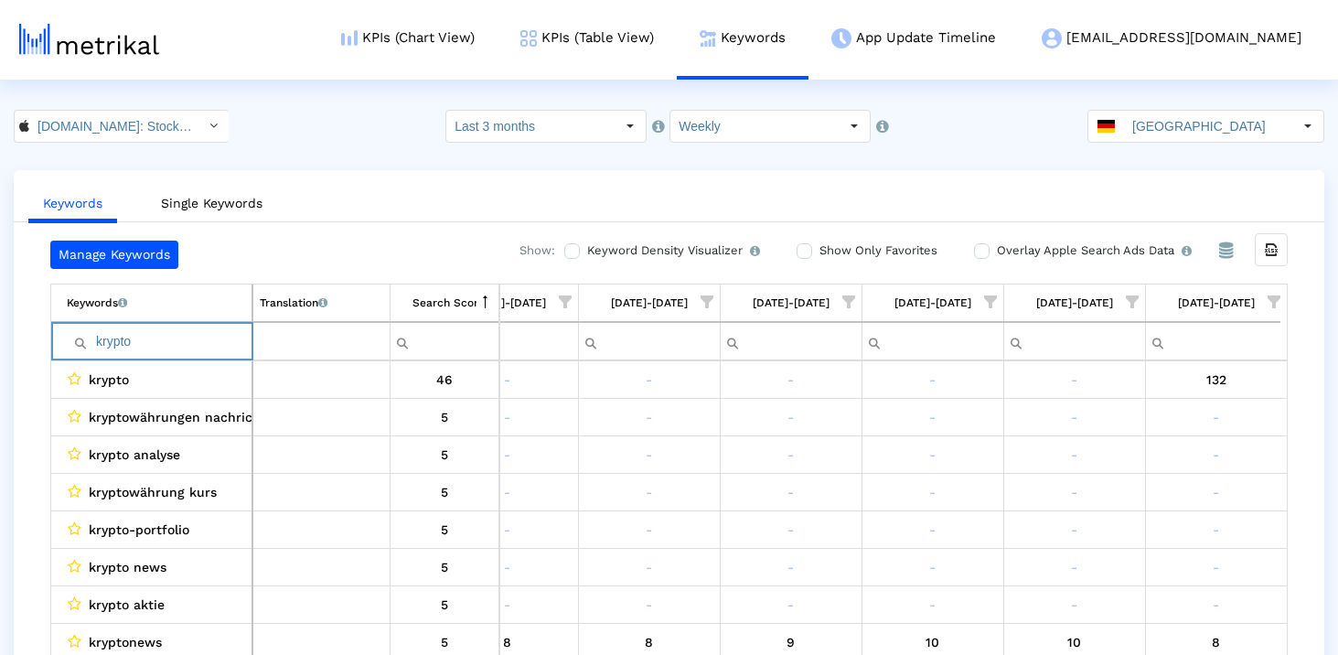
click at [102, 339] on input "krypto" at bounding box center [159, 341] width 185 height 30
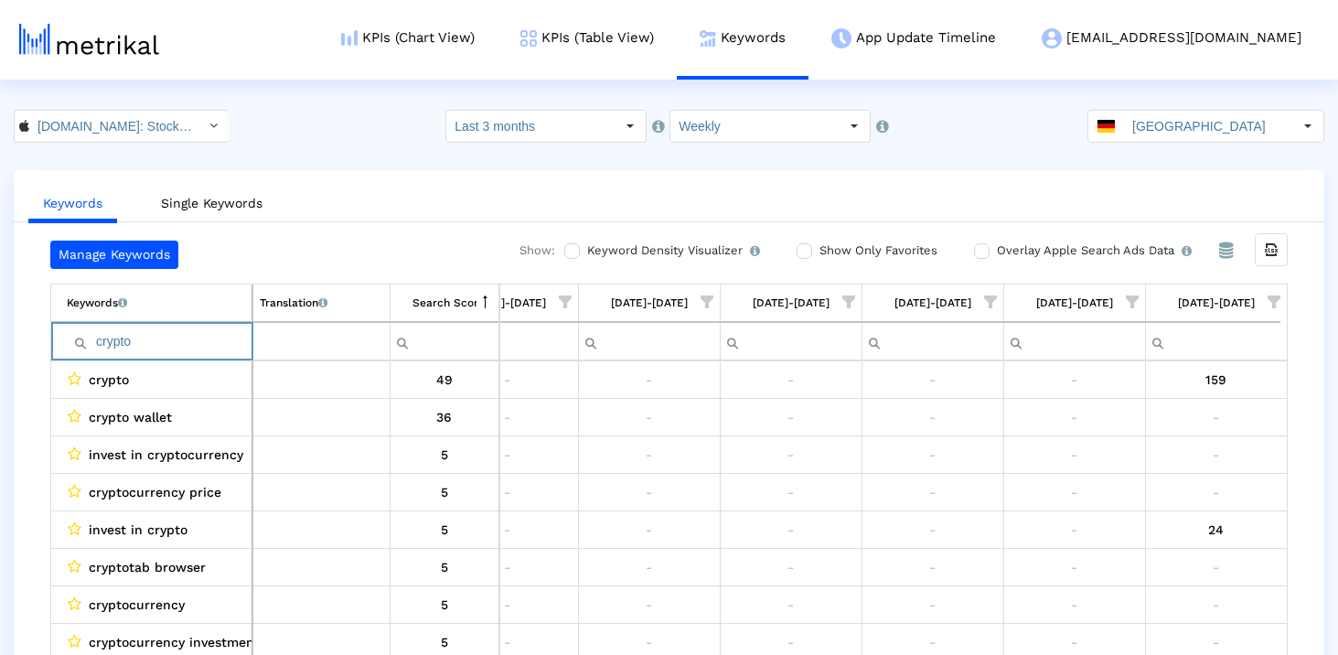
click at [107, 341] on input "crypto" at bounding box center [159, 341] width 185 height 30
type input "crypto"
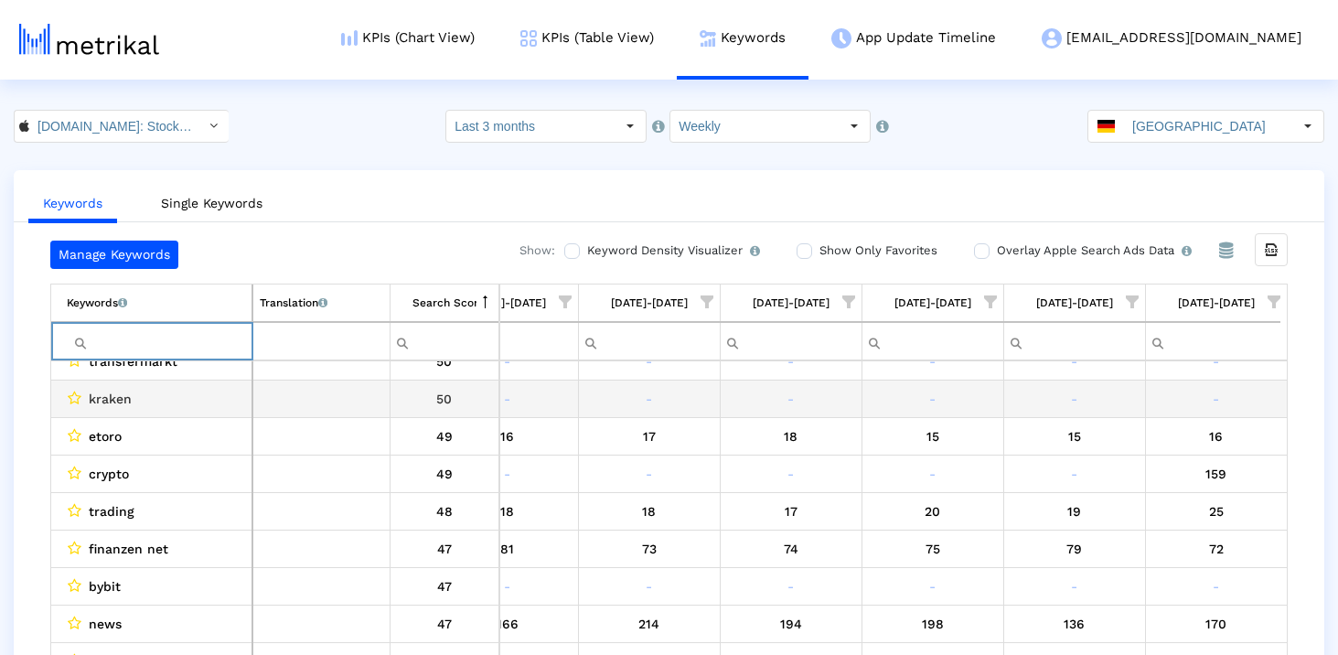
click at [124, 399] on span "kraken" at bounding box center [110, 399] width 43 height 24
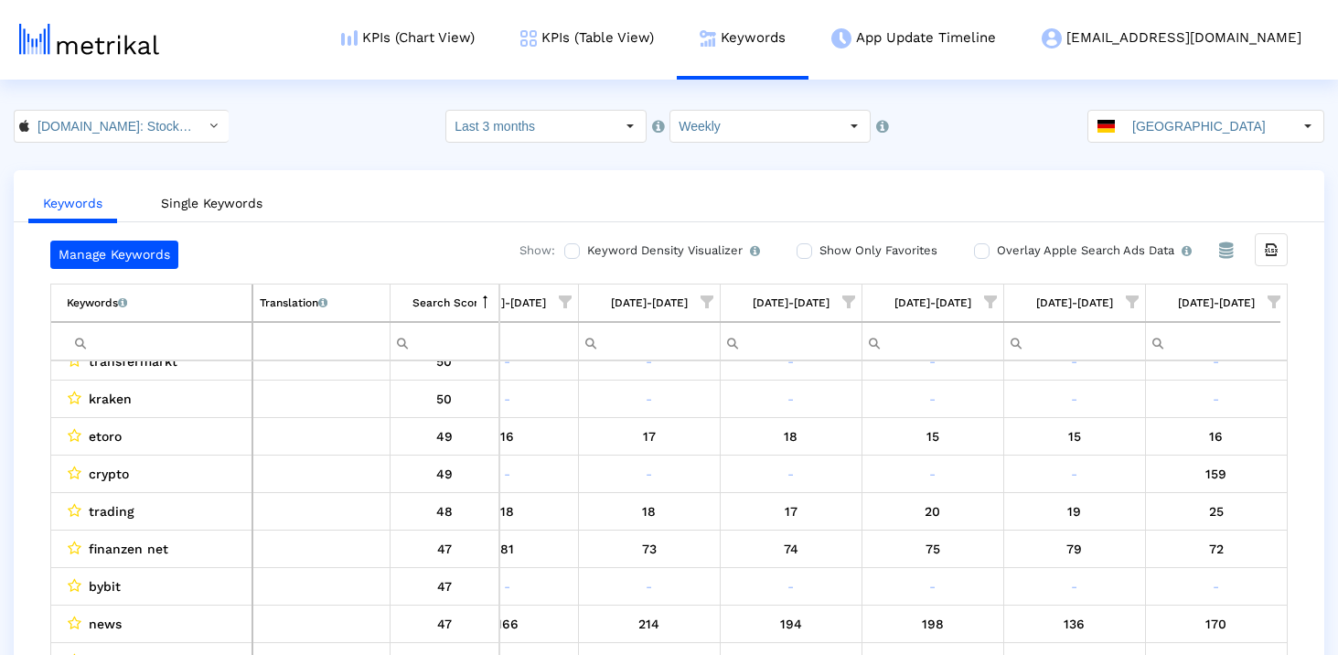
click at [152, 344] on input "Filter cell" at bounding box center [159, 341] width 185 height 30
paste input "kraken"
type input "kraken"
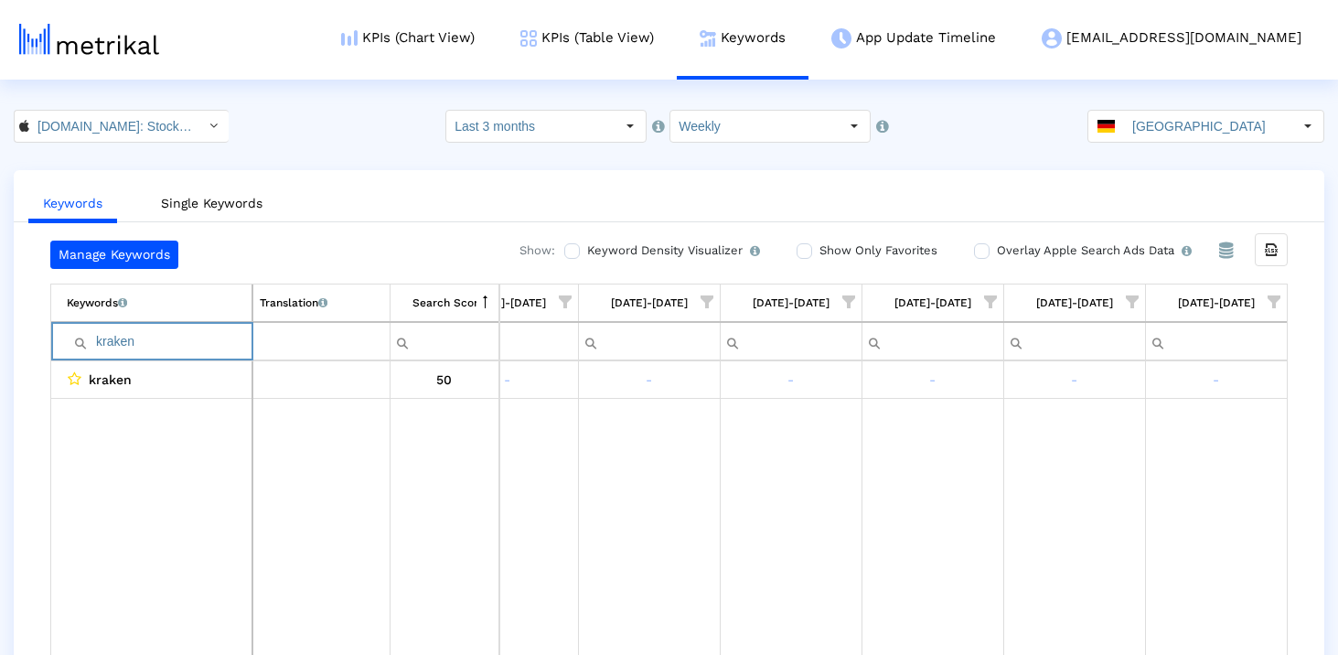
click at [146, 344] on input "kraken" at bounding box center [159, 341] width 185 height 30
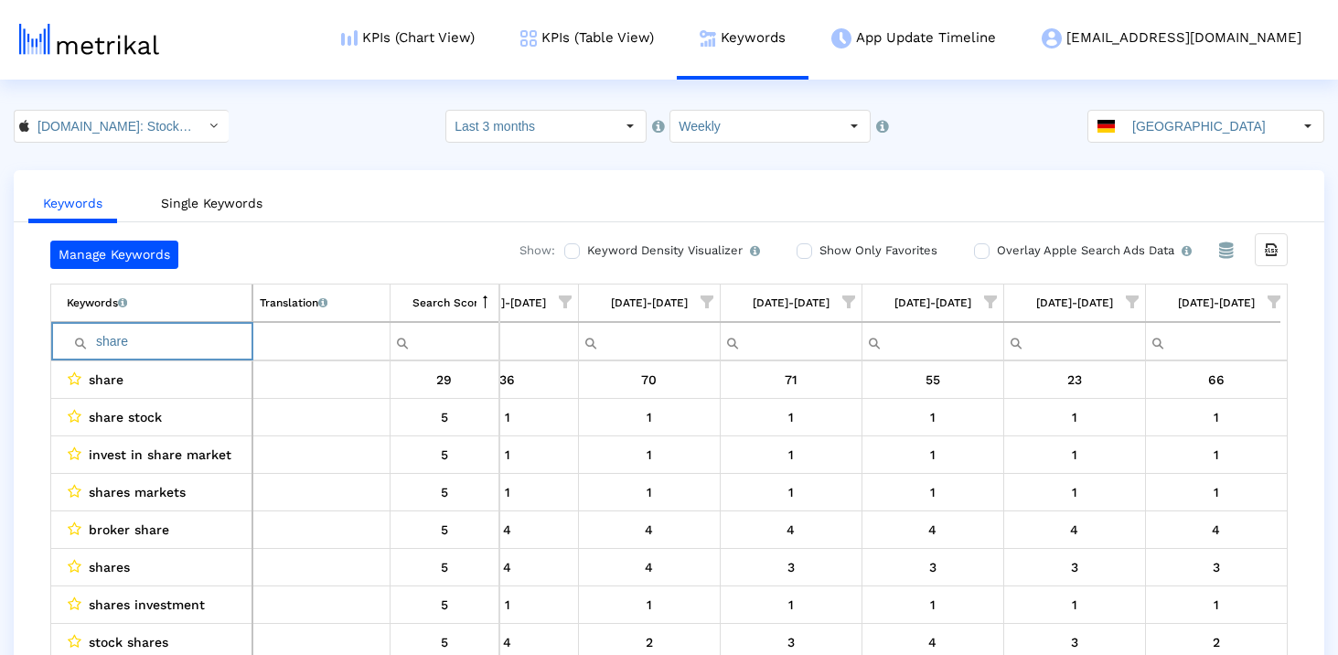
click at [115, 346] on input "share" at bounding box center [159, 341] width 185 height 30
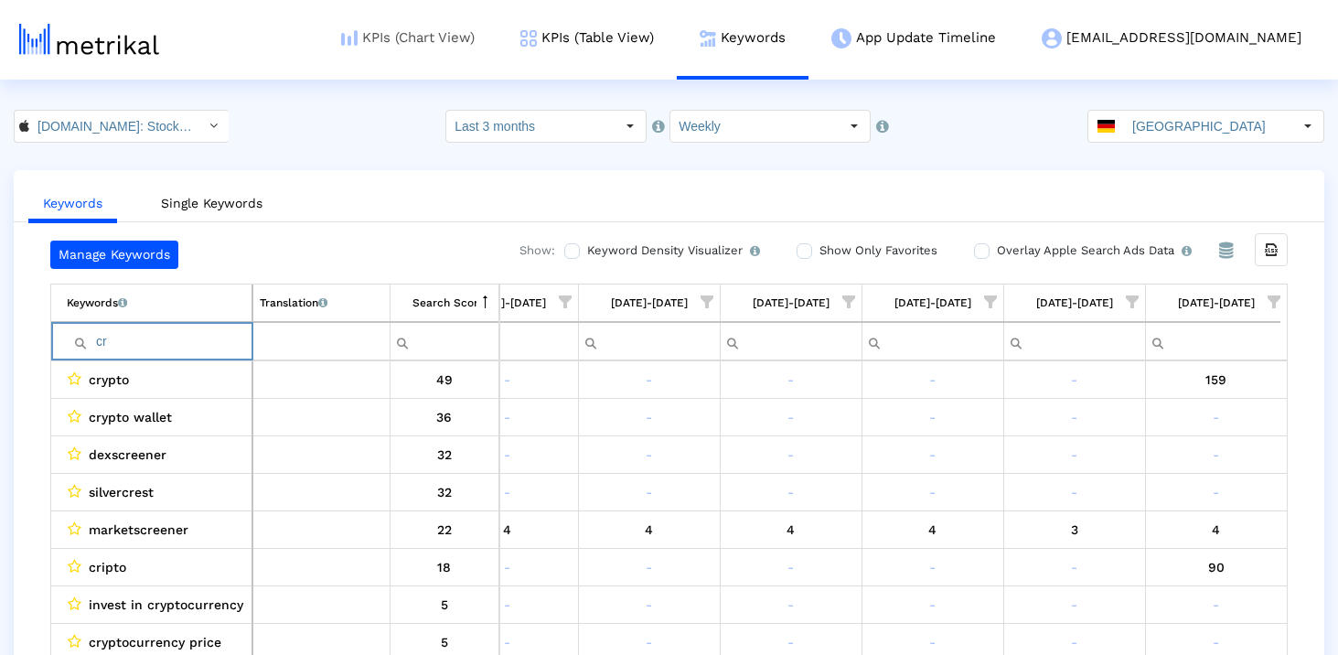
type input "cr"
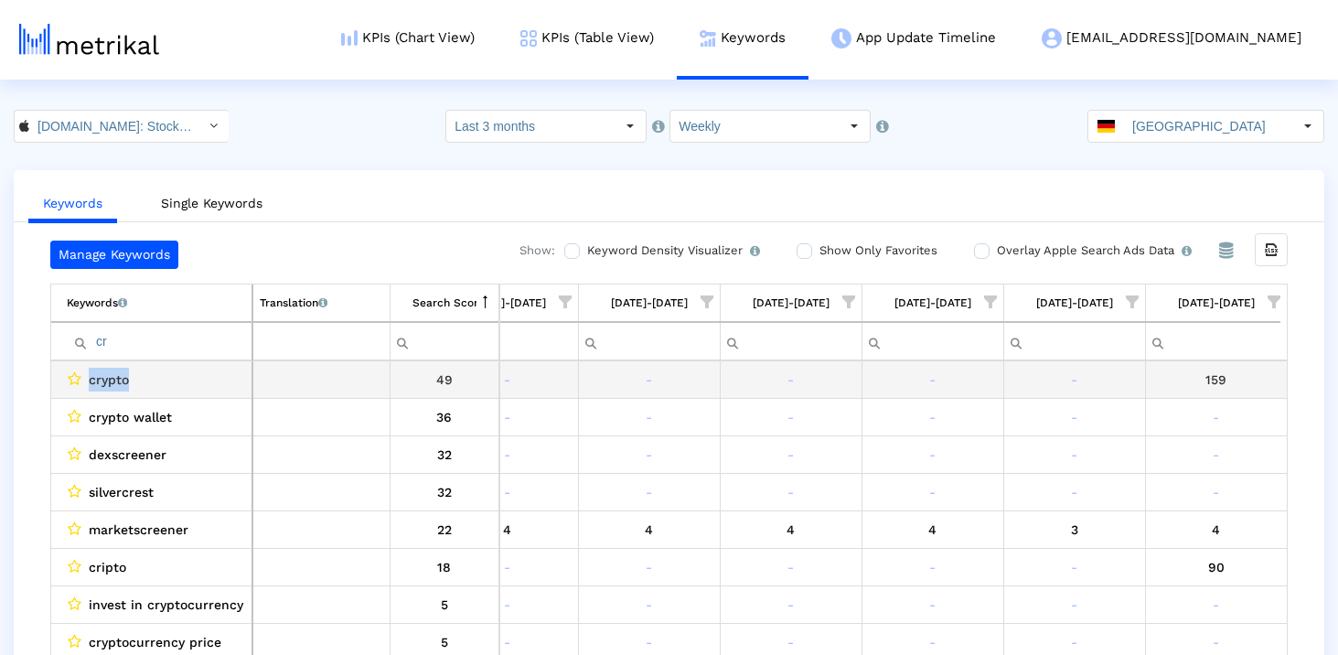
drag, startPoint x: 139, startPoint y: 378, endPoint x: 90, endPoint y: 378, distance: 49.4
click at [90, 378] on div "crypto" at bounding box center [156, 380] width 178 height 24
click at [166, 346] on input "cr" at bounding box center [159, 341] width 185 height 30
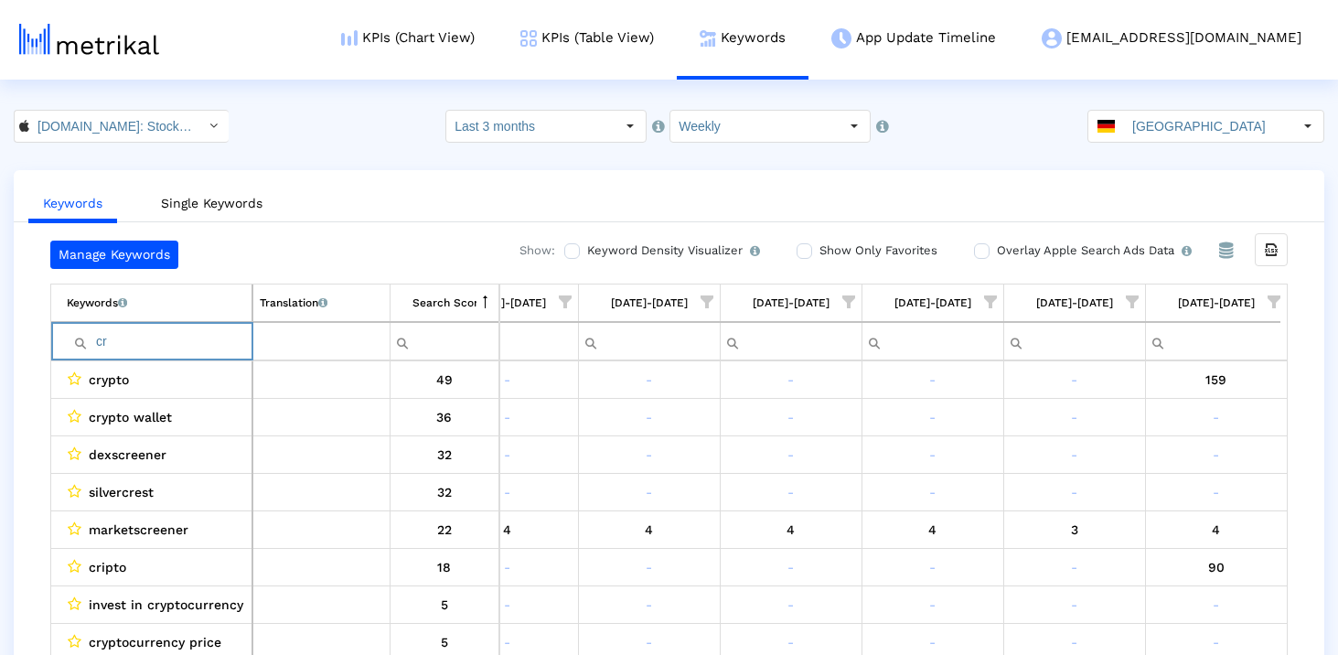
click at [166, 346] on input "cr" at bounding box center [159, 341] width 185 height 30
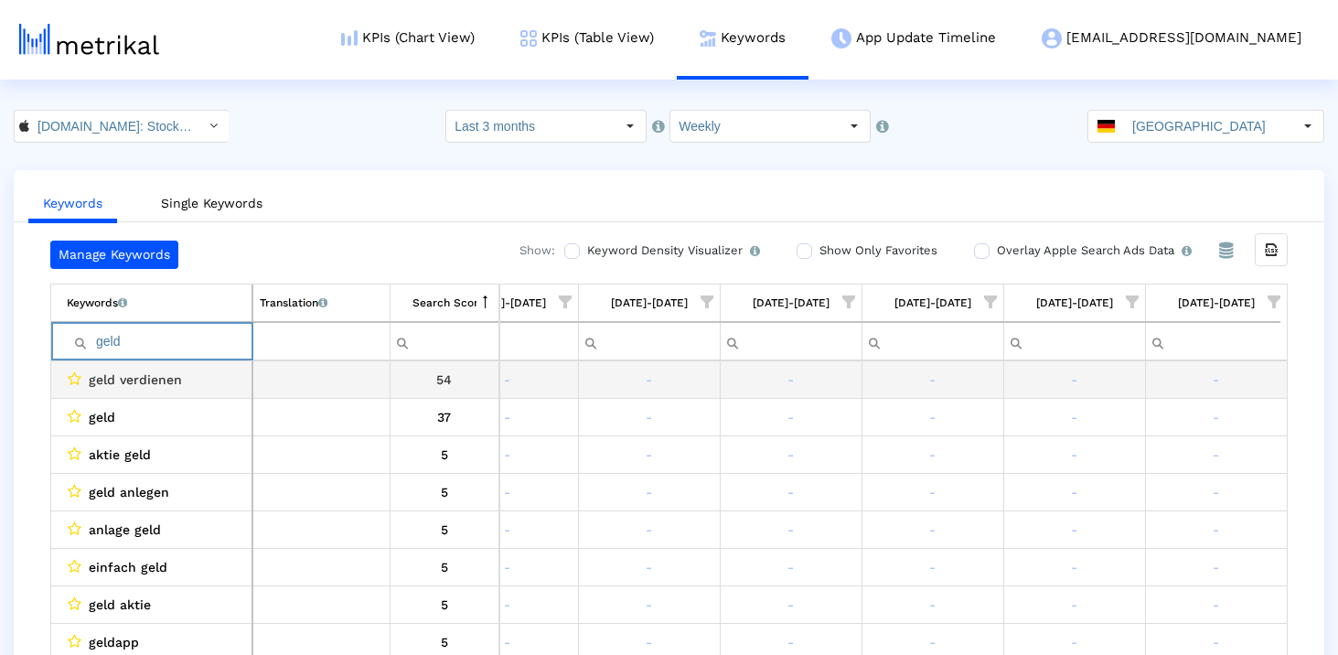
type input "geld"
click at [124, 363] on td "geld verdienen" at bounding box center [151, 379] width 201 height 37
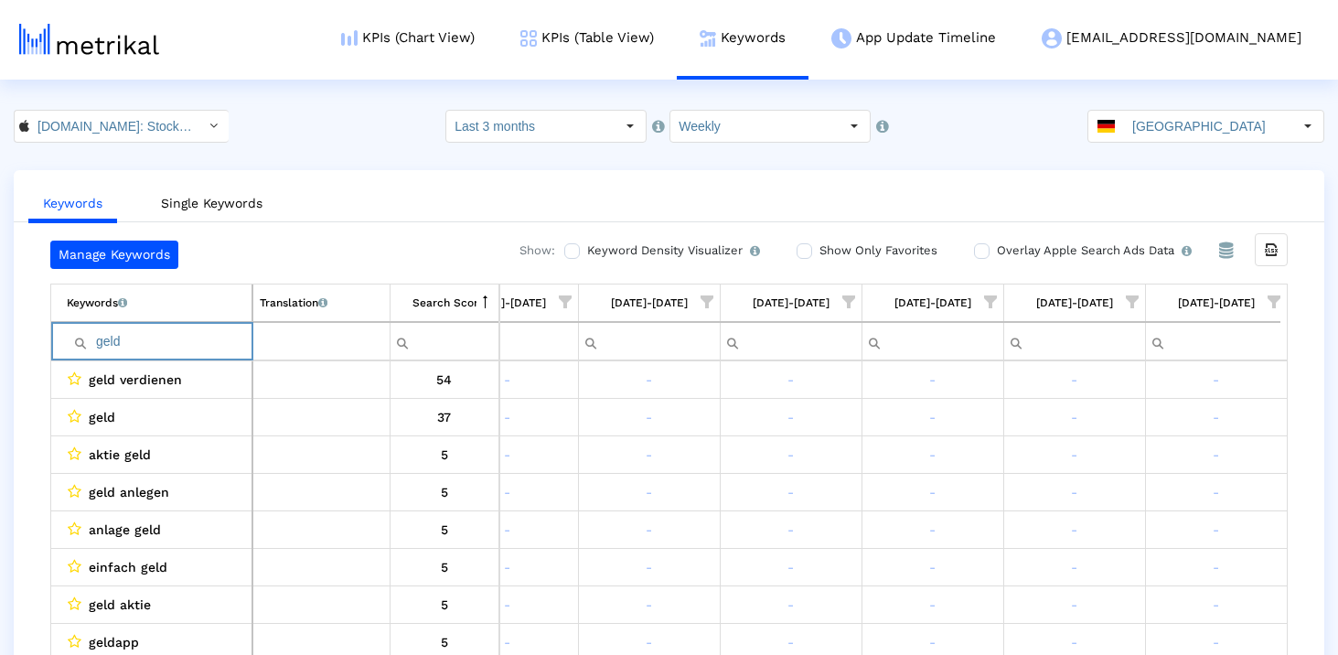
click at [130, 348] on input "geld" at bounding box center [159, 341] width 185 height 30
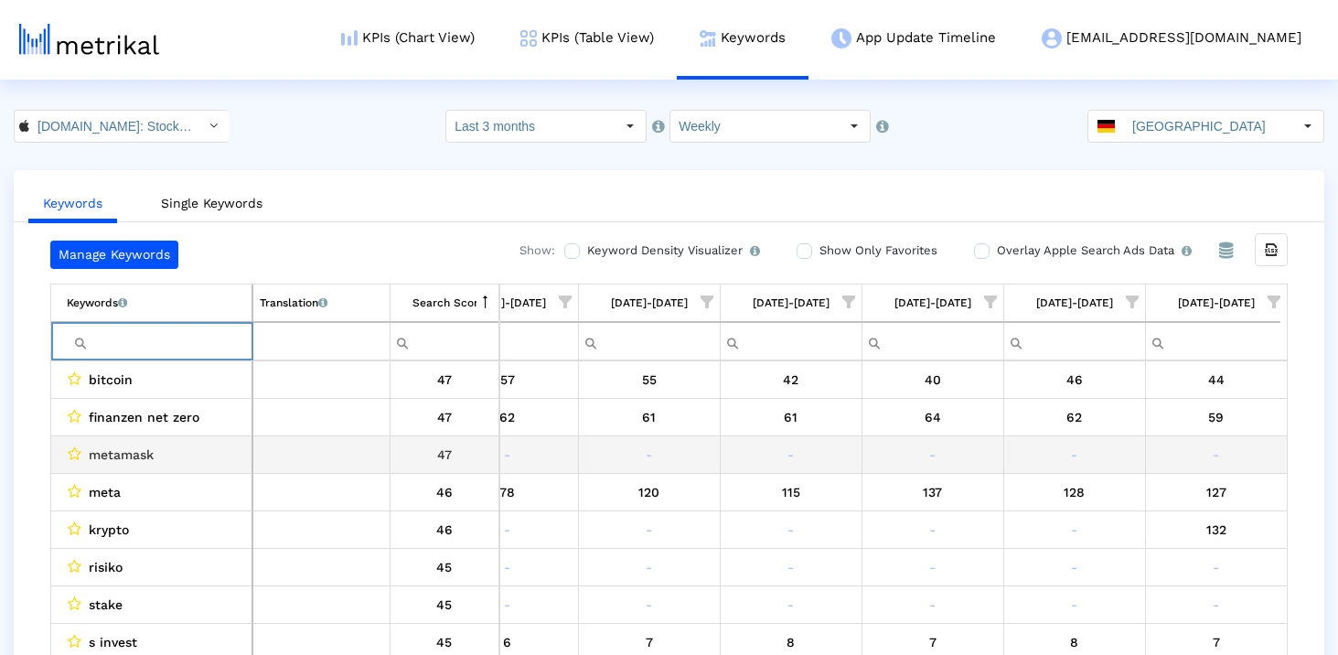
scroll to position [909, 0]
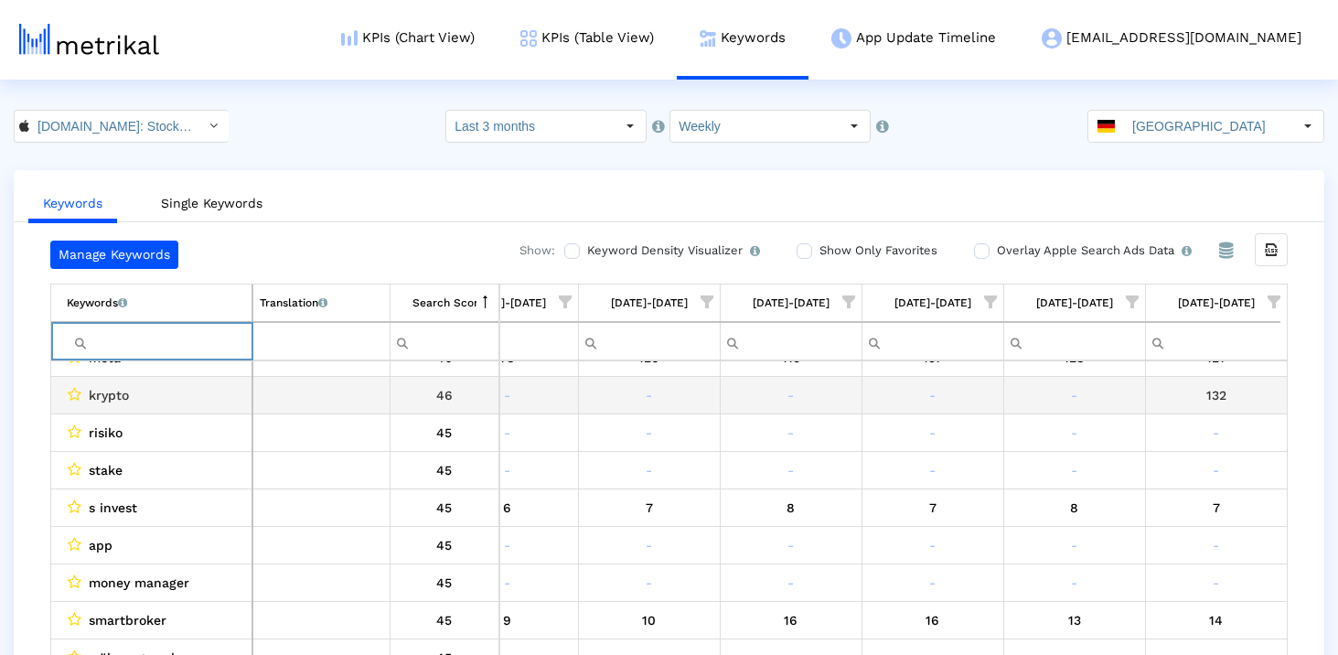
click at [111, 400] on span "krypto" at bounding box center [109, 395] width 40 height 24
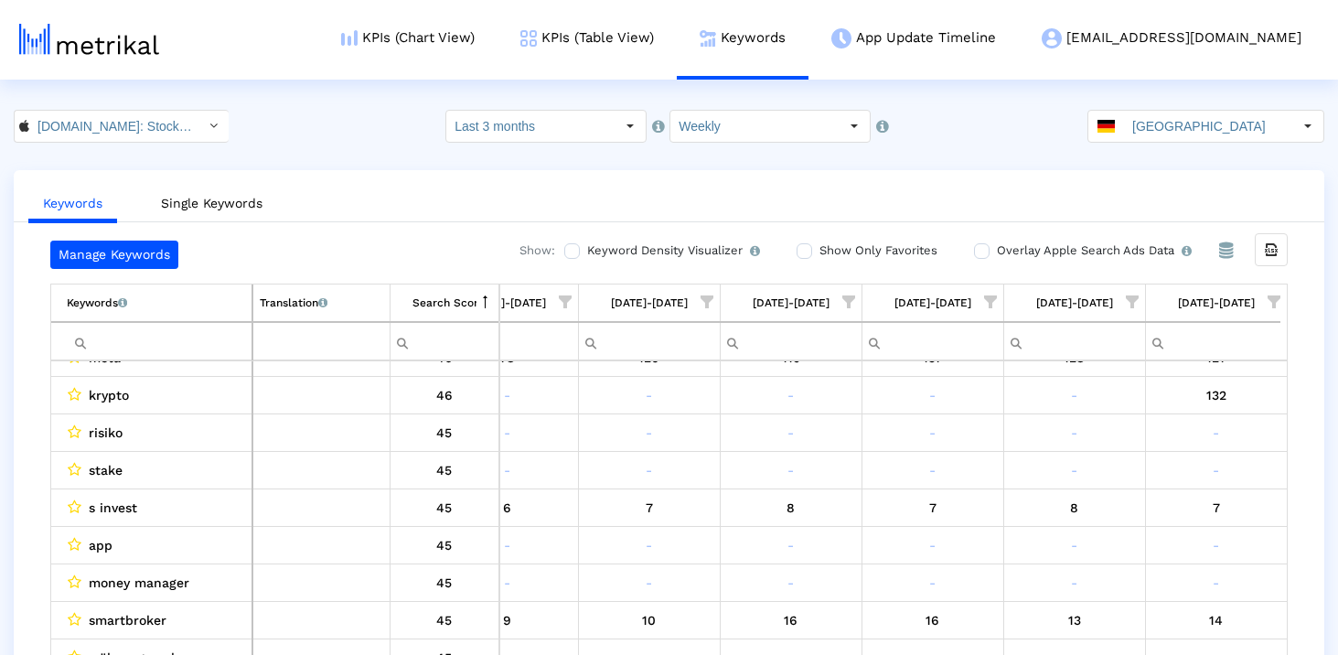
click at [138, 334] on input "Filter cell" at bounding box center [159, 341] width 185 height 30
paste input "krypto"
type input "krypto"
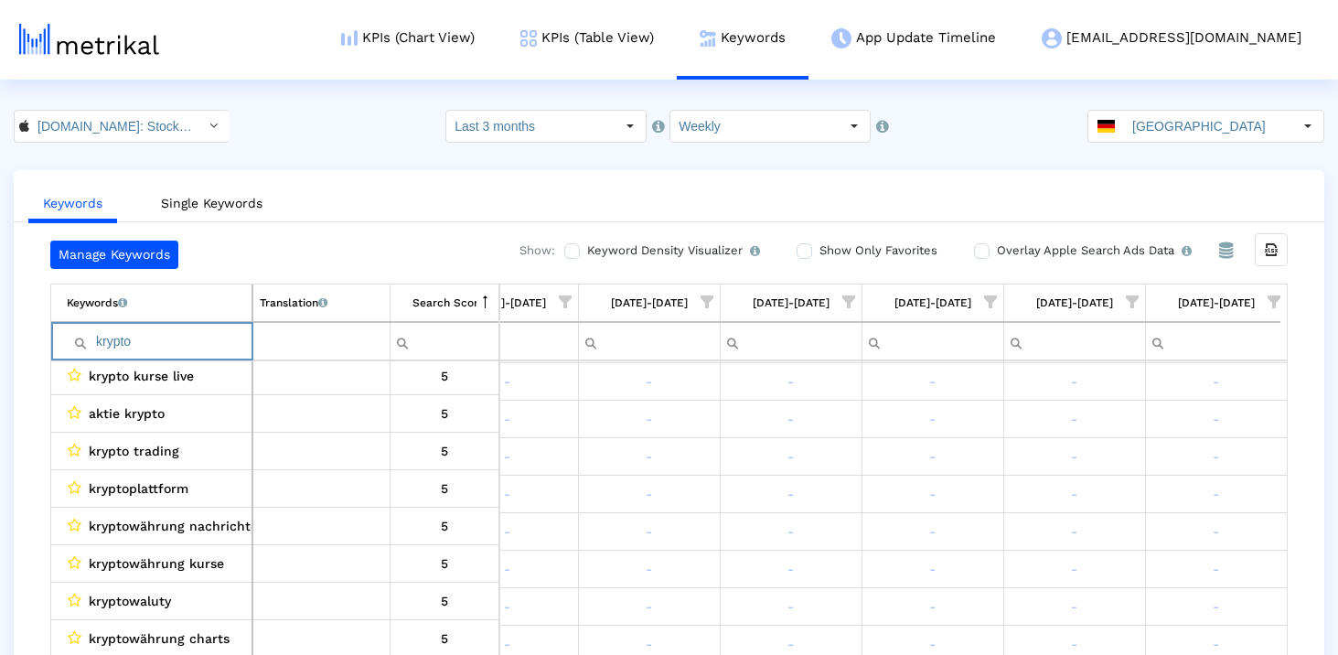
click at [138, 334] on input "krypto" at bounding box center [159, 341] width 185 height 30
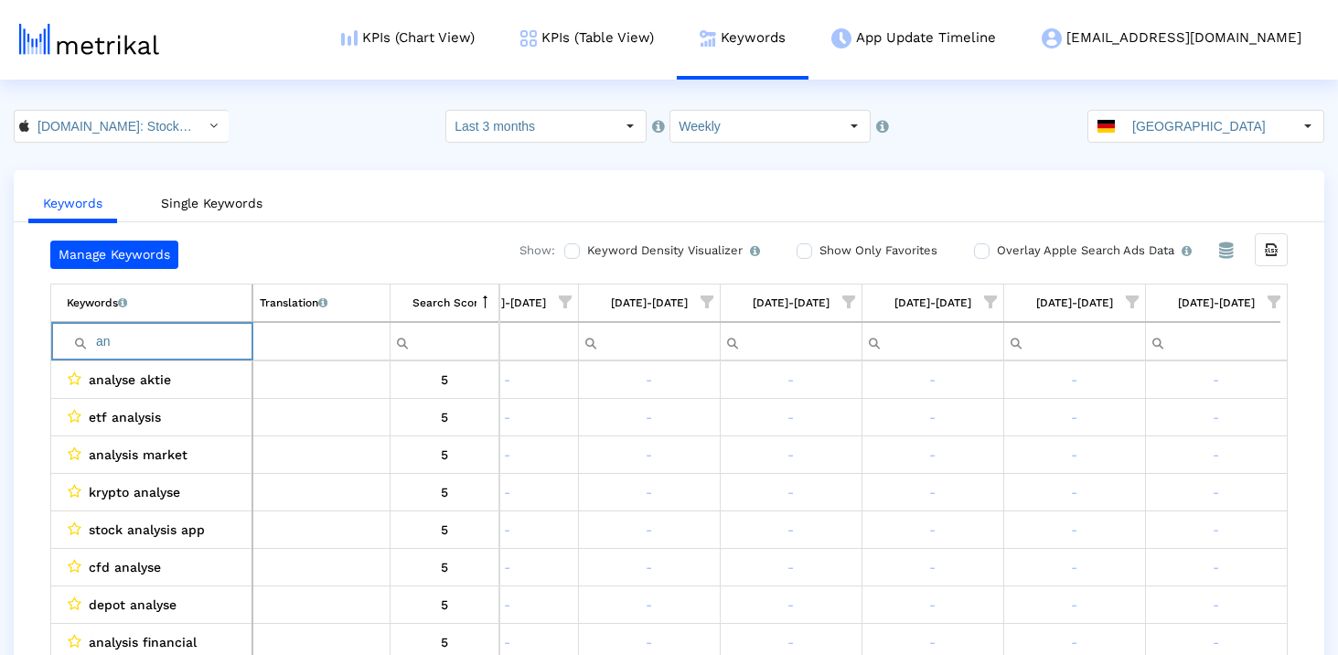
type input "a"
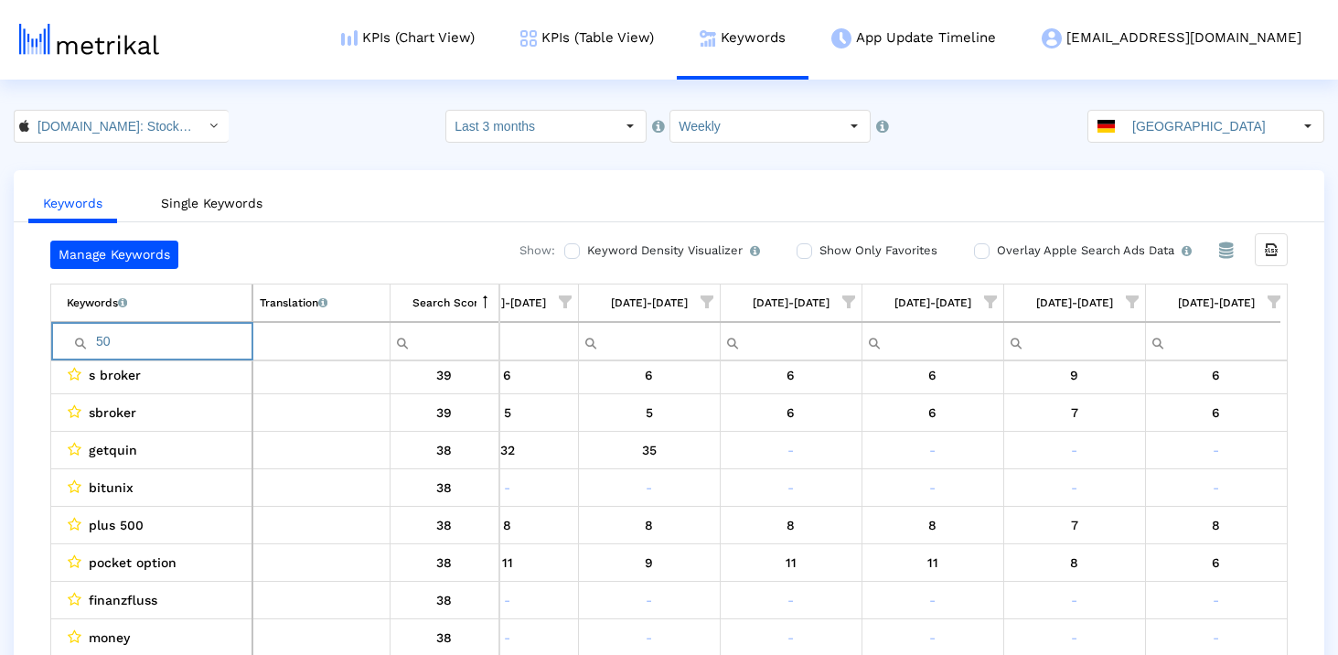
type input "500"
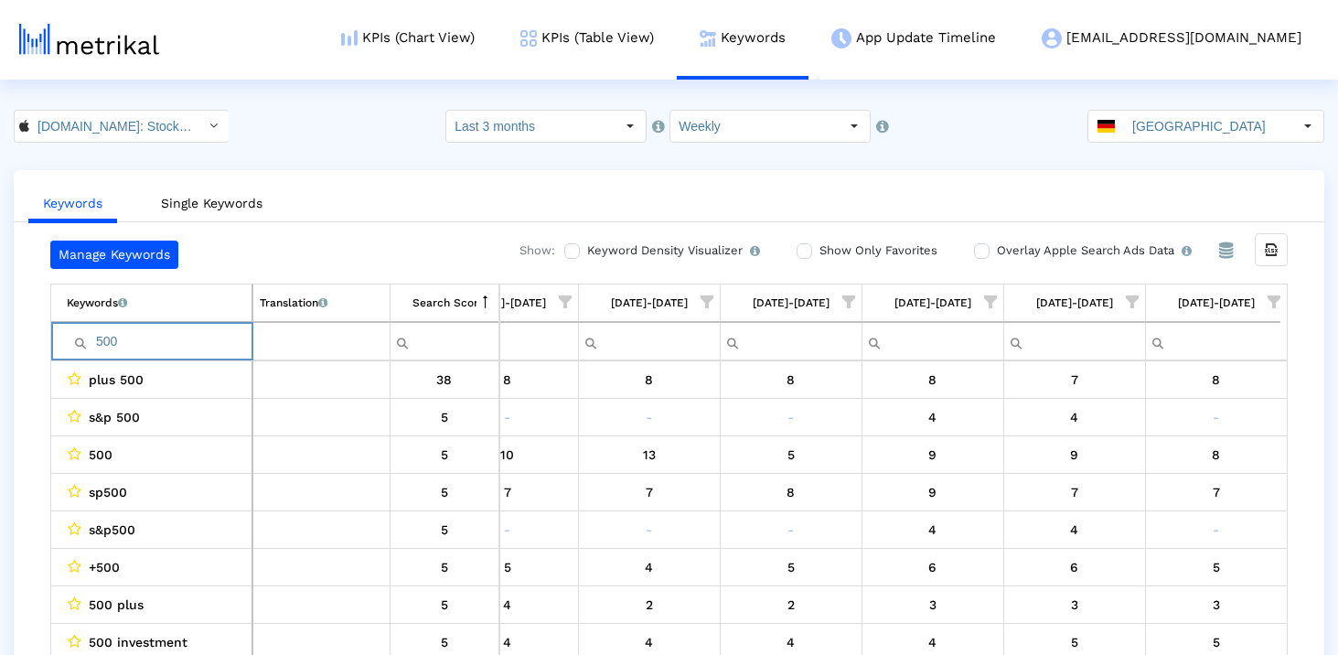
click at [134, 342] on input "500" at bounding box center [159, 341] width 185 height 30
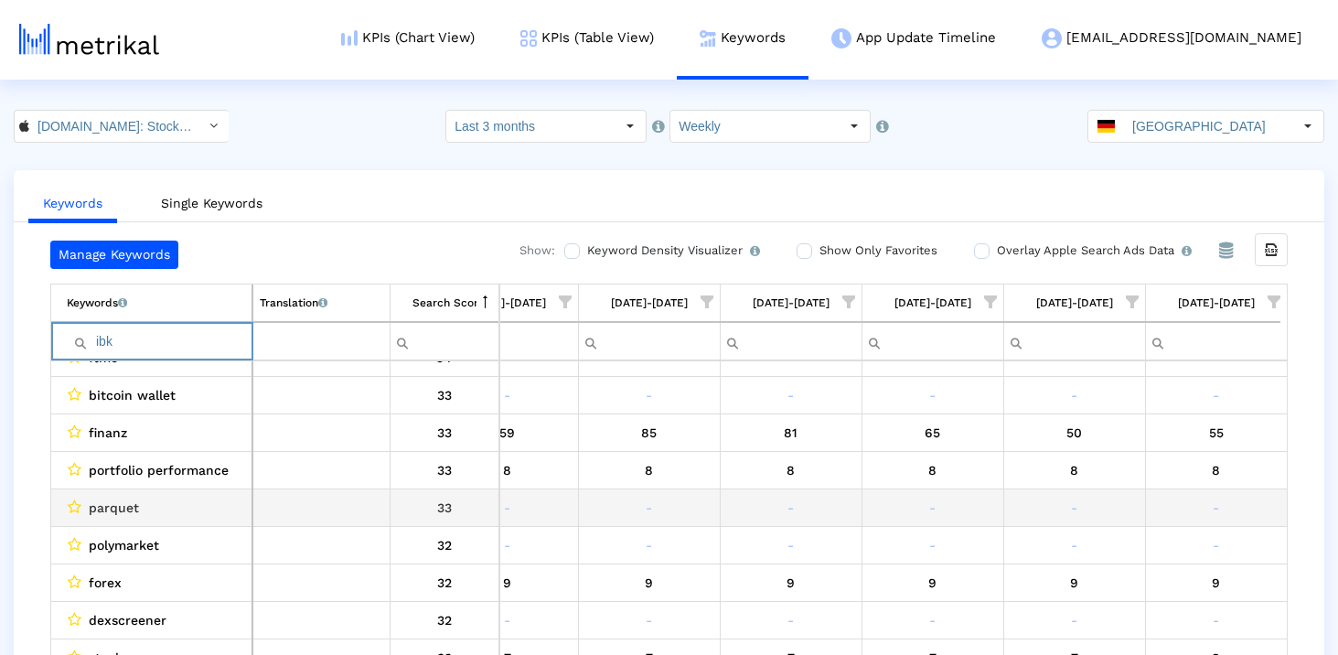
type input "ibkr"
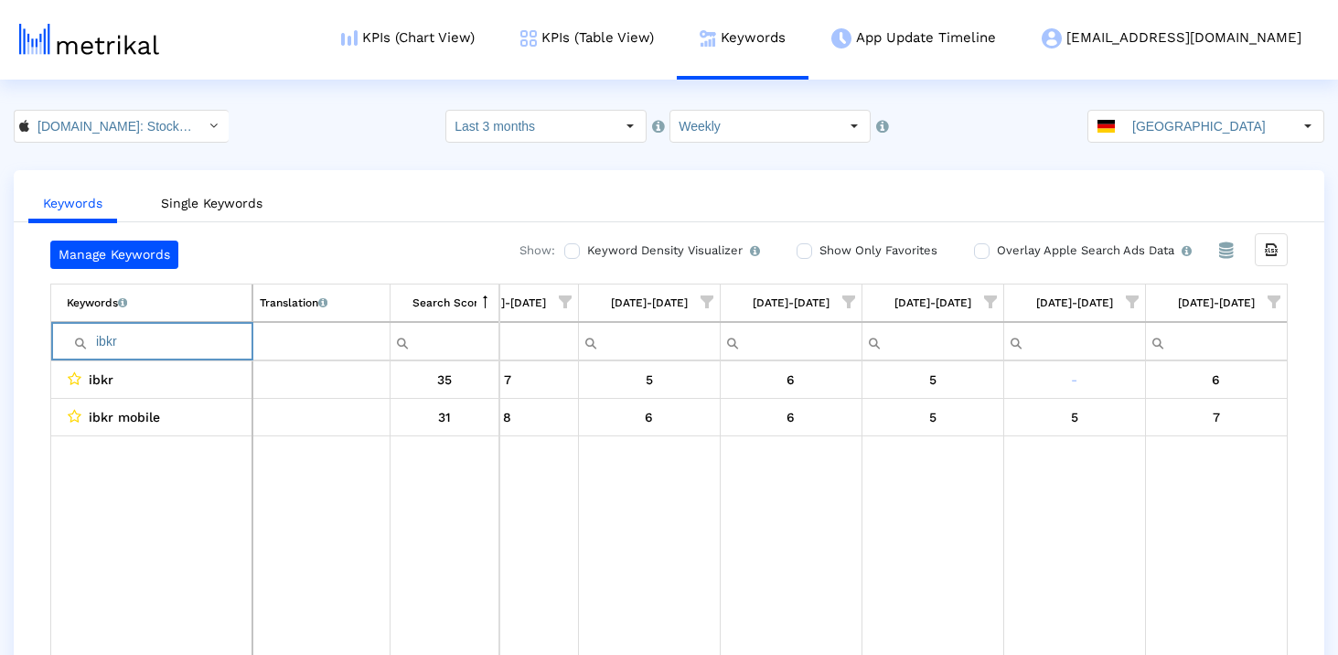
click at [123, 341] on input "ibkr" at bounding box center [159, 341] width 185 height 30
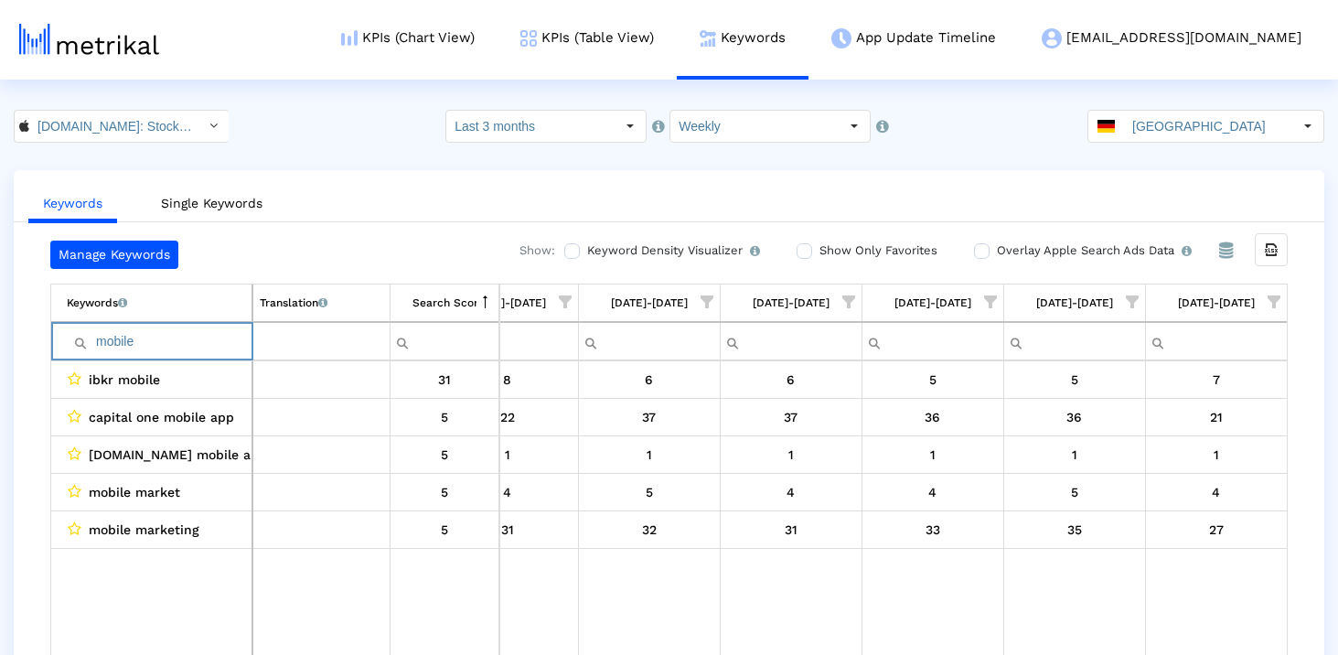
click at [121, 343] on input "mobile" at bounding box center [159, 341] width 185 height 30
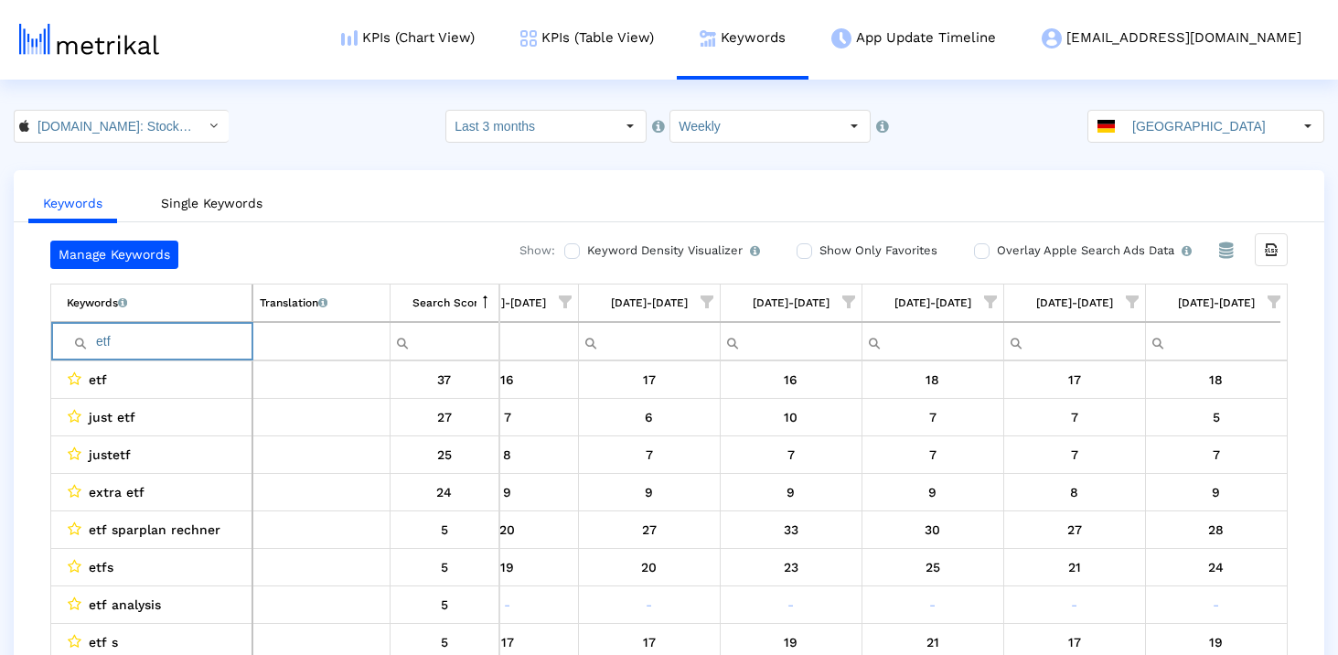
click at [174, 345] on input "etf" at bounding box center [159, 341] width 185 height 30
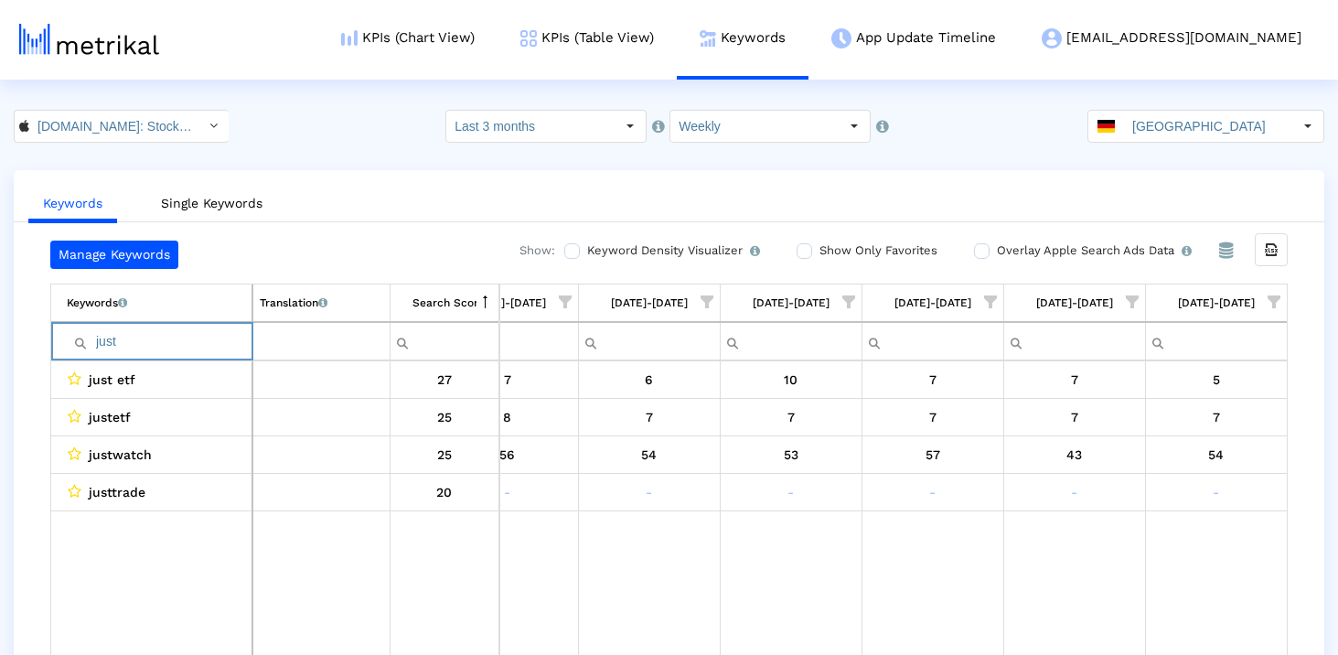
type input "just"
click at [159, 339] on input "just" at bounding box center [159, 341] width 185 height 30
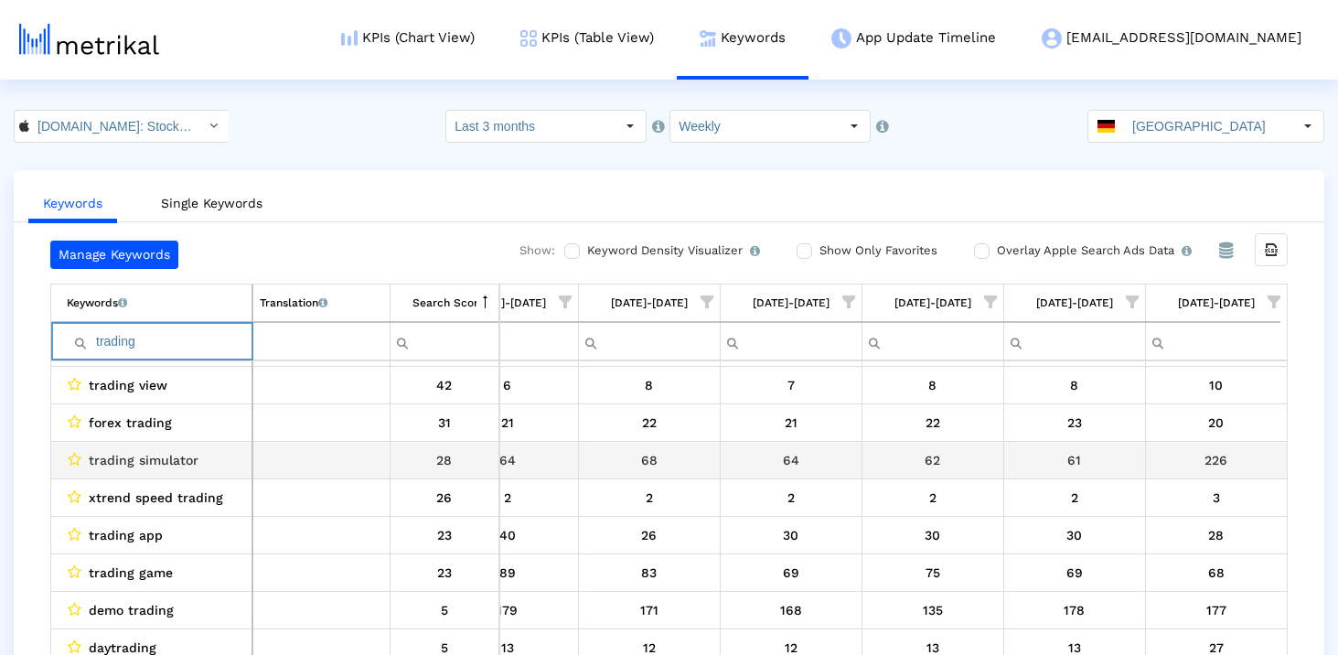
scroll to position [113, 0]
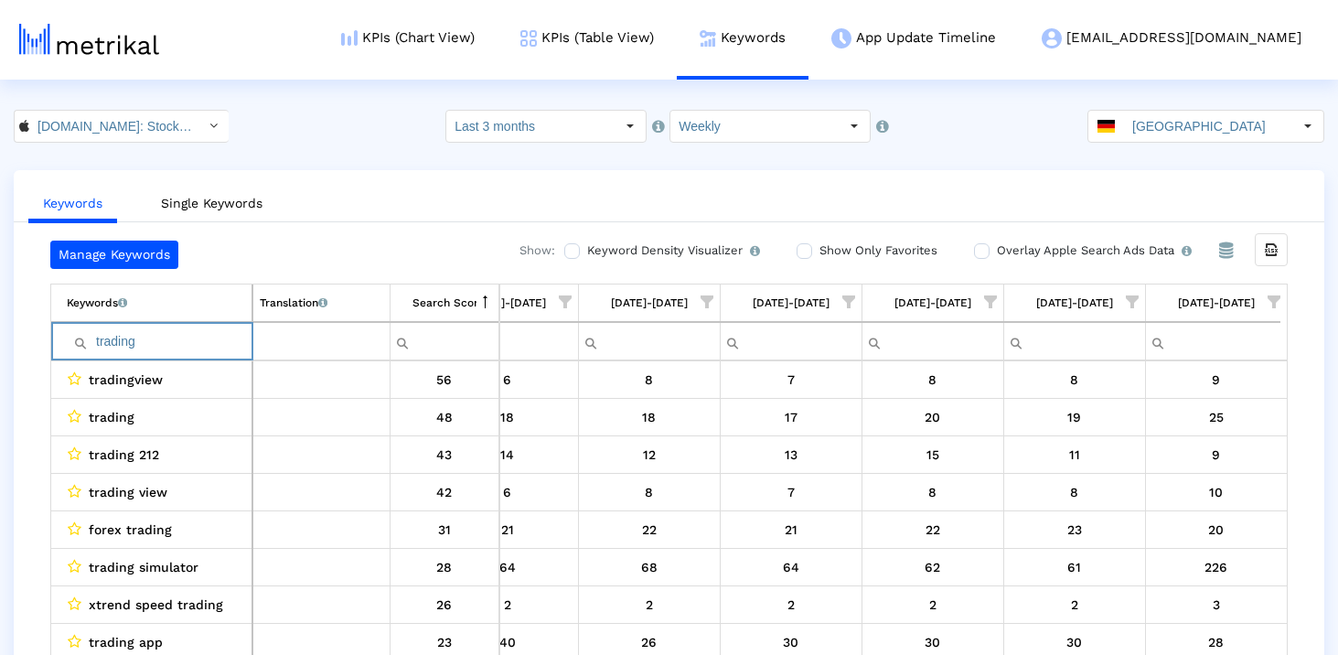
click at [153, 340] on input "trading" at bounding box center [159, 341] width 185 height 30
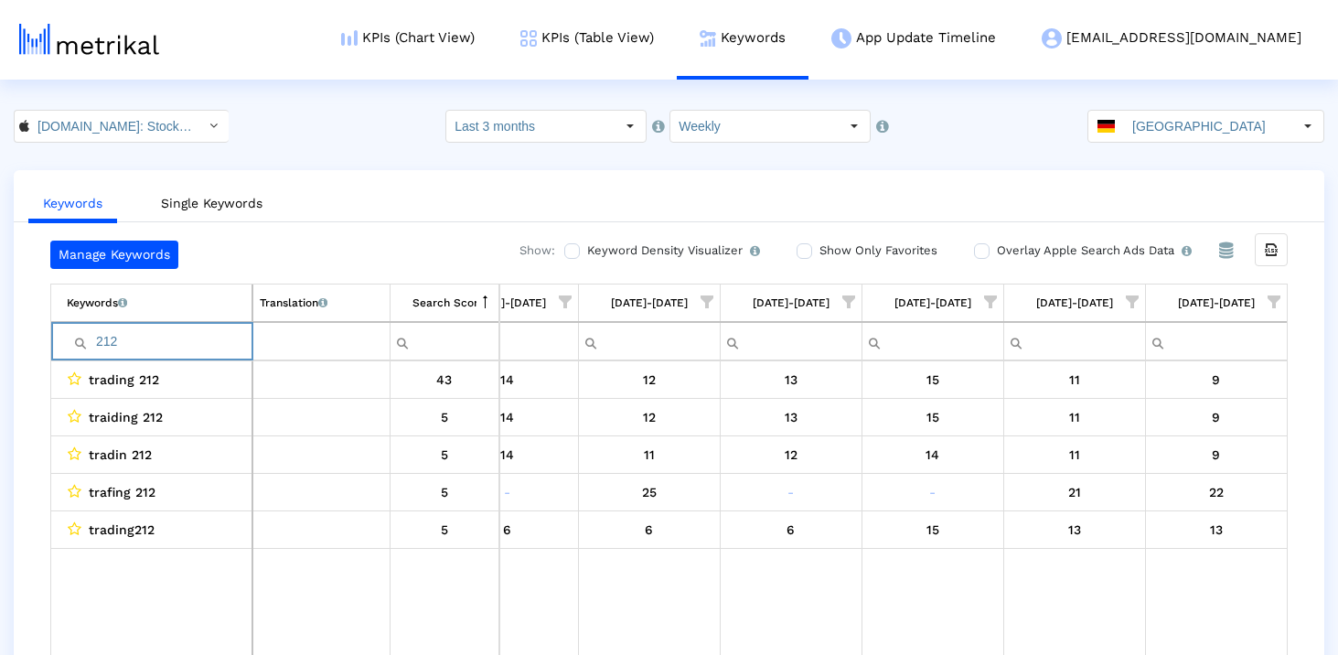
click at [152, 341] on input "212" at bounding box center [159, 341] width 185 height 30
type input "platform"
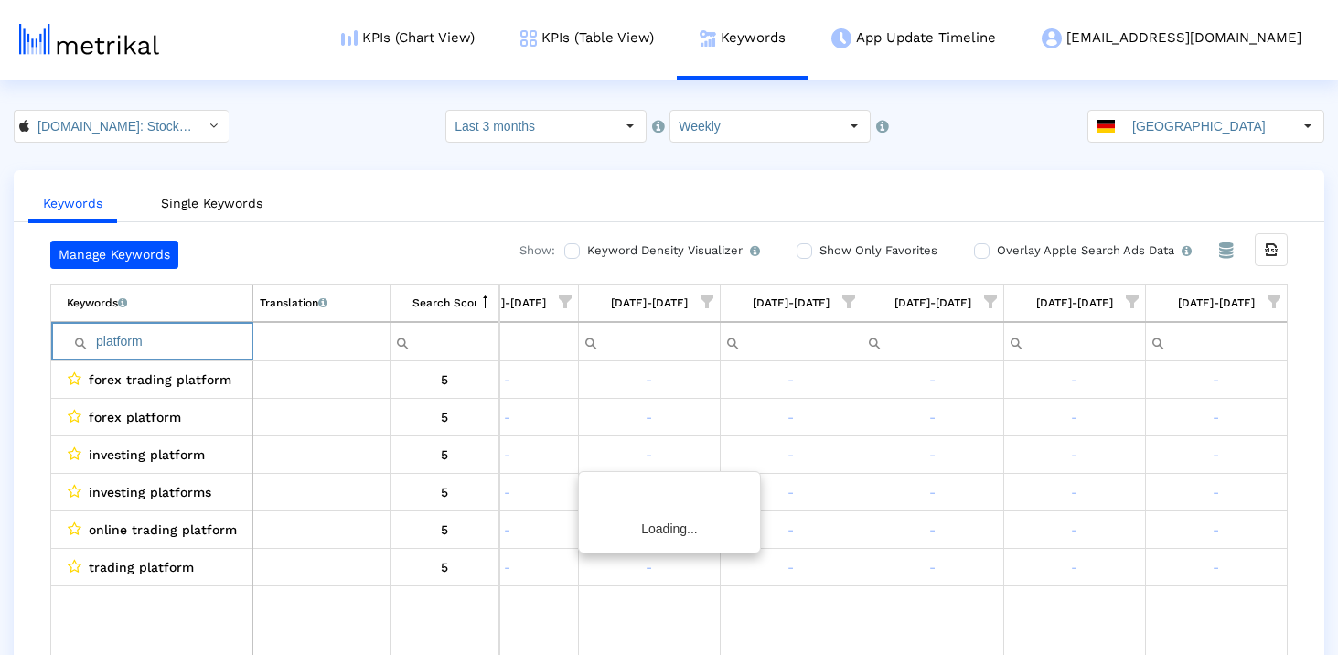
click at [140, 342] on input "platform" at bounding box center [159, 341] width 185 height 30
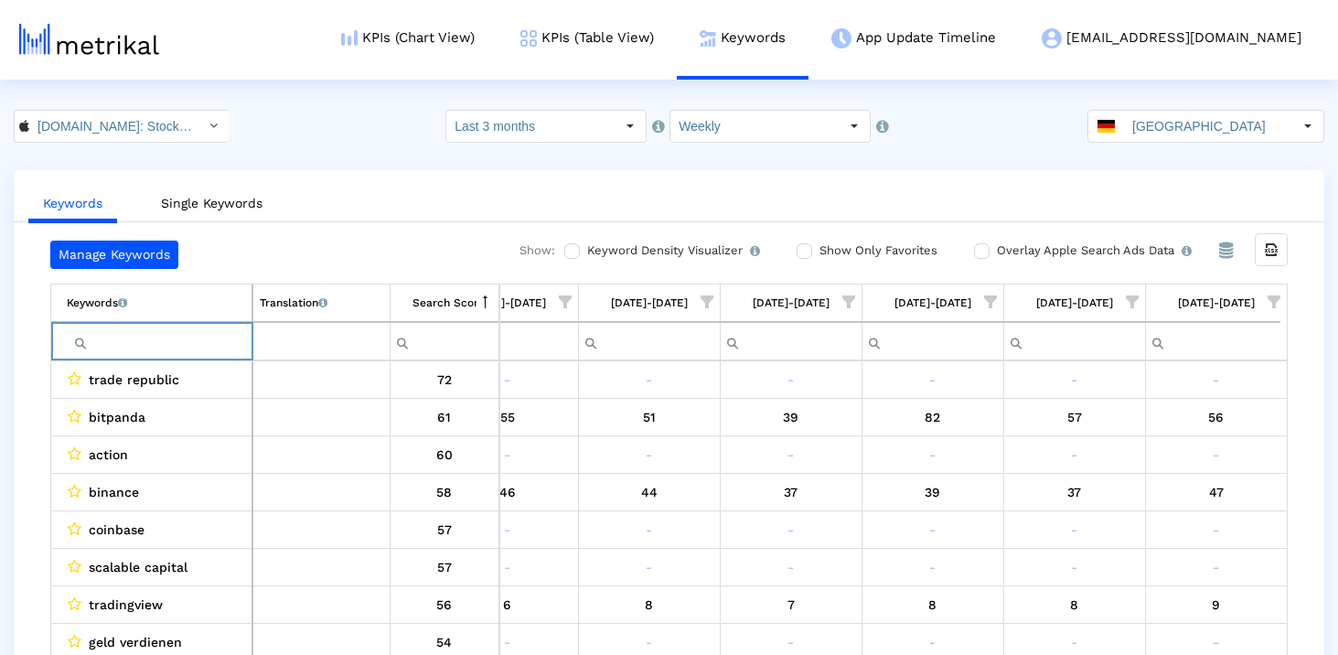
paste input "binance"
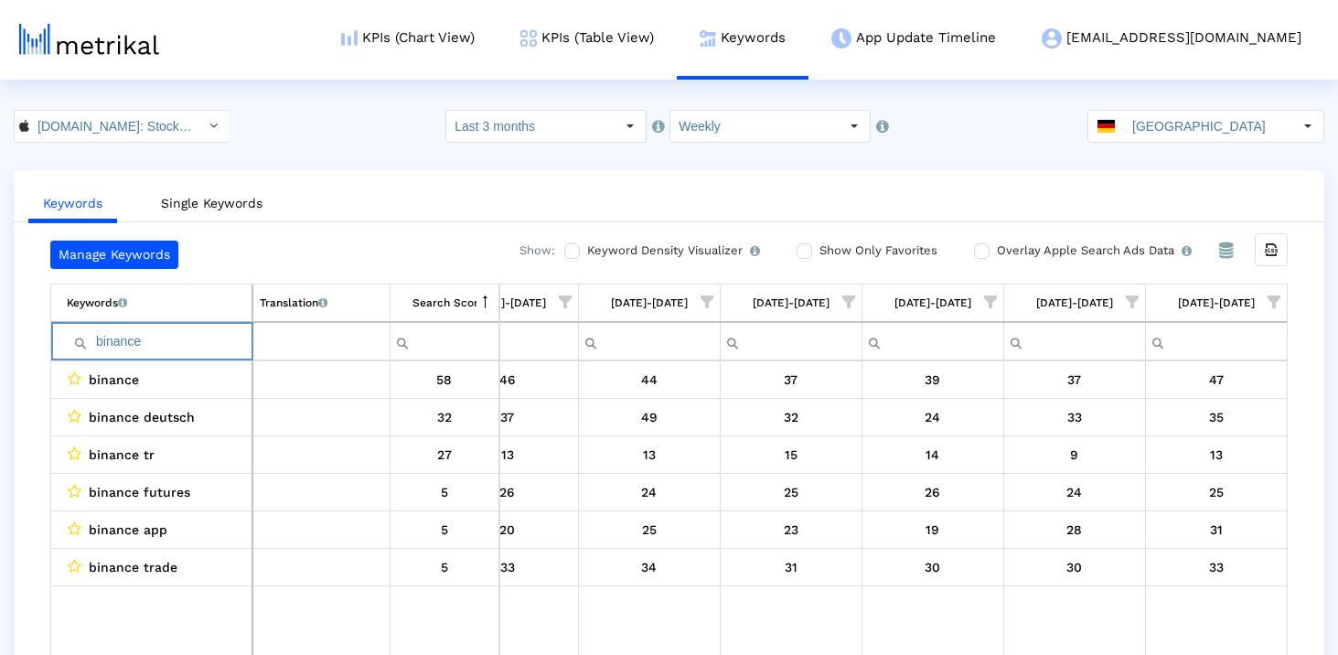
click at [172, 350] on input "binance" at bounding box center [159, 341] width 185 height 30
type input "deutsch"
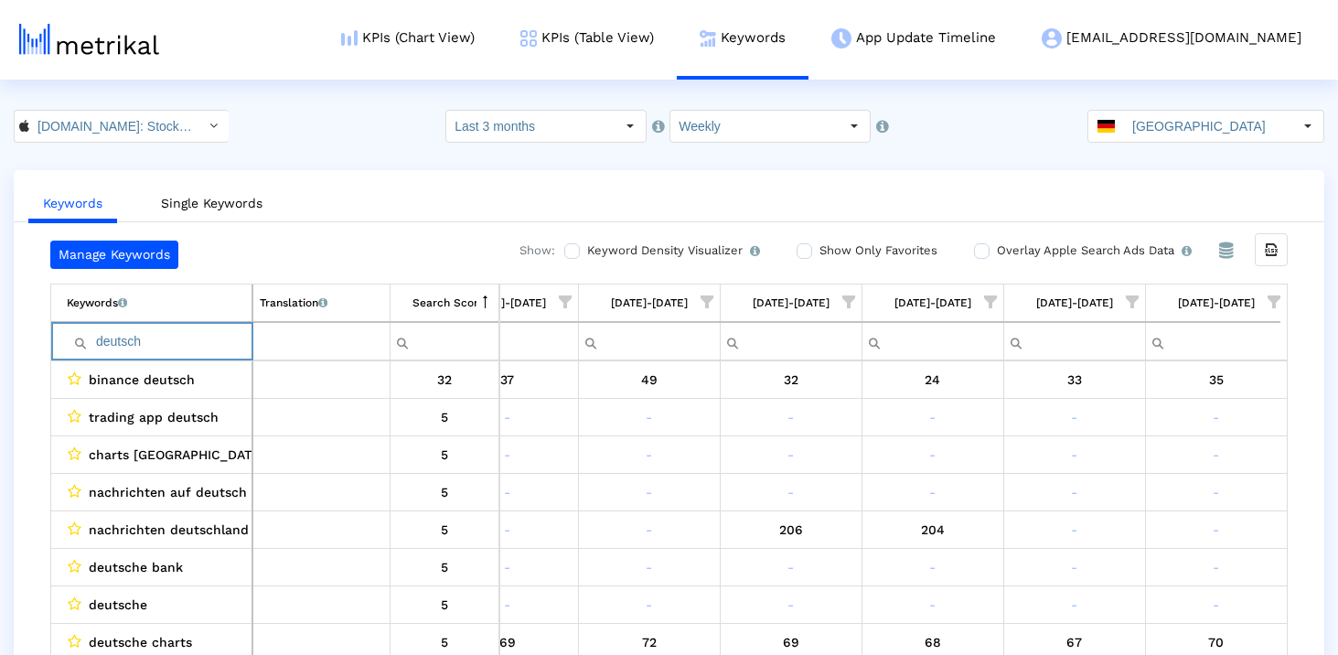
click at [172, 350] on input "deutsch" at bounding box center [159, 341] width 185 height 30
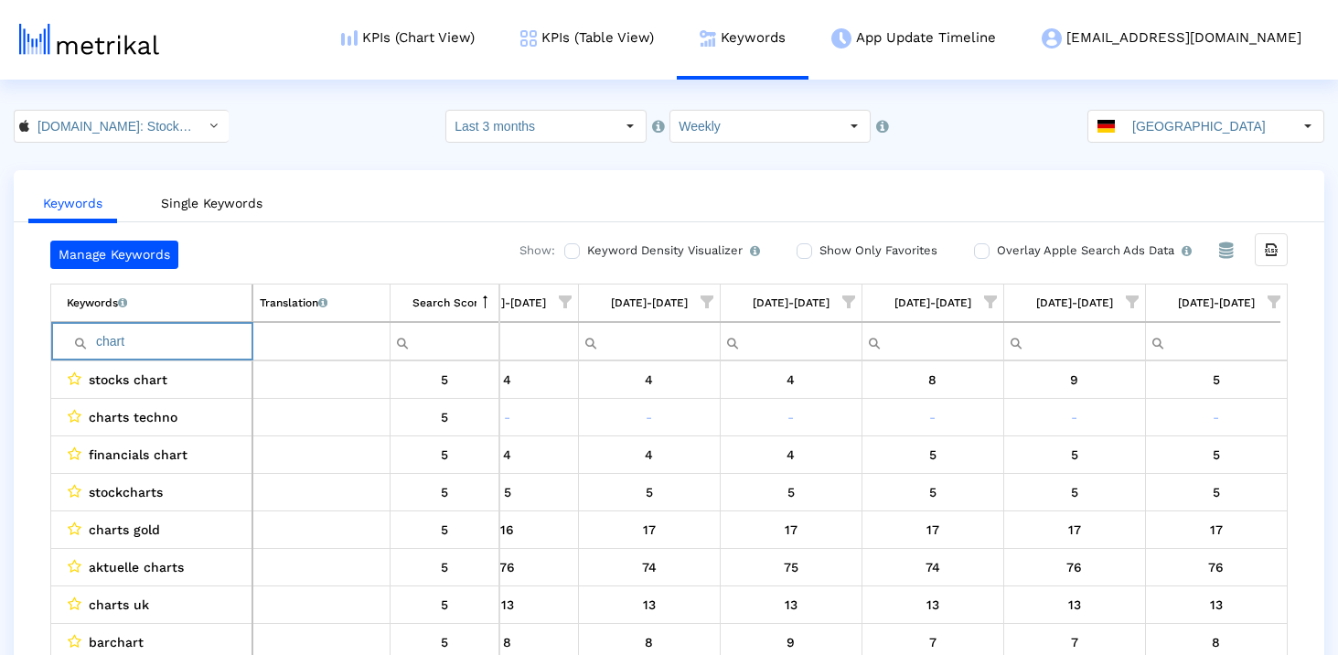
click at [178, 337] on input "chart" at bounding box center [159, 341] width 185 height 30
paste input "Diagramm"
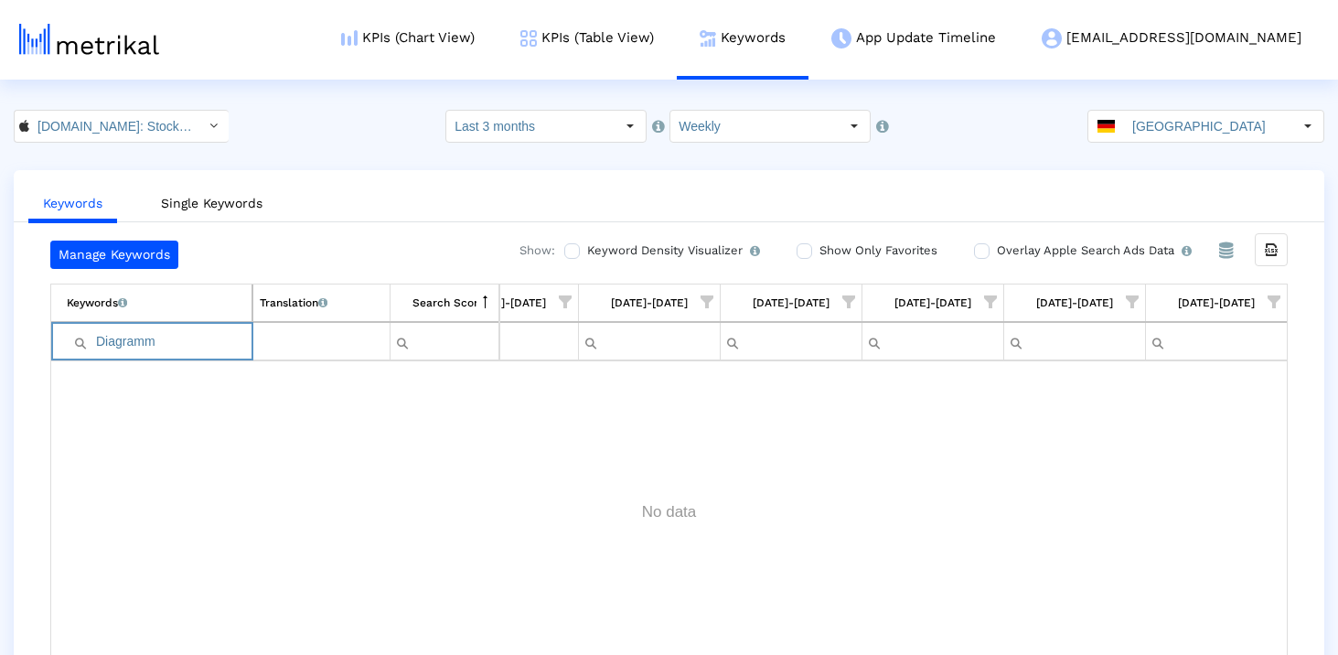
click at [98, 343] on input "Diagramm" at bounding box center [159, 341] width 185 height 30
type input "Diagramm"
click at [134, 337] on input "Diagramm" at bounding box center [159, 341] width 185 height 30
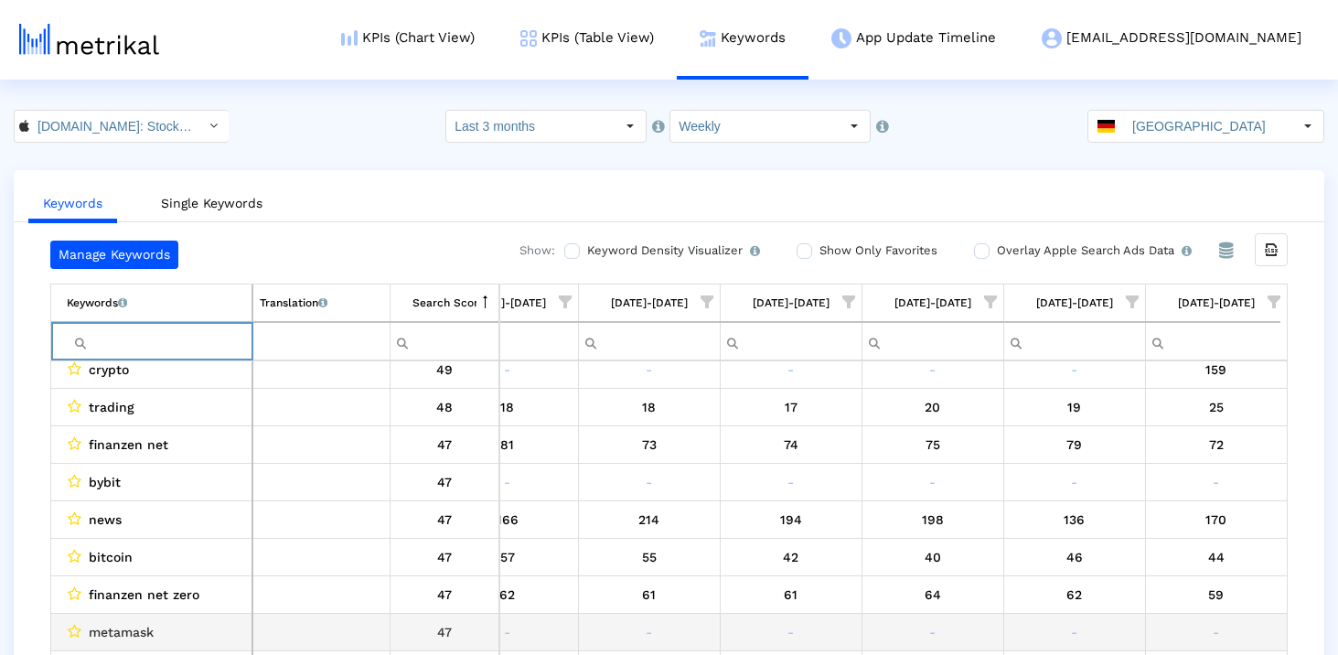
scroll to position [607, 0]
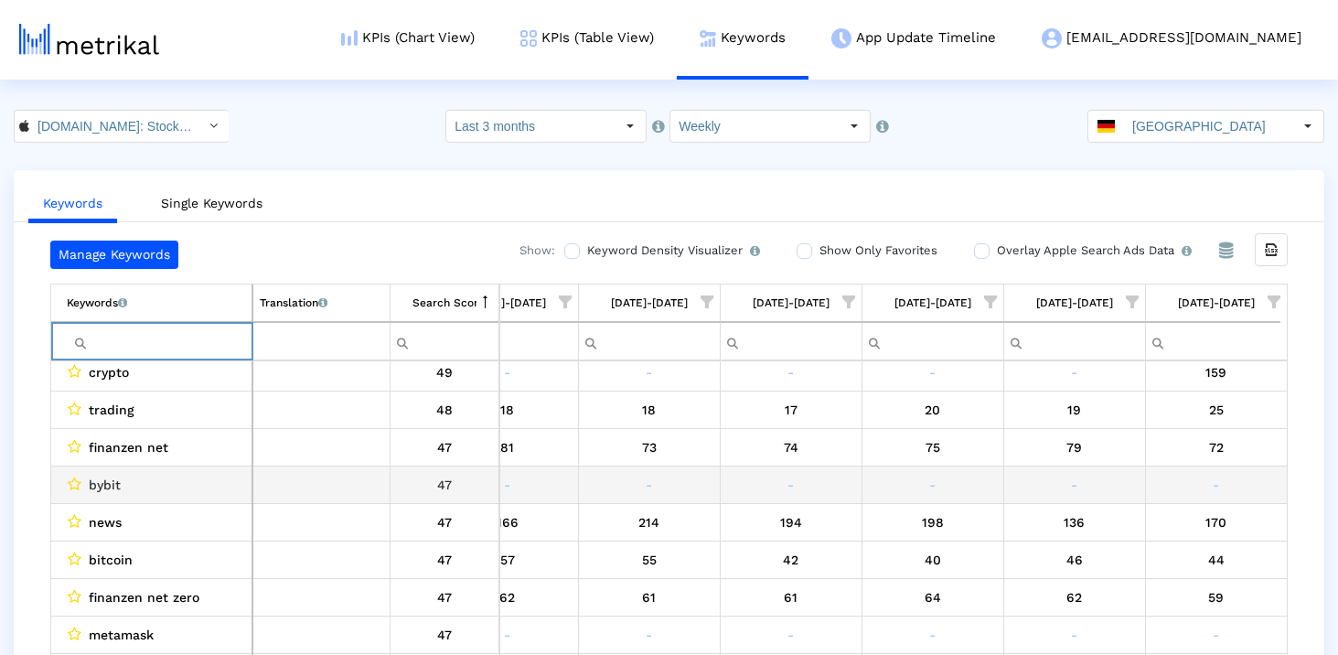
click at [98, 485] on span "bybit" at bounding box center [105, 485] width 32 height 24
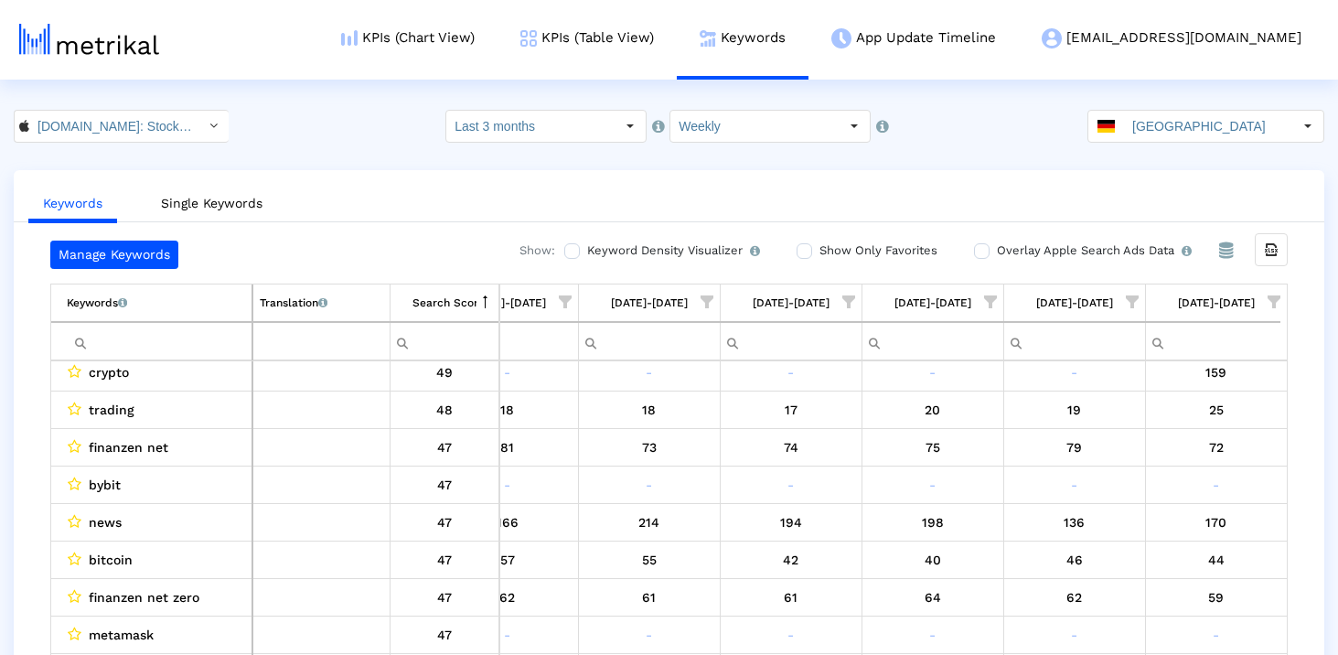
click at [122, 350] on input "Filter cell" at bounding box center [159, 341] width 185 height 30
paste input "bybit"
type input "bybit"
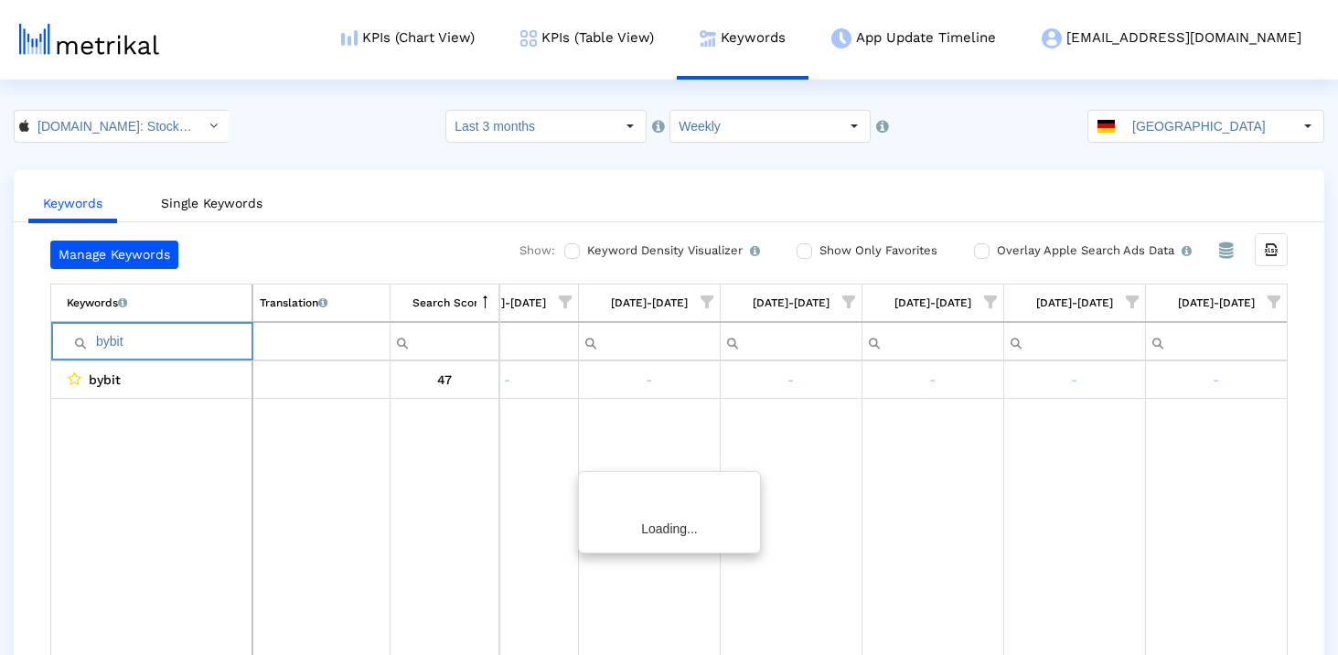
scroll to position [0, 0]
click at [131, 342] on input "bybit" at bounding box center [159, 341] width 185 height 30
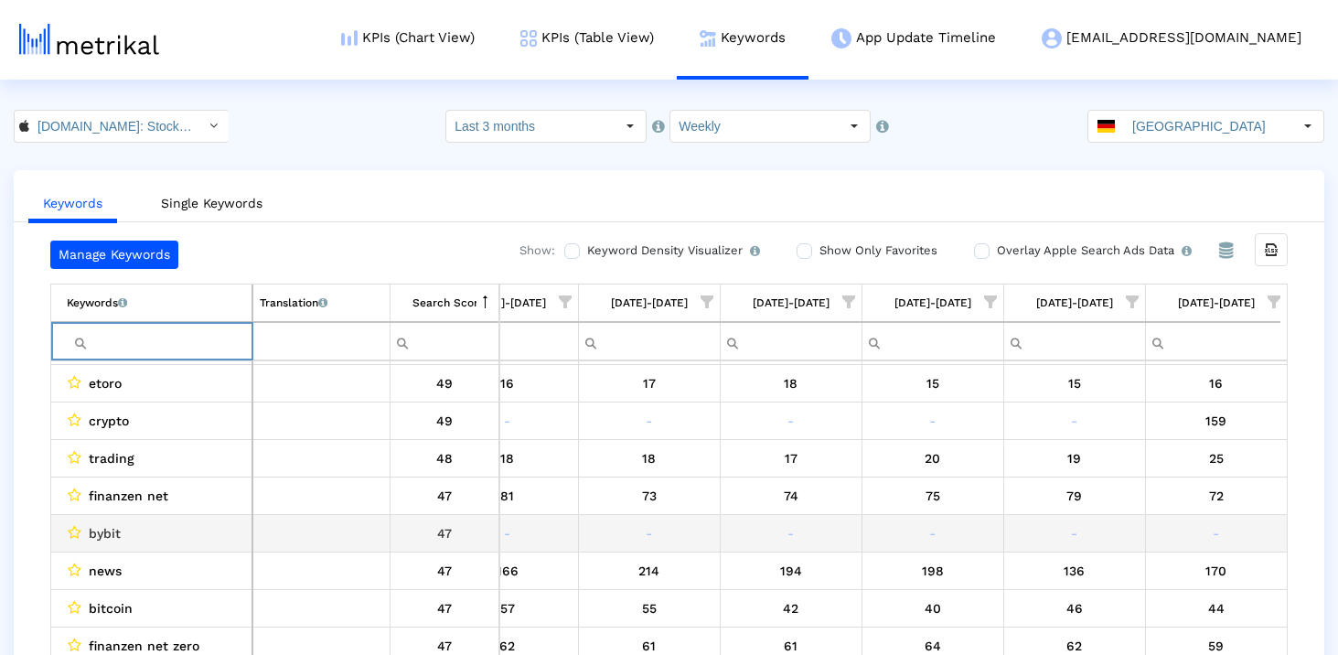
scroll to position [712, 0]
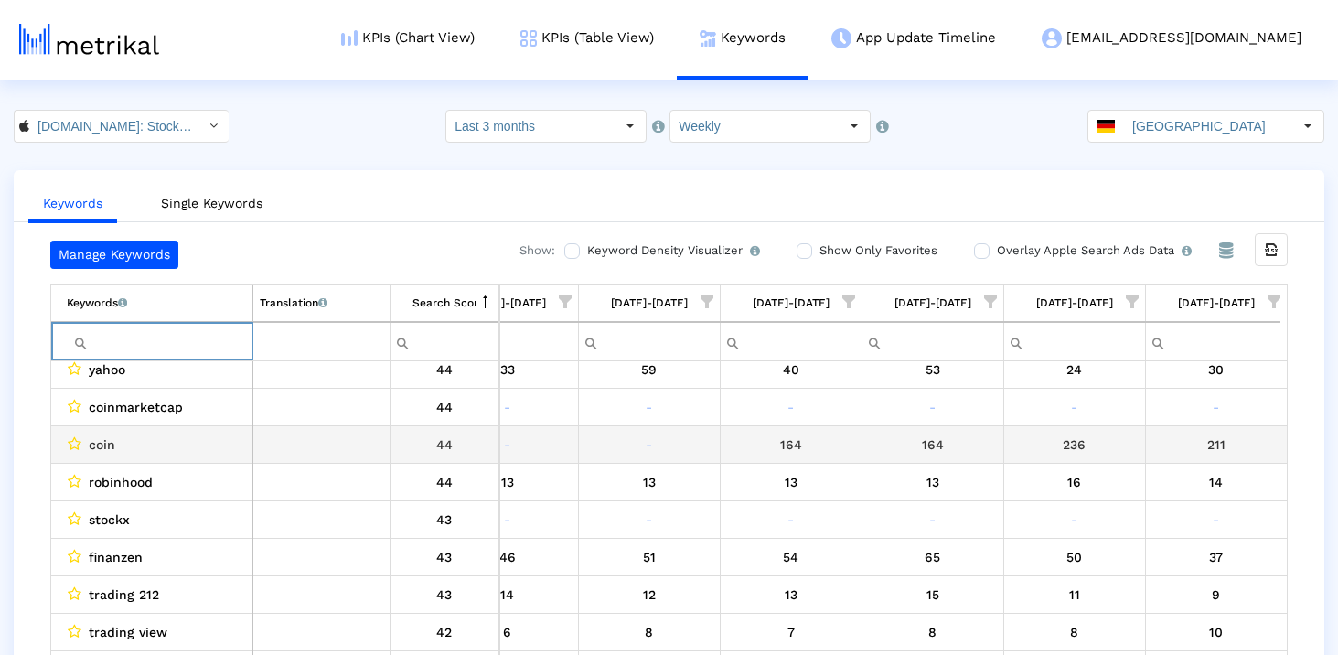
click at [109, 438] on span "coin" at bounding box center [102, 445] width 27 height 24
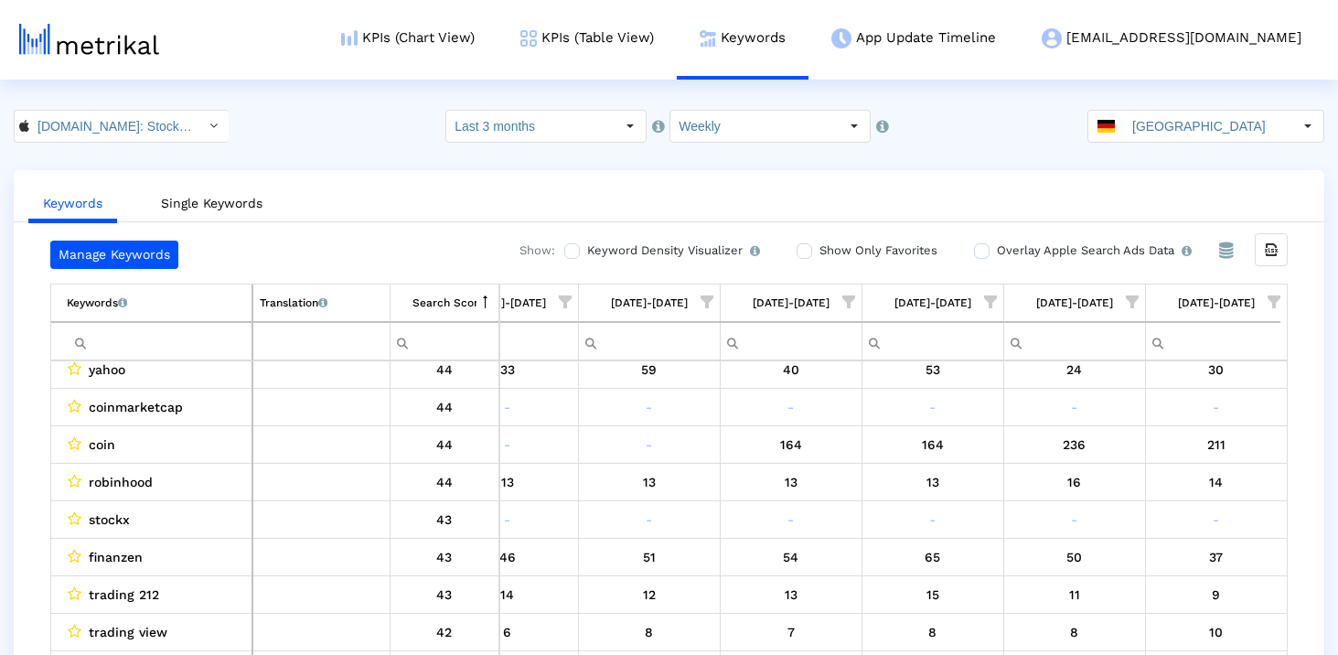
click at [162, 348] on input "Filter cell" at bounding box center [159, 341] width 185 height 30
paste input "coin"
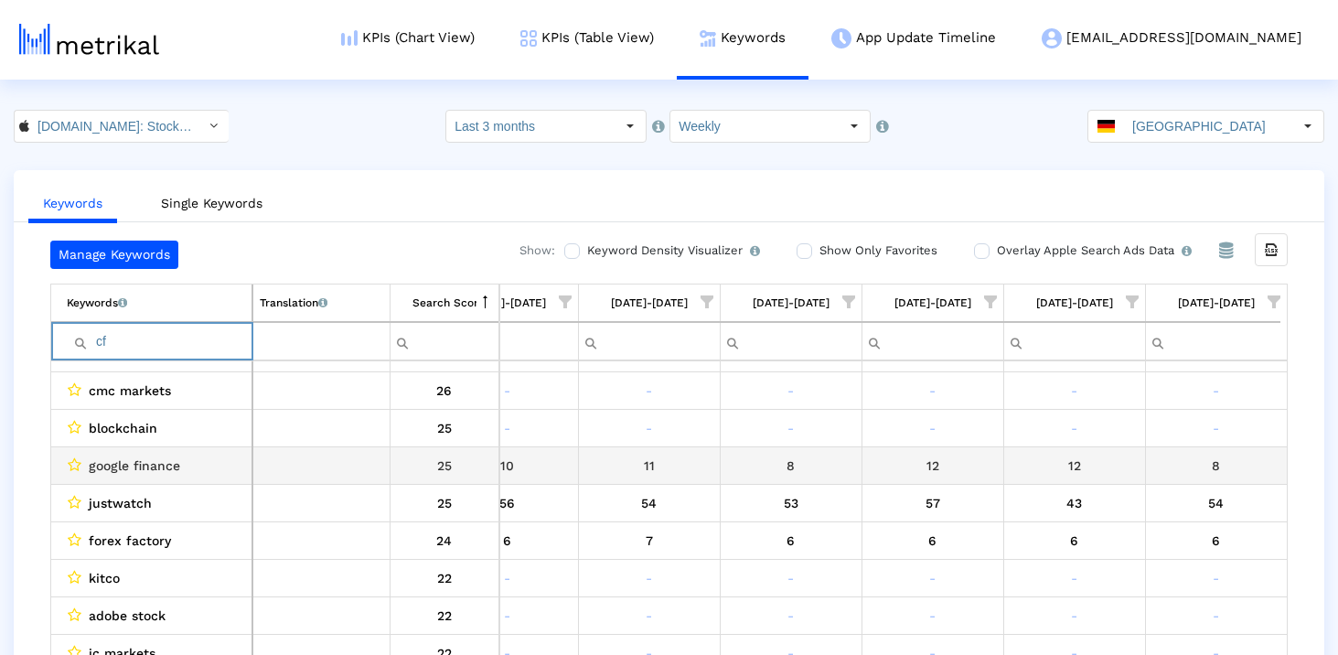
type input "c"
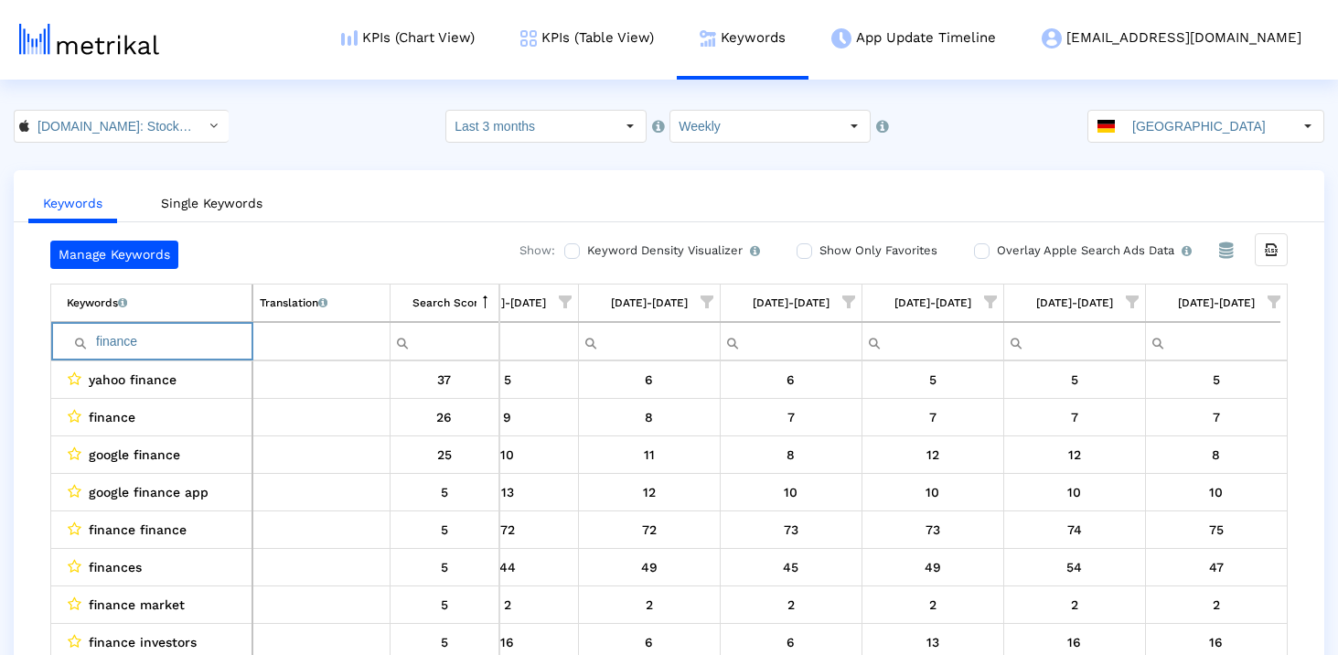
type input "finance"
click at [209, 338] on input "finance" at bounding box center [159, 341] width 185 height 30
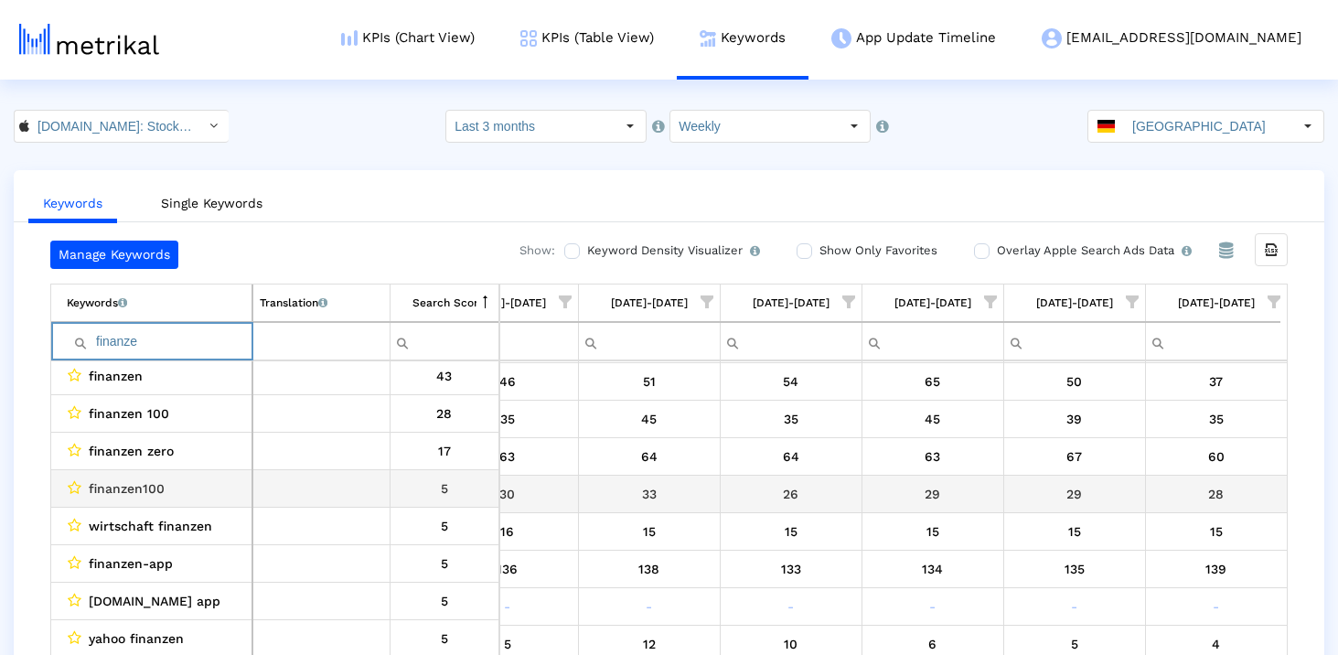
scroll to position [0, 0]
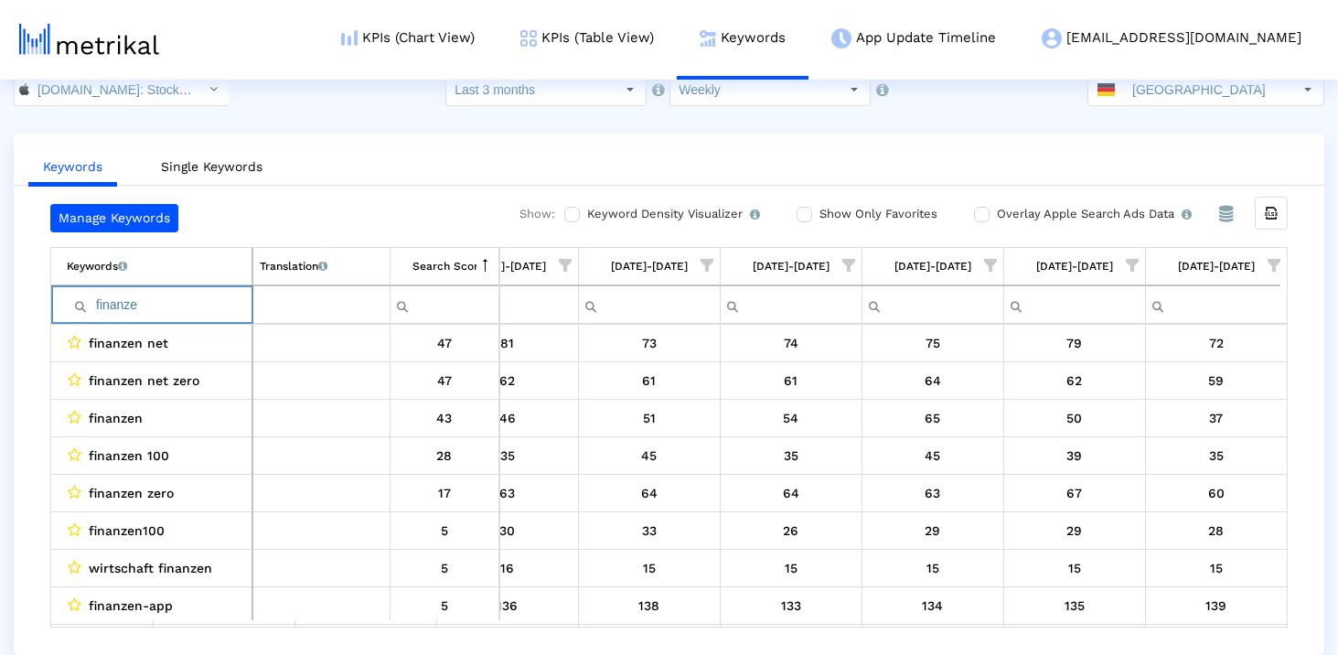
type input "finanzen"
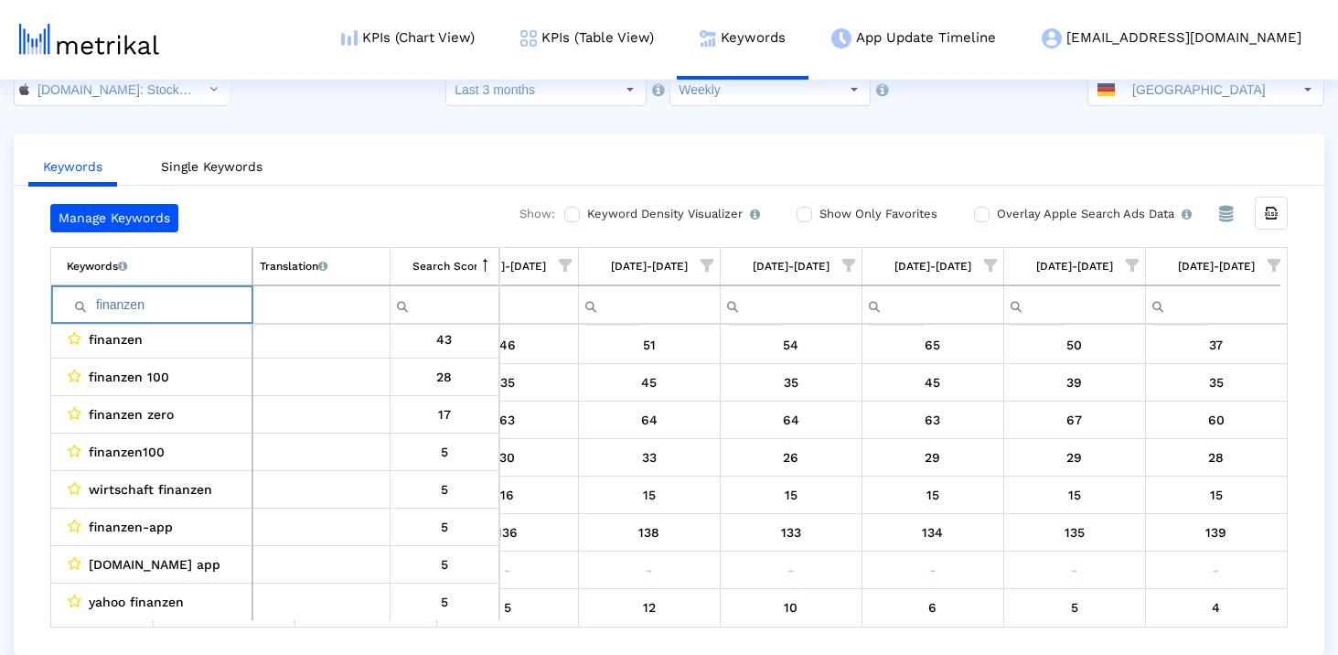
click at [198, 314] on input "finanzen" at bounding box center [159, 305] width 185 height 30
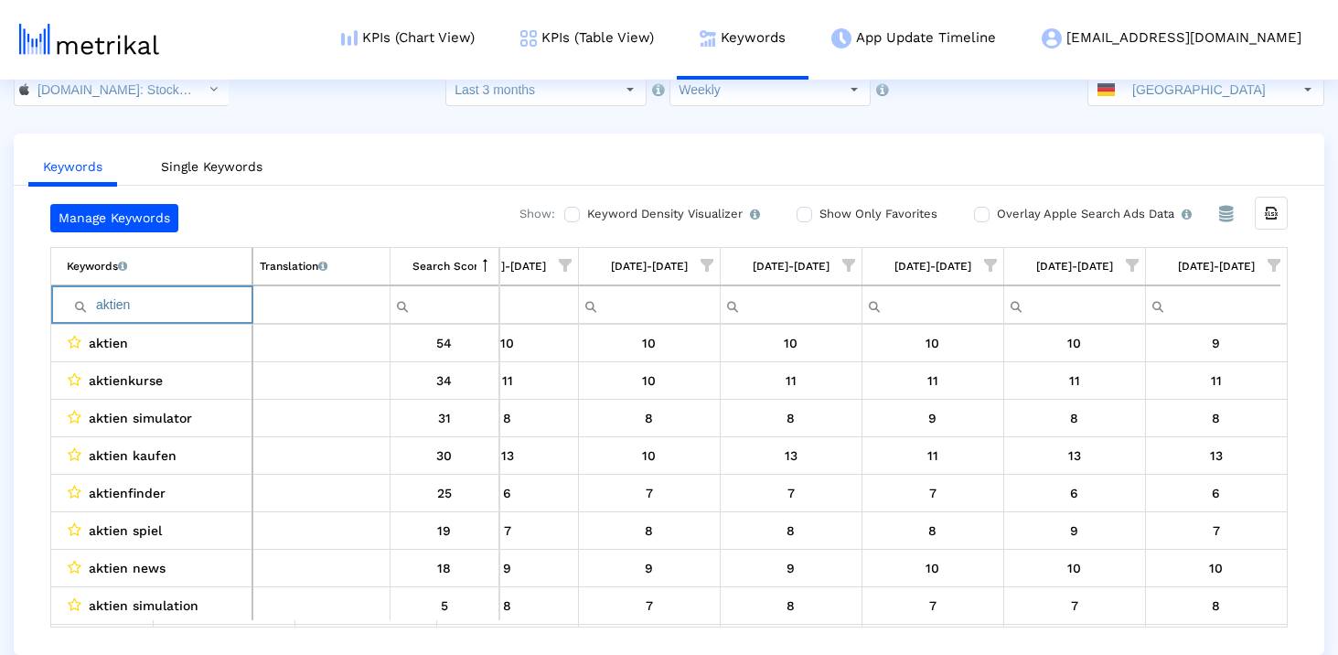
click at [174, 302] on input "aktien" at bounding box center [159, 305] width 185 height 30
type input "e"
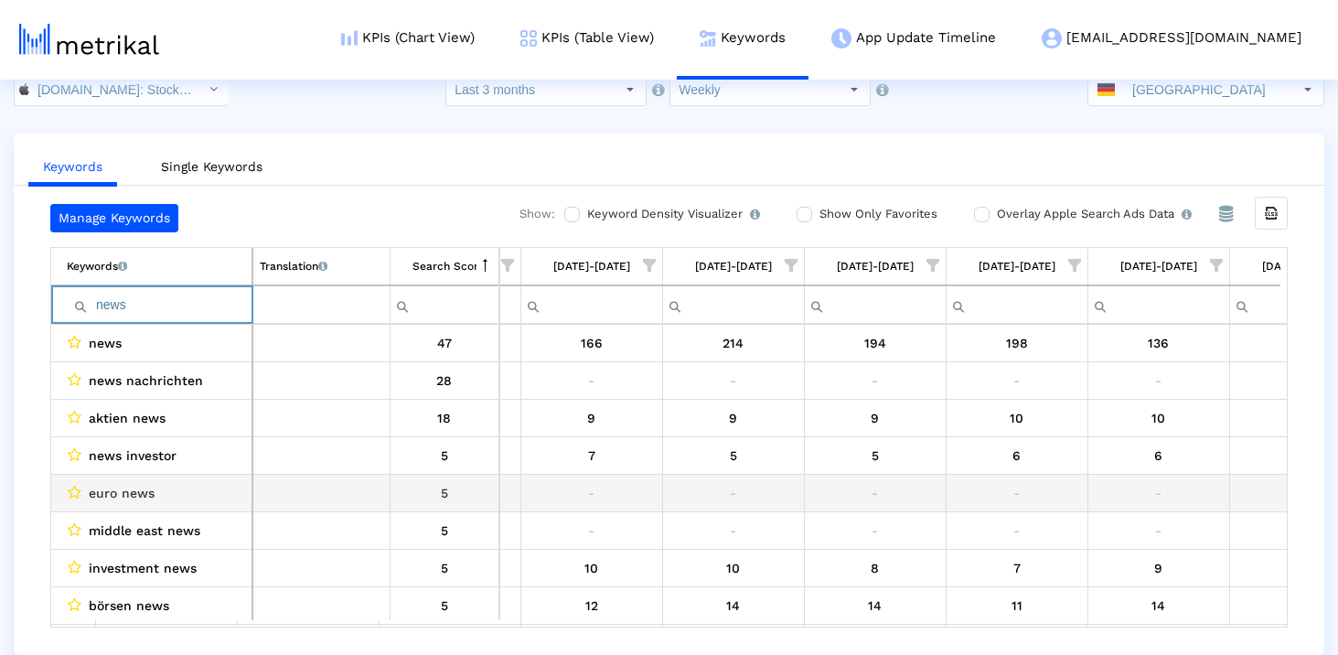
scroll to position [0, 1062]
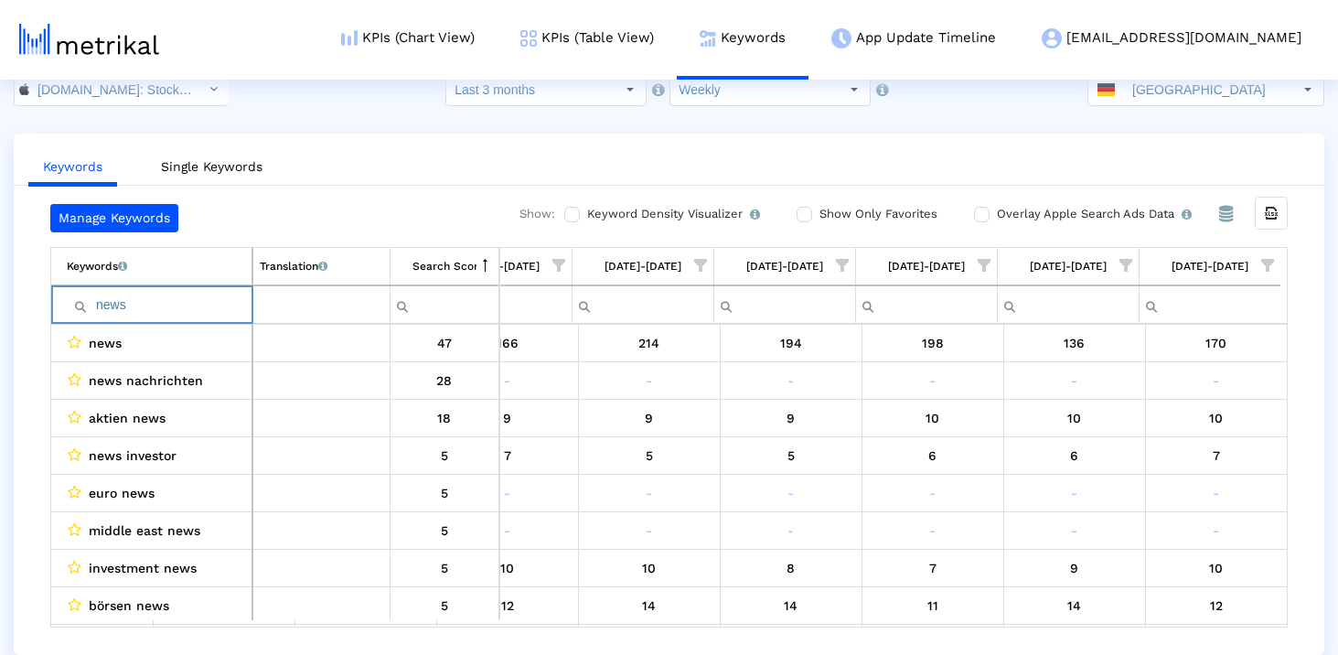
click at [137, 296] on input "news" at bounding box center [159, 305] width 185 height 30
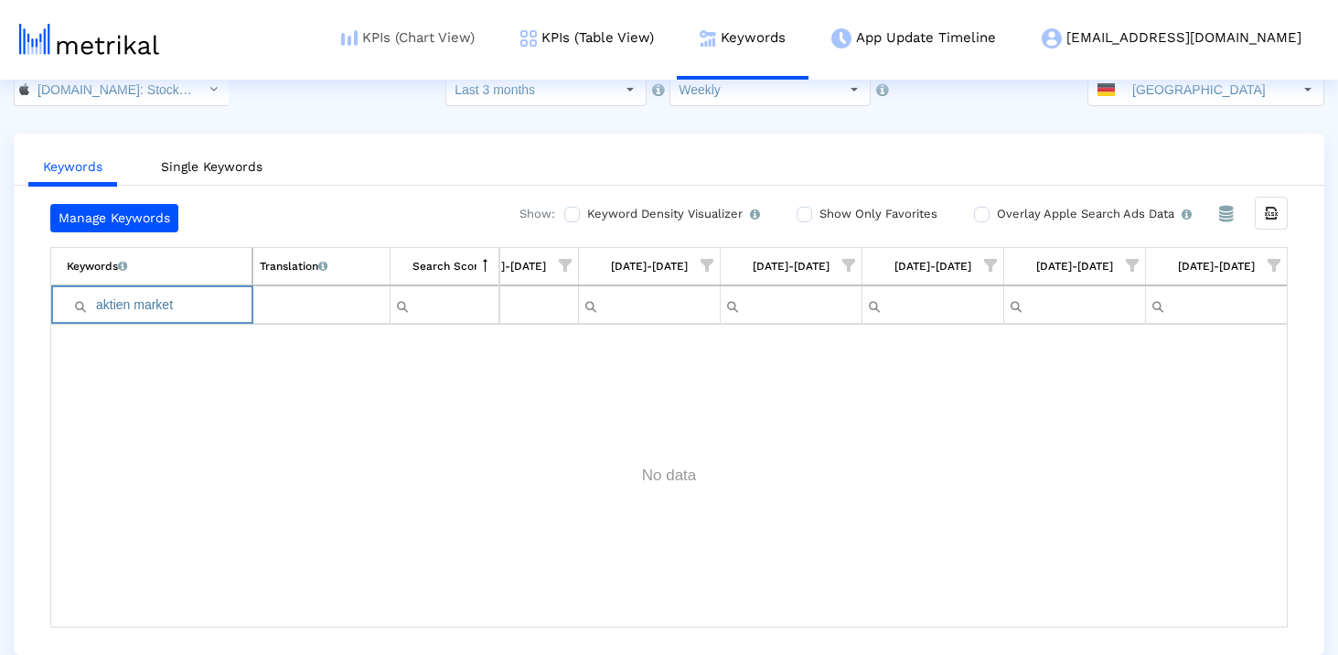
type input "aktien market"
click at [183, 307] on input "aktien market" at bounding box center [159, 305] width 185 height 30
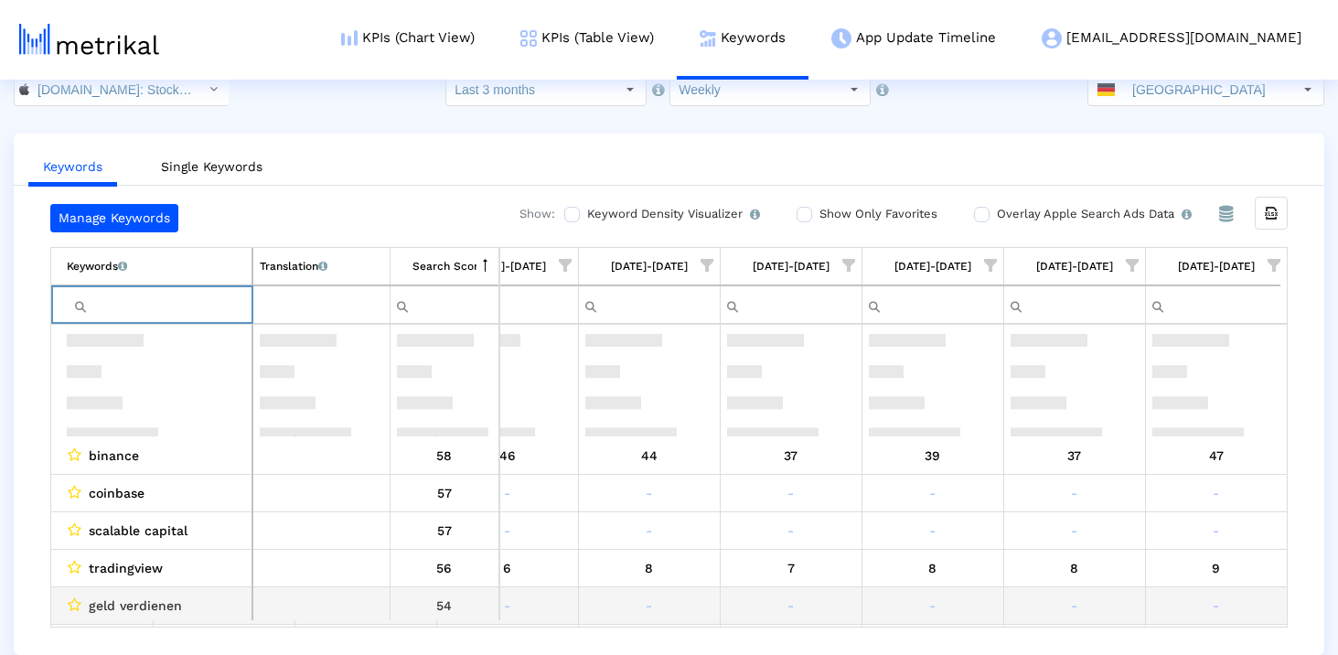
scroll to position [0, 0]
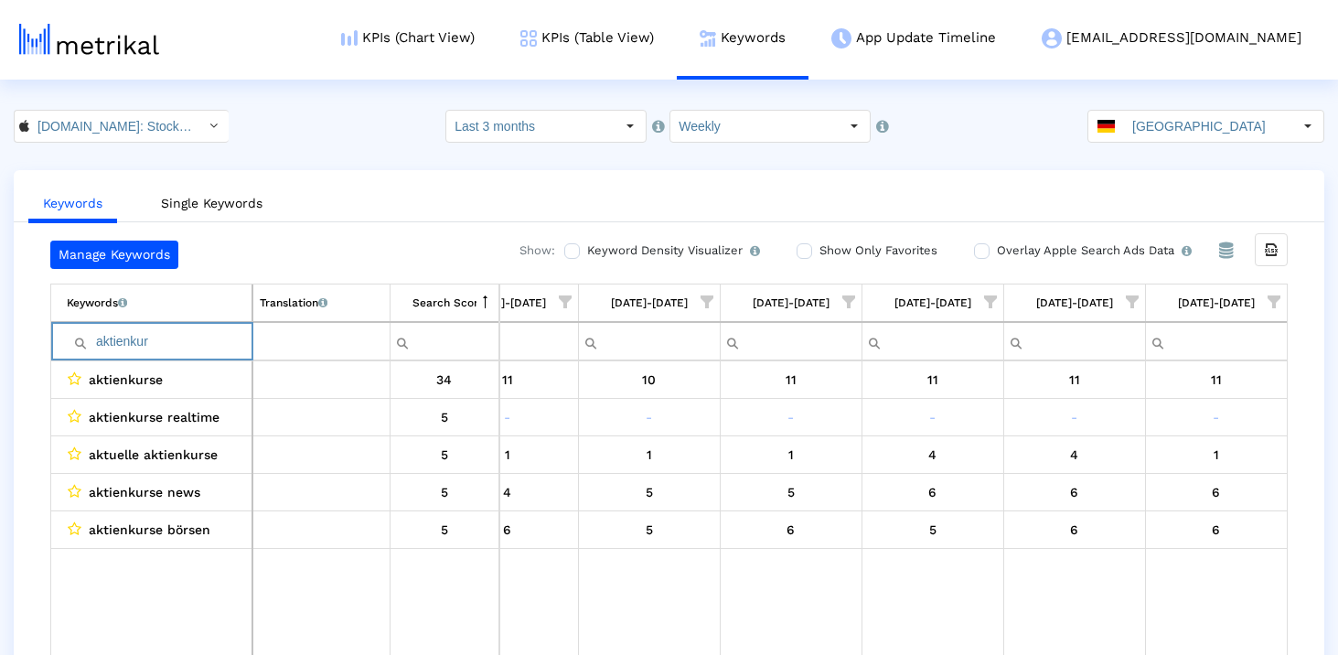
click at [185, 347] on input "aktienkur" at bounding box center [159, 341] width 185 height 30
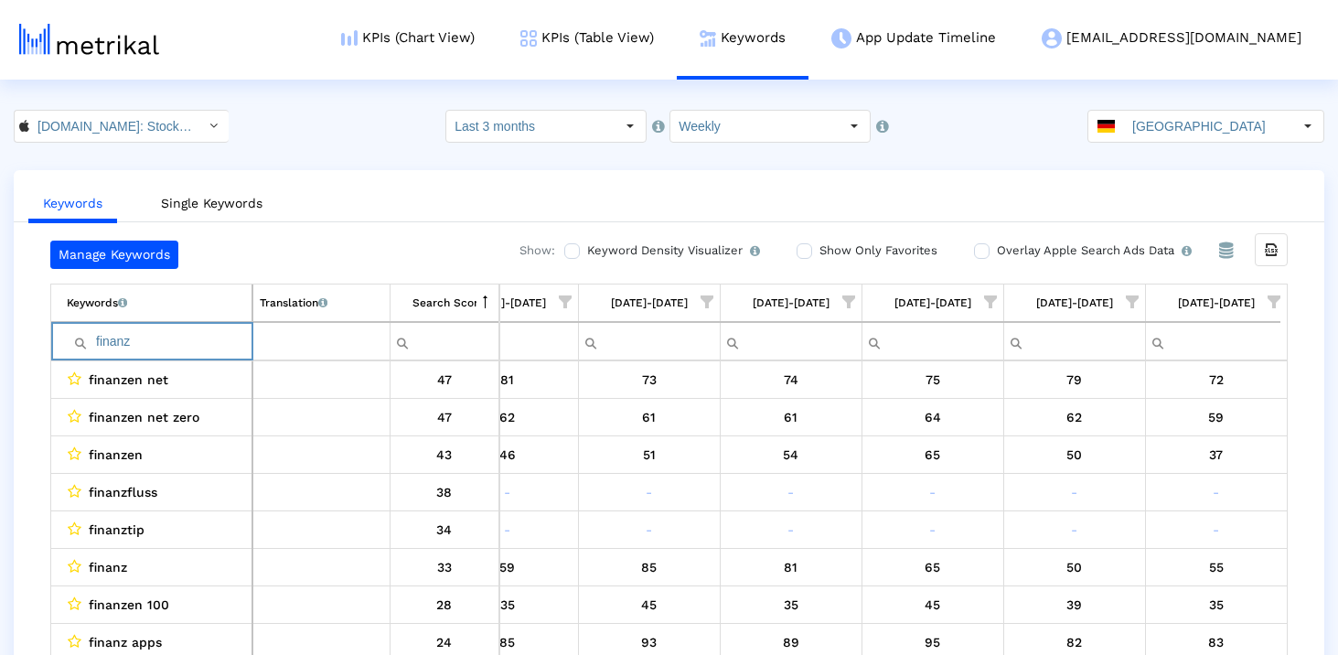
click at [197, 334] on input "finanz" at bounding box center [159, 341] width 185 height 30
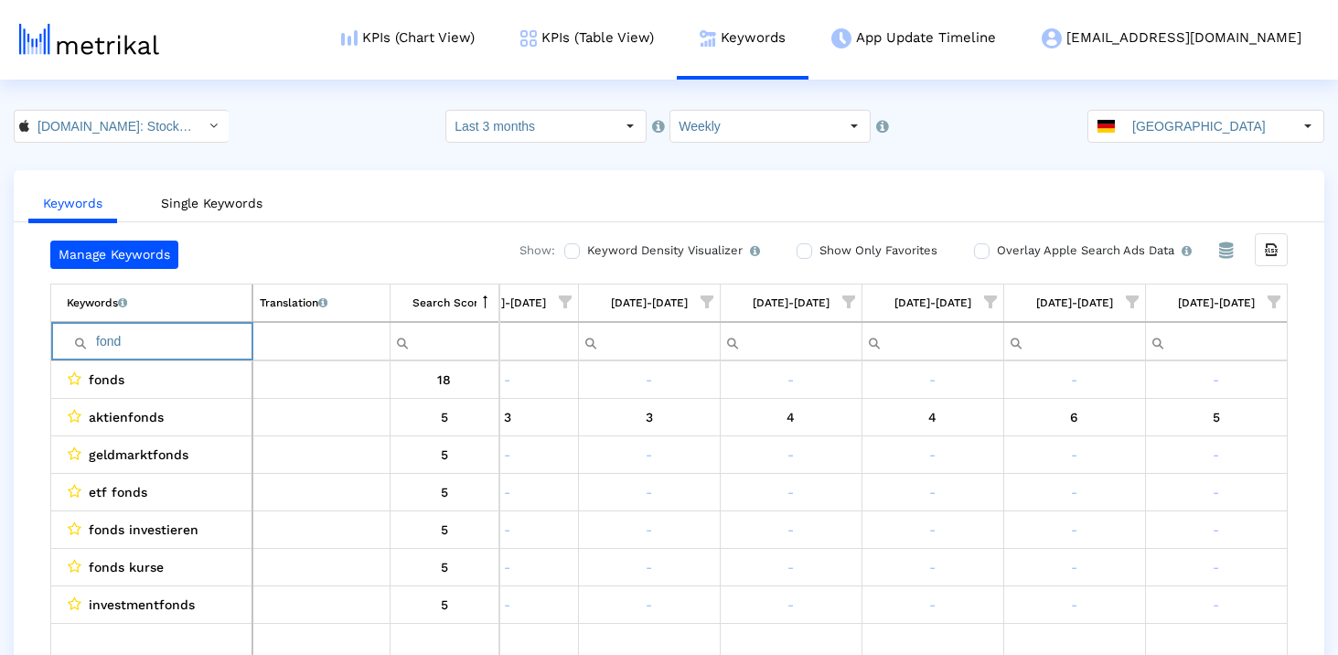
click at [168, 335] on input "fond" at bounding box center [159, 341] width 185 height 30
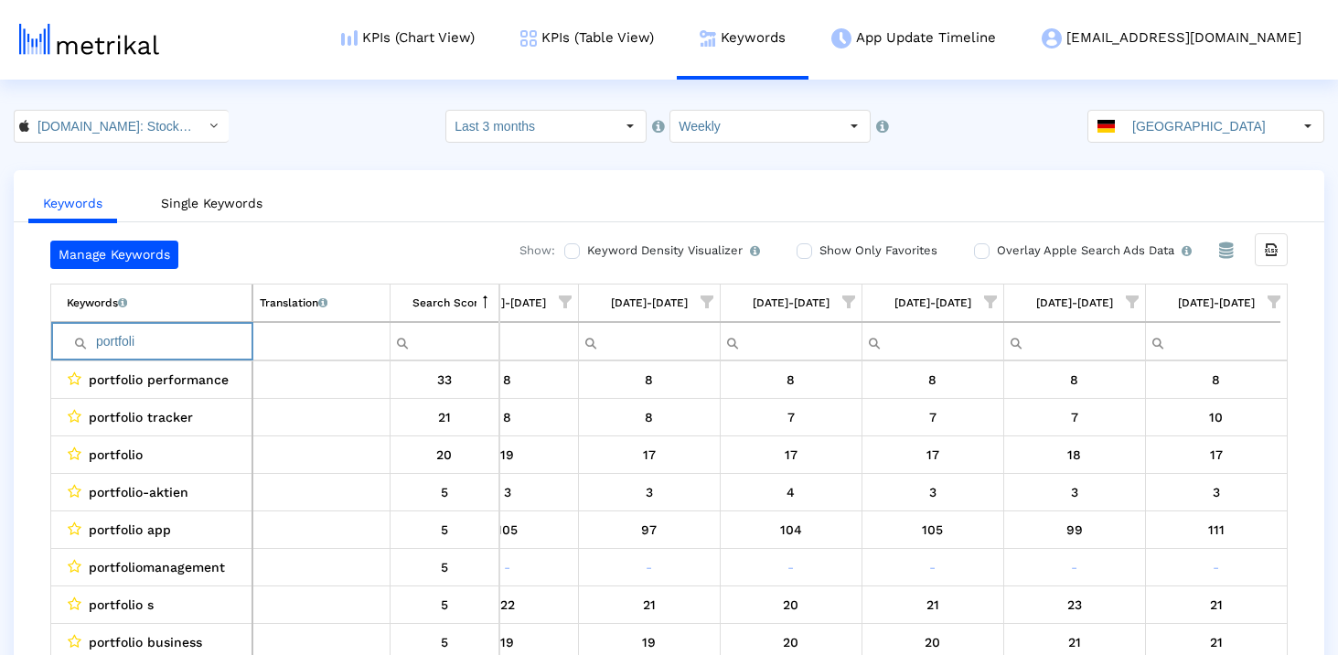
click at [174, 345] on input "portfoli" at bounding box center [159, 341] width 185 height 30
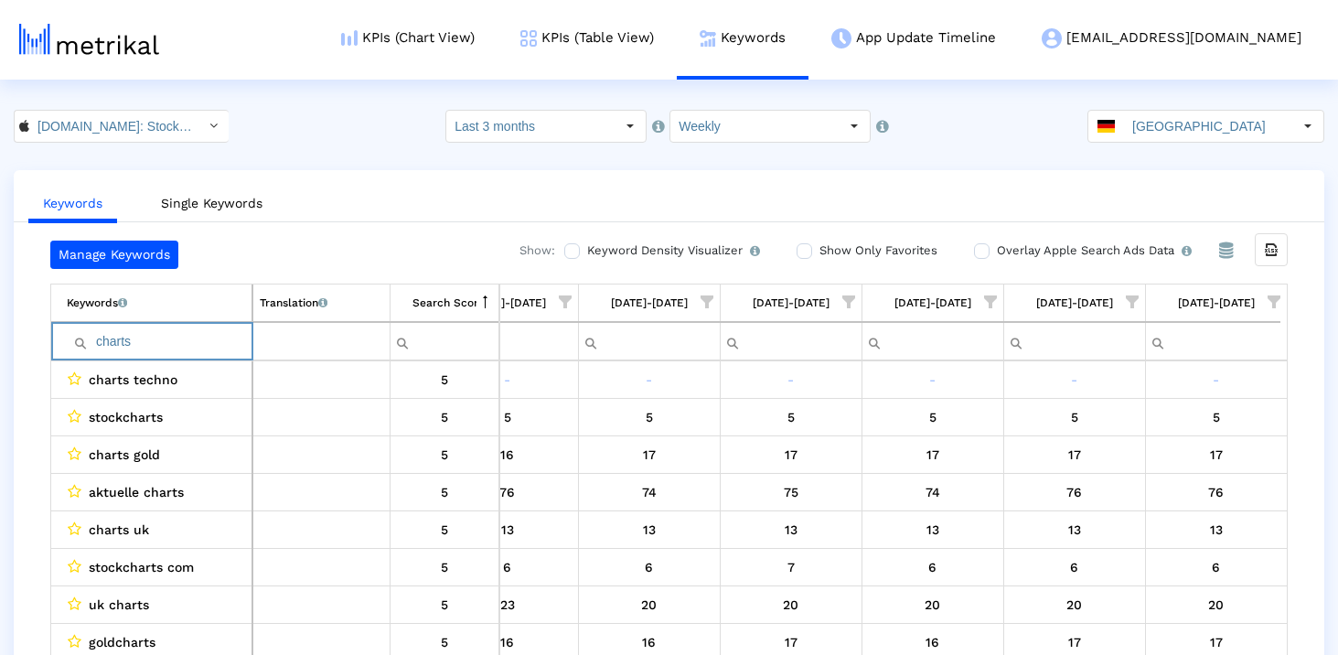
click at [174, 345] on input "charts" at bounding box center [159, 341] width 185 height 30
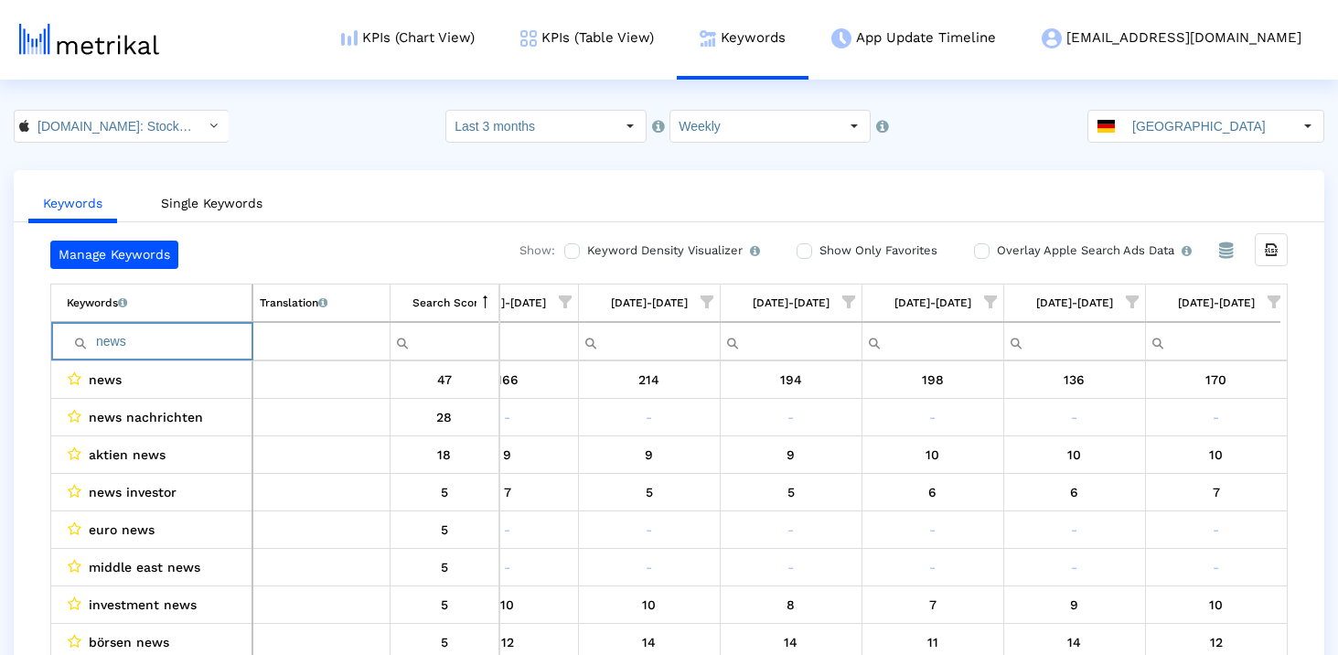
click at [151, 354] on input "news" at bounding box center [159, 341] width 185 height 30
click at [148, 350] on input "news" at bounding box center [159, 341] width 185 height 30
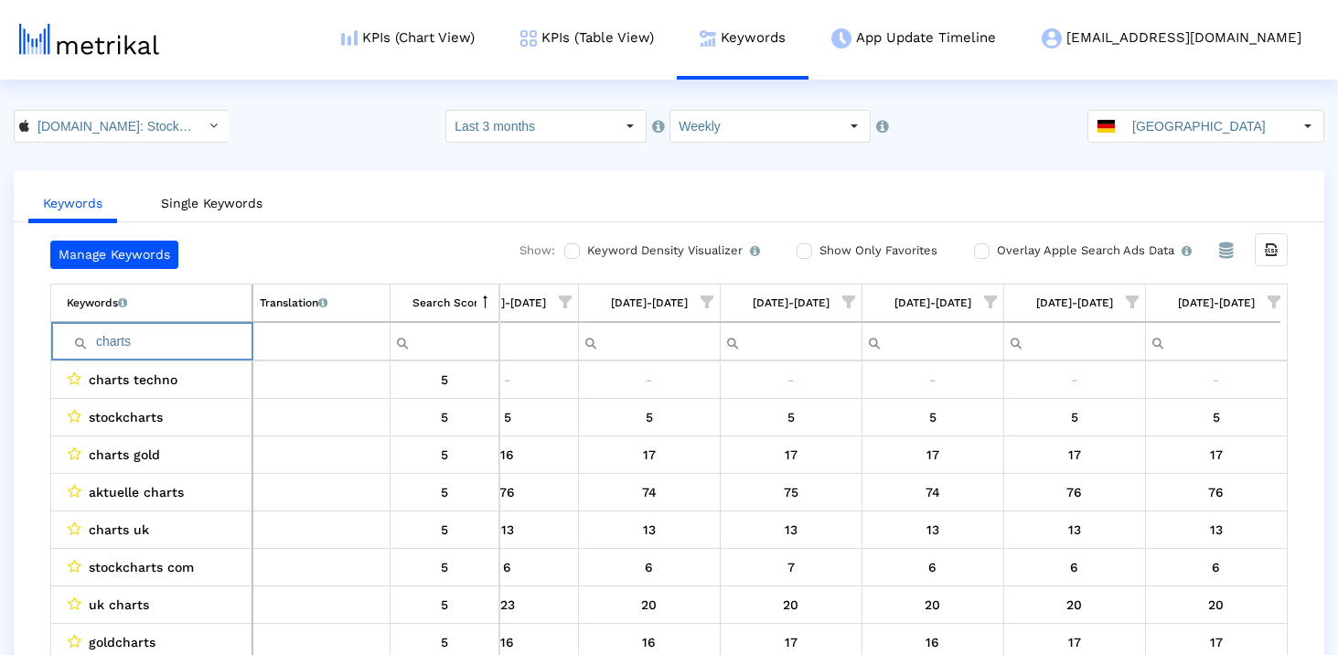
drag, startPoint x: 129, startPoint y: 343, endPoint x: 40, endPoint y: 343, distance: 88.7
click at [40, 343] on div "Manage Keywords Show: Keyword Density Visualizer Turn this on to view where and…" at bounding box center [669, 452] width 1311 height 423
click at [148, 333] on input "charts" at bounding box center [159, 341] width 185 height 30
click at [175, 342] on input "chart" at bounding box center [159, 341] width 185 height 30
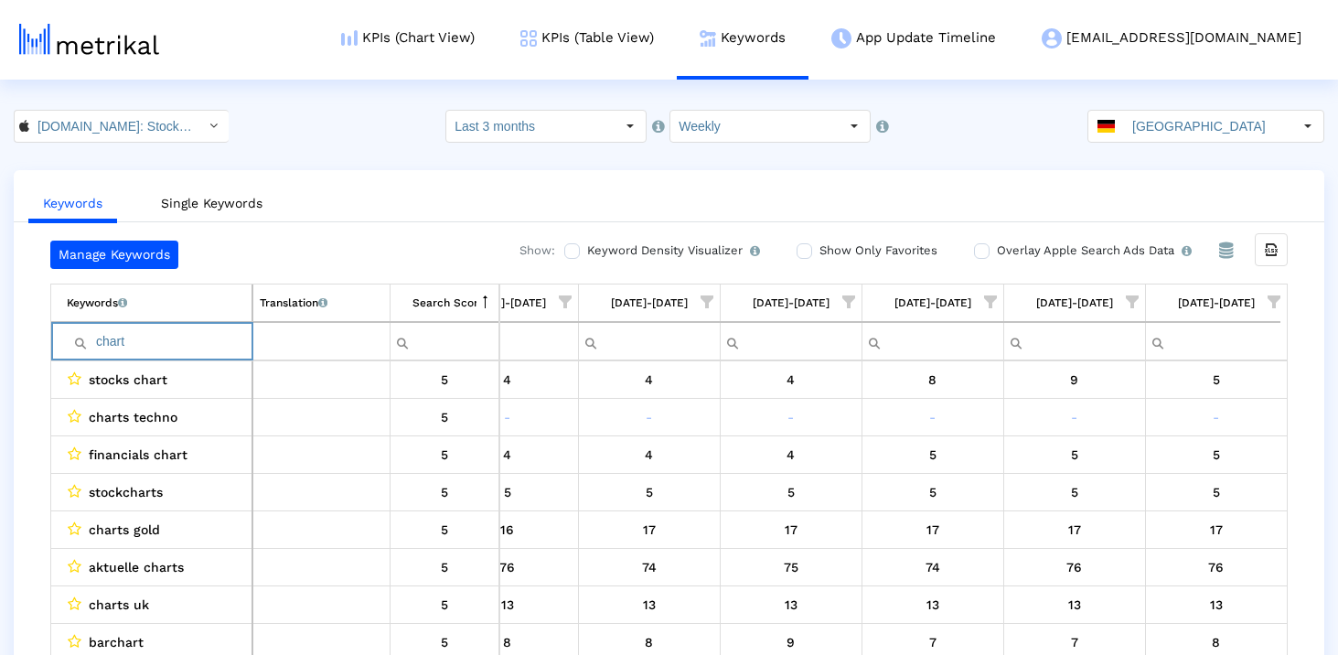
click at [175, 342] on input "chart" at bounding box center [159, 341] width 185 height 30
paste input "analysen"
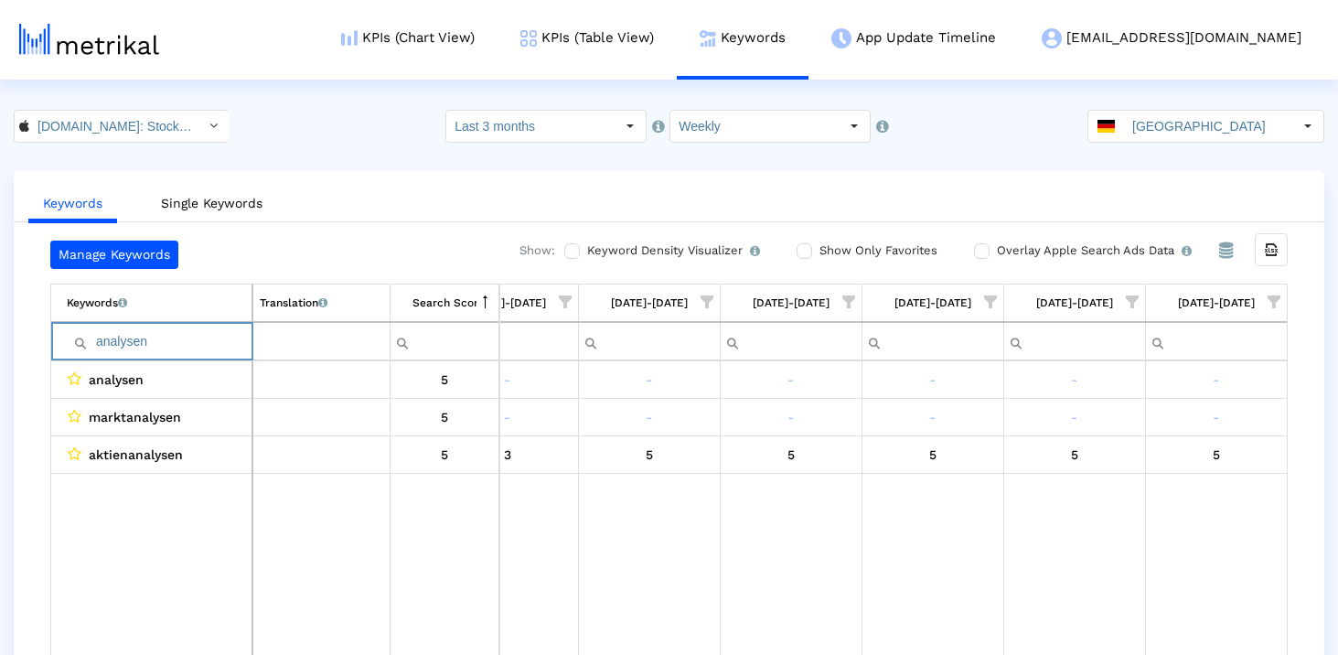
click at [154, 343] on input "analysen" at bounding box center [159, 341] width 185 height 30
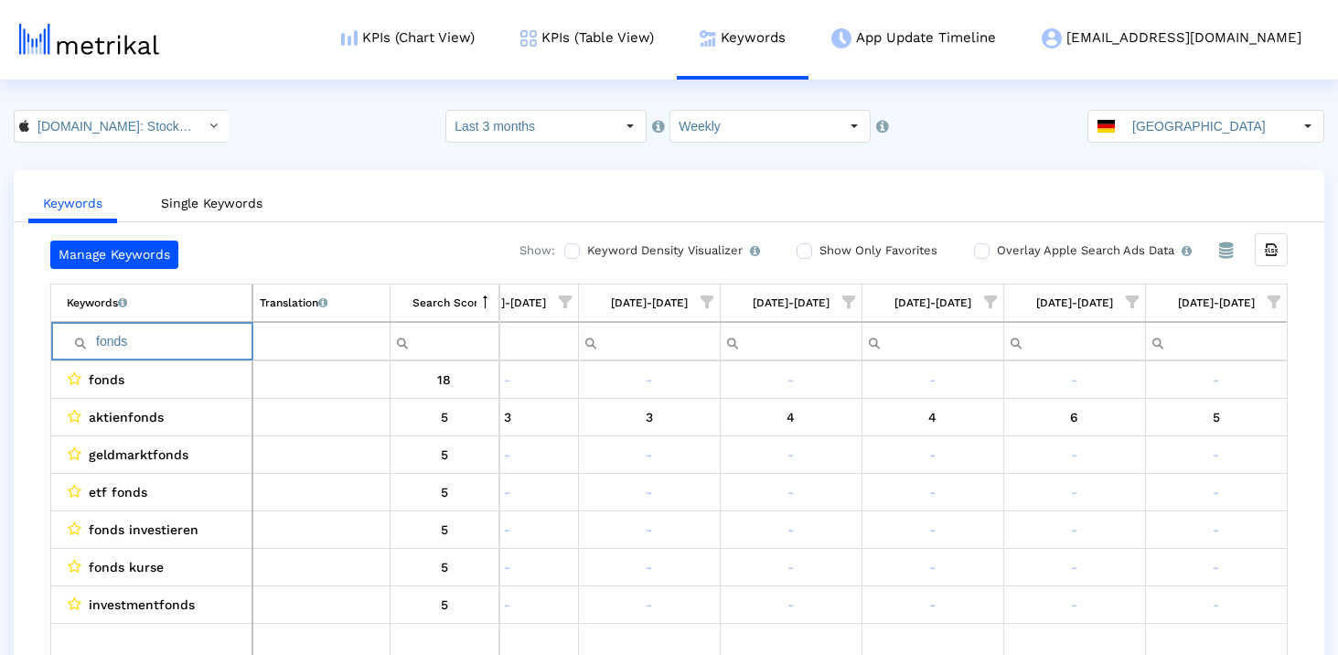
click at [210, 332] on input "fonds" at bounding box center [159, 341] width 185 height 30
click at [193, 335] on input "indize" at bounding box center [159, 341] width 185 height 30
click at [210, 354] on input "fond" at bounding box center [159, 341] width 185 height 30
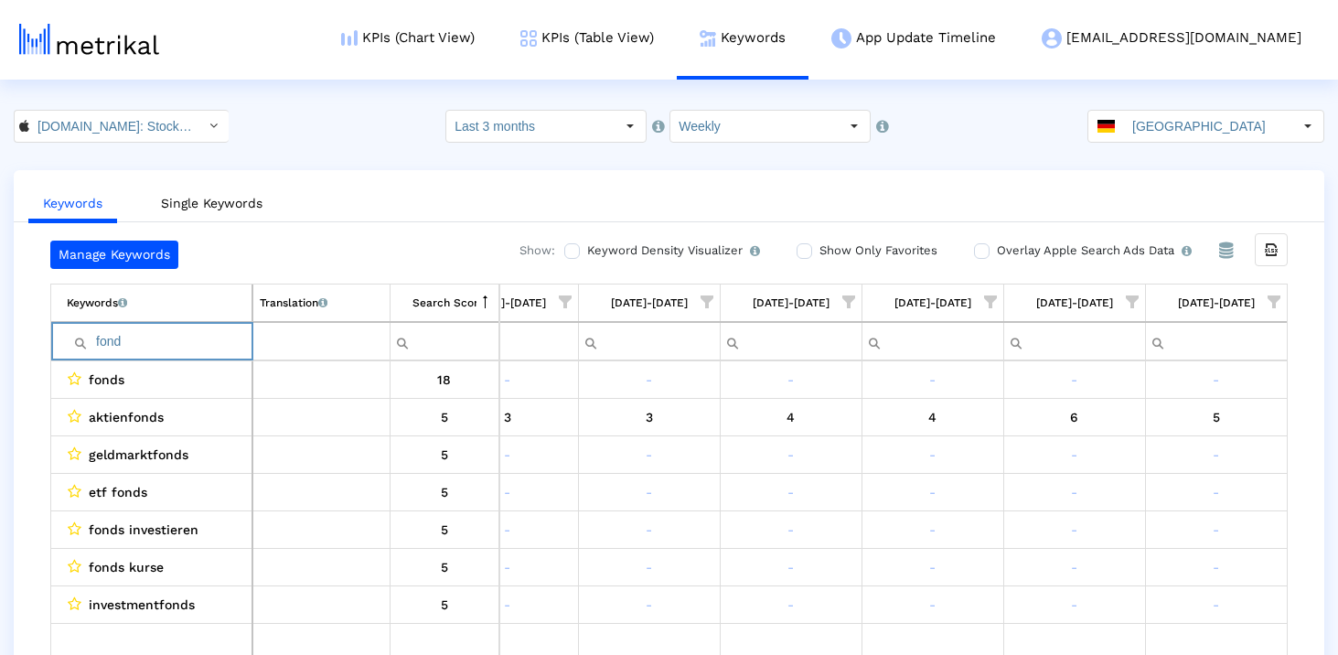
click at [210, 354] on input "fond" at bounding box center [159, 341] width 185 height 30
click at [205, 349] on input "analyse" at bounding box center [159, 341] width 185 height 30
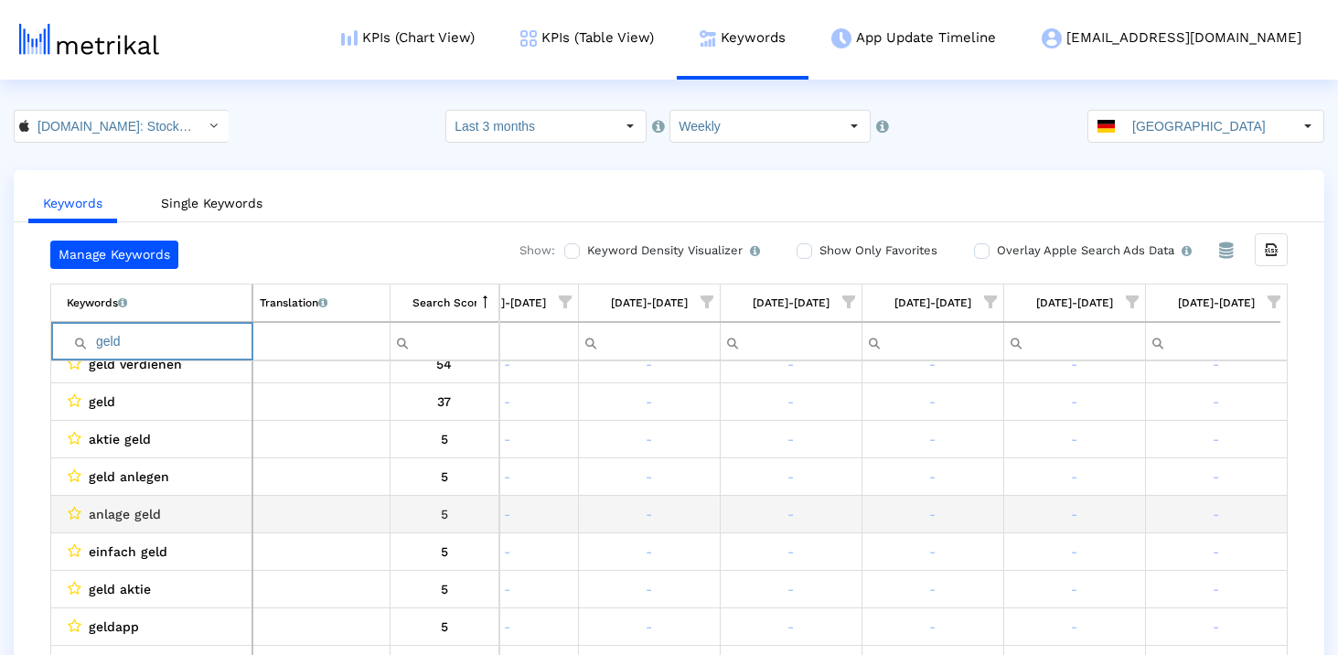
scroll to position [11, 0]
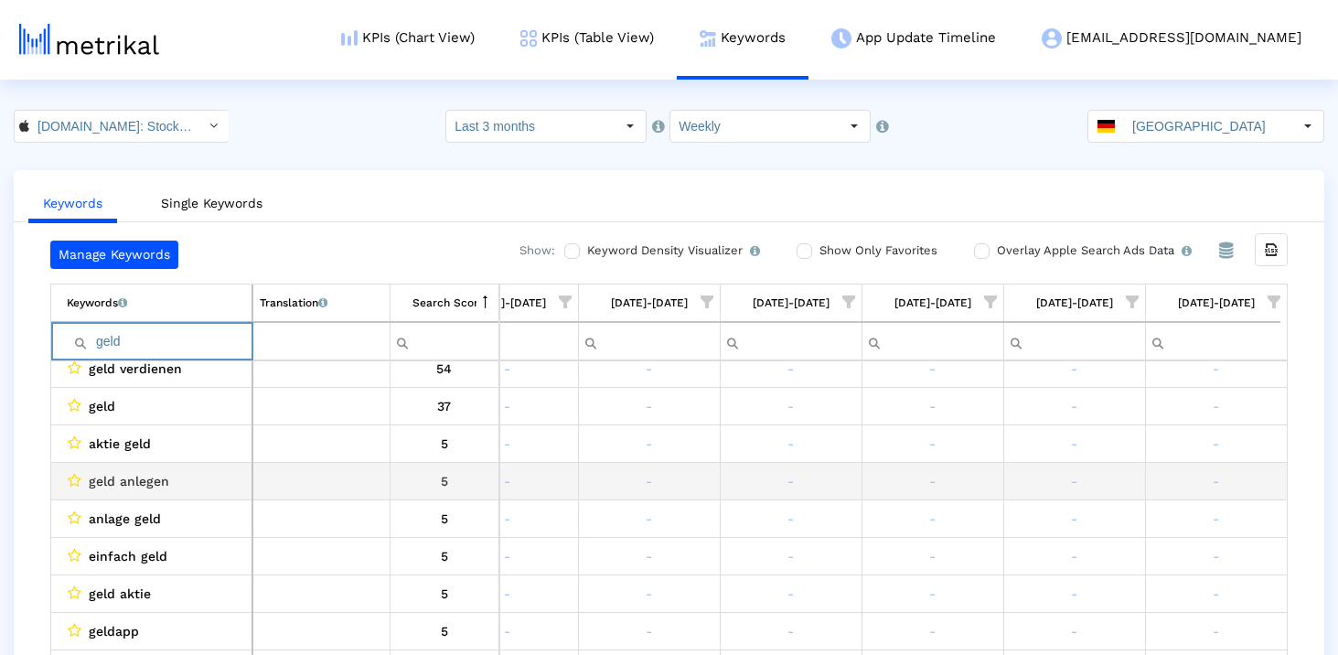
click at [150, 481] on span "geld anlegen" at bounding box center [129, 481] width 80 height 24
click at [120, 484] on span "geld anlegen" at bounding box center [129, 481] width 80 height 24
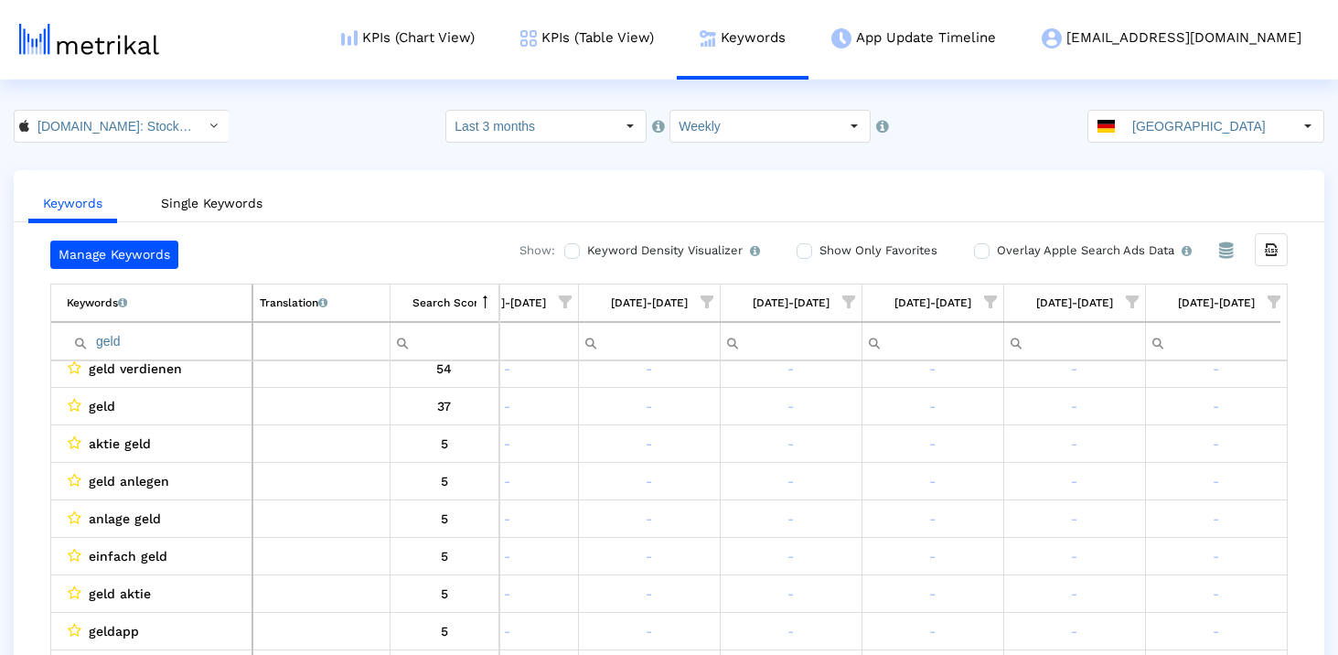
click at [142, 340] on input "geld" at bounding box center [159, 341] width 185 height 30
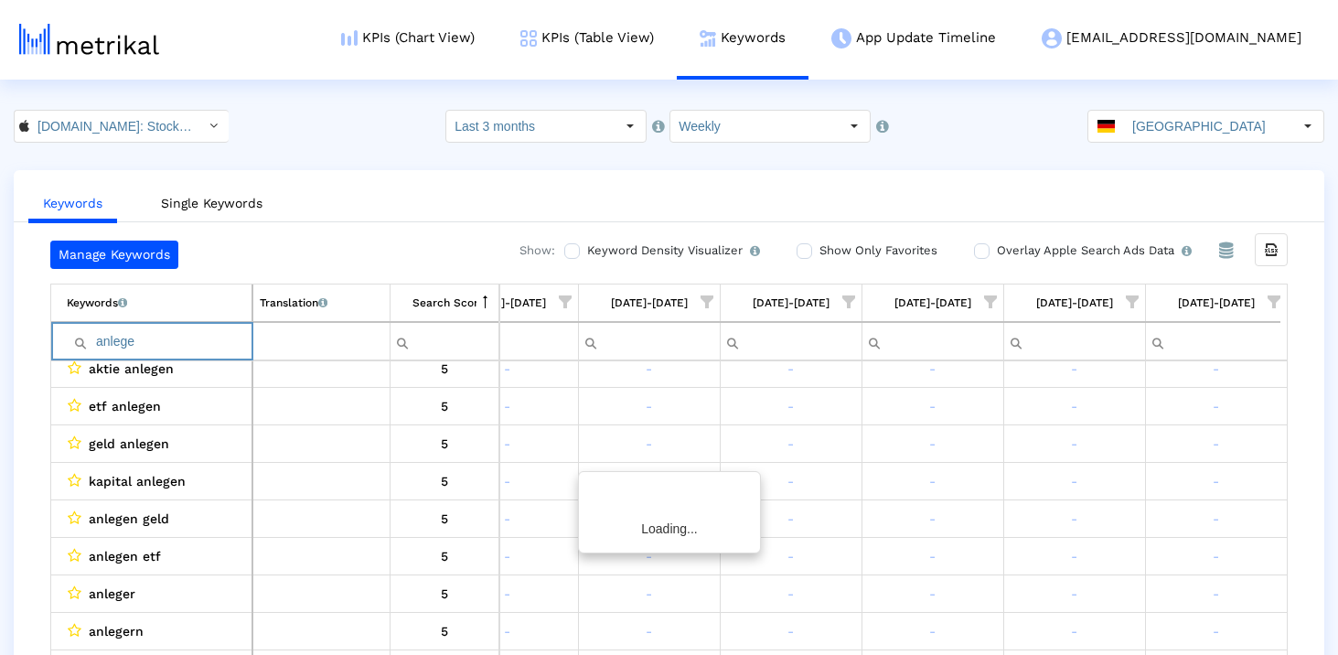
scroll to position [0, 0]
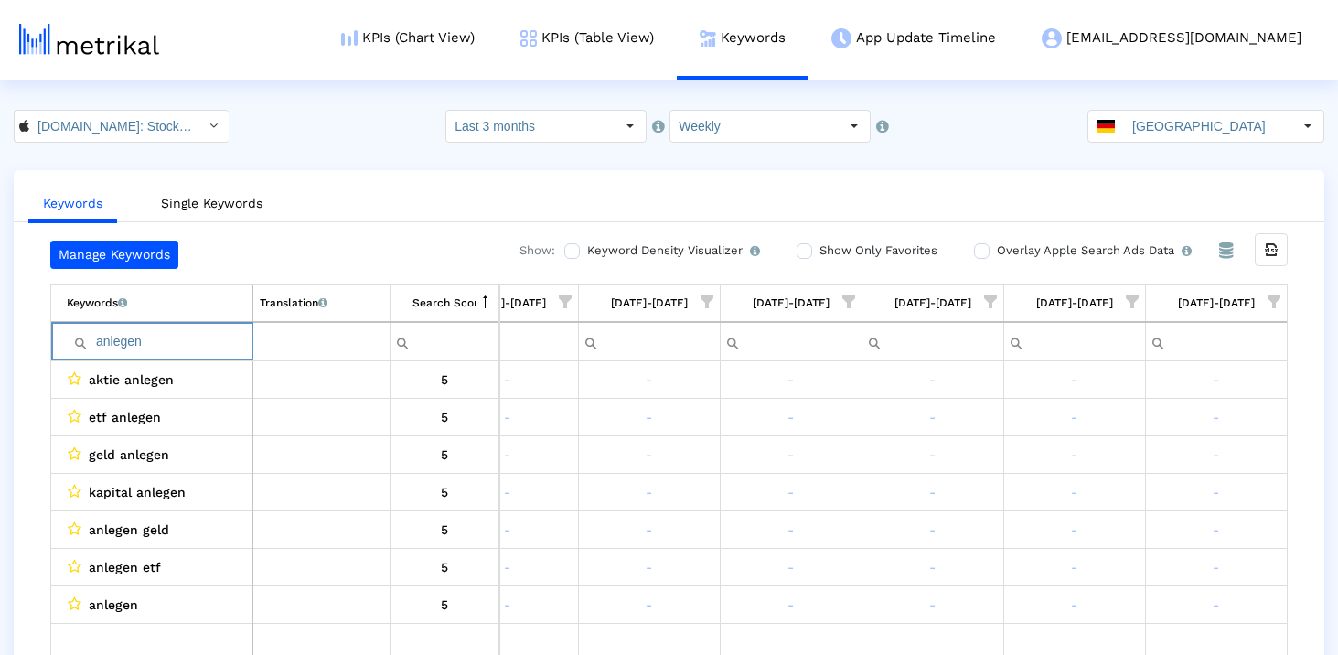
click at [153, 335] on input "anlegen" at bounding box center [159, 341] width 185 height 30
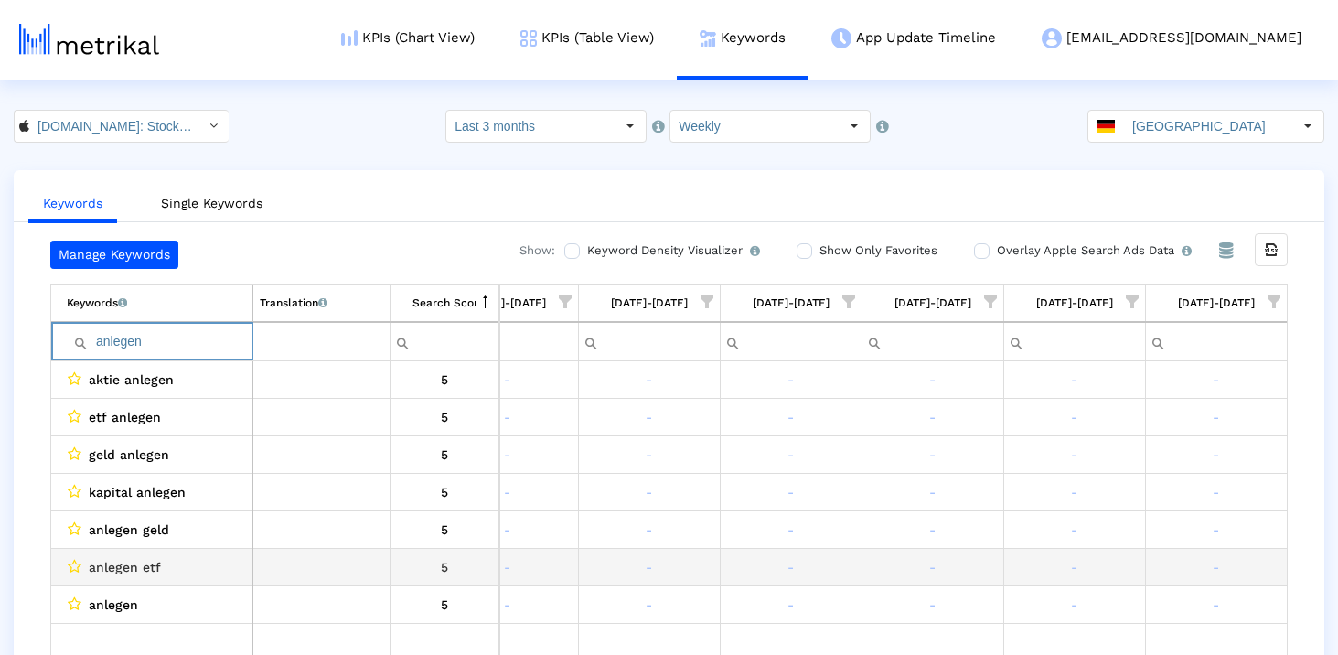
scroll to position [37, 0]
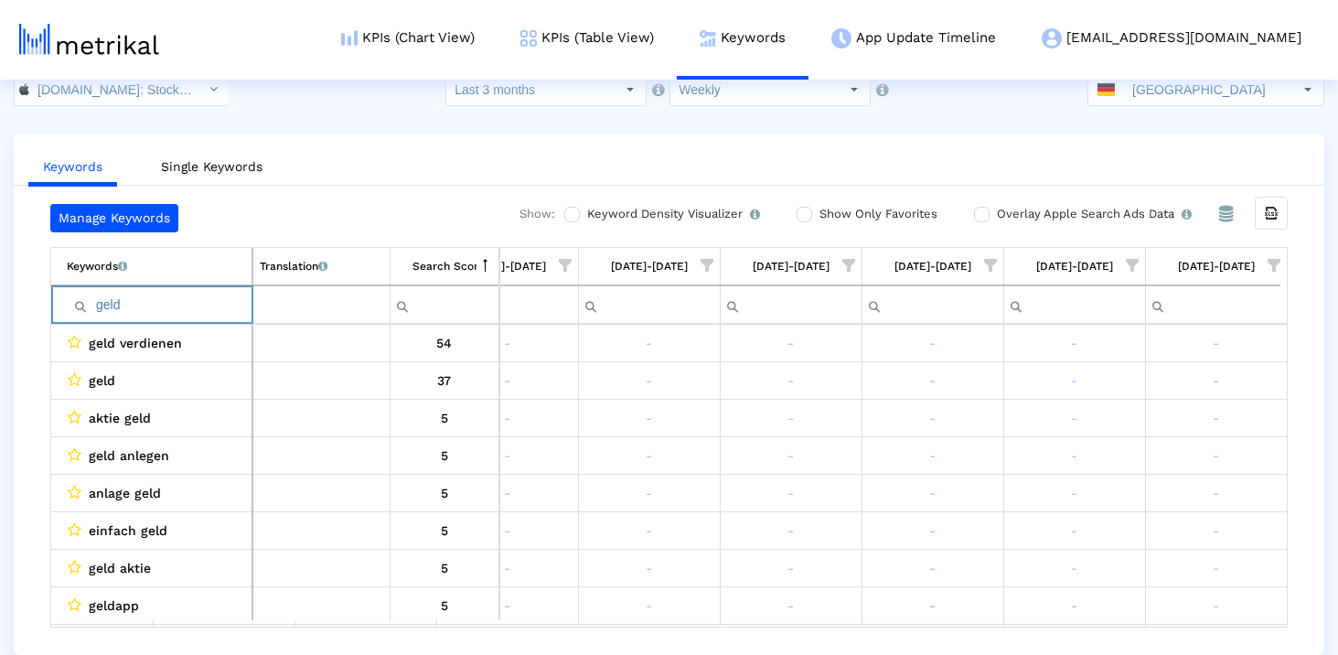
type input "geld"
click at [201, 306] on input "geld" at bounding box center [159, 305] width 185 height 30
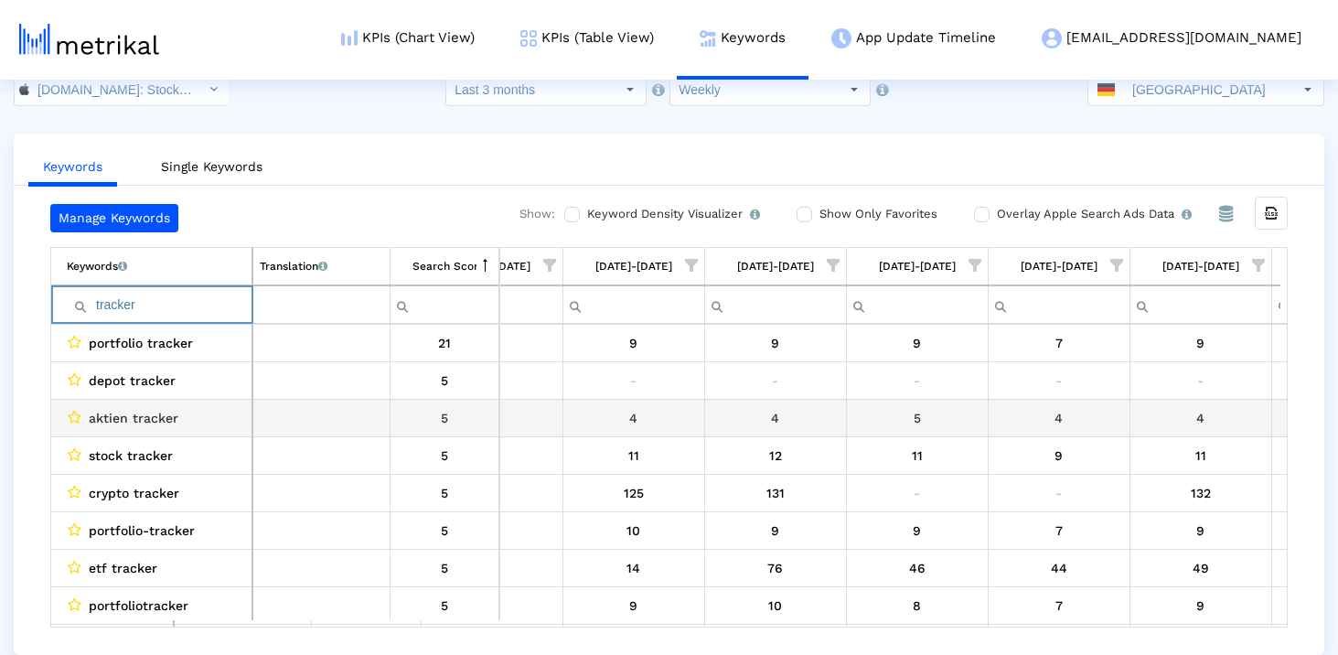
scroll to position [0, 0]
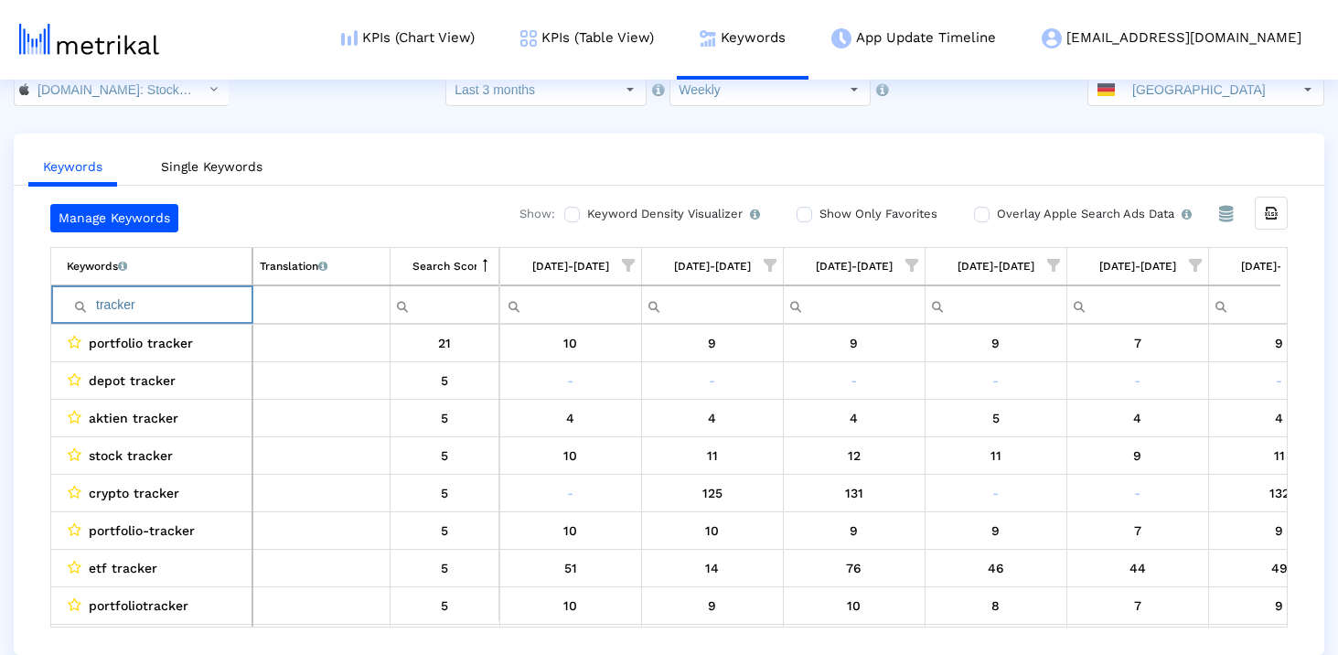
click at [152, 309] on input "tracker" at bounding box center [159, 305] width 185 height 30
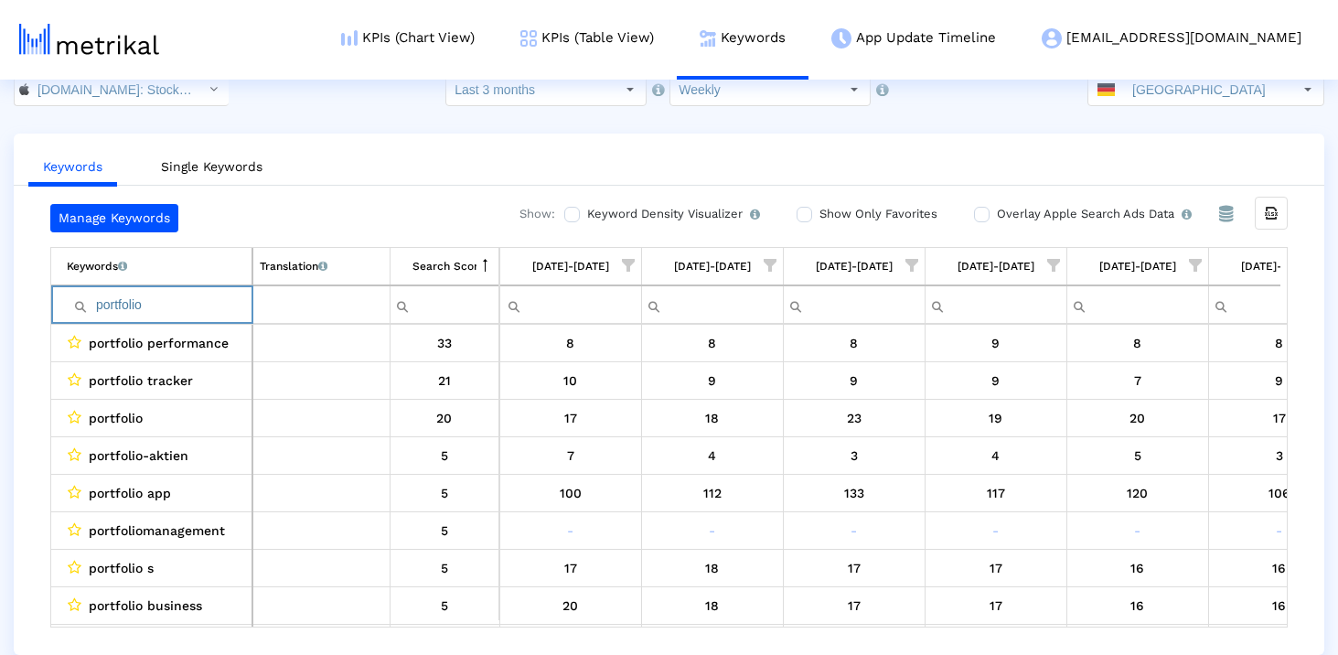
click at [215, 313] on input "portfolio" at bounding box center [159, 305] width 185 height 30
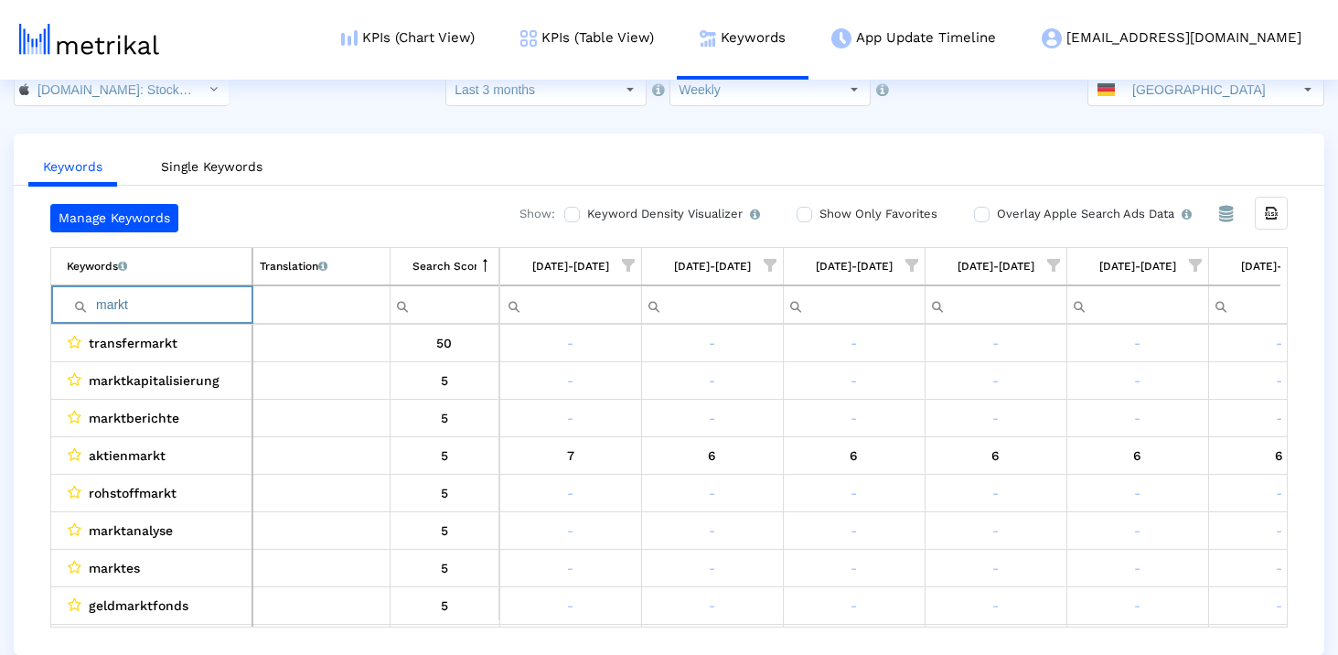
click at [198, 308] on input "markt" at bounding box center [159, 305] width 185 height 30
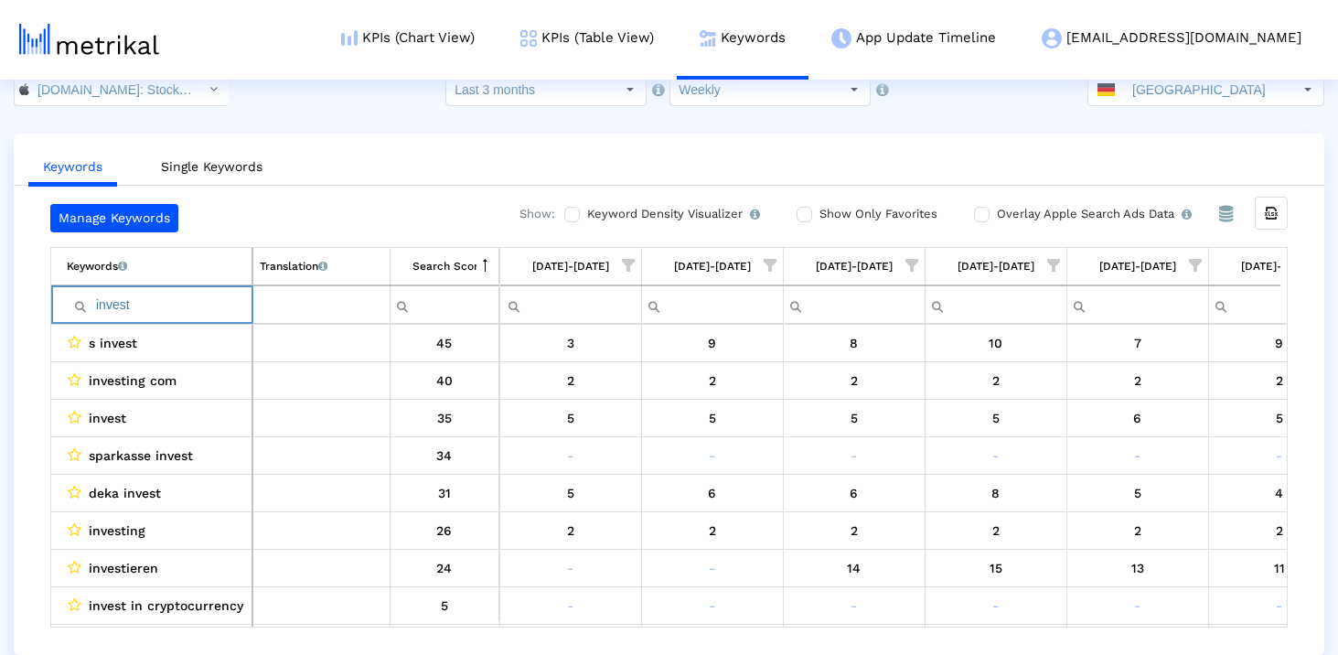
click at [186, 296] on input "invest" at bounding box center [159, 305] width 185 height 30
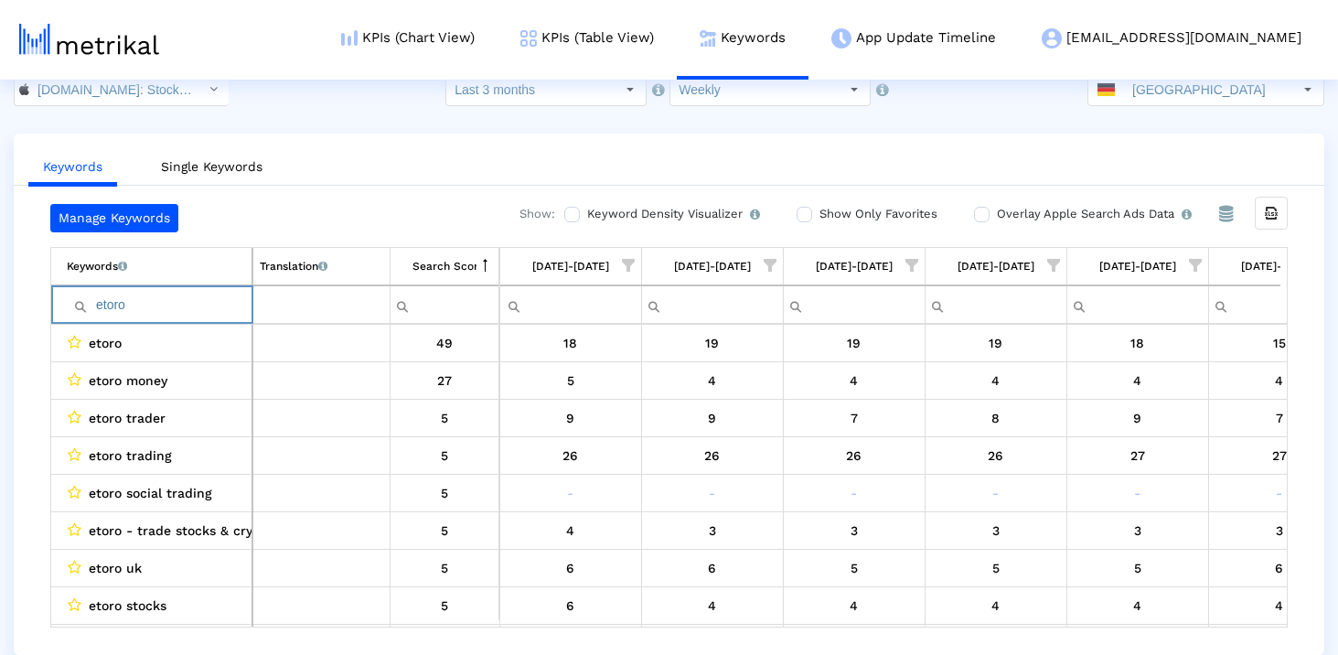
click at [187, 296] on input "etoro" at bounding box center [159, 305] width 185 height 30
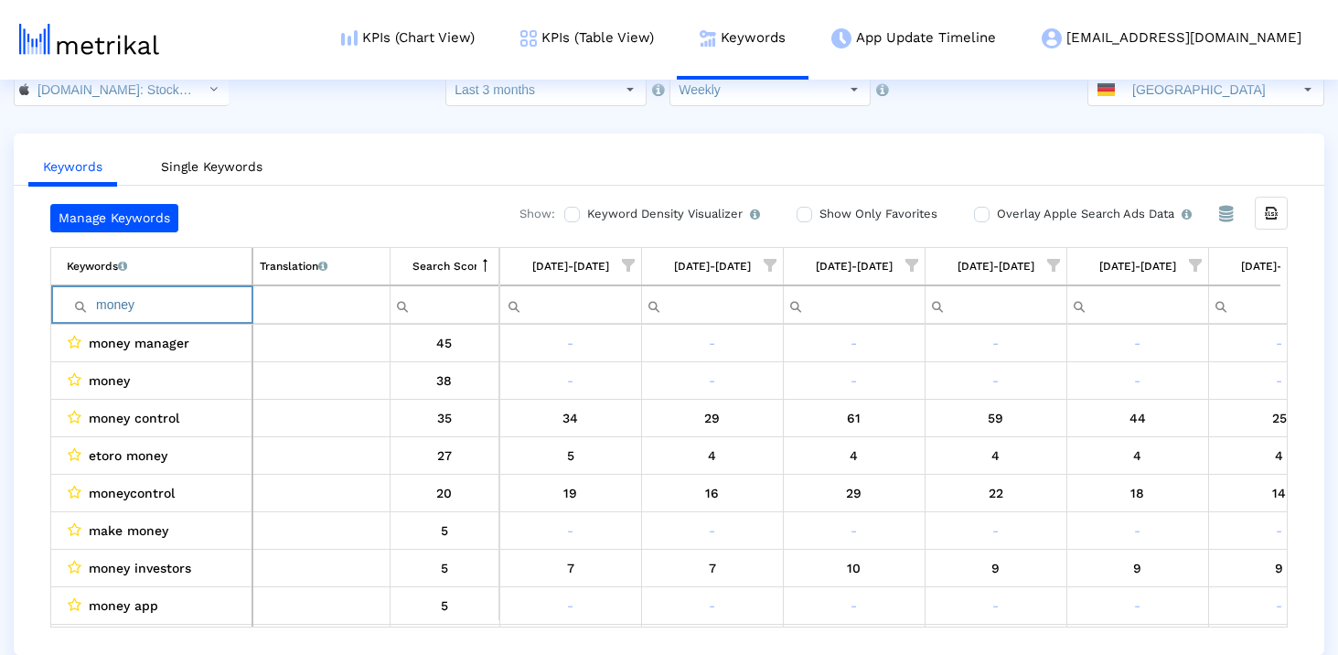
click at [109, 301] on input "money" at bounding box center [159, 305] width 185 height 30
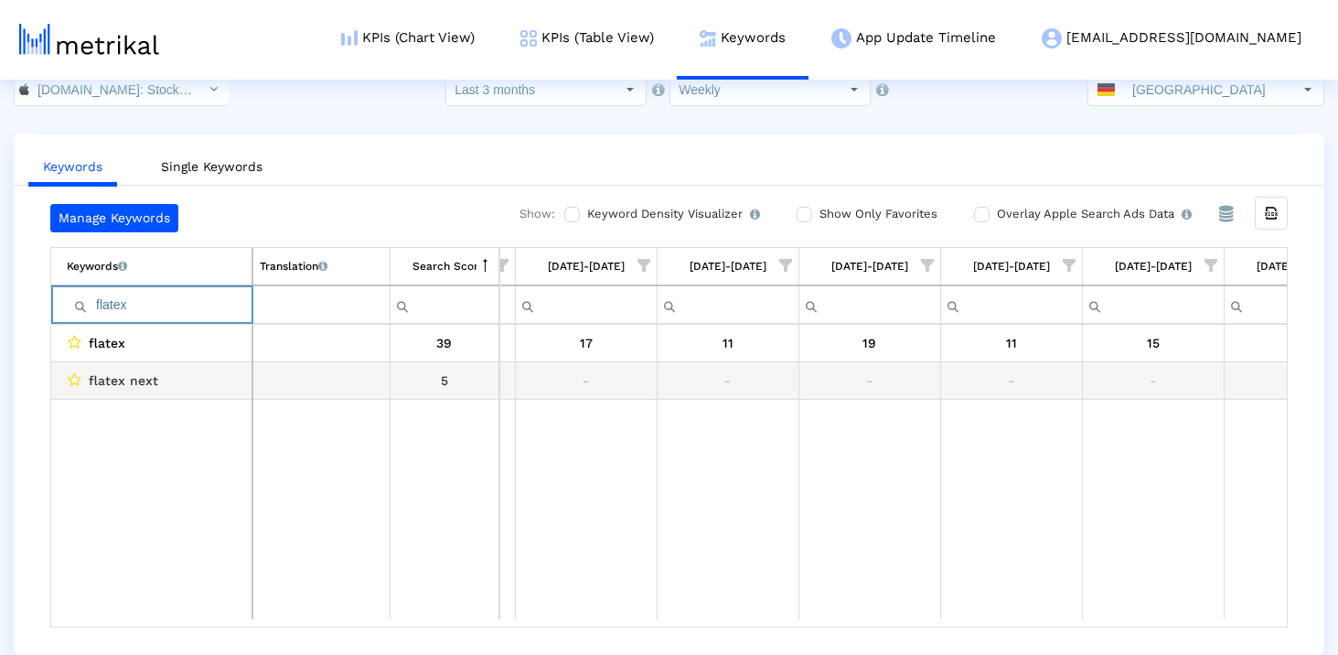
scroll to position [0, 1055]
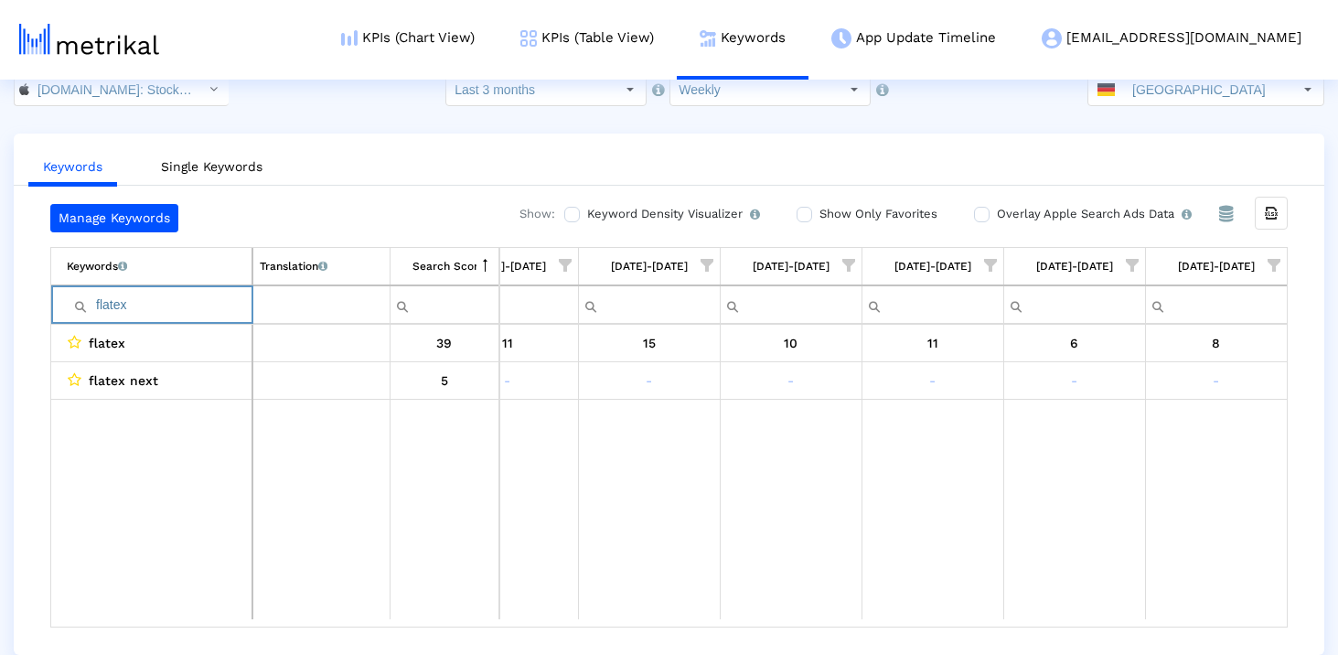
type input "flatex"
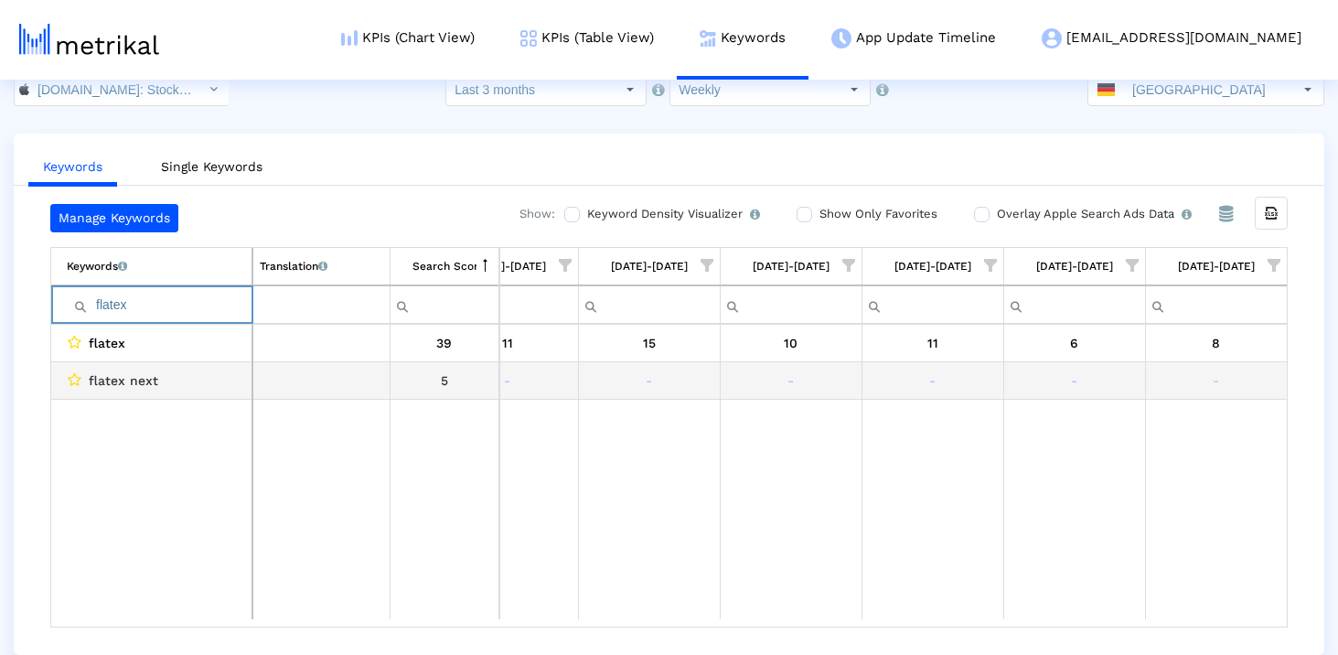
scroll to position [0, 1054]
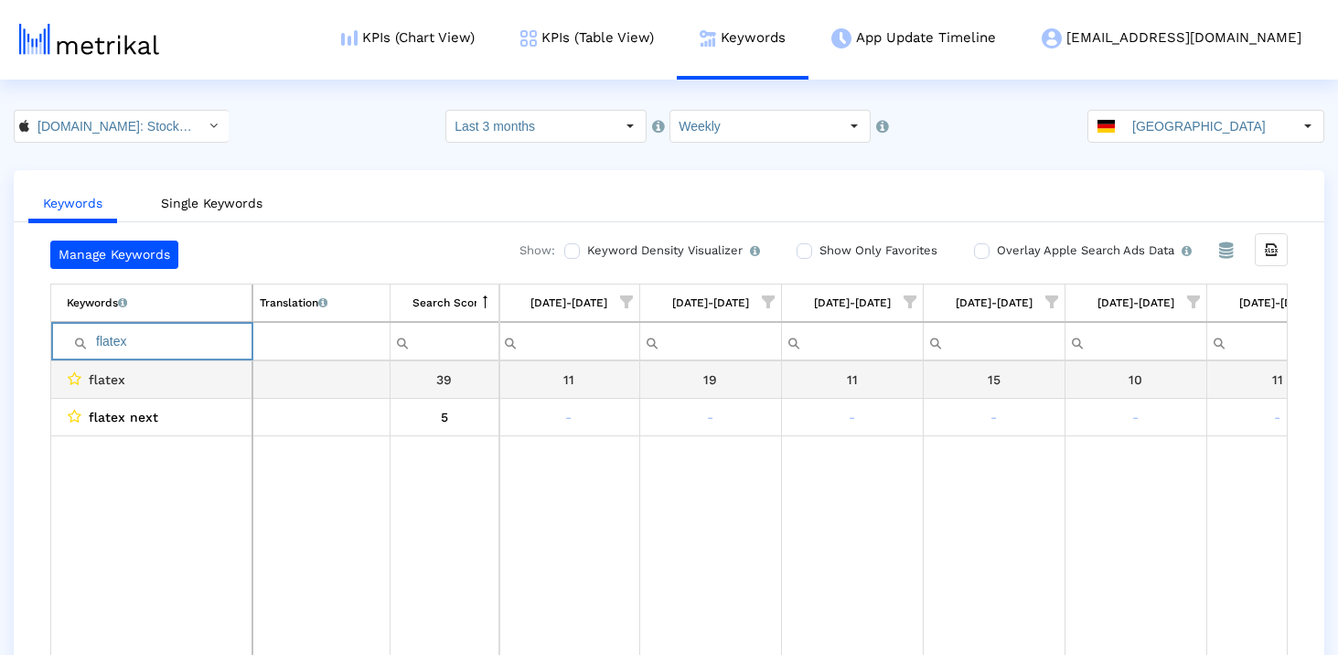
scroll to position [0, 577]
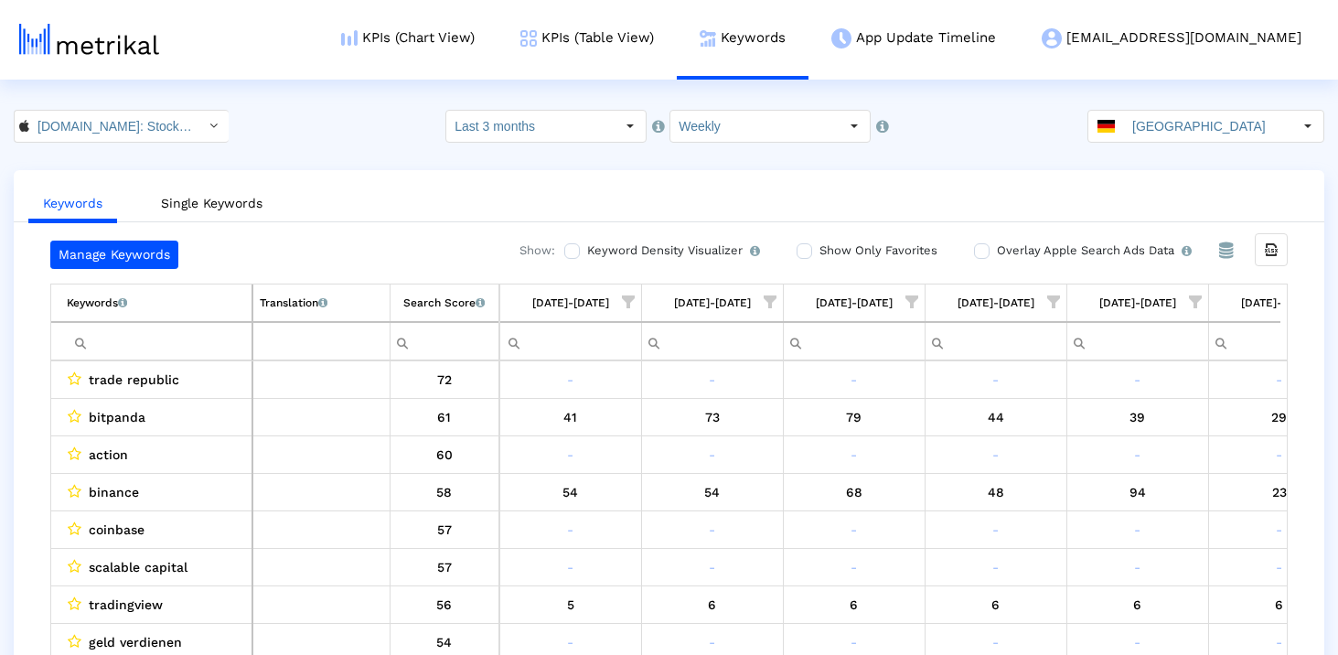
scroll to position [0, 1062]
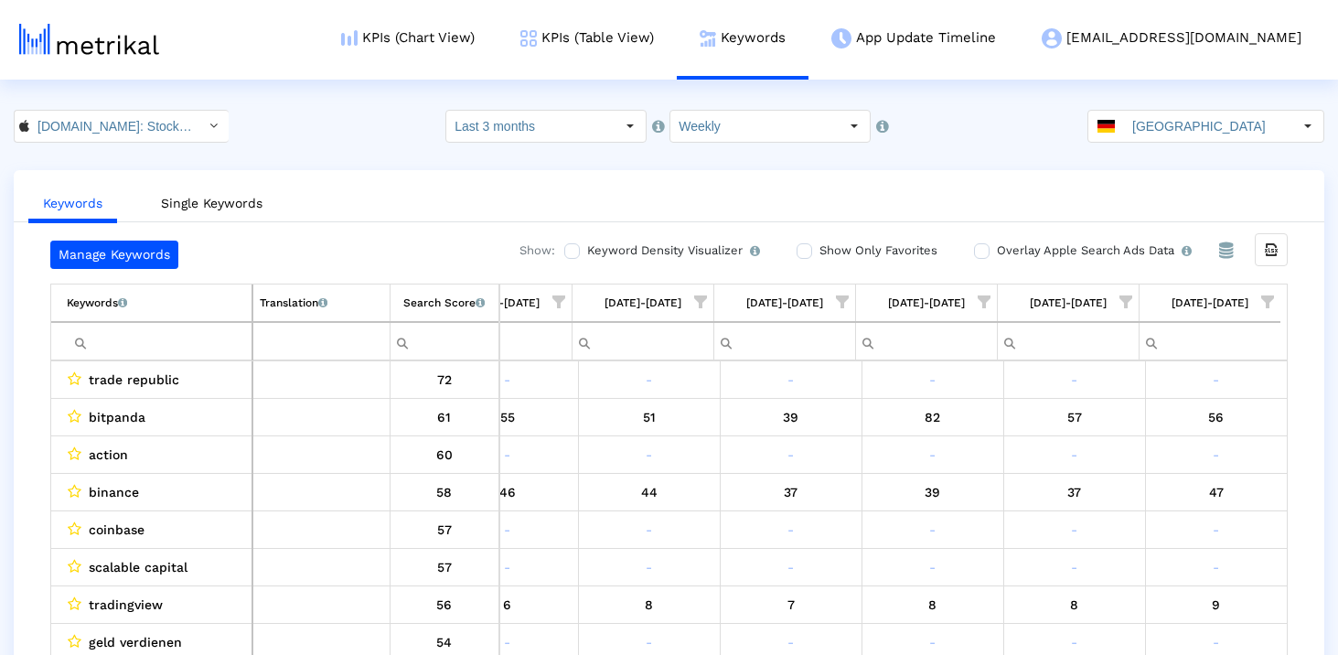
click at [169, 329] on input "Filter cell" at bounding box center [159, 341] width 185 height 30
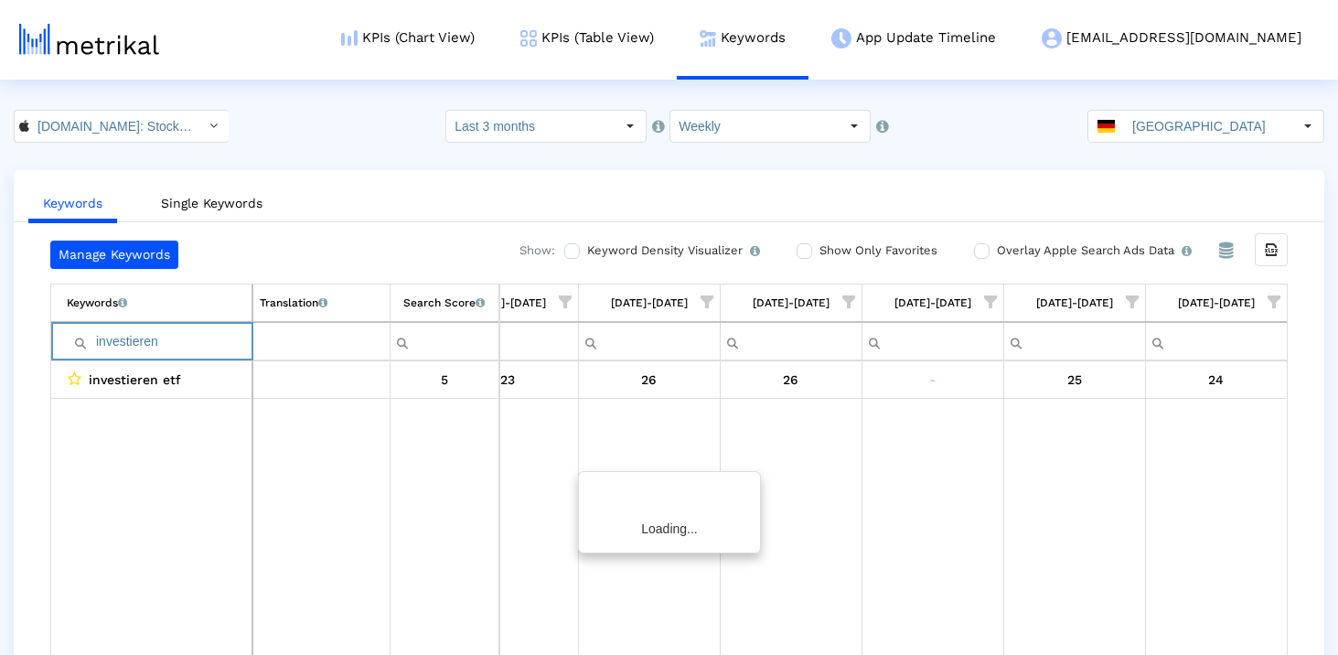
scroll to position [0, 1055]
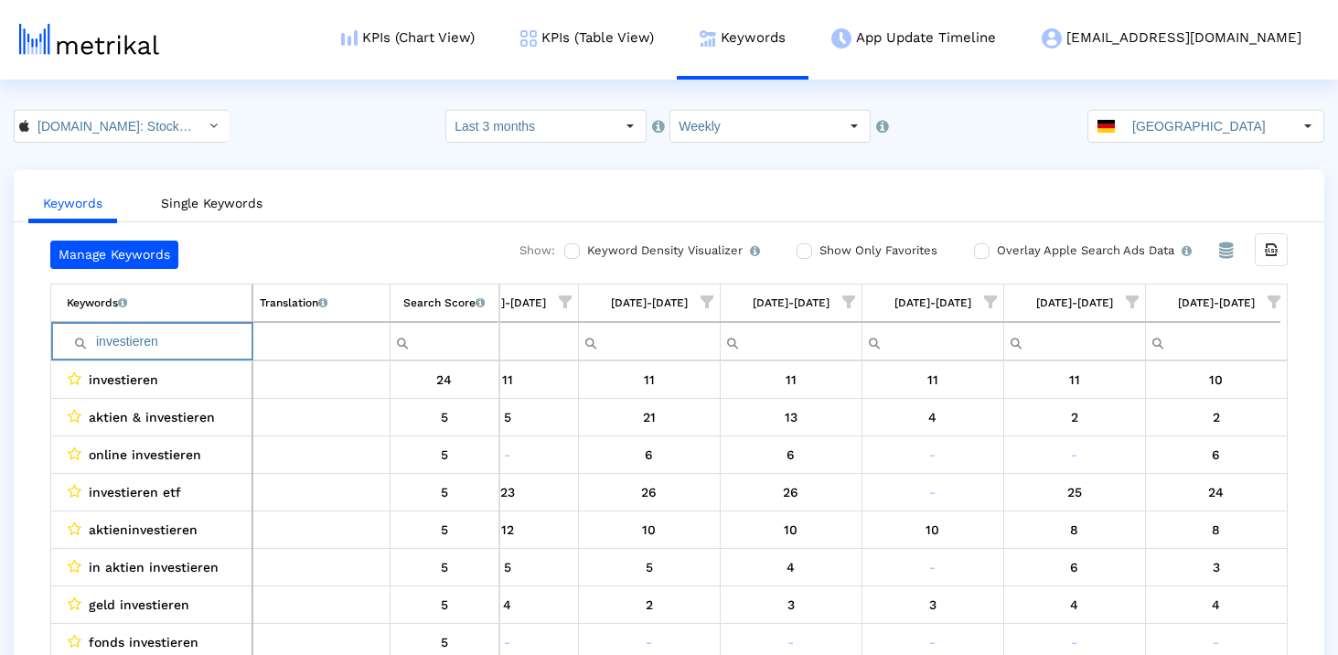
type input "investieren"
click at [182, 343] on input "investieren" at bounding box center [159, 341] width 185 height 30
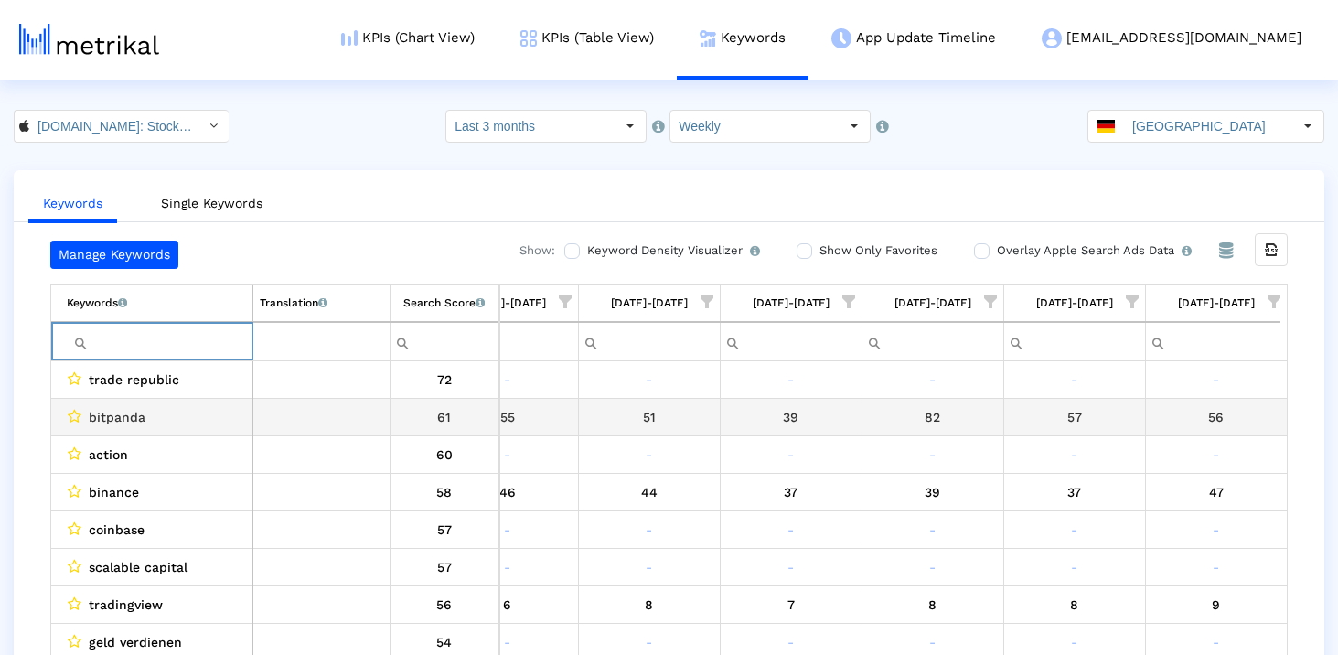
click at [39, 431] on div "Manage Keywords Show: Keyword Density Visualizer Turn this on to view where and…" at bounding box center [669, 452] width 1311 height 423
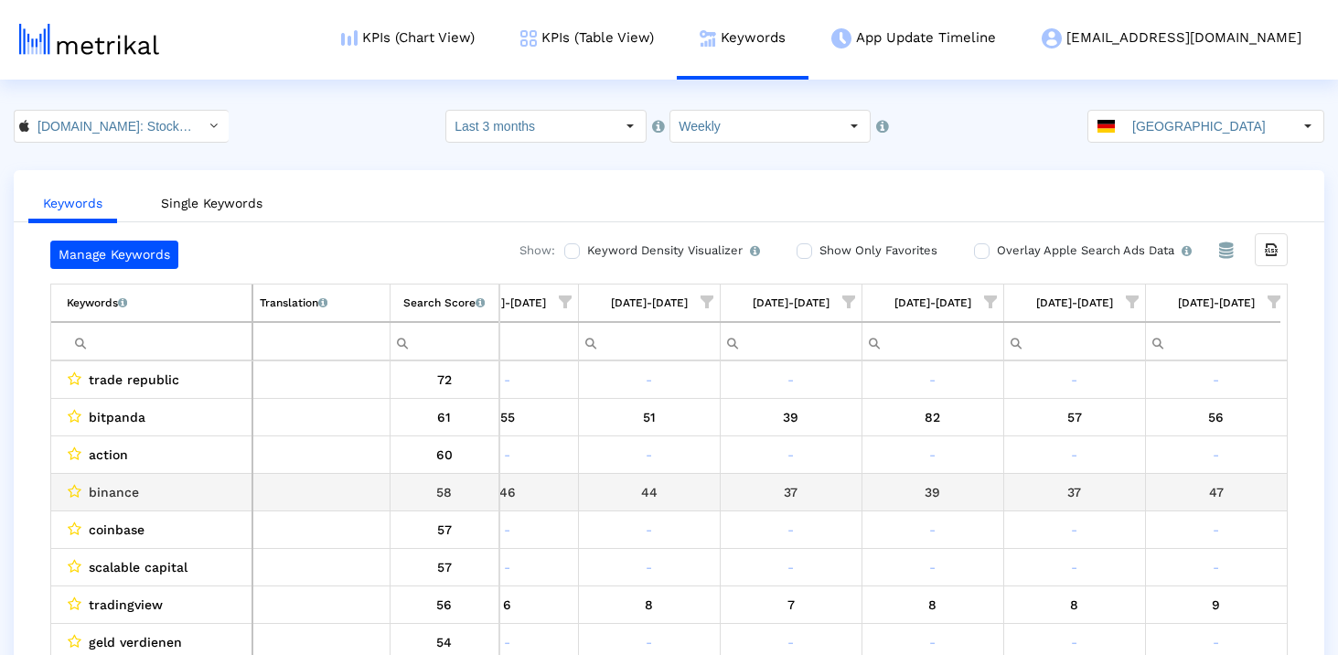
click at [123, 499] on span "binance" at bounding box center [114, 492] width 50 height 24
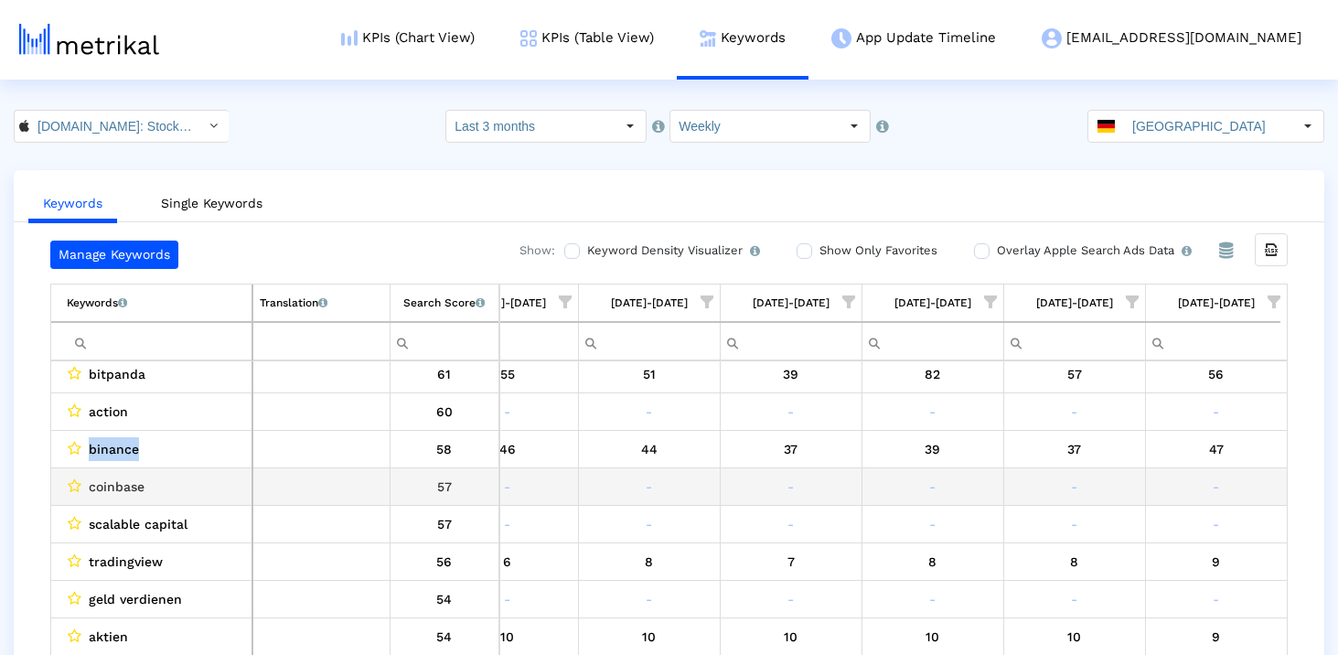
scroll to position [0, 0]
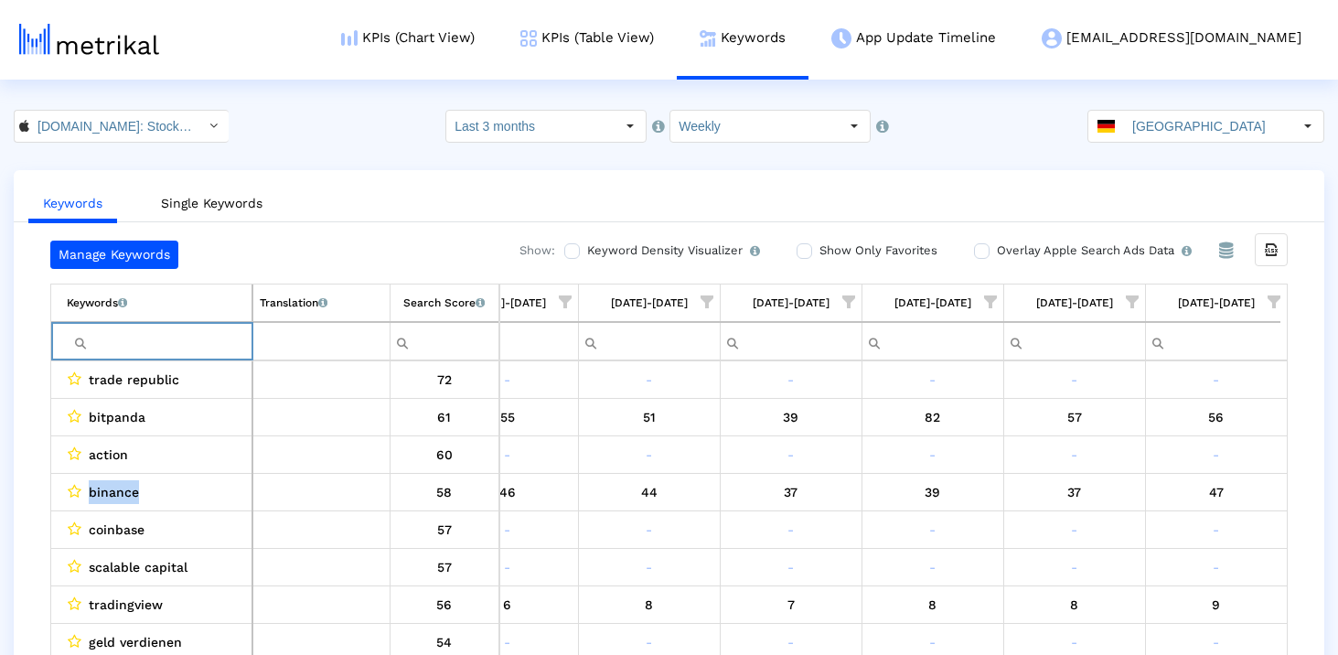
click at [136, 340] on input "Filter cell" at bounding box center [159, 341] width 185 height 30
type input "bitcoin"
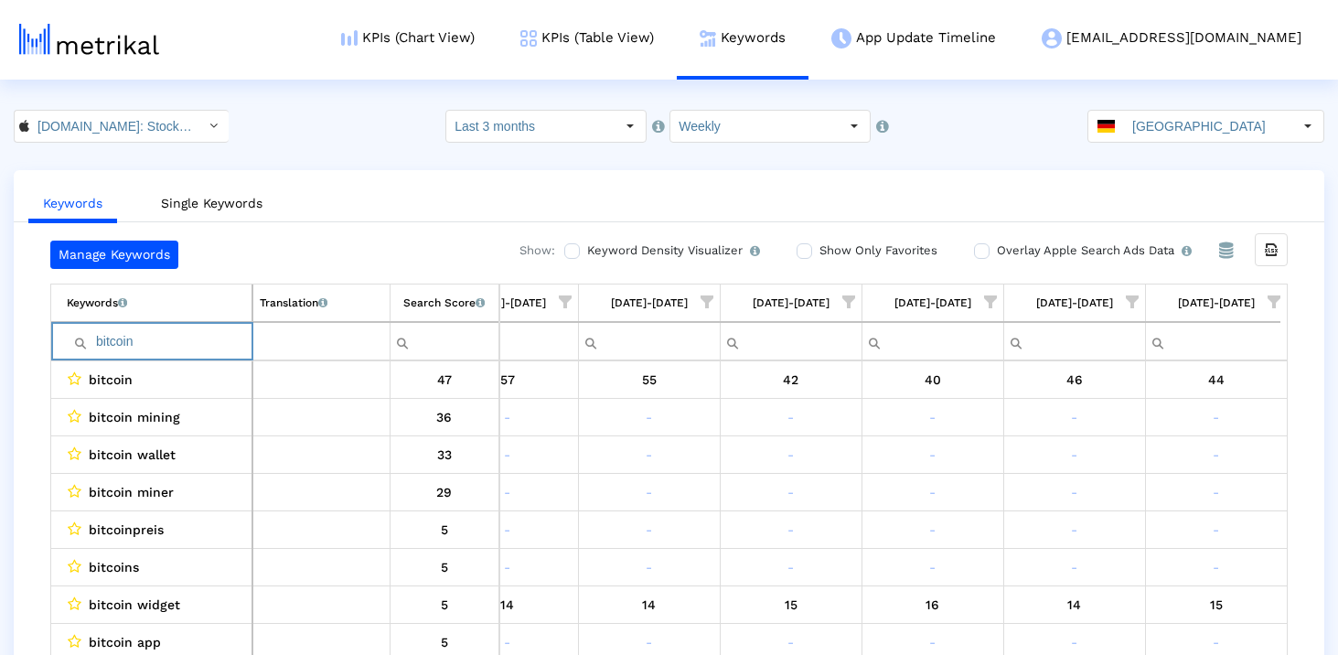
click at [136, 340] on input "bitcoin" at bounding box center [159, 341] width 185 height 30
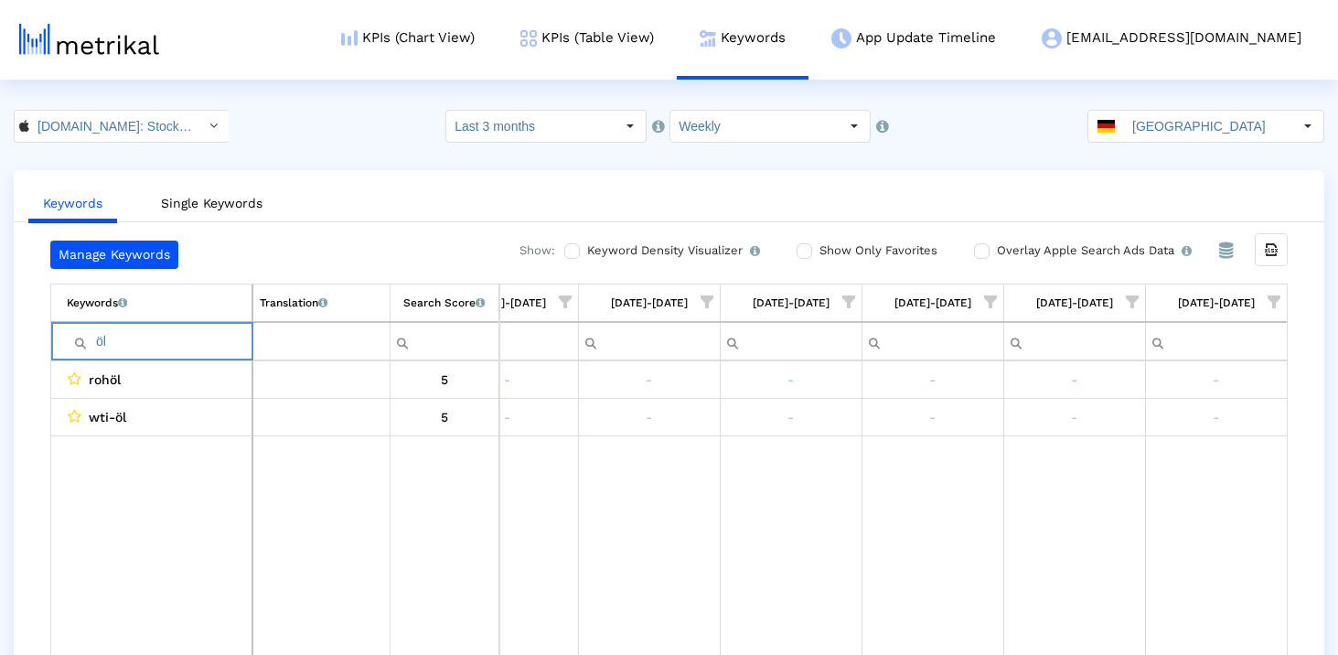
click at [191, 347] on input "öl" at bounding box center [159, 341] width 185 height 30
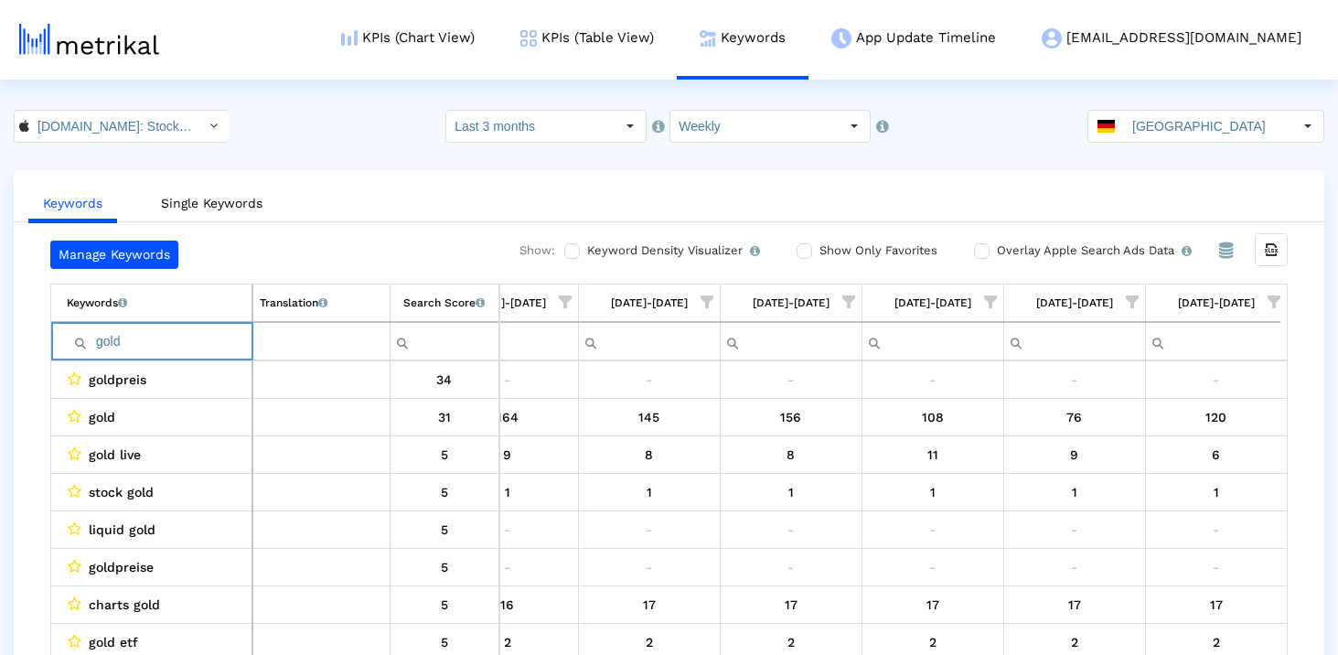
click at [174, 328] on input "gold" at bounding box center [159, 341] width 185 height 30
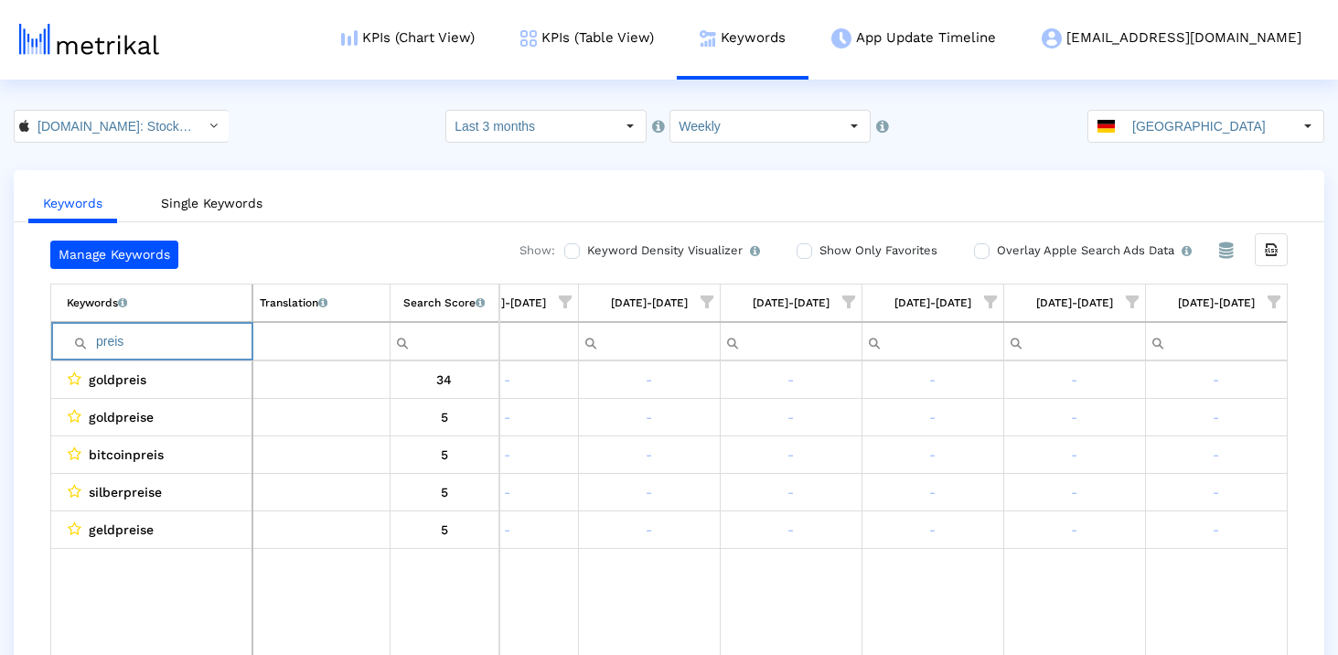
click at [187, 346] on input "preis" at bounding box center [159, 341] width 185 height 30
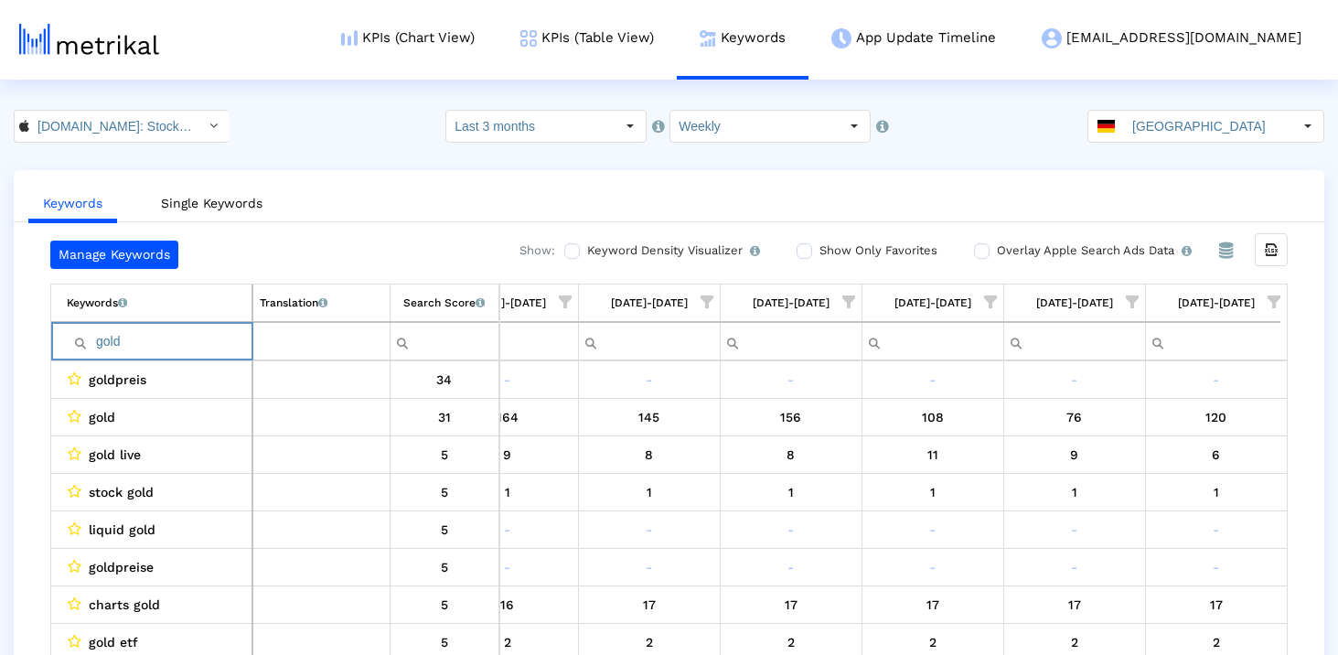
click at [126, 351] on input "gold" at bounding box center [159, 341] width 185 height 30
type input "live"
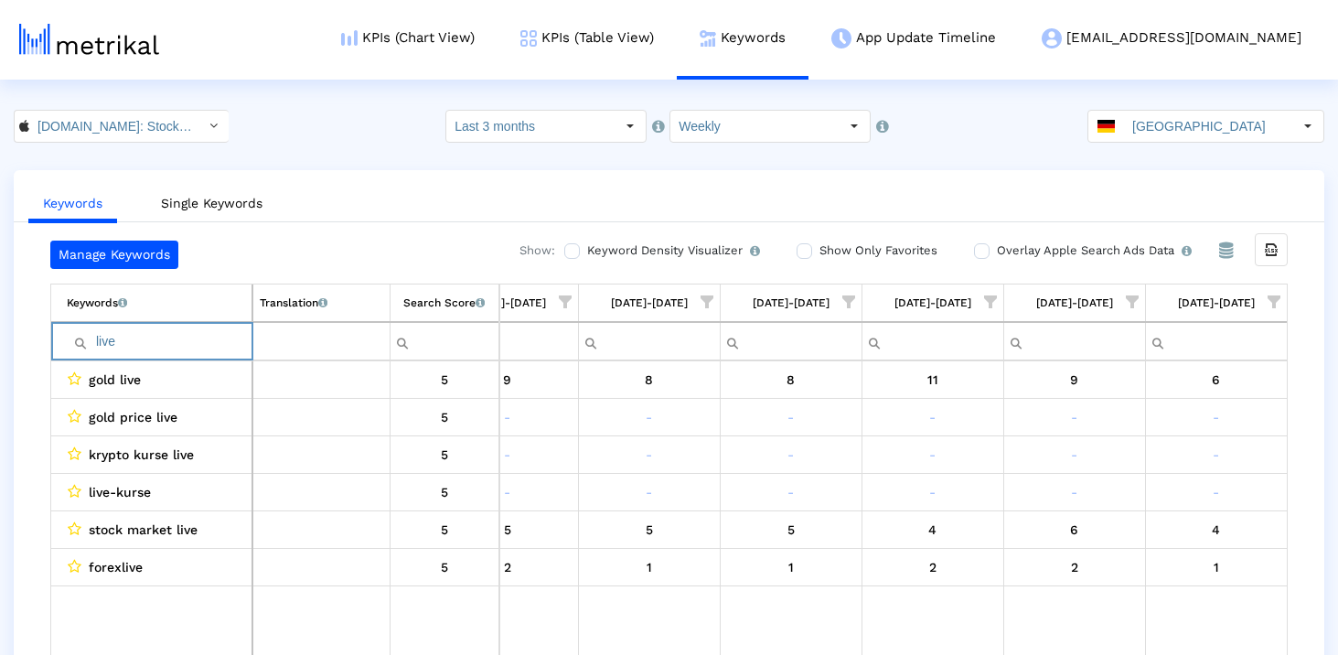
click at [126, 351] on input "live" at bounding box center [159, 341] width 185 height 30
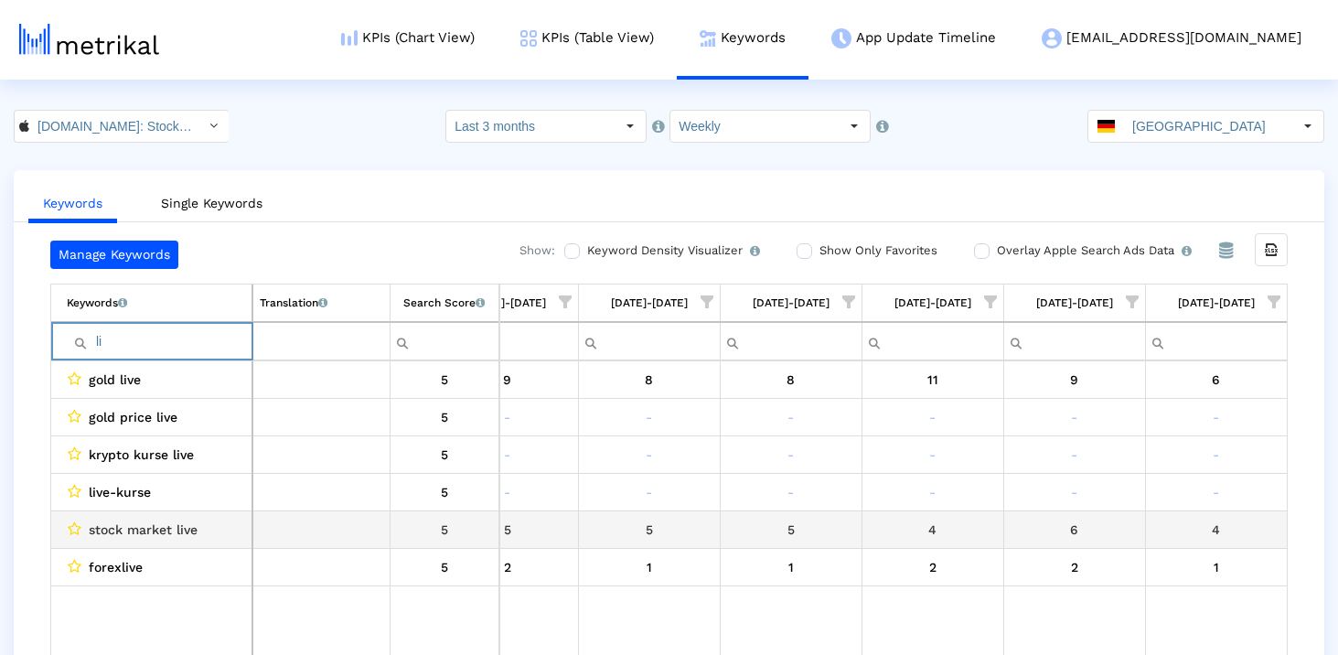
type input "l"
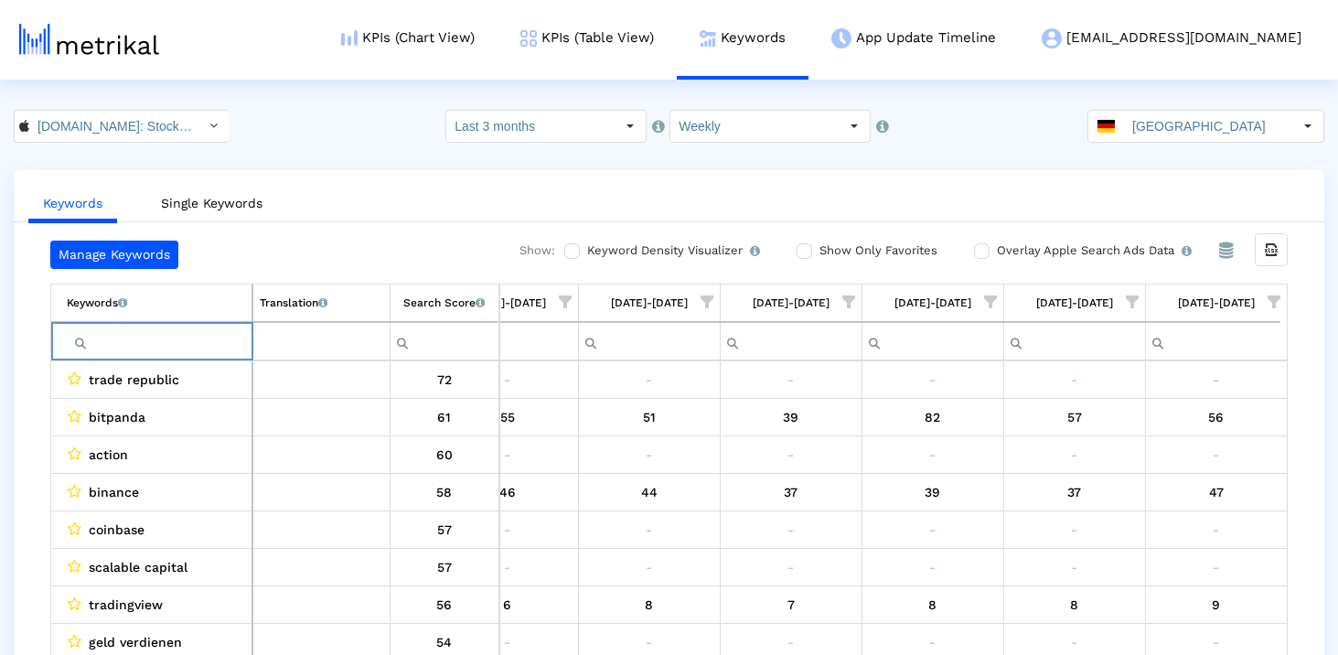
click at [8, 488] on div "Keywords Single Keywords Manage Keywords Show: Keyword Density Visualizer Turn …" at bounding box center [669, 430] width 1338 height 521
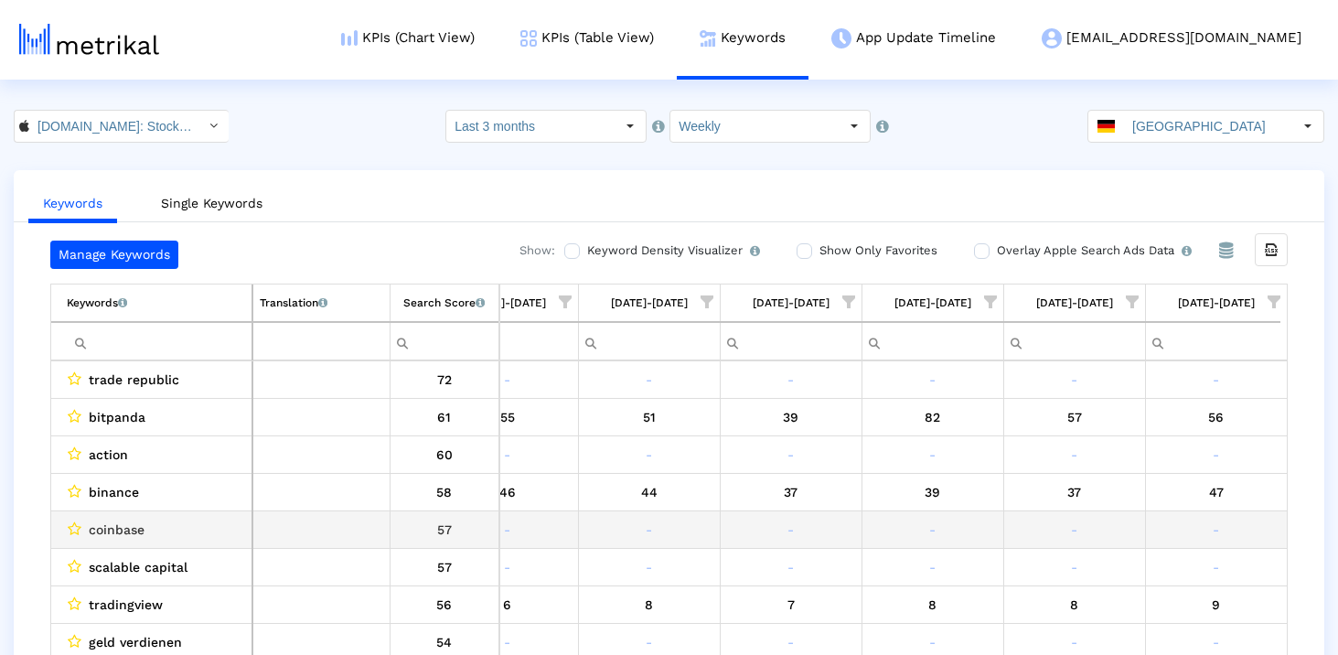
scroll to position [55, 0]
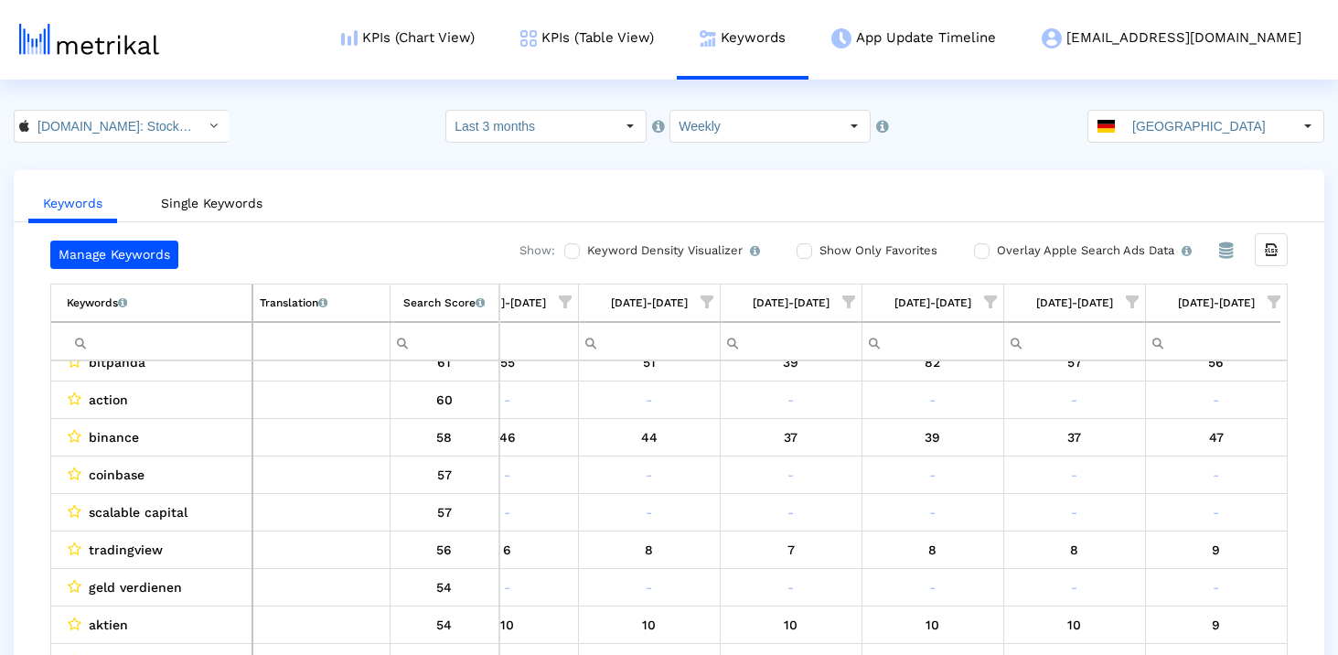
click at [184, 339] on input "Filter cell" at bounding box center [159, 341] width 185 height 30
type input "g"
type input "fonds"
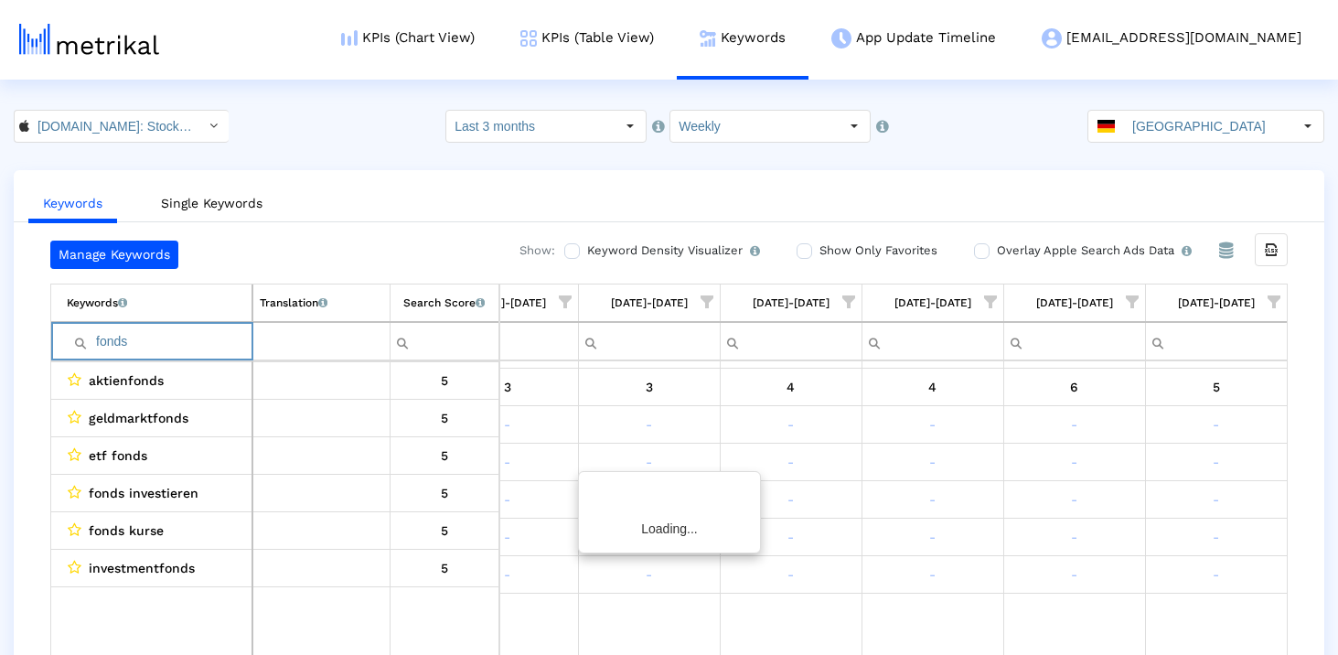
scroll to position [0, 0]
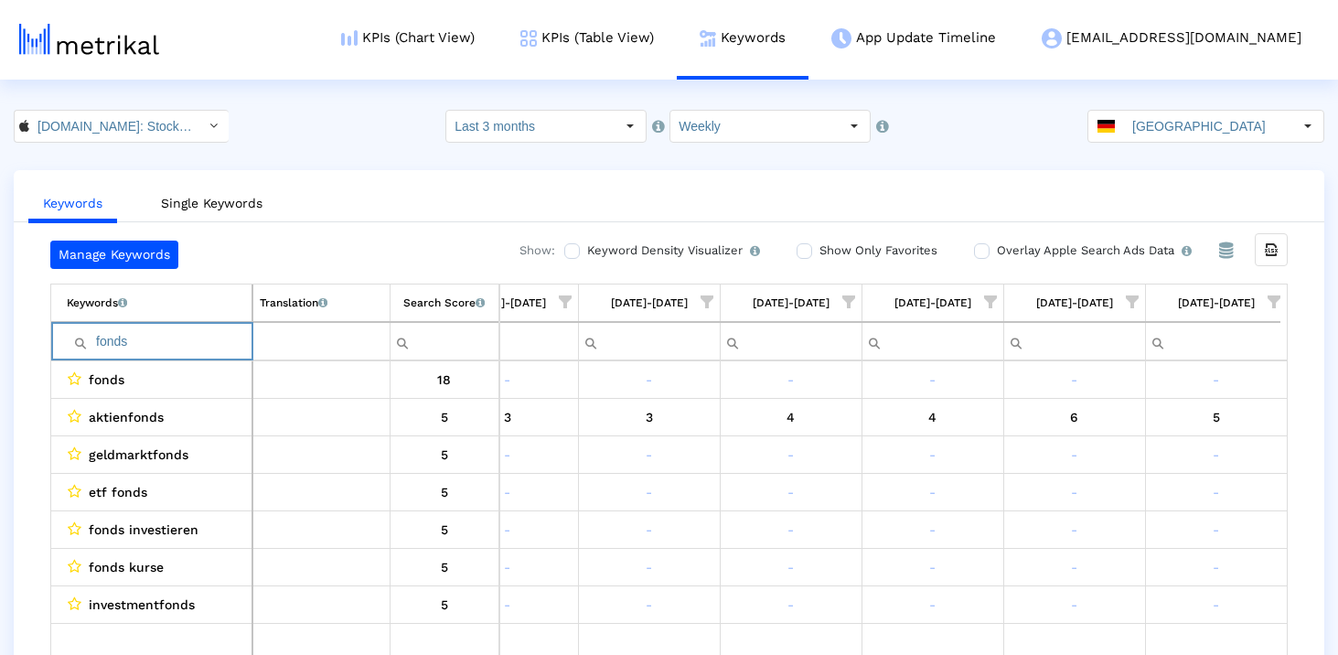
click at [184, 338] on input "fonds" at bounding box center [159, 341] width 185 height 30
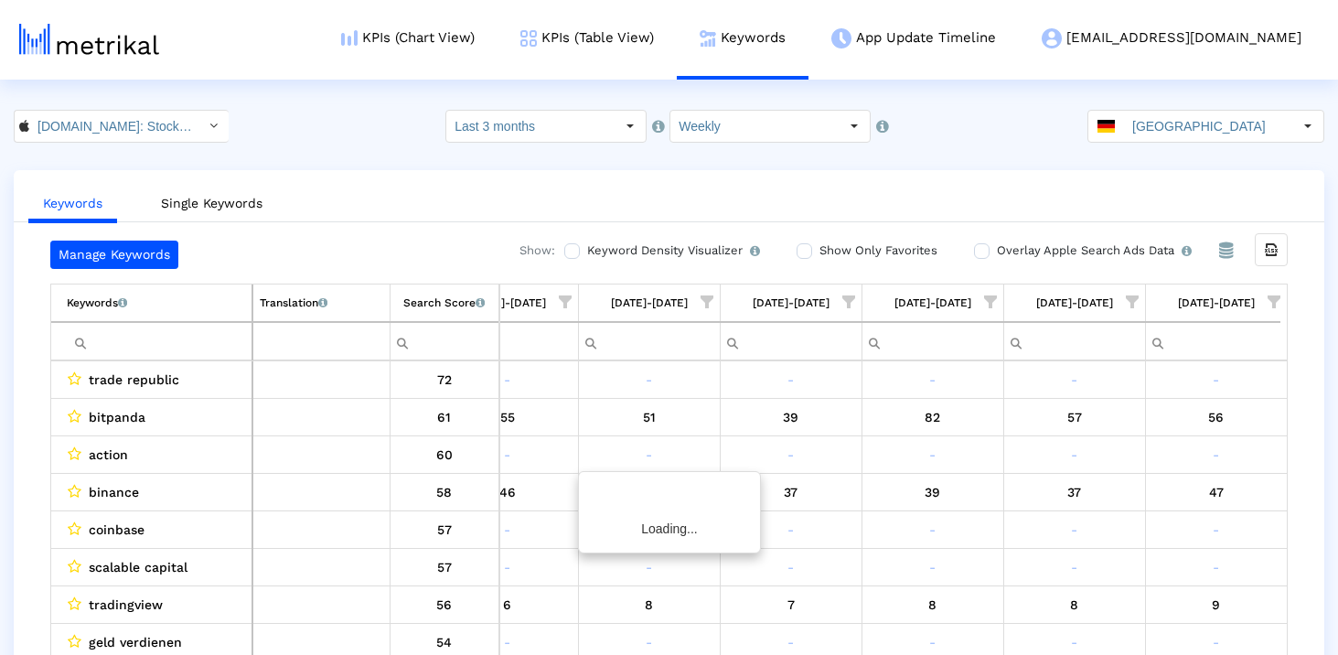
click at [4, 451] on div "Keywords Single Keywords Manage Keywords Show: Keyword Density Visualizer Turn …" at bounding box center [669, 430] width 1338 height 521
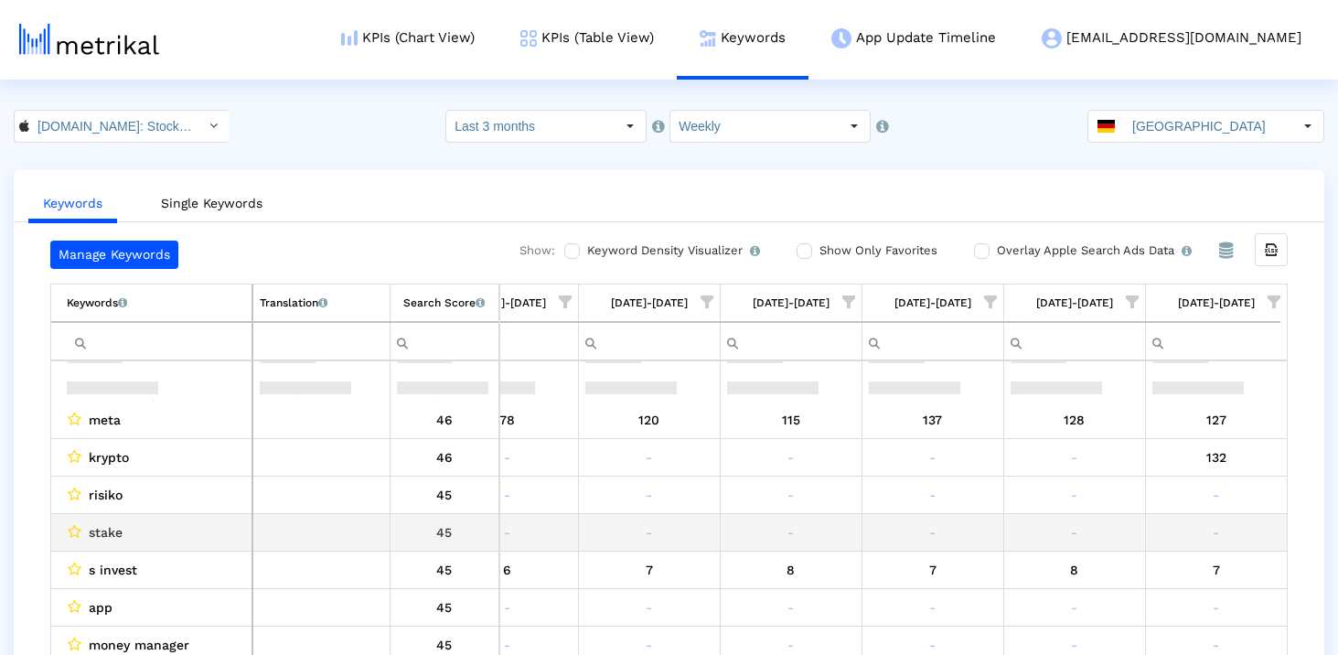
scroll to position [904, 0]
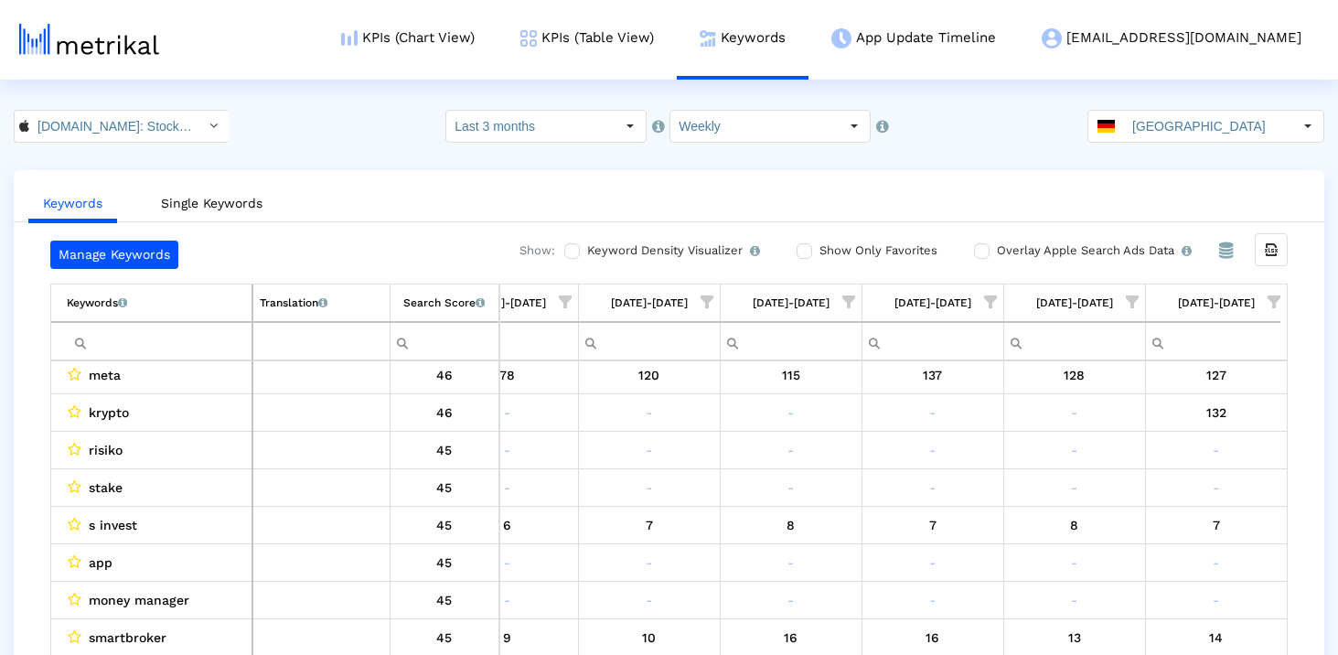
click at [126, 340] on input "Filter cell" at bounding box center [159, 341] width 185 height 30
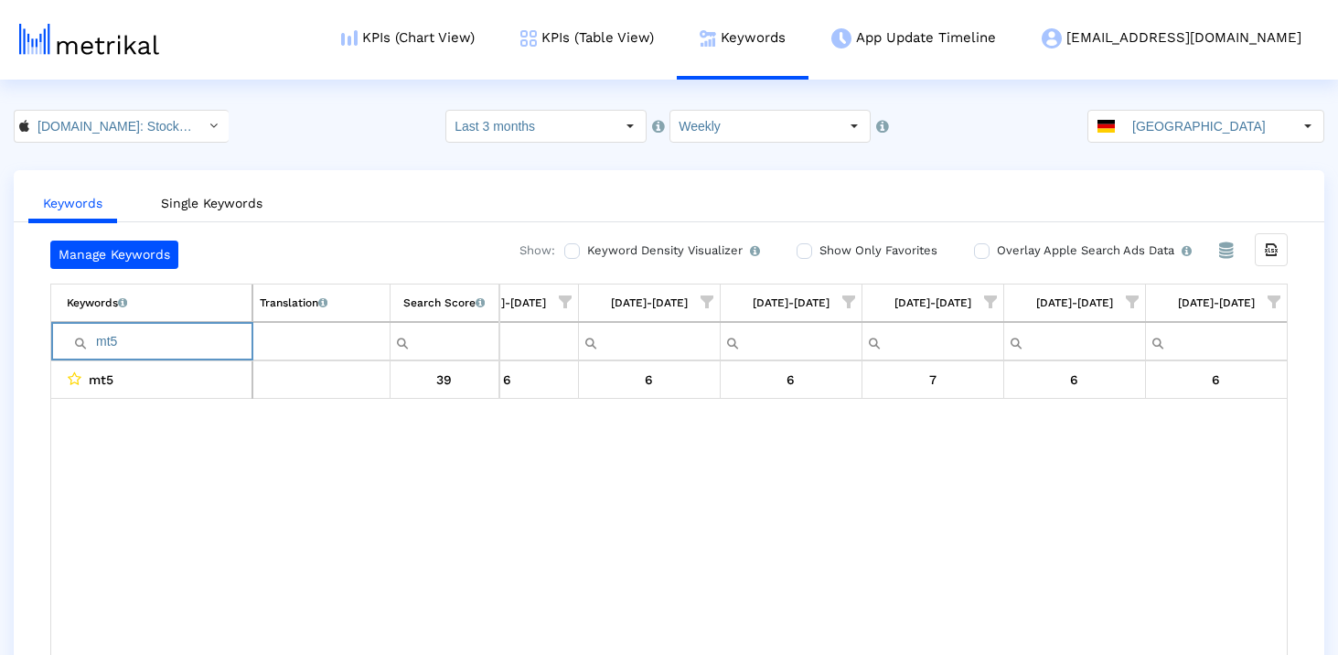
scroll to position [0, 0]
drag, startPoint x: 146, startPoint y: 340, endPoint x: 83, endPoint y: 340, distance: 63.1
click at [83, 340] on div "Contains Does not contain Starts with Ends with Equals Does not equal Reset mt5" at bounding box center [159, 341] width 185 height 30
paste input "tracker"
click at [120, 351] on input "tracker" at bounding box center [159, 341] width 185 height 30
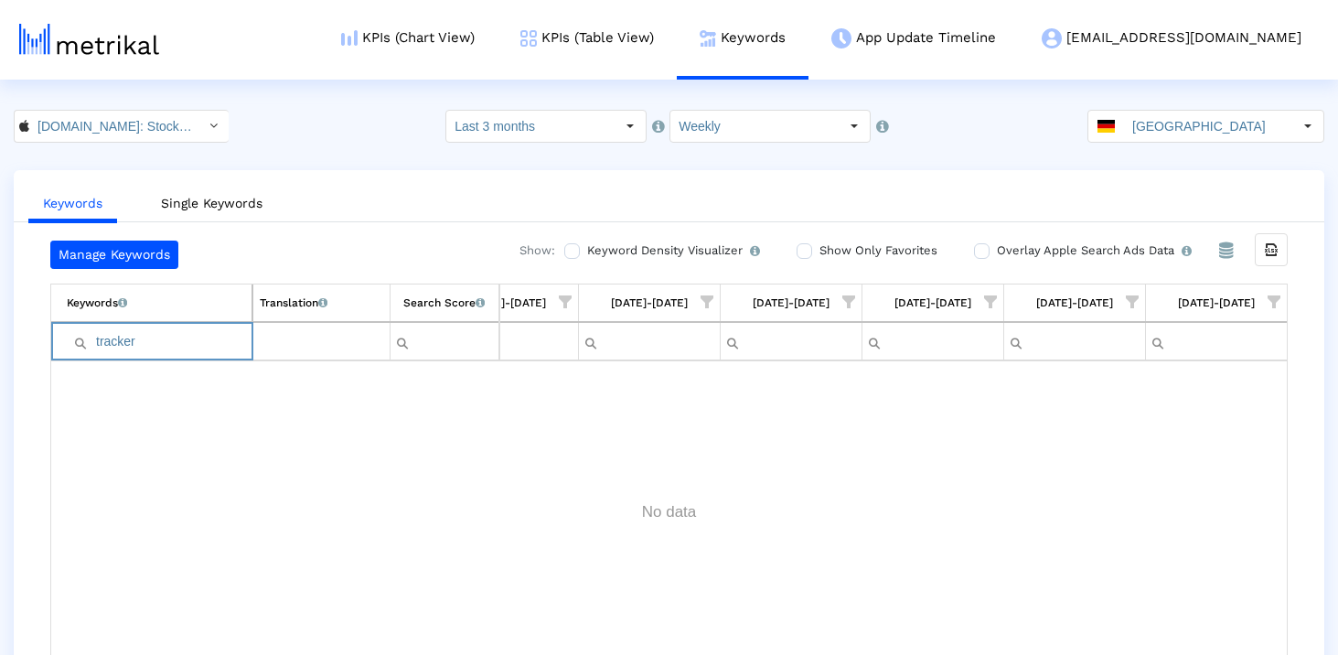
click at [120, 351] on input "tracker" at bounding box center [159, 341] width 185 height 30
click at [134, 348] on input "tracker" at bounding box center [159, 341] width 185 height 30
type input "t"
click at [339, 234] on div "Keywords Single Keywords Manage Keywords Show: Keyword Density Visualizer Turn …" at bounding box center [669, 430] width 1311 height 521
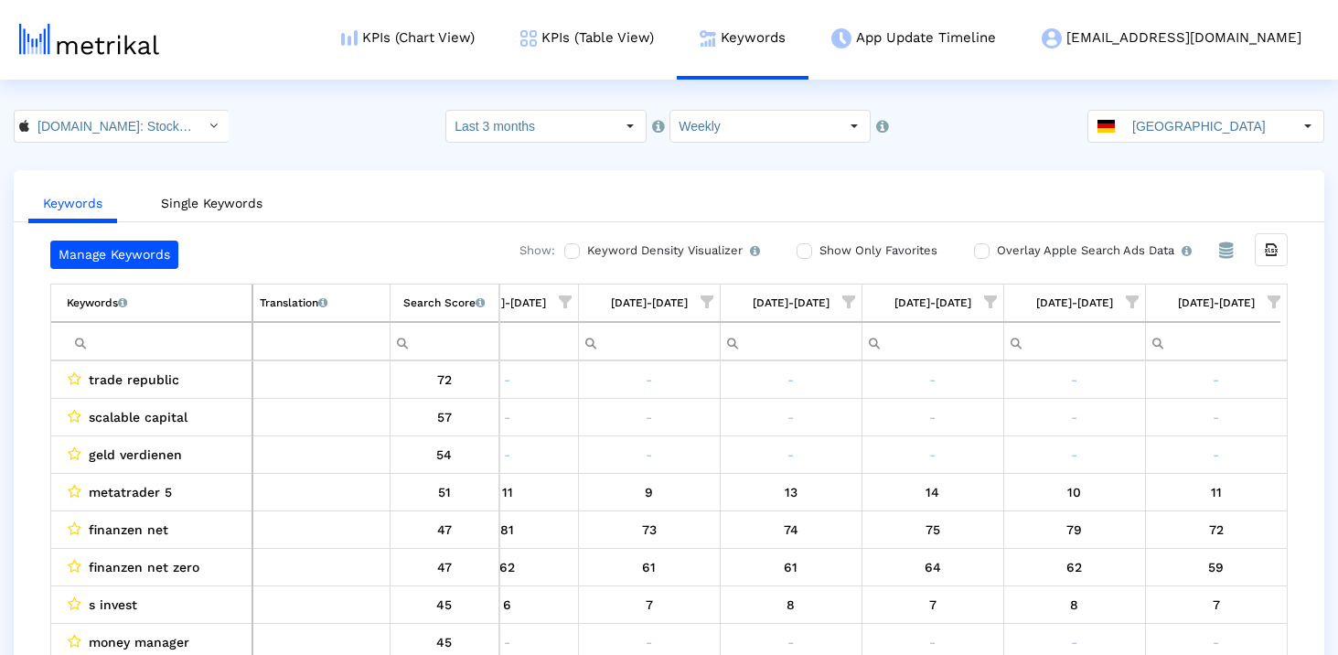
click at [188, 338] on input "Filter cell" at bounding box center [159, 341] width 185 height 30
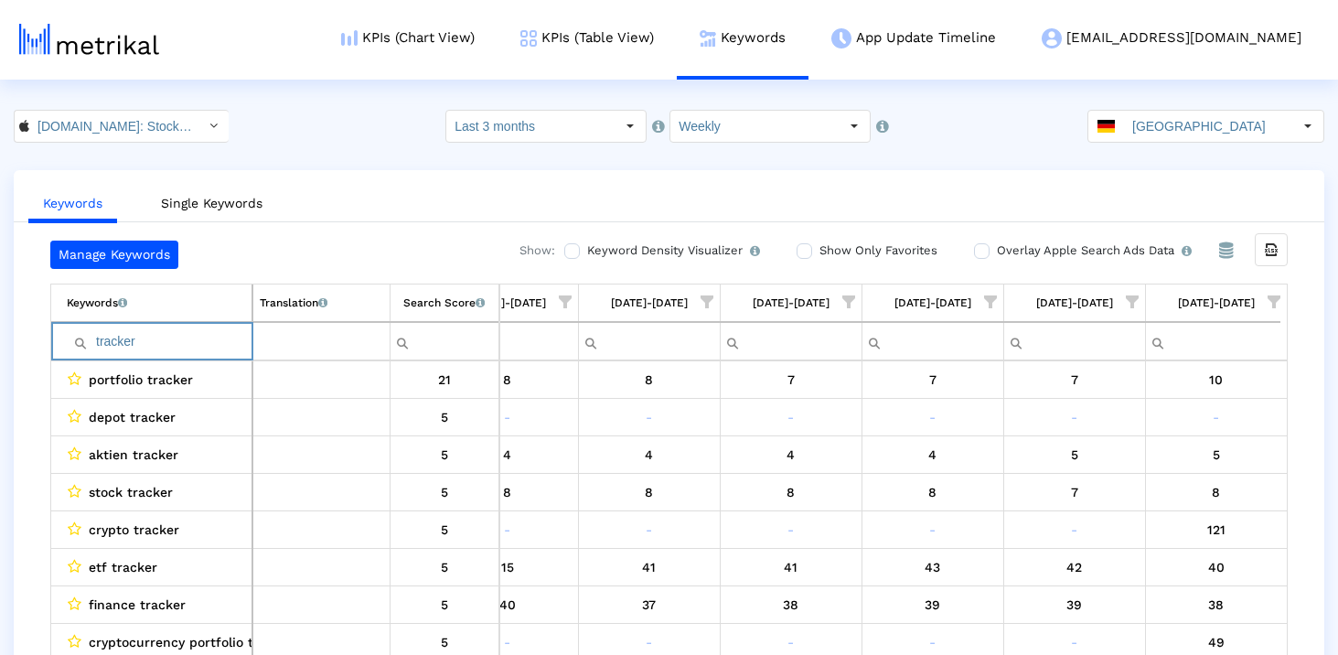
click at [188, 338] on input "tracker" at bounding box center [159, 341] width 185 height 30
type input "fonds"
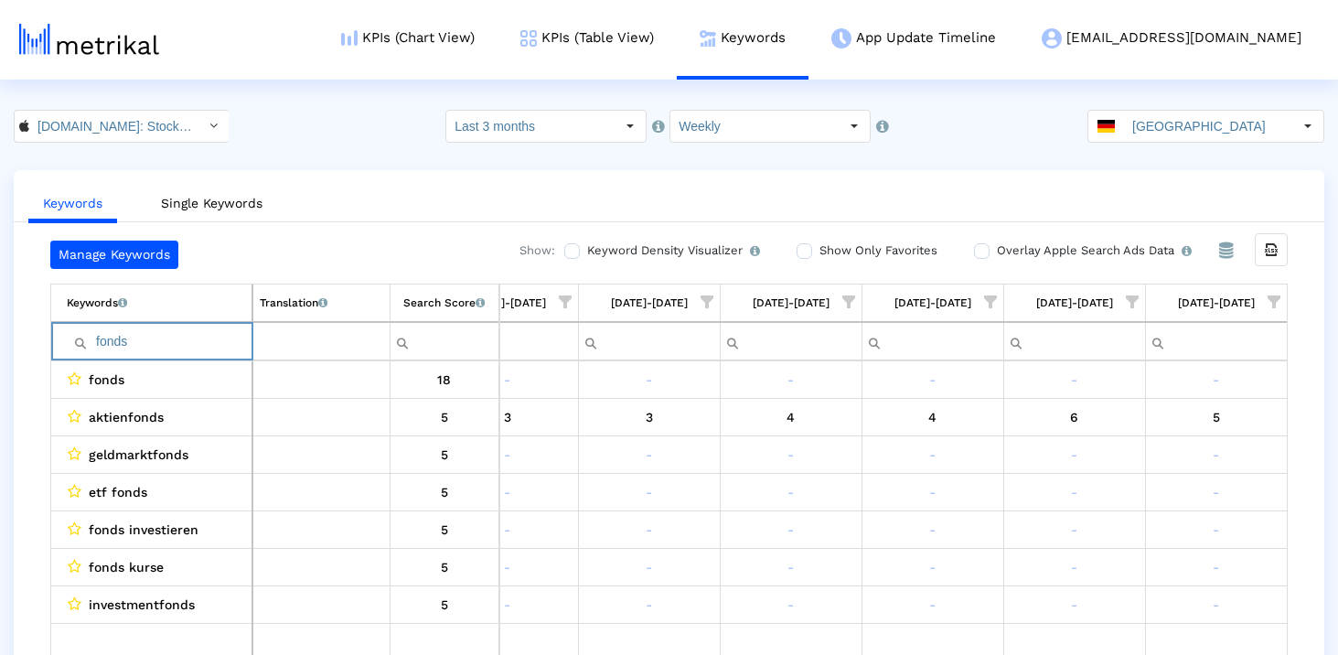
click at [147, 332] on input "fonds" at bounding box center [159, 341] width 185 height 30
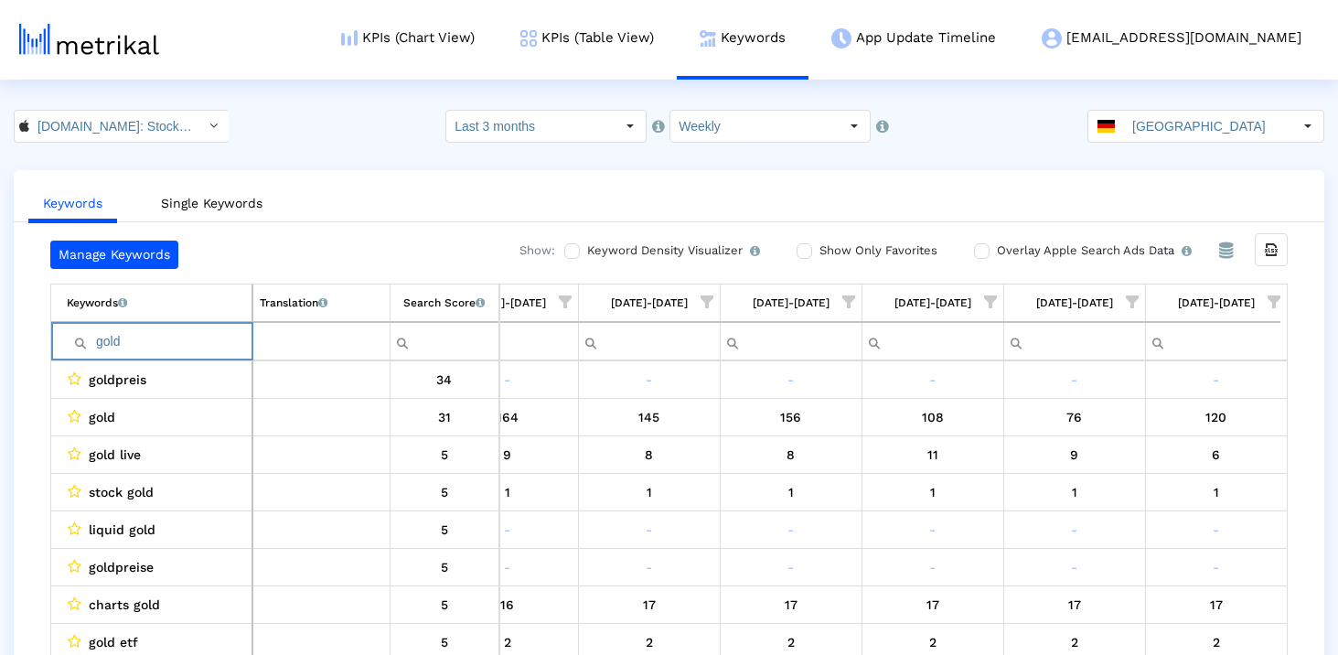
click at [164, 337] on input "gold" at bounding box center [159, 341] width 185 height 30
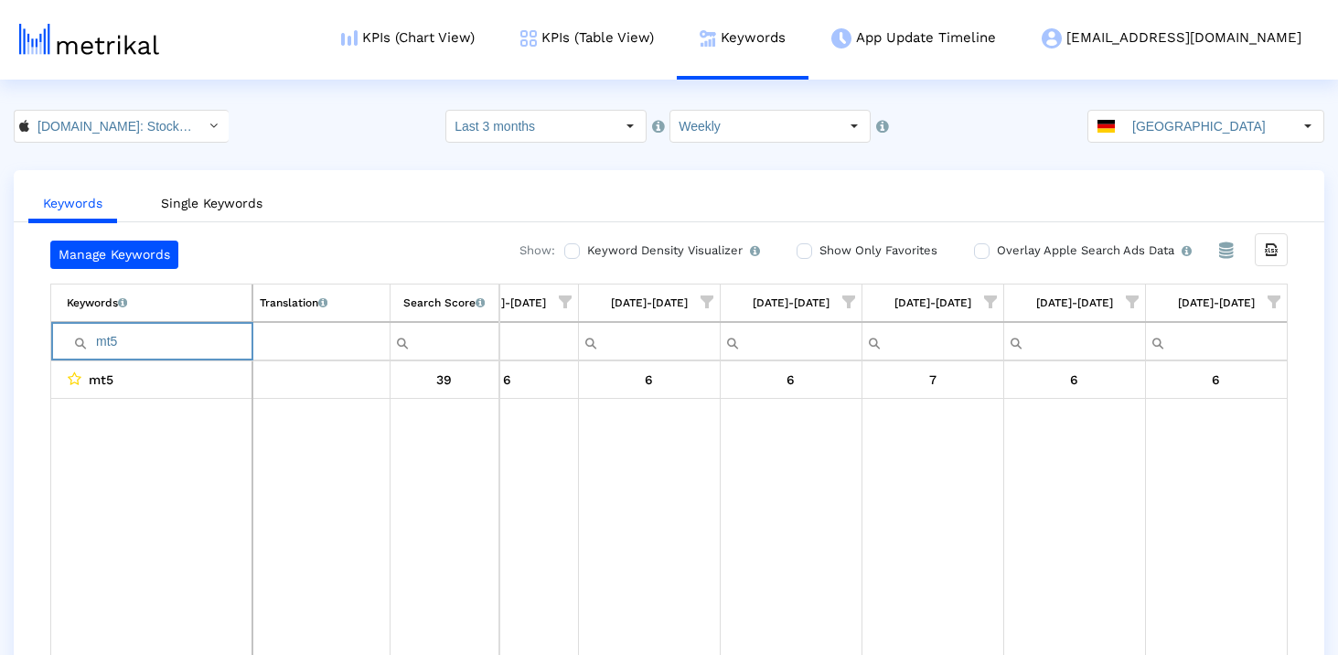
click at [149, 354] on input "mt5" at bounding box center [159, 341] width 185 height 30
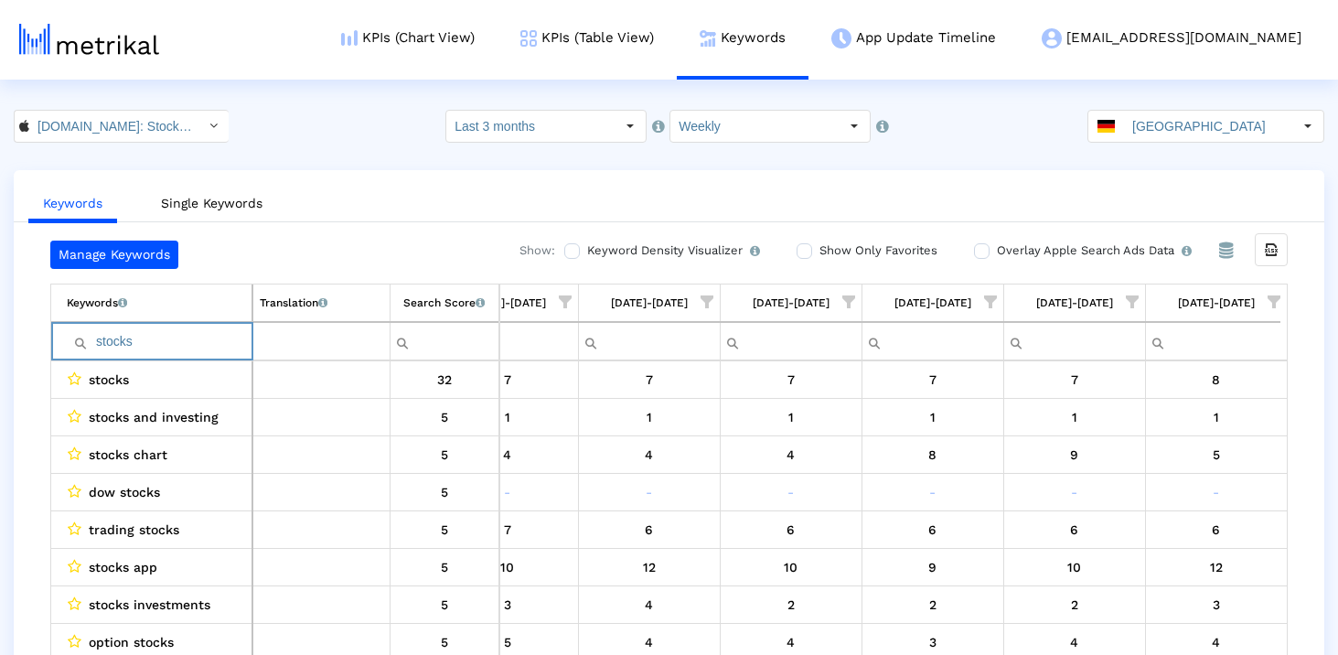
click at [202, 340] on input "stocks" at bounding box center [159, 341] width 185 height 30
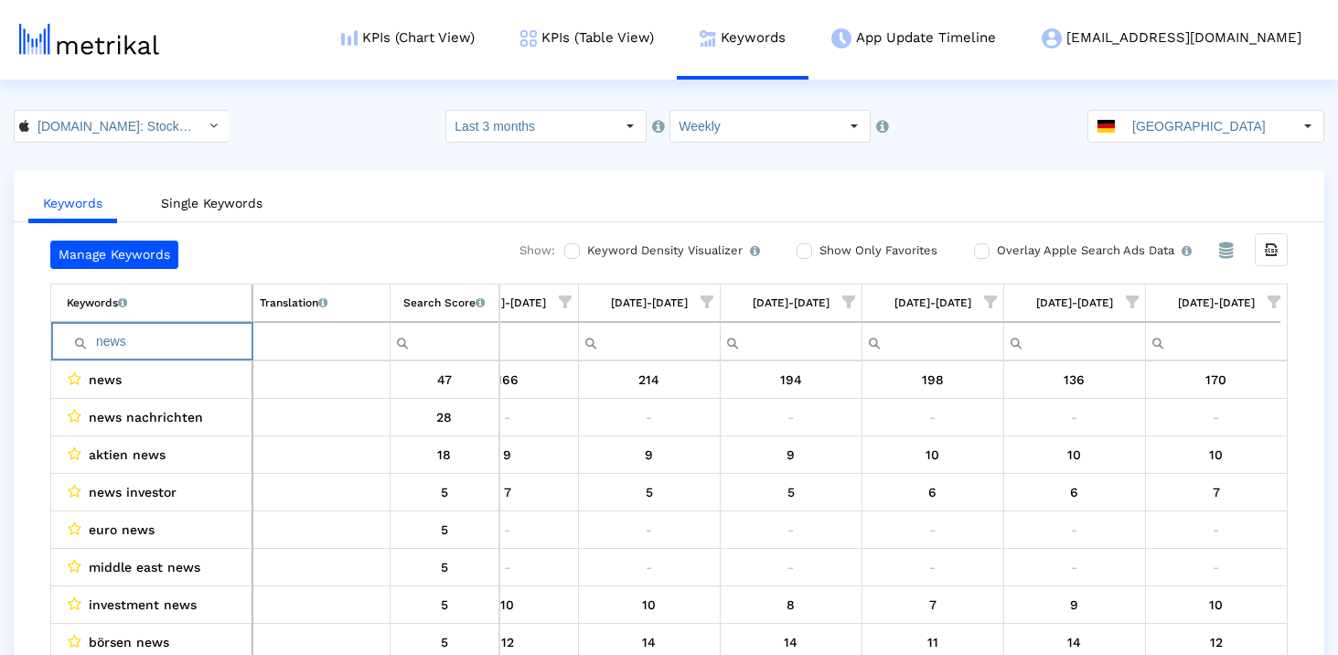
click at [202, 340] on input "news" at bounding box center [159, 341] width 185 height 30
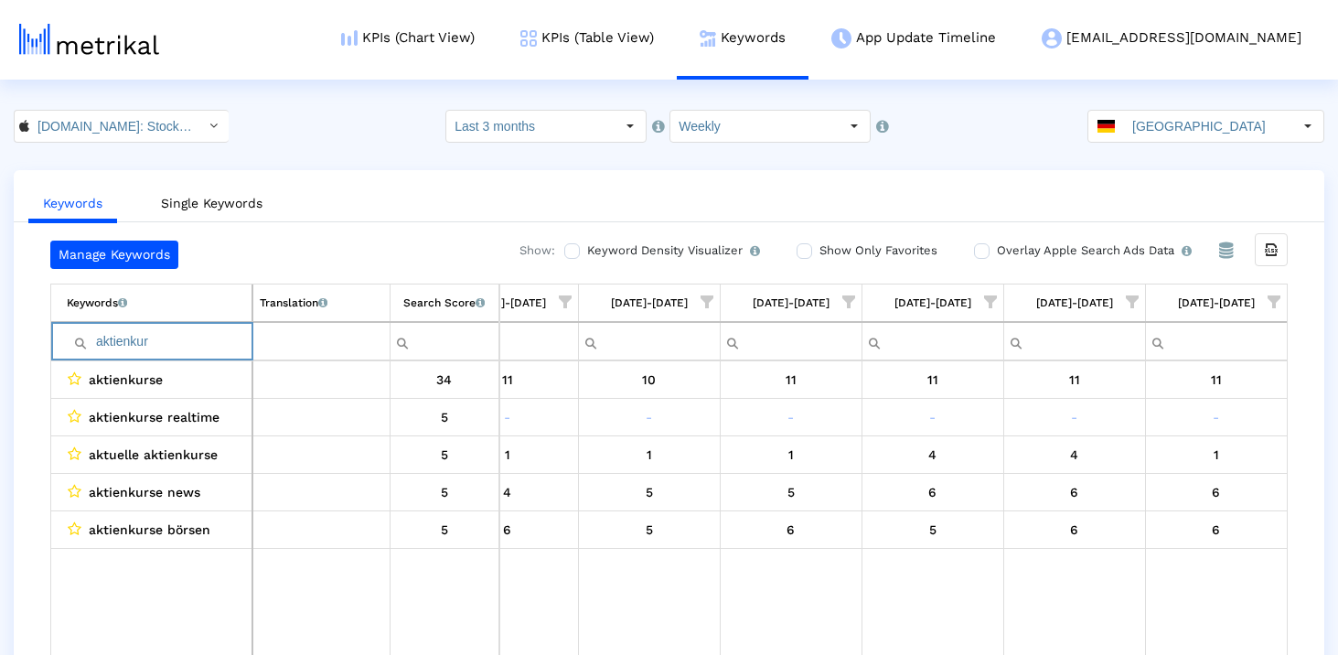
type input "aktienkur"
click at [195, 337] on input "aktienkur" at bounding box center [159, 341] width 185 height 30
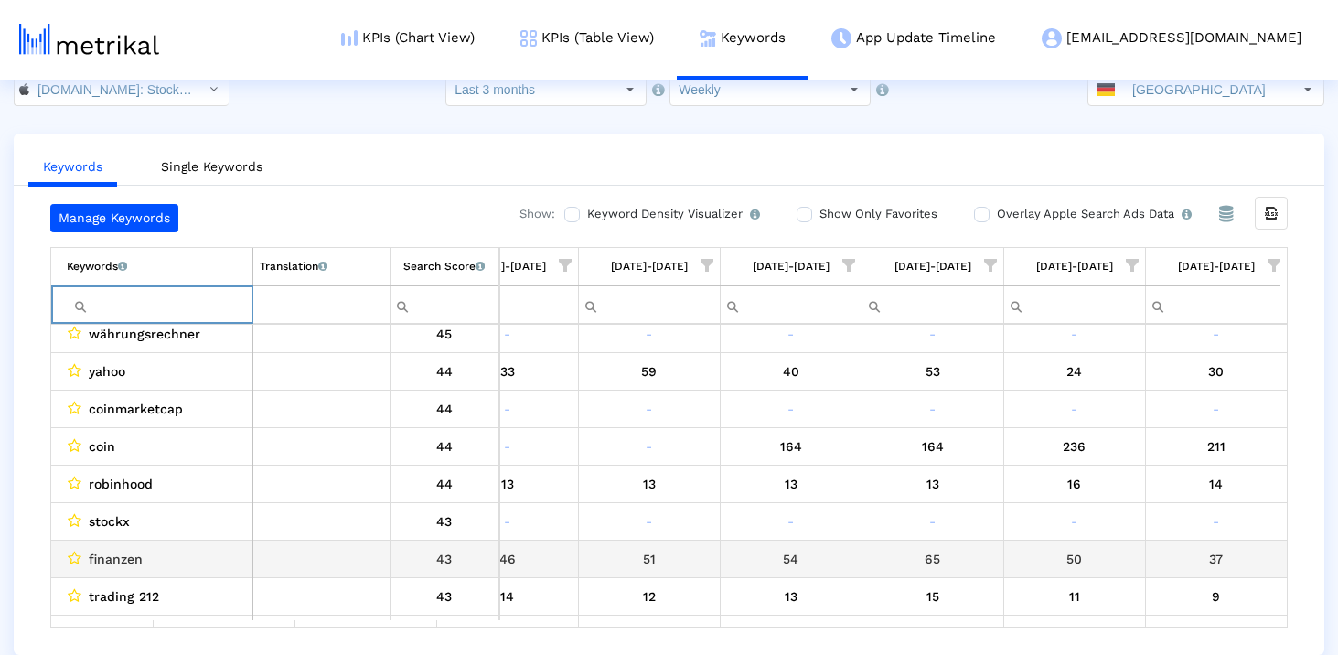
scroll to position [1215, 1055]
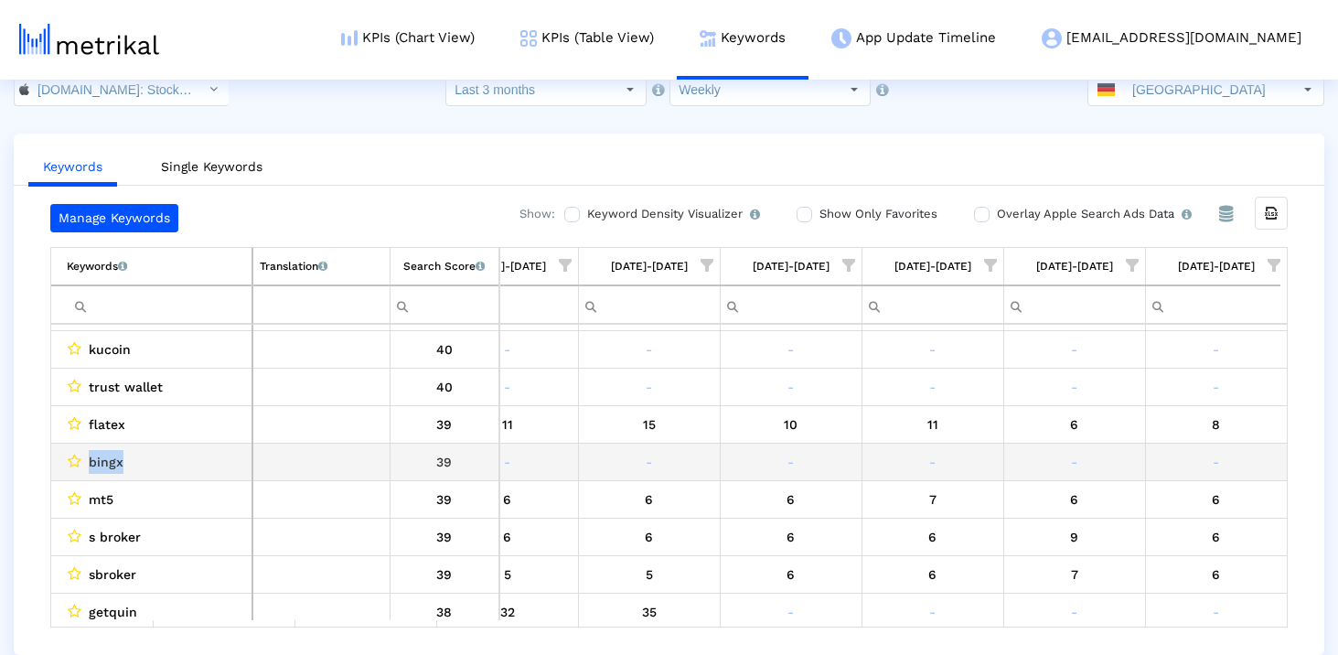
drag, startPoint x: 133, startPoint y: 463, endPoint x: 90, endPoint y: 463, distance: 43.0
click at [89, 463] on div "bingx" at bounding box center [156, 462] width 178 height 24
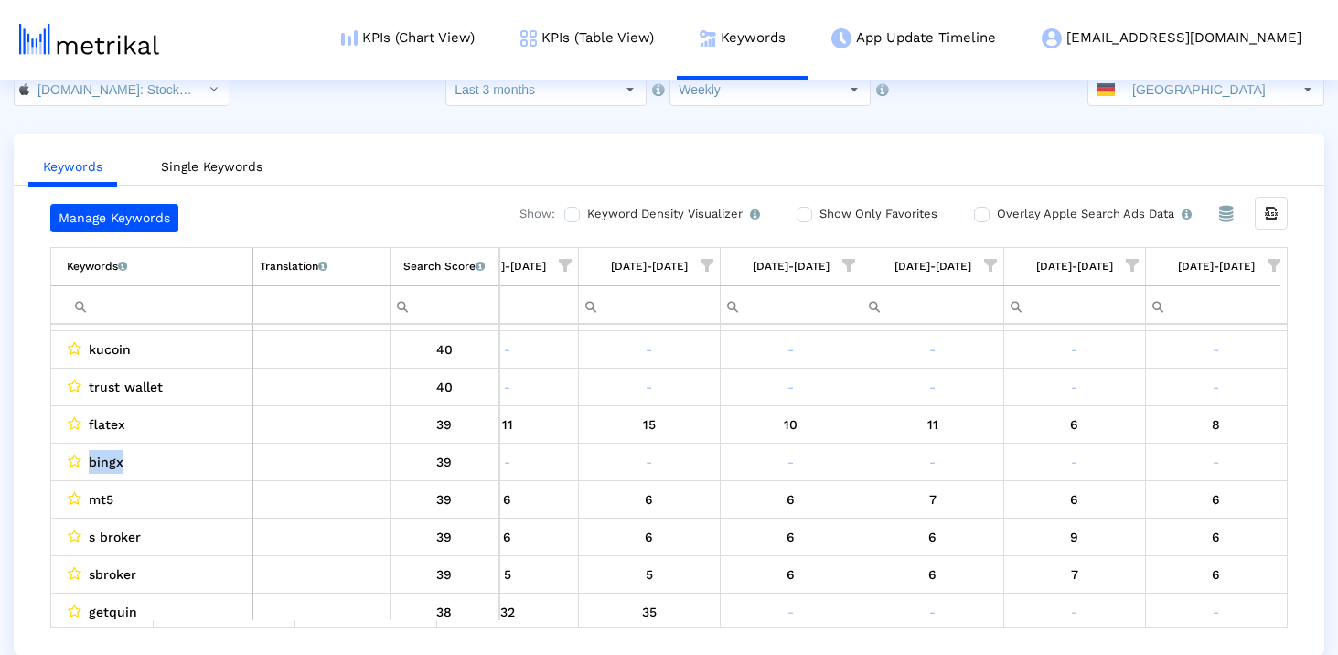
click at [145, 299] on input "Filter cell" at bounding box center [159, 305] width 185 height 30
paste input "bingx"
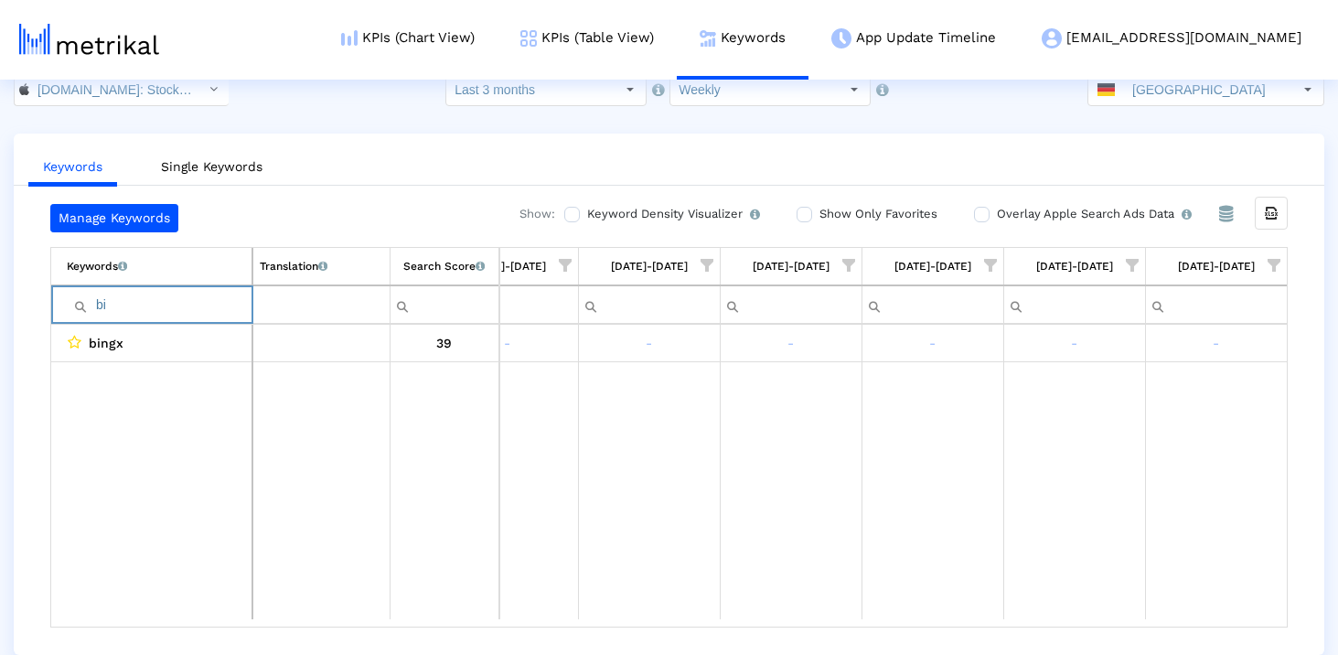
type input "b"
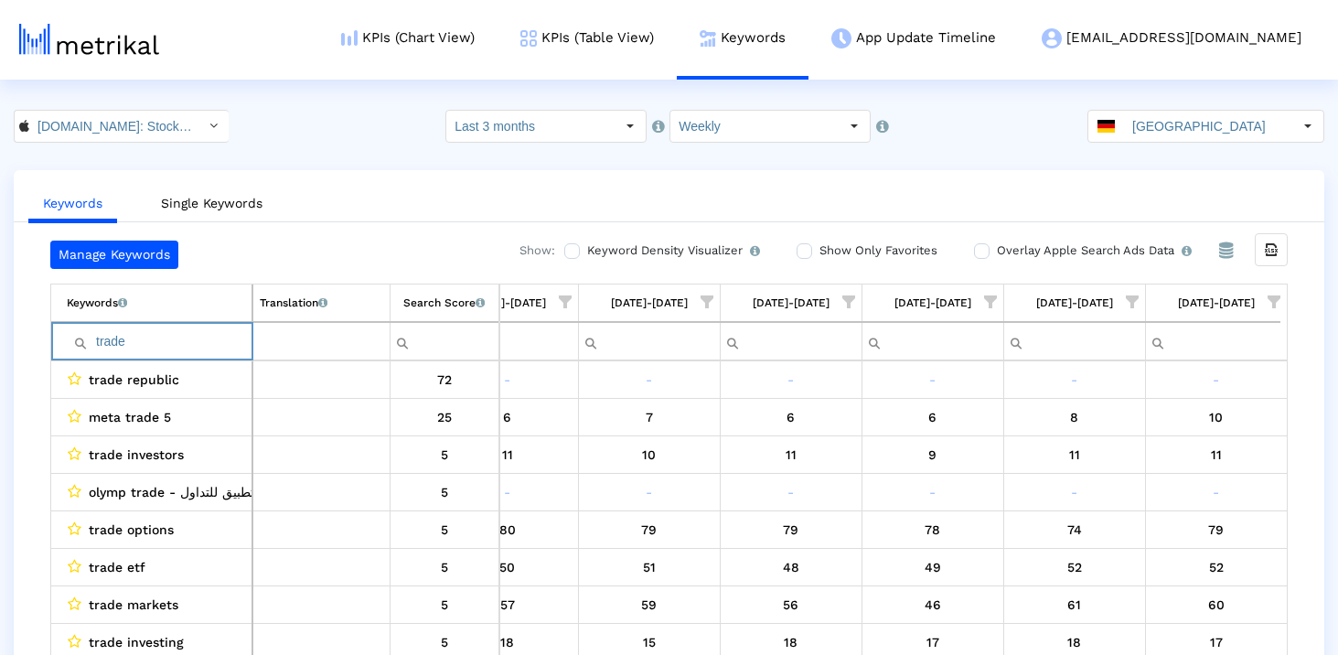
type input "trade"
click at [112, 336] on input "trade" at bounding box center [159, 341] width 185 height 30
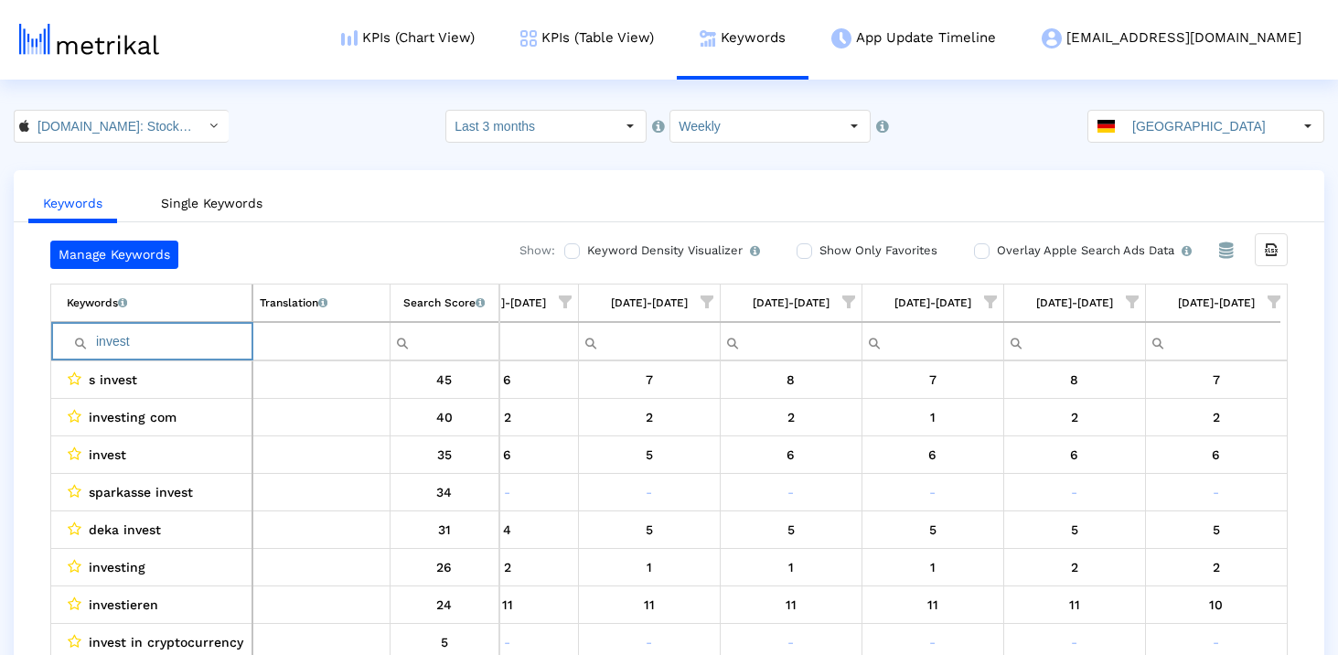
click at [140, 348] on input "invest" at bounding box center [159, 341] width 185 height 30
type input "com"
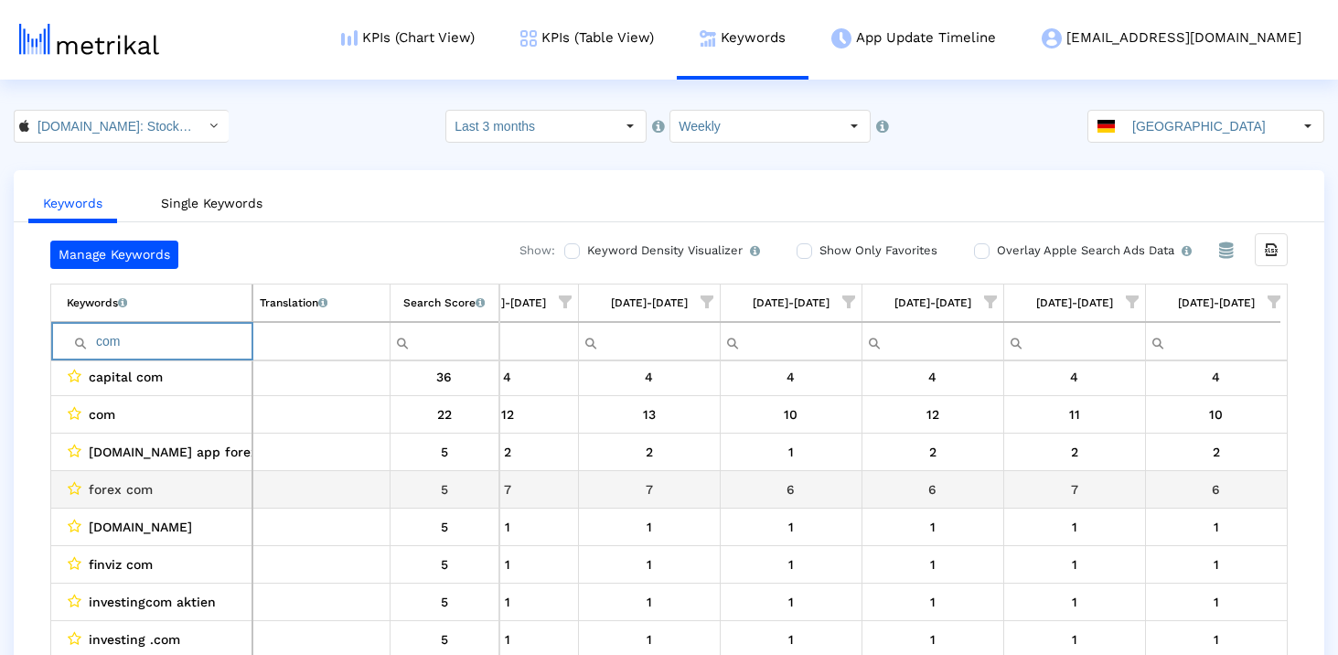
scroll to position [53, 0]
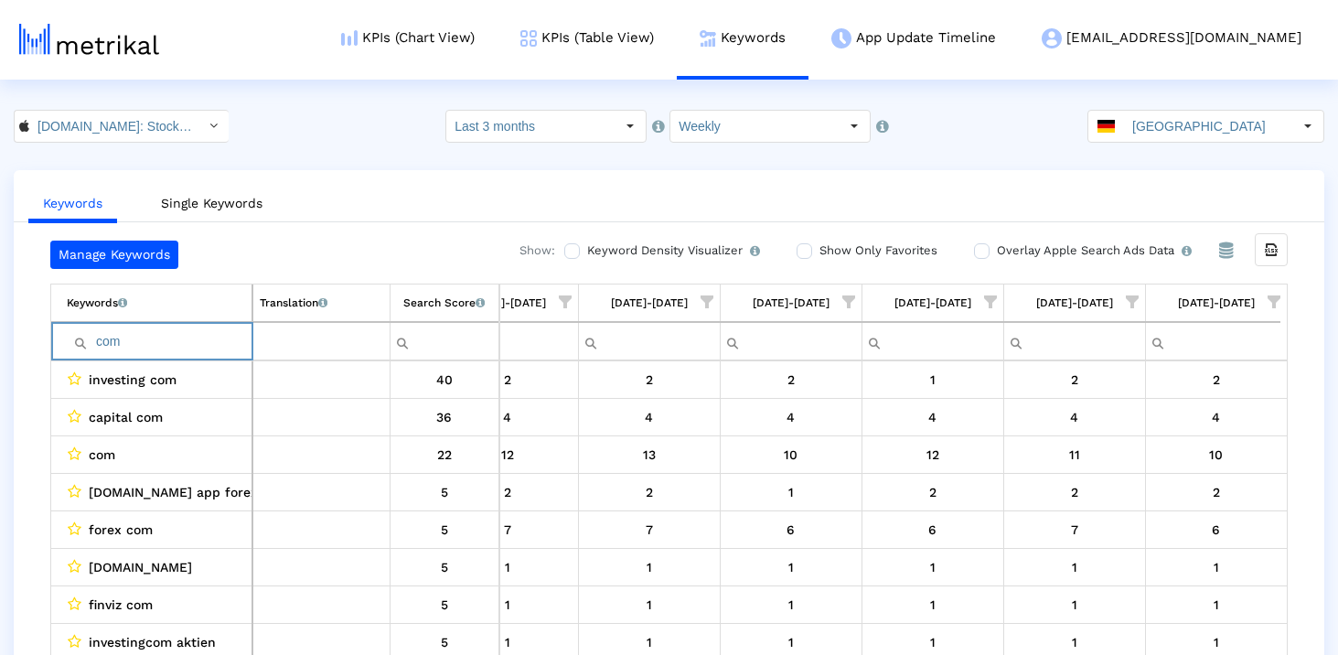
click at [148, 345] on input "com" at bounding box center [159, 341] width 185 height 30
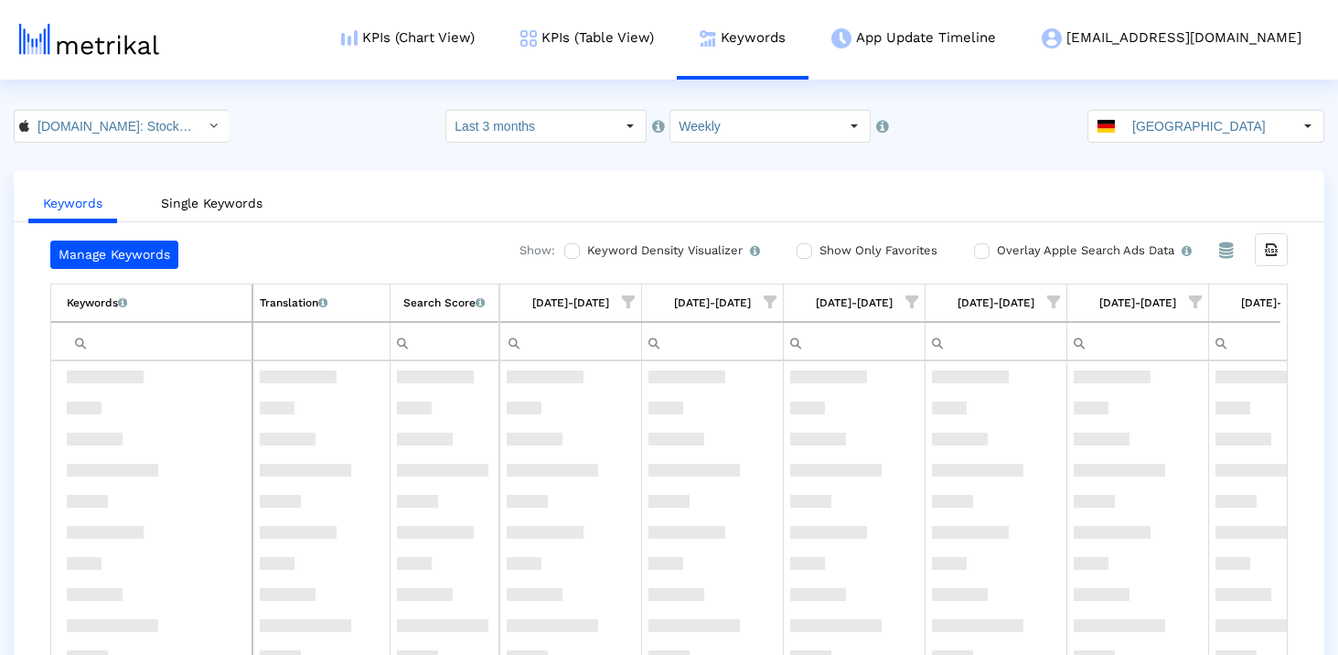
scroll to position [670, 0]
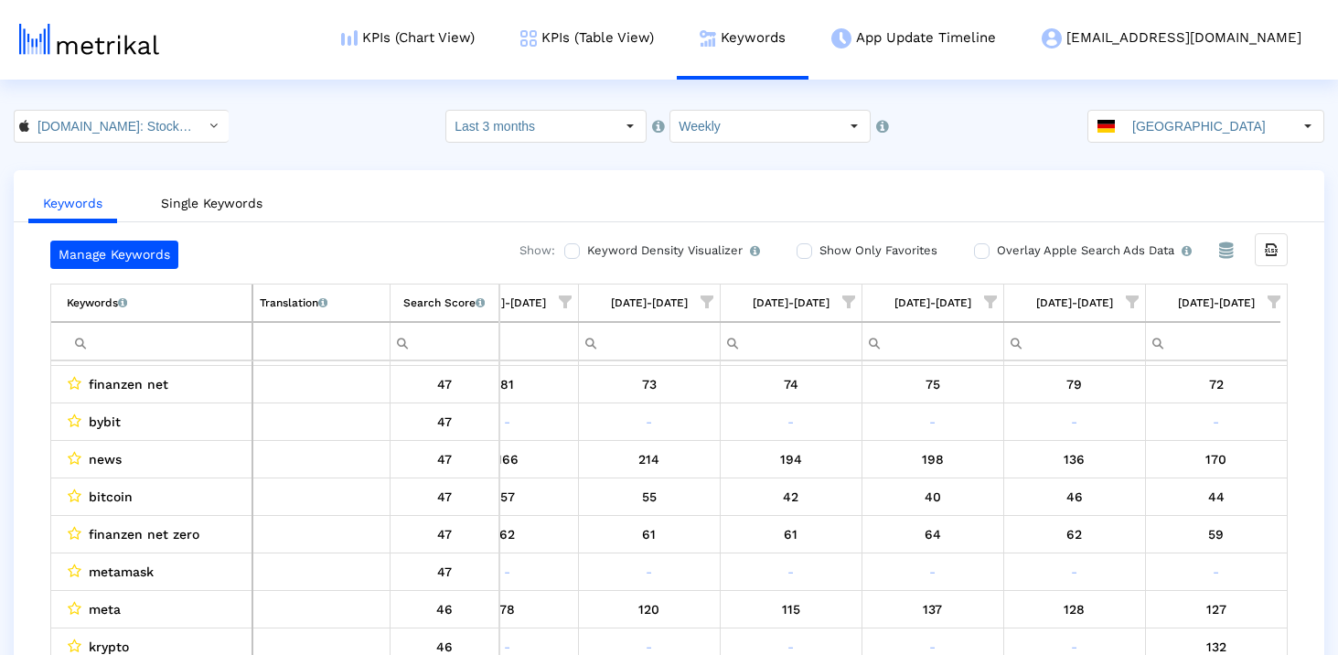
click at [133, 350] on input "Filter cell" at bounding box center [159, 341] width 185 height 30
paste input "bybit"
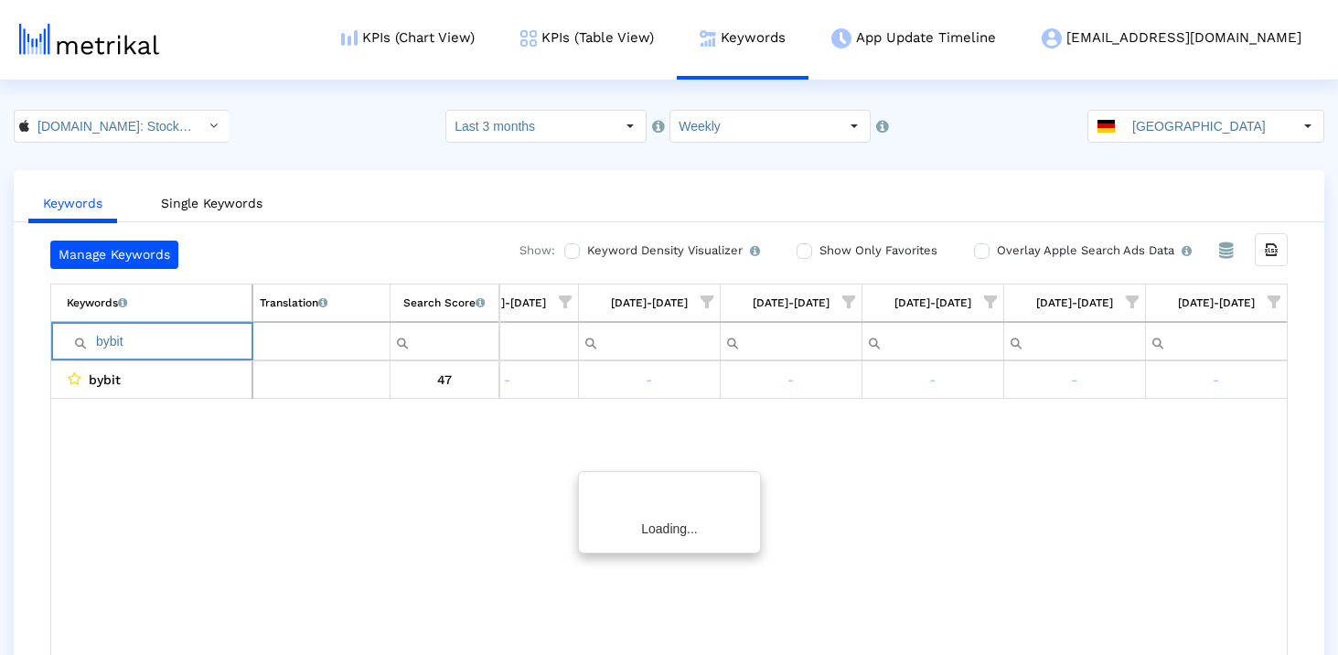
scroll to position [0, 0]
click at [133, 350] on input "bybit" at bounding box center [159, 341] width 185 height 30
type input "bybit"
click at [148, 335] on input "bybit" at bounding box center [159, 341] width 185 height 30
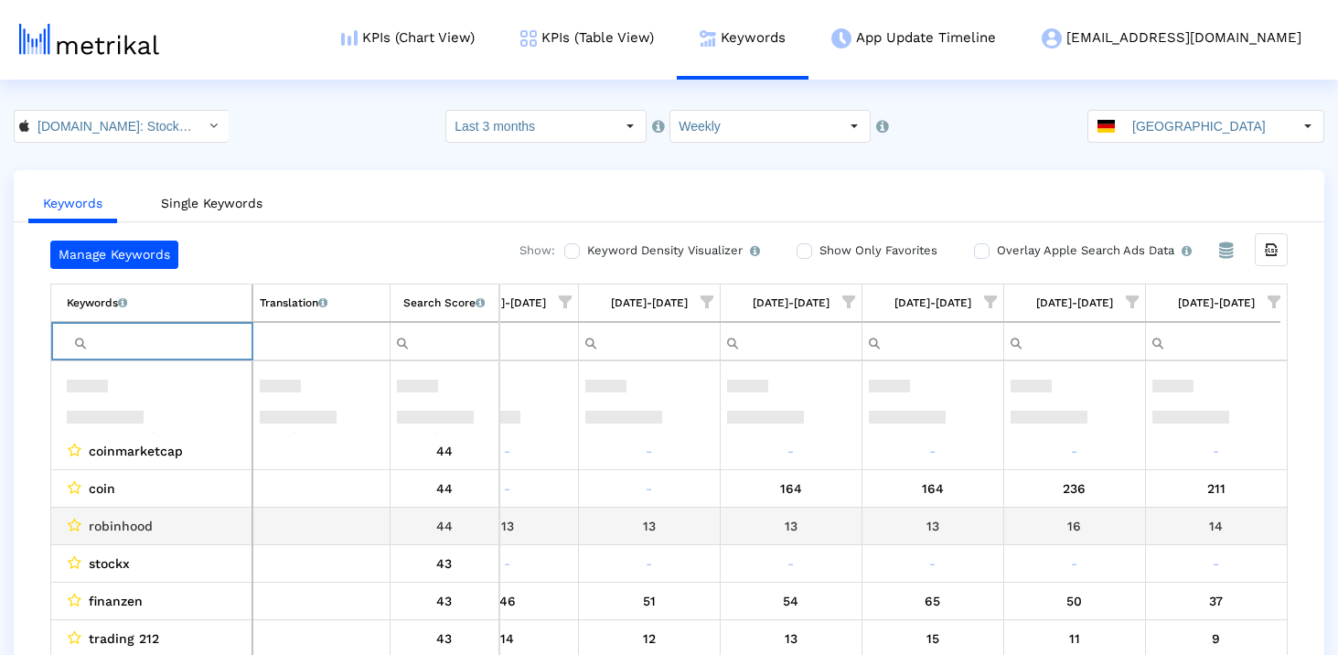
scroll to position [1405, 0]
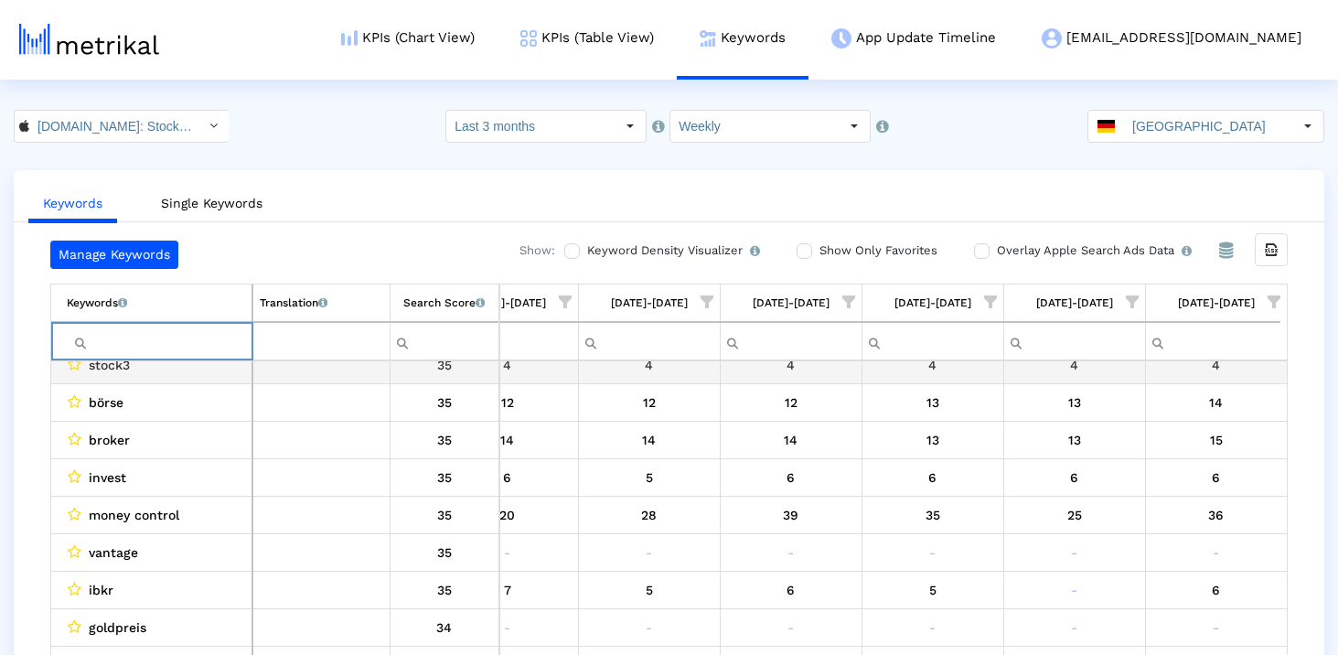
paste input "bybit"
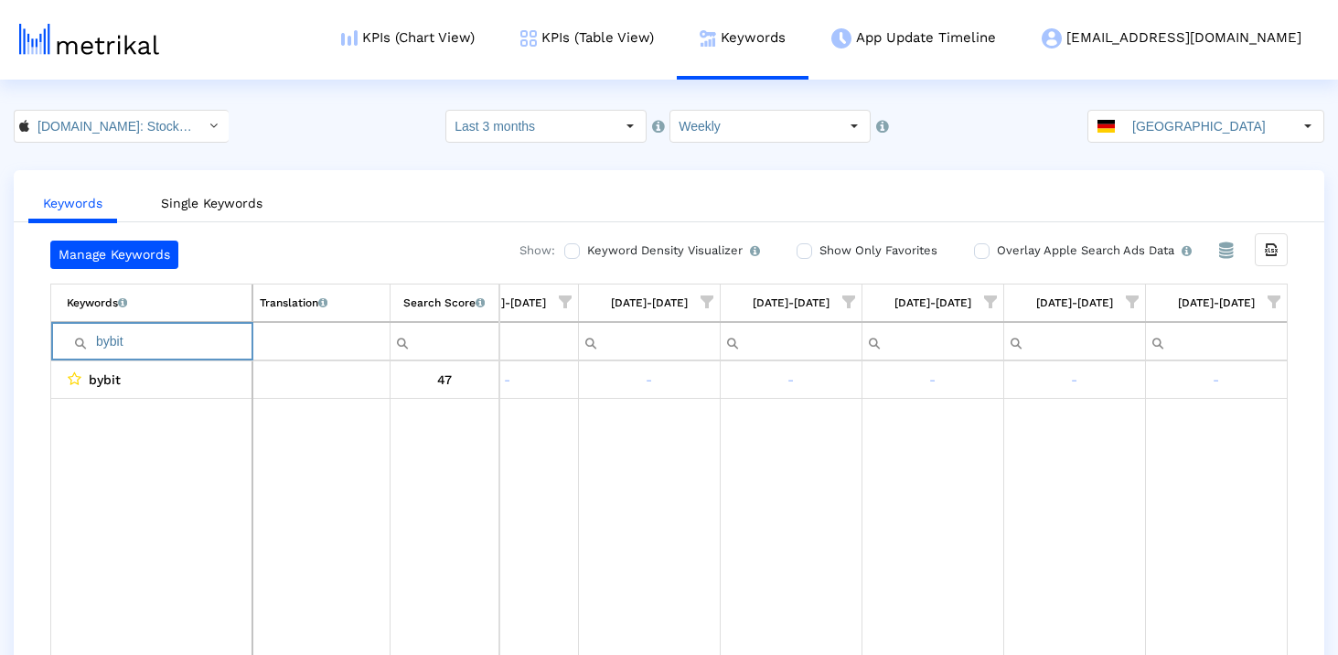
click at [153, 347] on input "bybit" at bounding box center [159, 341] width 185 height 30
click at [155, 333] on input "bybit" at bounding box center [159, 341] width 185 height 30
type input "ibkr"
